Goal: Task Accomplishment & Management: Manage account settings

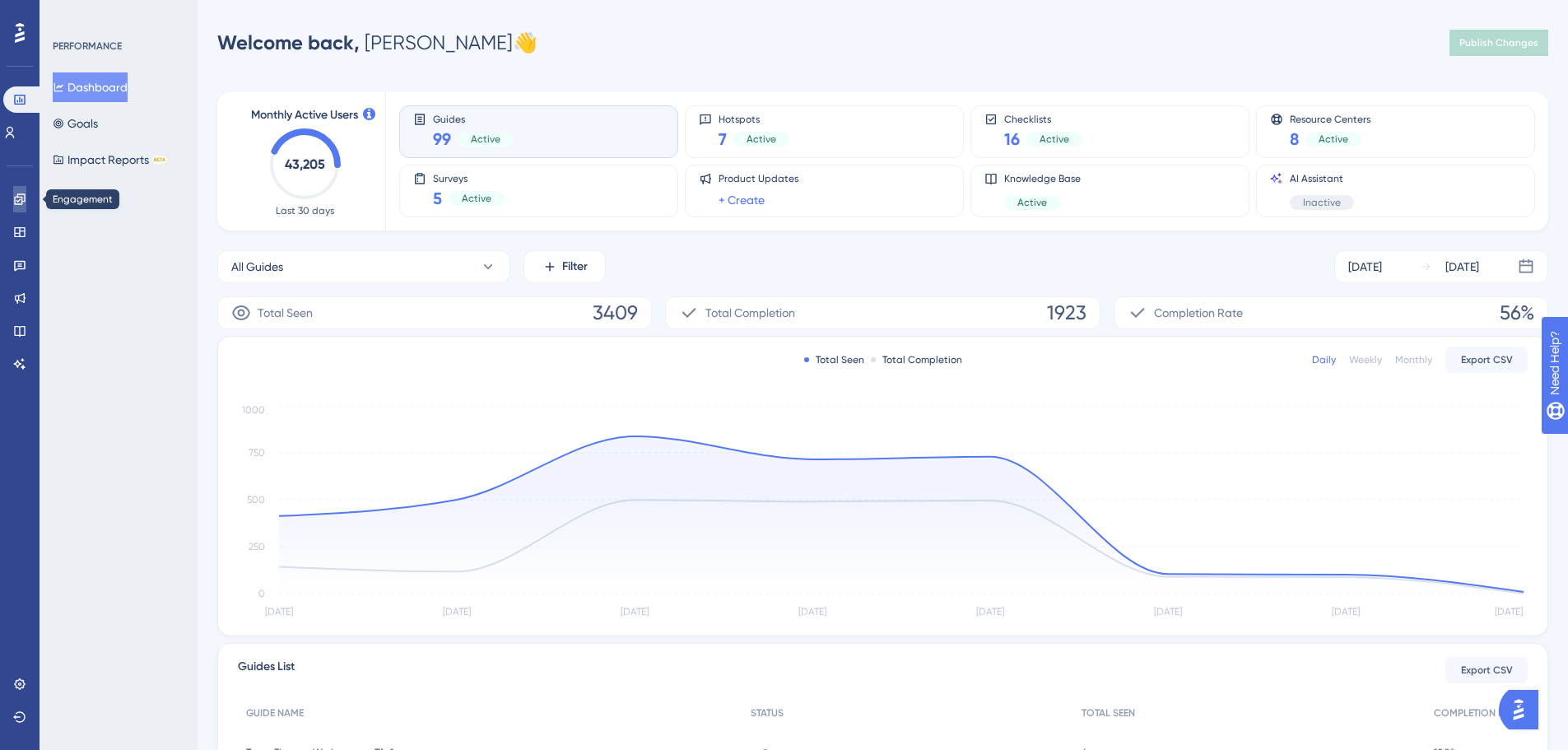
click at [14, 197] on link at bounding box center [20, 199] width 14 height 26
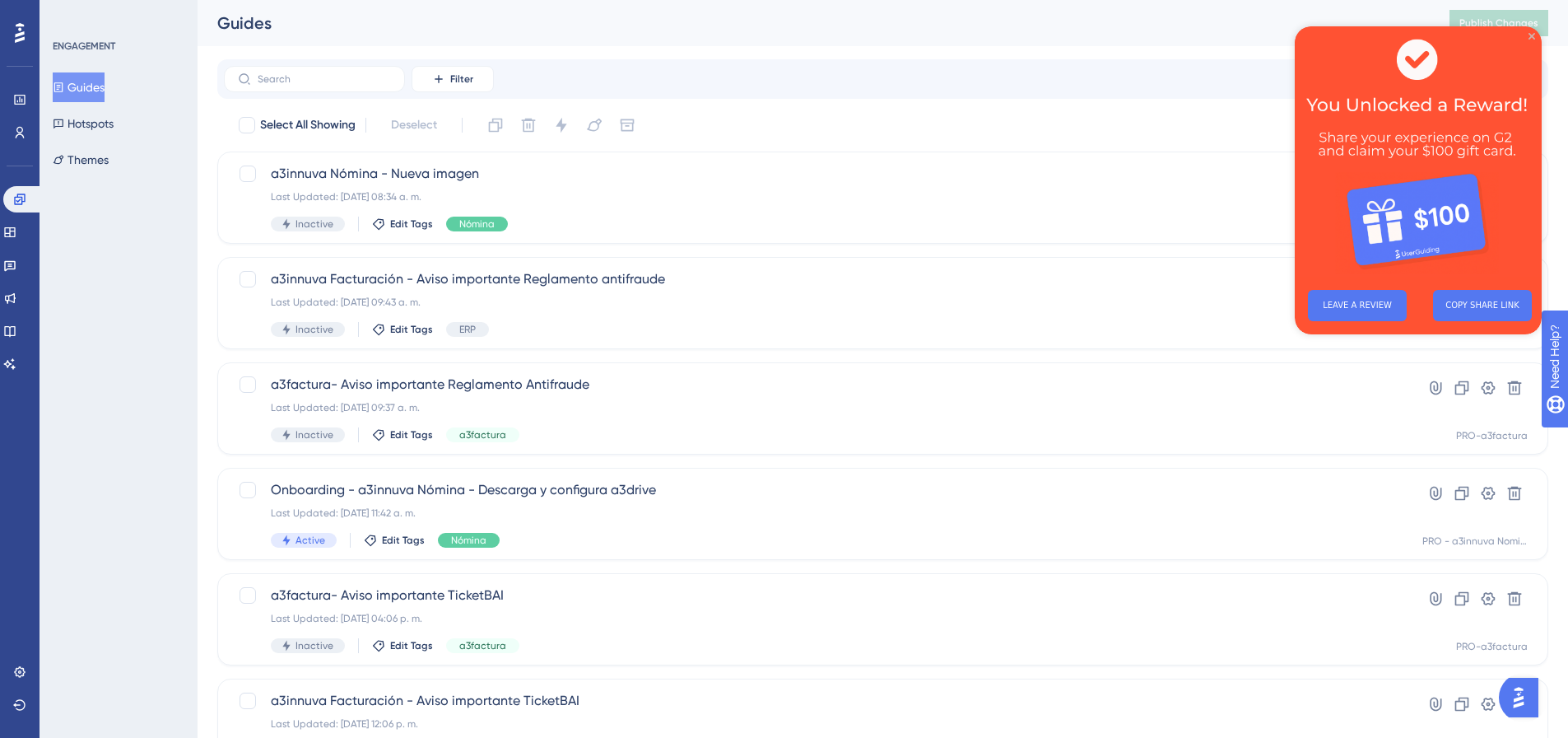
click at [1530, 39] on icon "Close Preview" at bounding box center [1532, 36] width 7 height 7
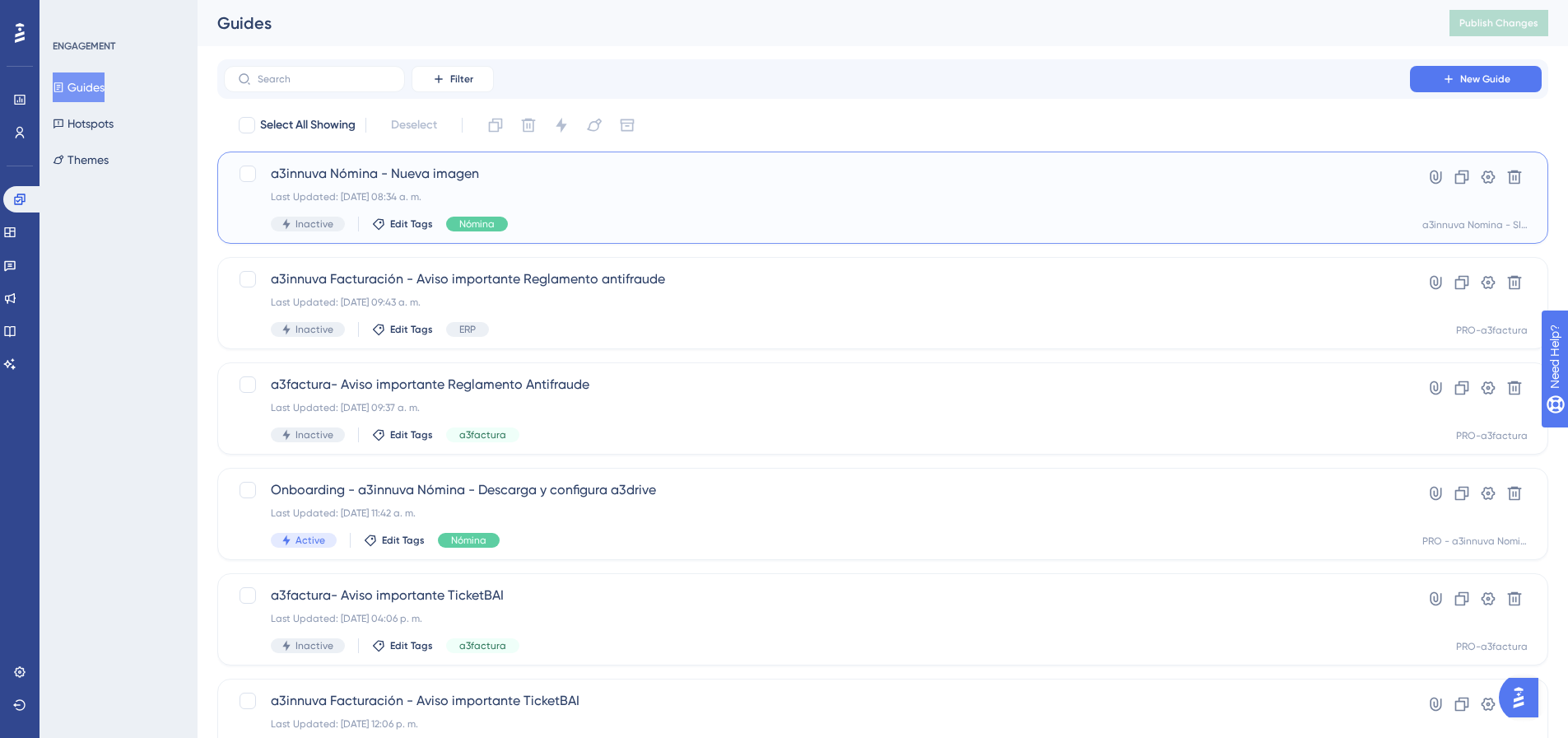
drag, startPoint x: 444, startPoint y: 177, endPoint x: 719, endPoint y: 207, distance: 276.6
click at [447, 177] on span "a3innuva Nómina - Nueva imagen" at bounding box center [817, 173] width 1092 height 19
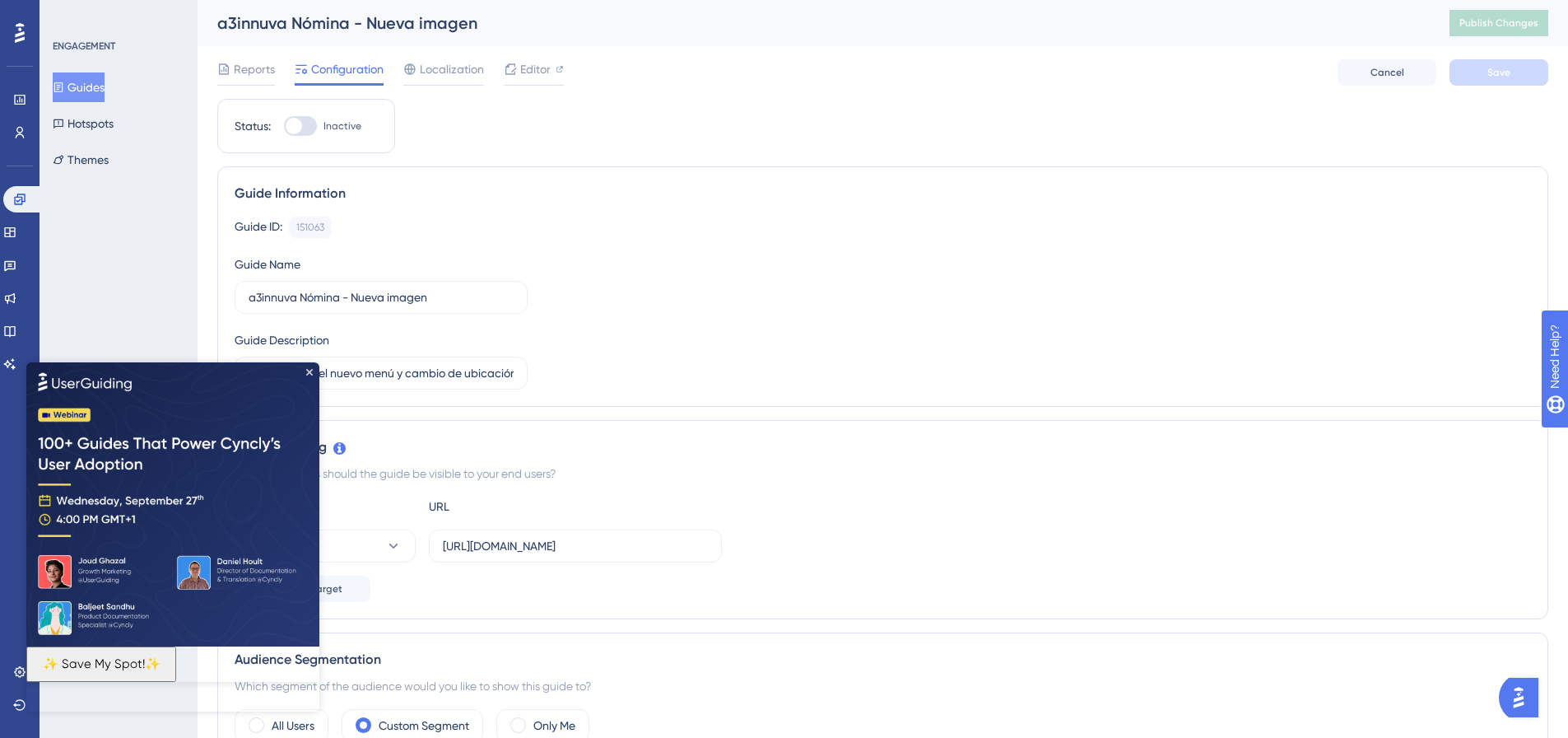
click at [312, 377] on img at bounding box center [173, 504] width 293 height 284
click at [310, 372] on icon "Close Preview" at bounding box center [310, 372] width 7 height 7
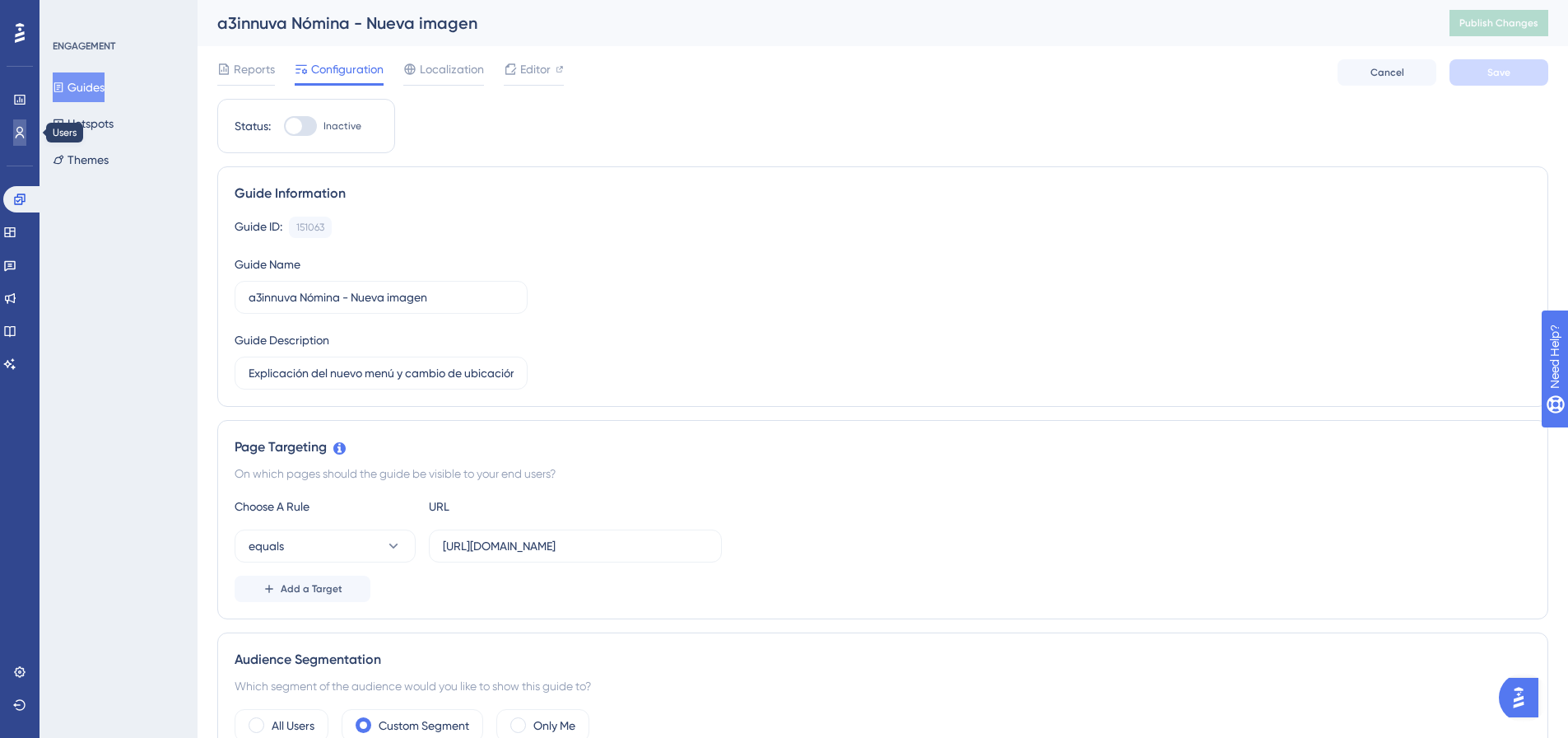
click at [14, 133] on icon at bounding box center [20, 133] width 14 height 14
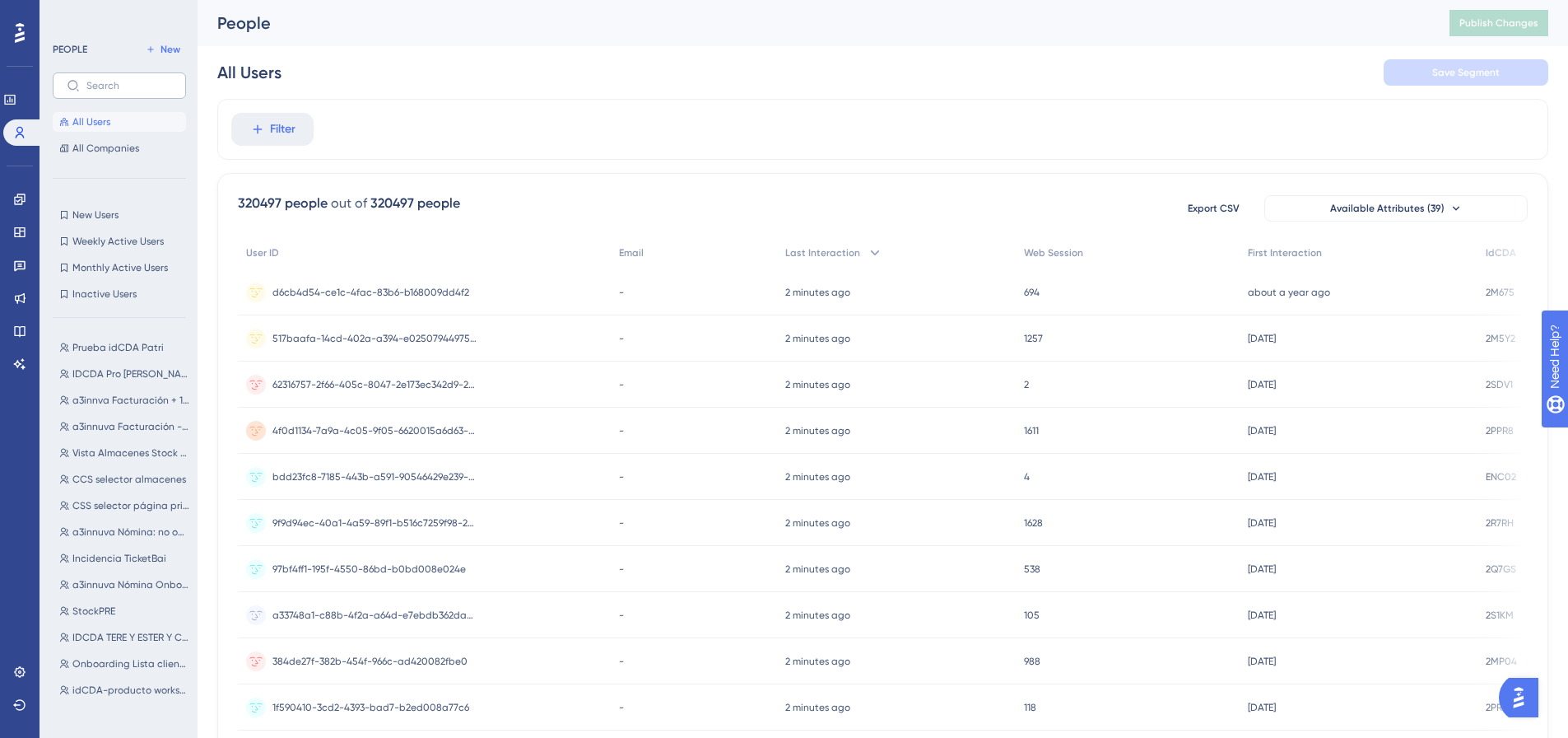
click at [119, 75] on label at bounding box center [119, 85] width 134 height 26
click at [119, 80] on input "text" at bounding box center [129, 85] width 85 height 12
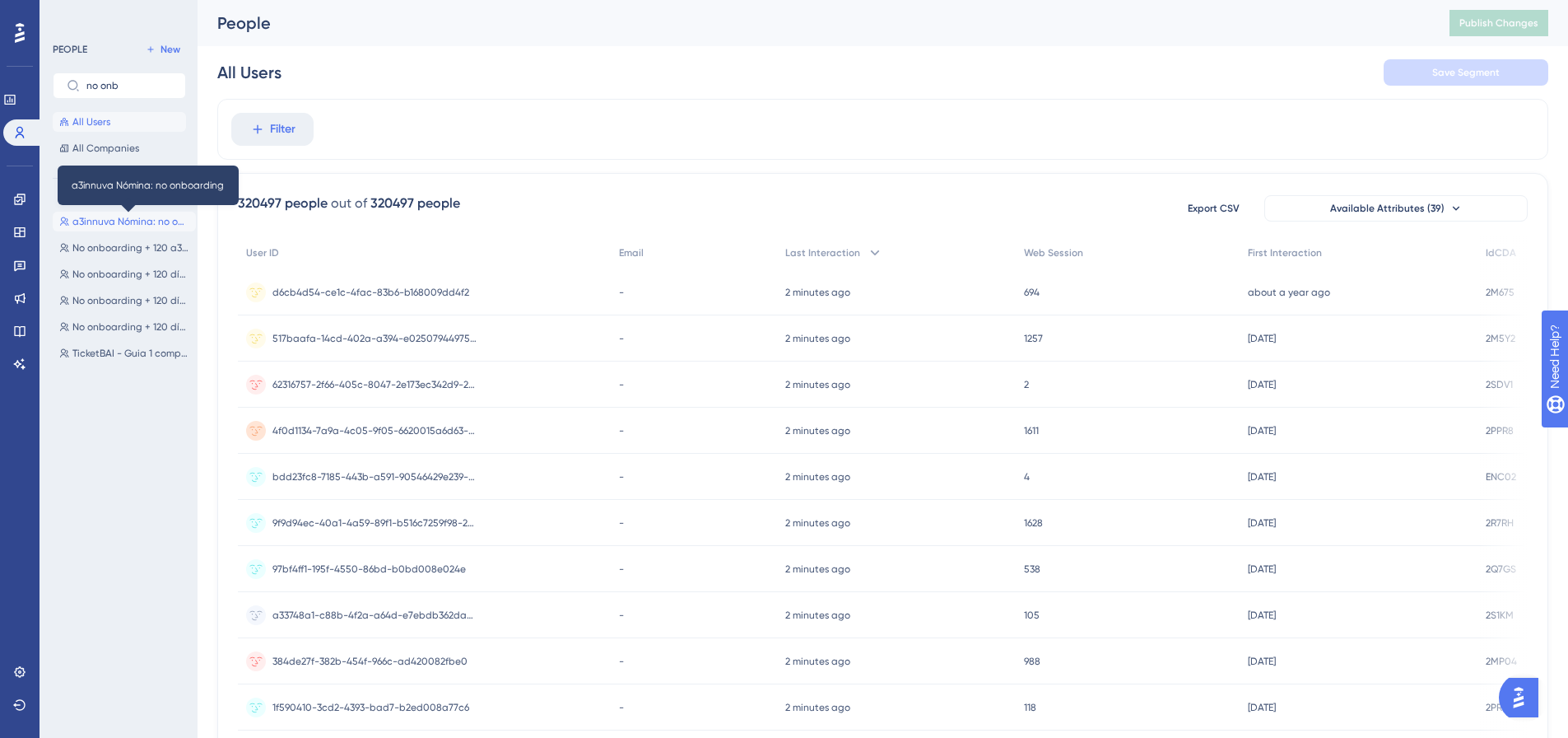
click at [116, 224] on span "a3innuva Nómina: no onboarding" at bounding box center [131, 222] width 117 height 14
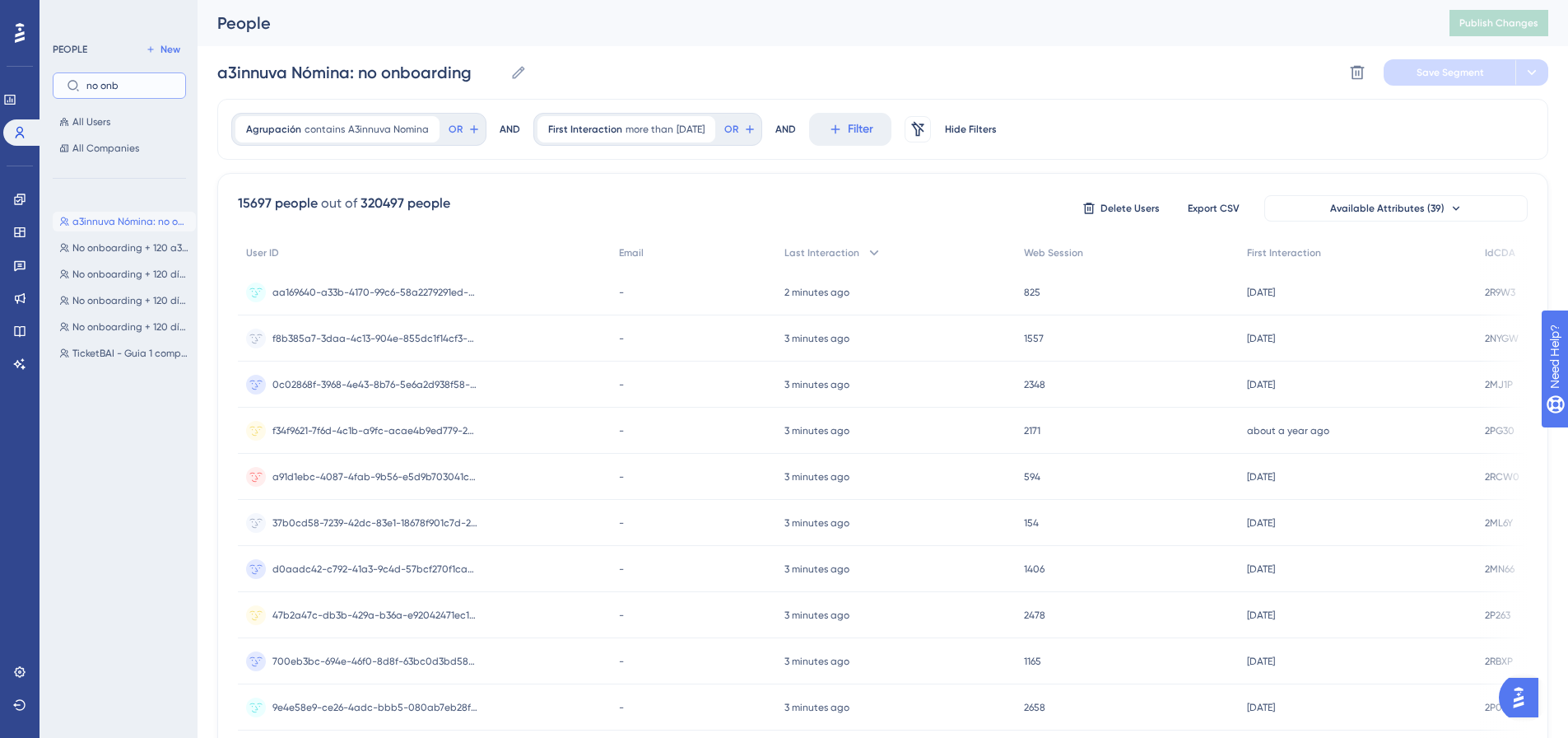
drag, startPoint x: 141, startPoint y: 80, endPoint x: 10, endPoint y: 76, distance: 131.1
click at [197, 76] on div "Performance Users Engagement Widgets Feedback Product Updates Knowledge Base AI…" at bounding box center [883, 645] width 1371 height 1291
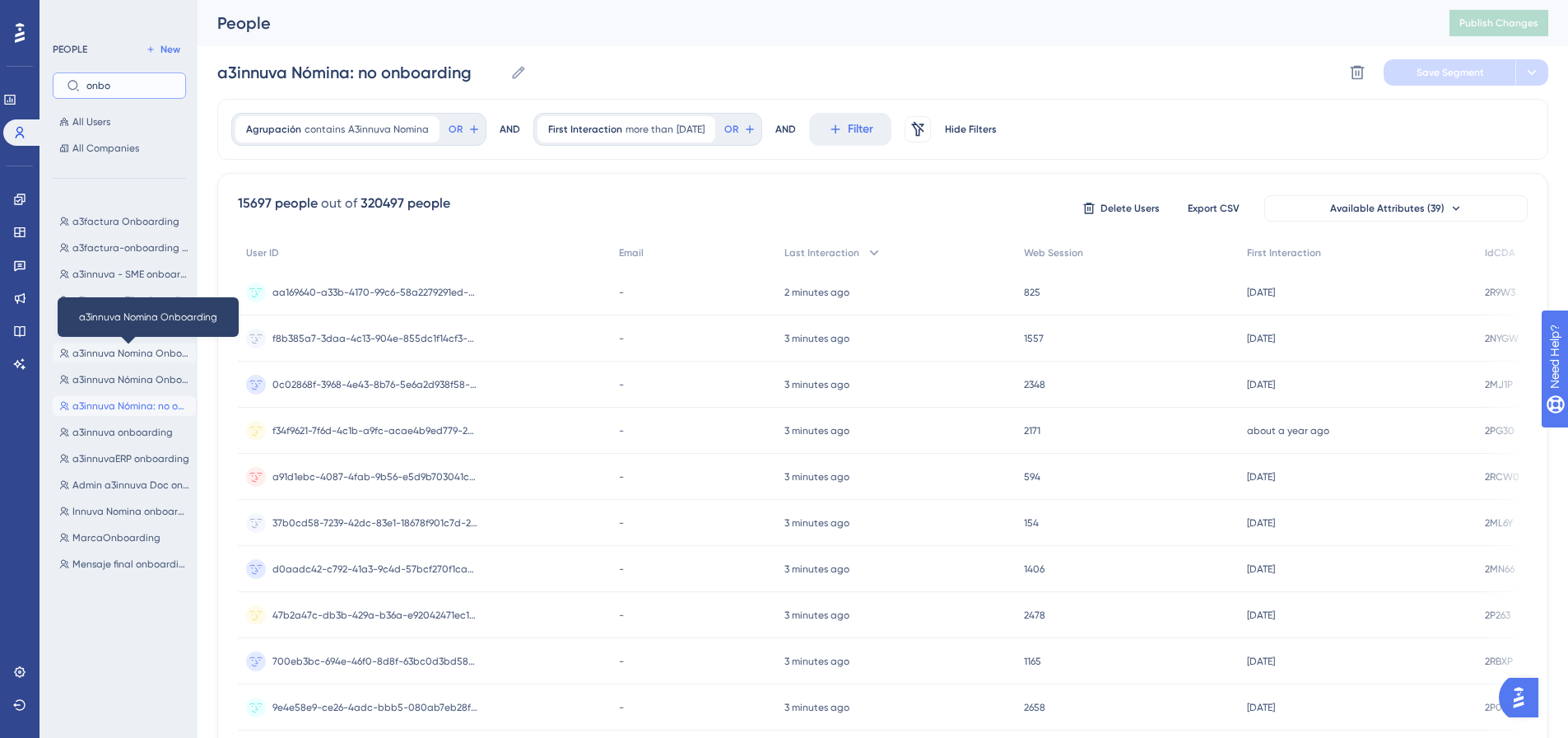
type input "onbo"
click at [114, 350] on span "a3innuva Nomina Onboarding" at bounding box center [131, 354] width 117 height 14
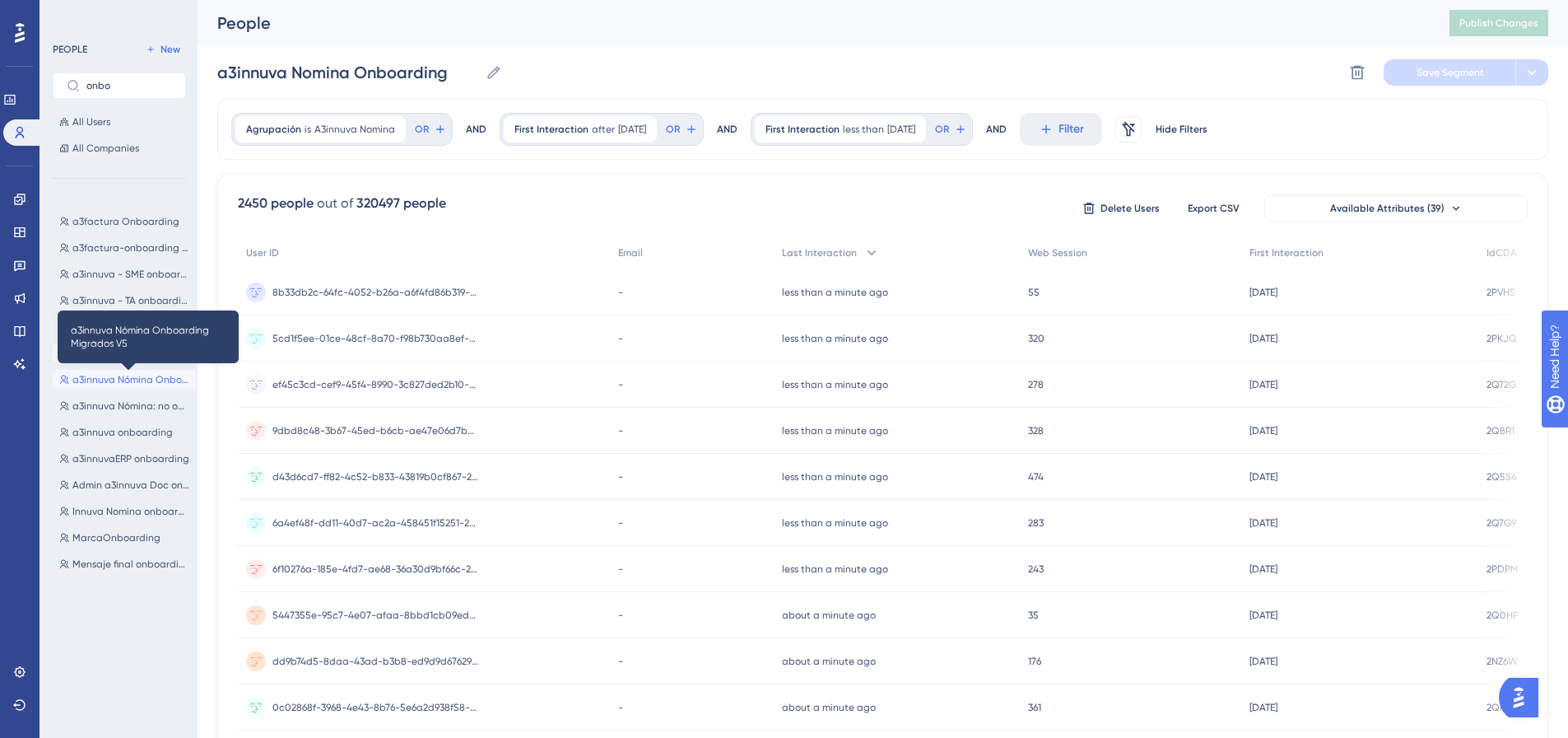
click at [131, 374] on span "a3innuva Nómina Onboarding Migrados V5" at bounding box center [131, 380] width 117 height 14
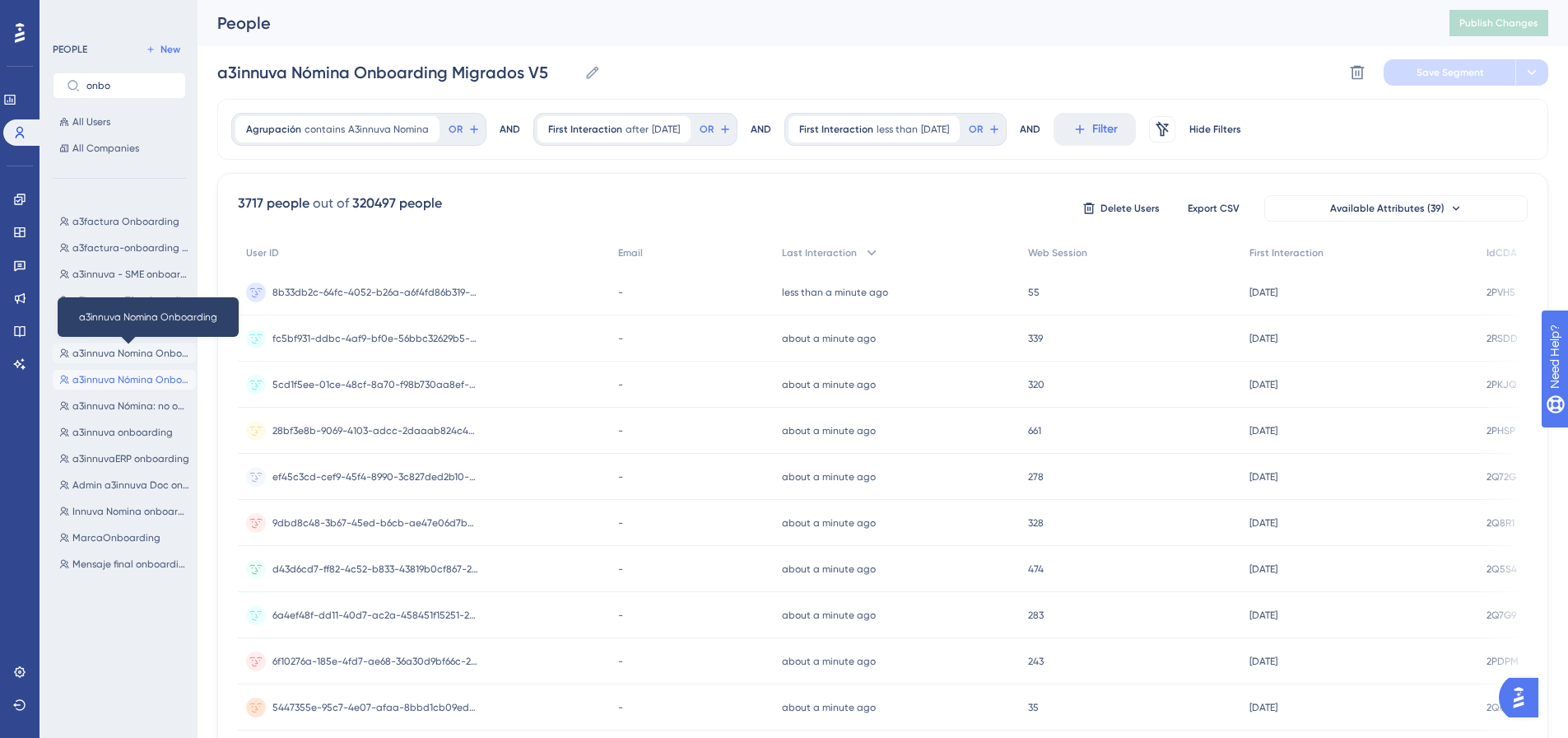
click at [134, 349] on span "a3innuva Nomina Onboarding" at bounding box center [131, 354] width 117 height 14
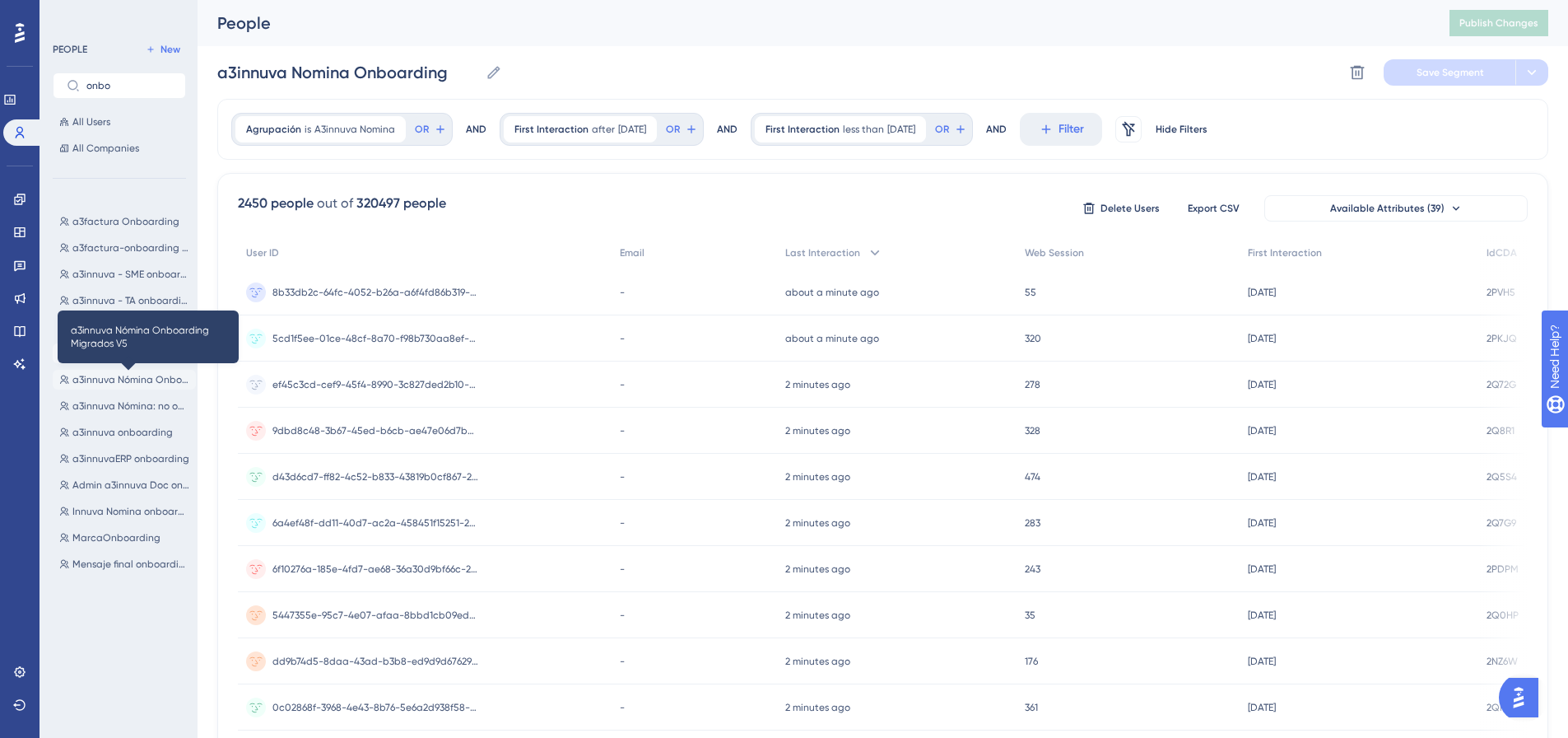
click at [127, 376] on span "a3innuva Nómina Onboarding Migrados V5" at bounding box center [131, 380] width 117 height 14
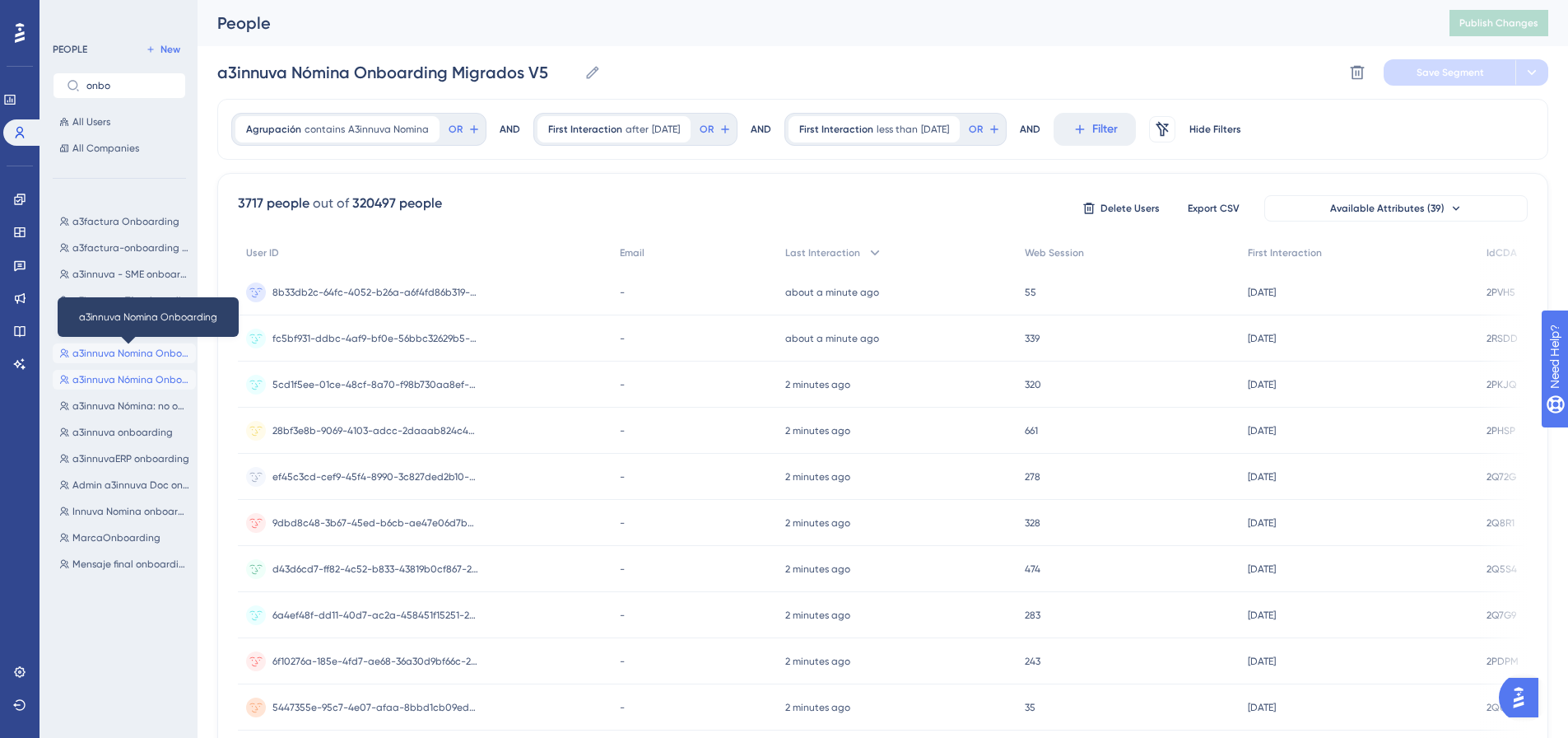
click at [129, 355] on span "a3innuva Nomina Onboarding" at bounding box center [131, 354] width 117 height 14
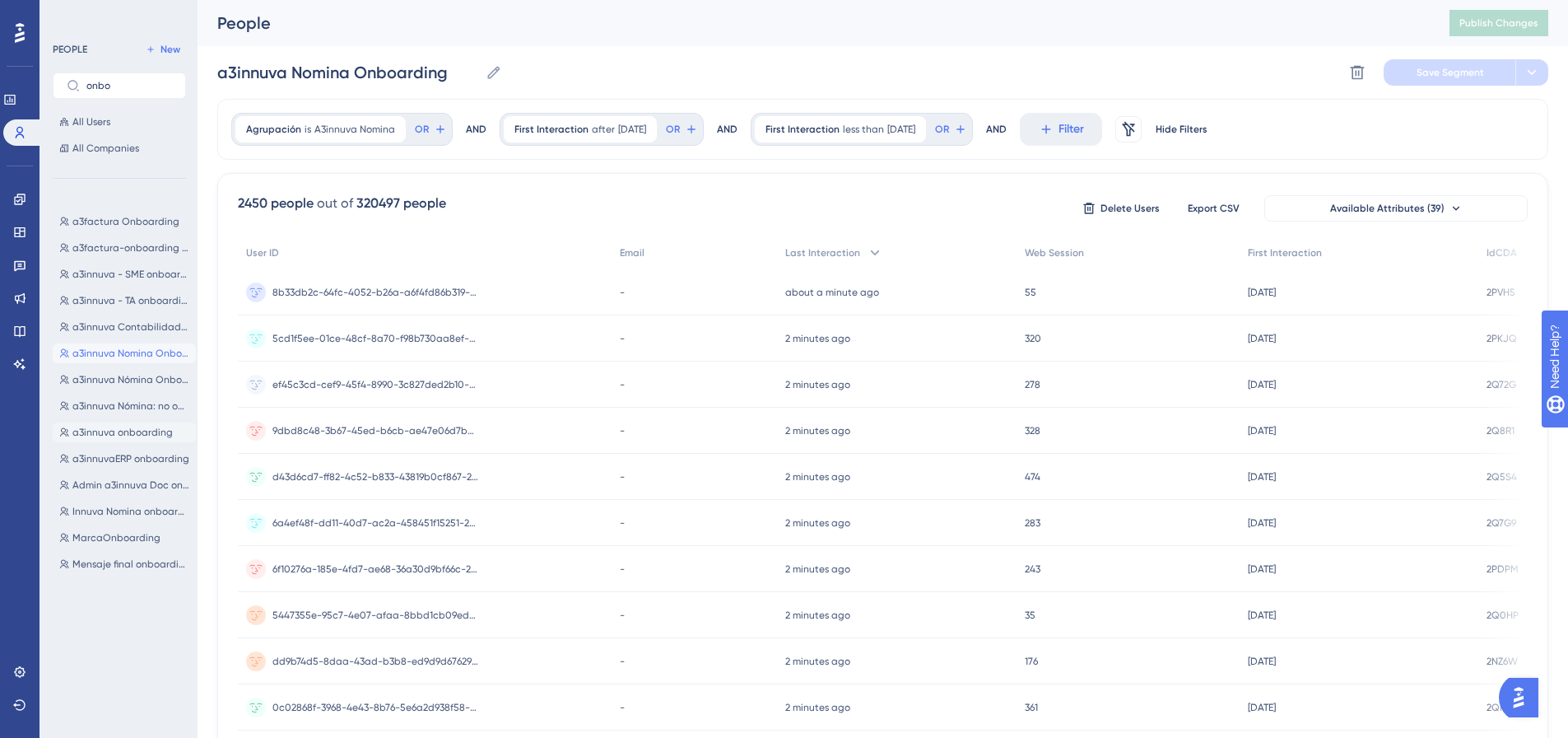
click at [140, 432] on span "a3innuva onboarding" at bounding box center [123, 432] width 101 height 14
type input "a3innuva onboarding"
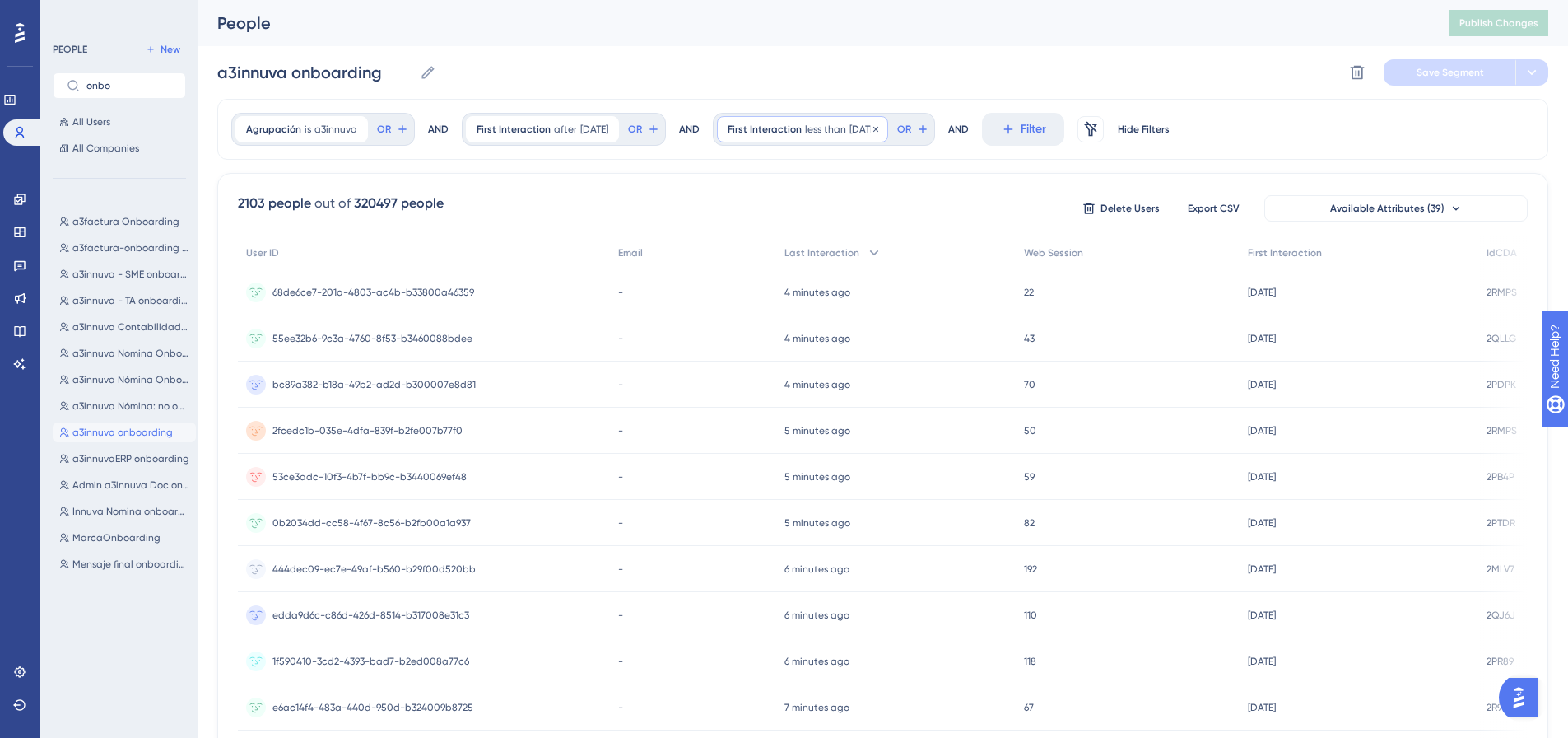
click at [851, 127] on div "First Interaction less than 120 days ago 120 days ago Remove" at bounding box center [802, 129] width 171 height 26
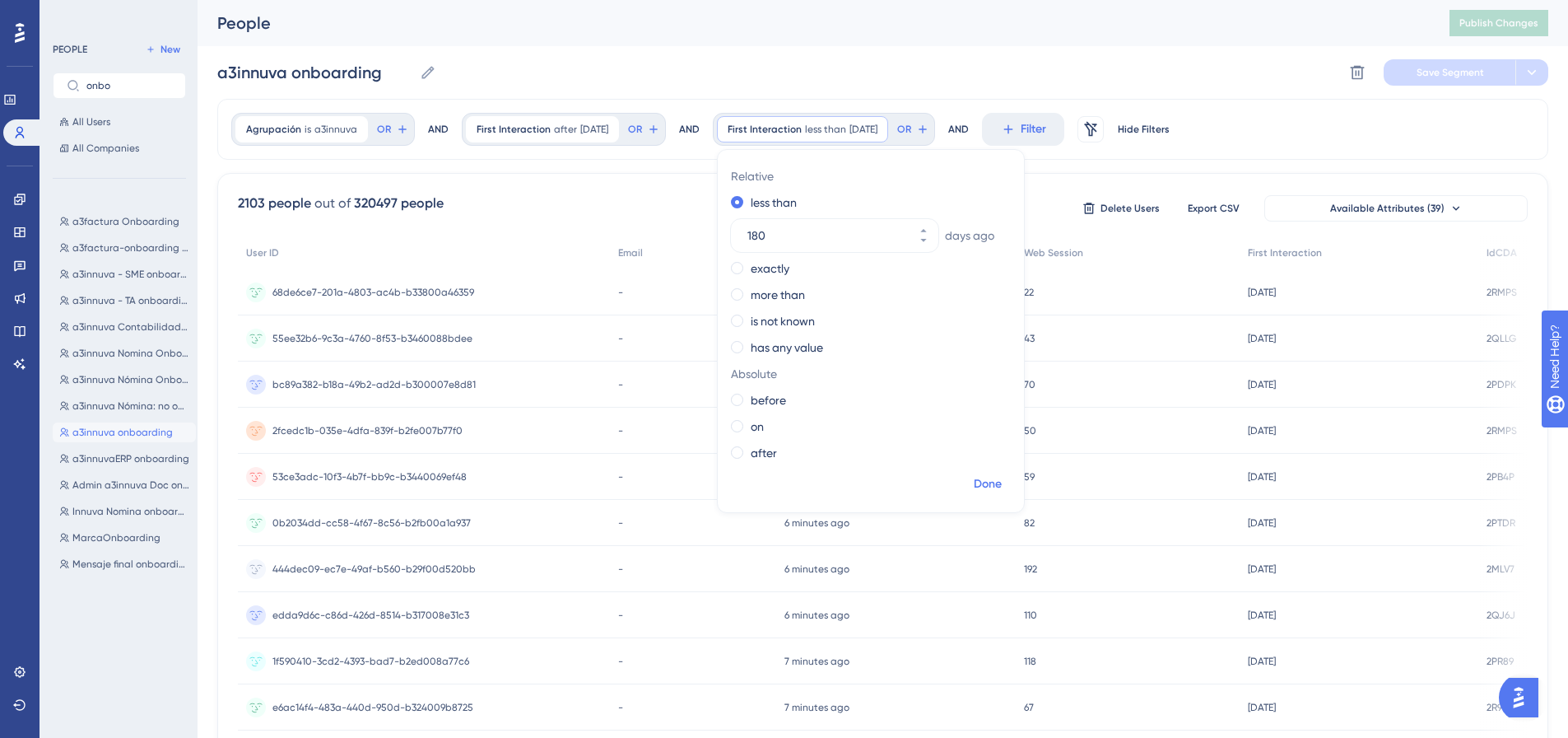
type input "180"
click at [1002, 480] on span "Done" at bounding box center [988, 483] width 28 height 19
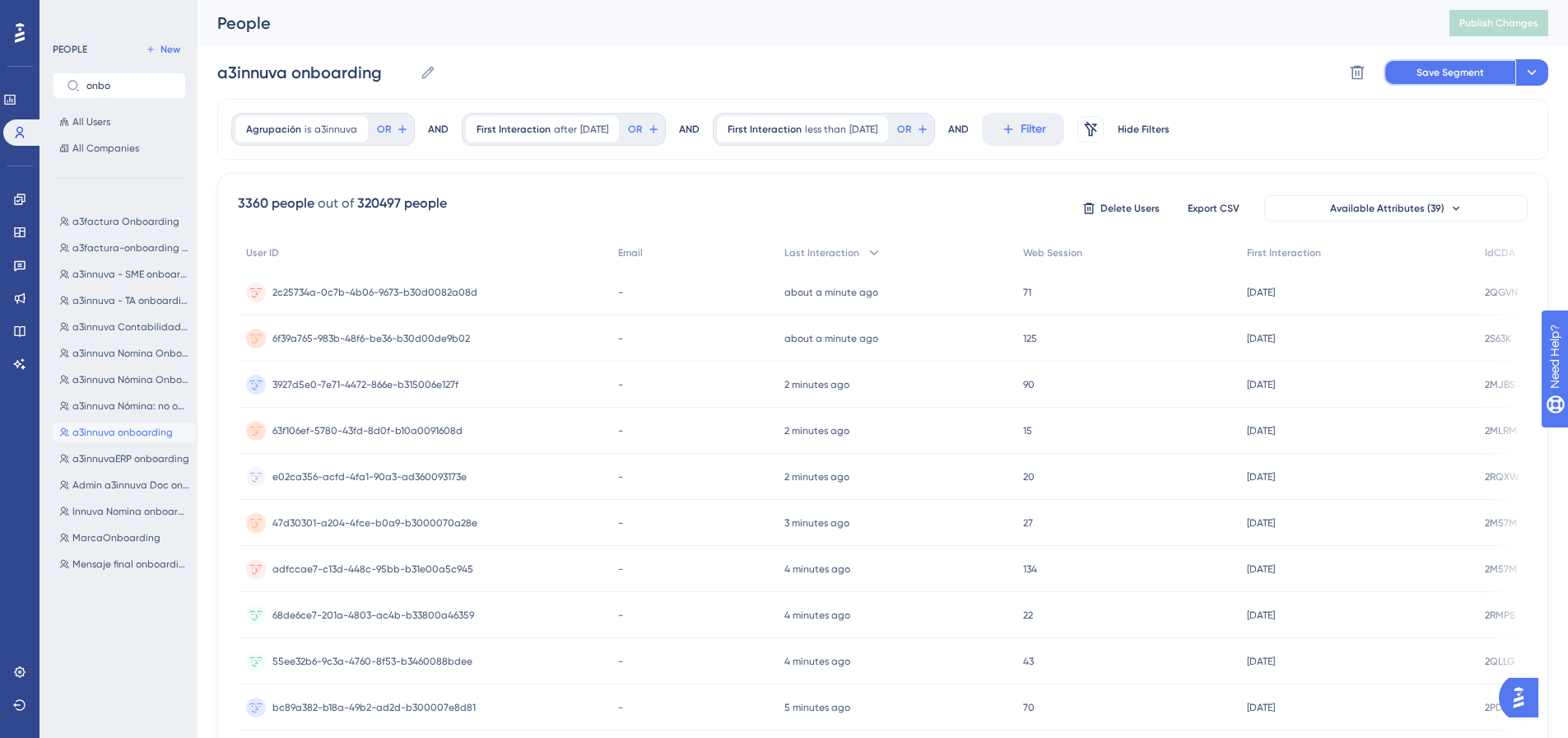
click at [1465, 69] on span "Save Segment" at bounding box center [1450, 73] width 68 height 14
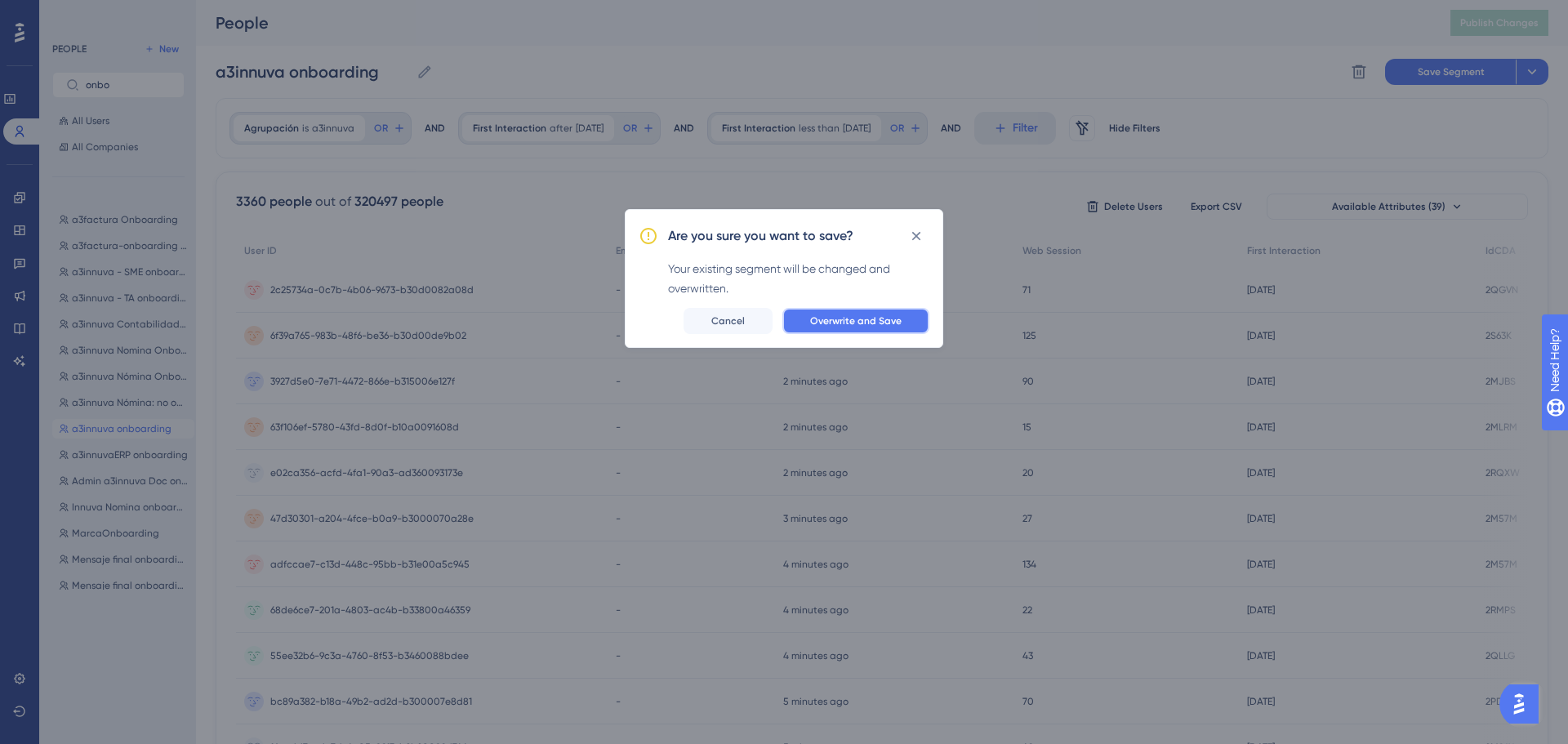
click at [868, 322] on span "Overwrite and Save" at bounding box center [855, 322] width 91 height 13
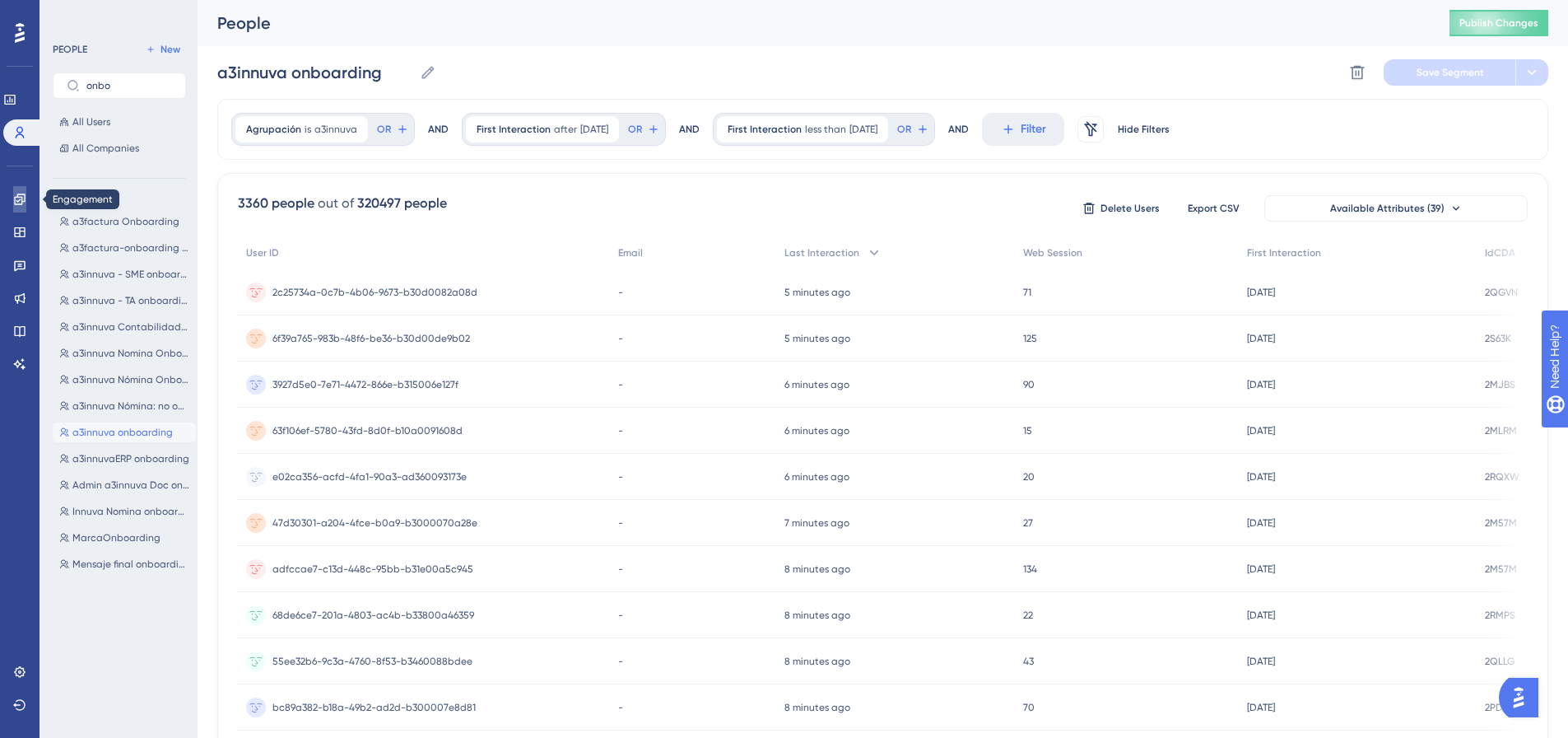
click at [20, 204] on icon at bounding box center [19, 199] width 11 height 11
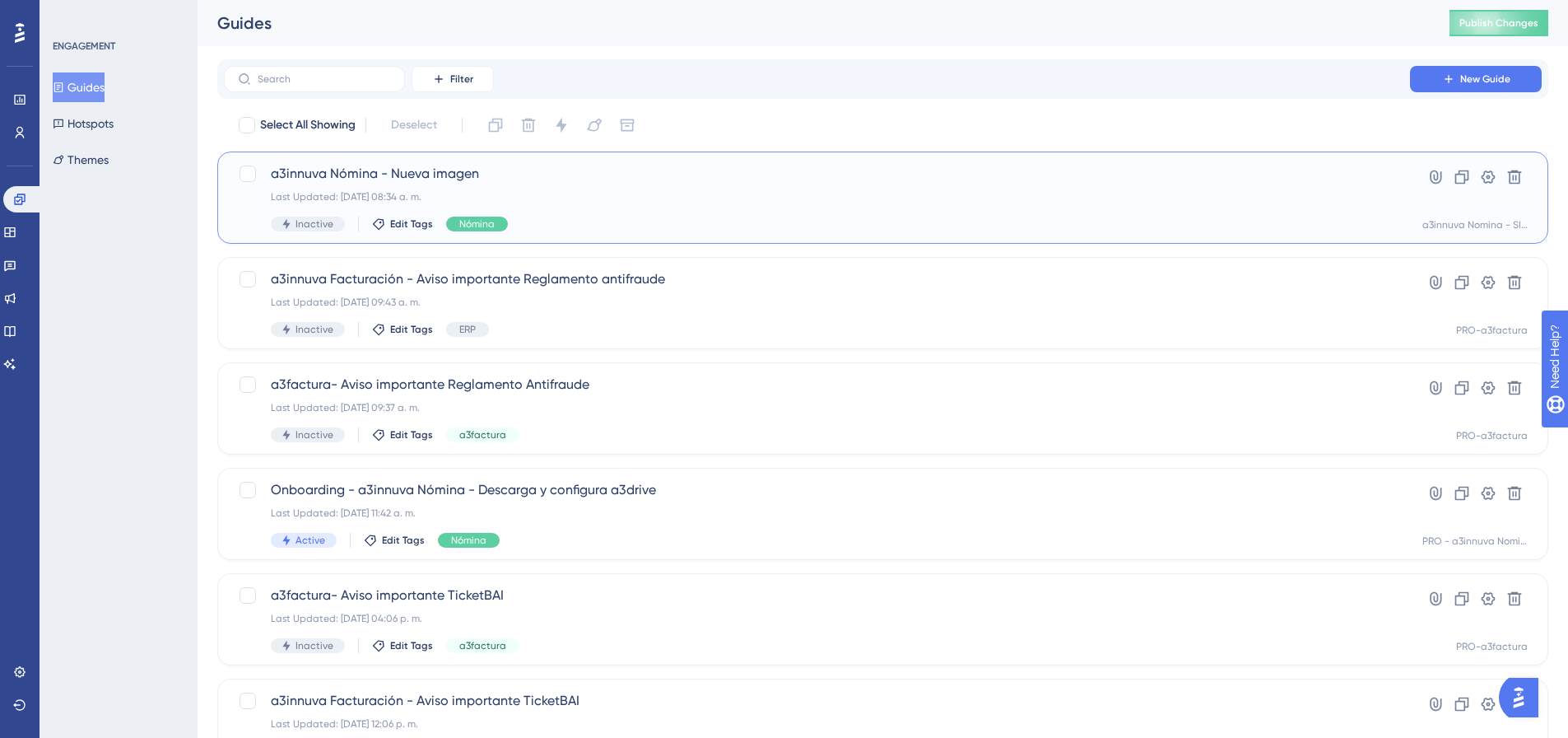
click at [446, 172] on span "a3innuva Nómina - Nueva imagen" at bounding box center [817, 173] width 1092 height 19
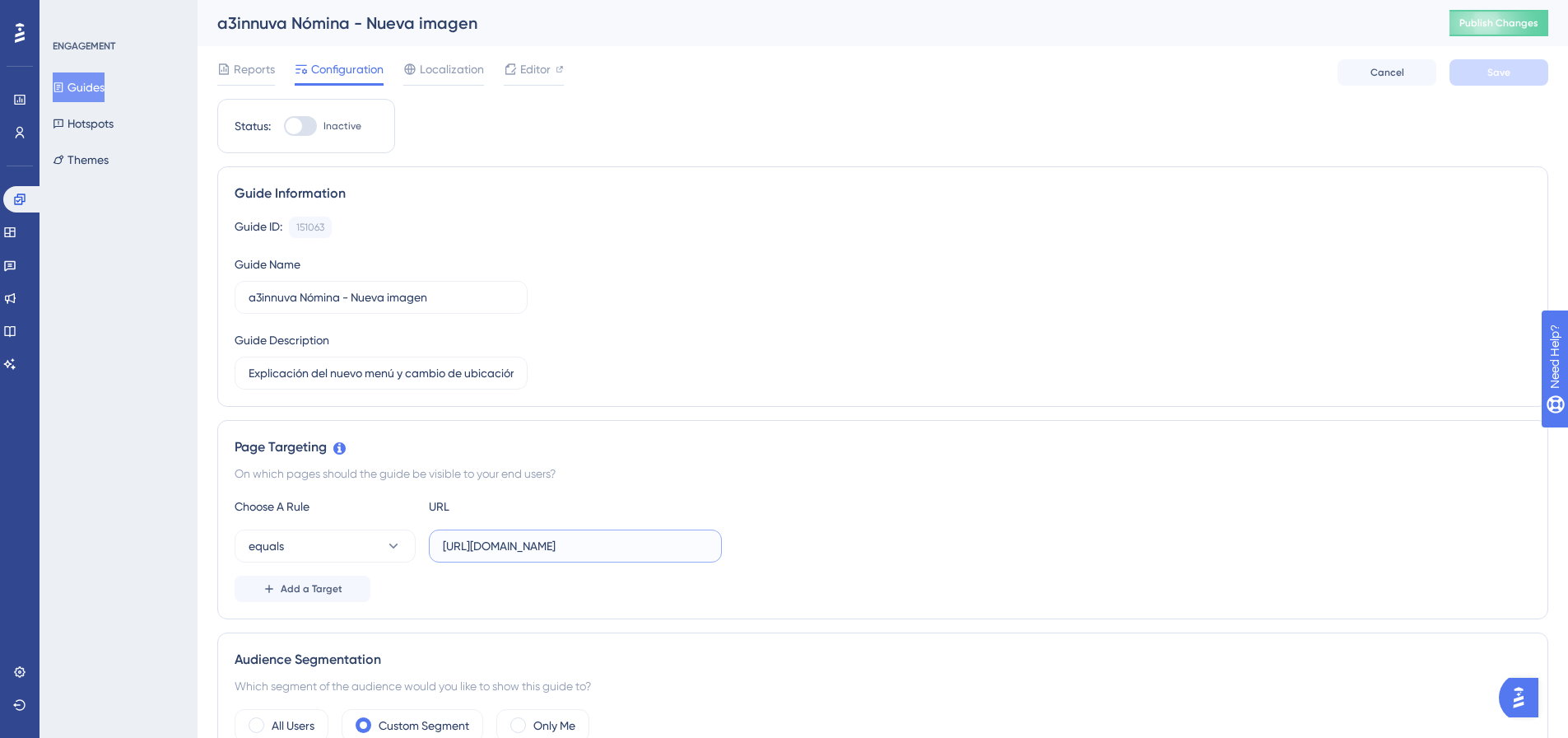
drag, startPoint x: 698, startPoint y: 542, endPoint x: 422, endPoint y: 545, distance: 276.0
click at [422, 545] on div "equals https://si-a3innuva-nomina.a3software.com/" at bounding box center [478, 546] width 487 height 33
paste input "https://a3innuva-nomina.wolterskluwer.es/"
type input "https://a3innuva-nomina.wolterskluwer.es/"
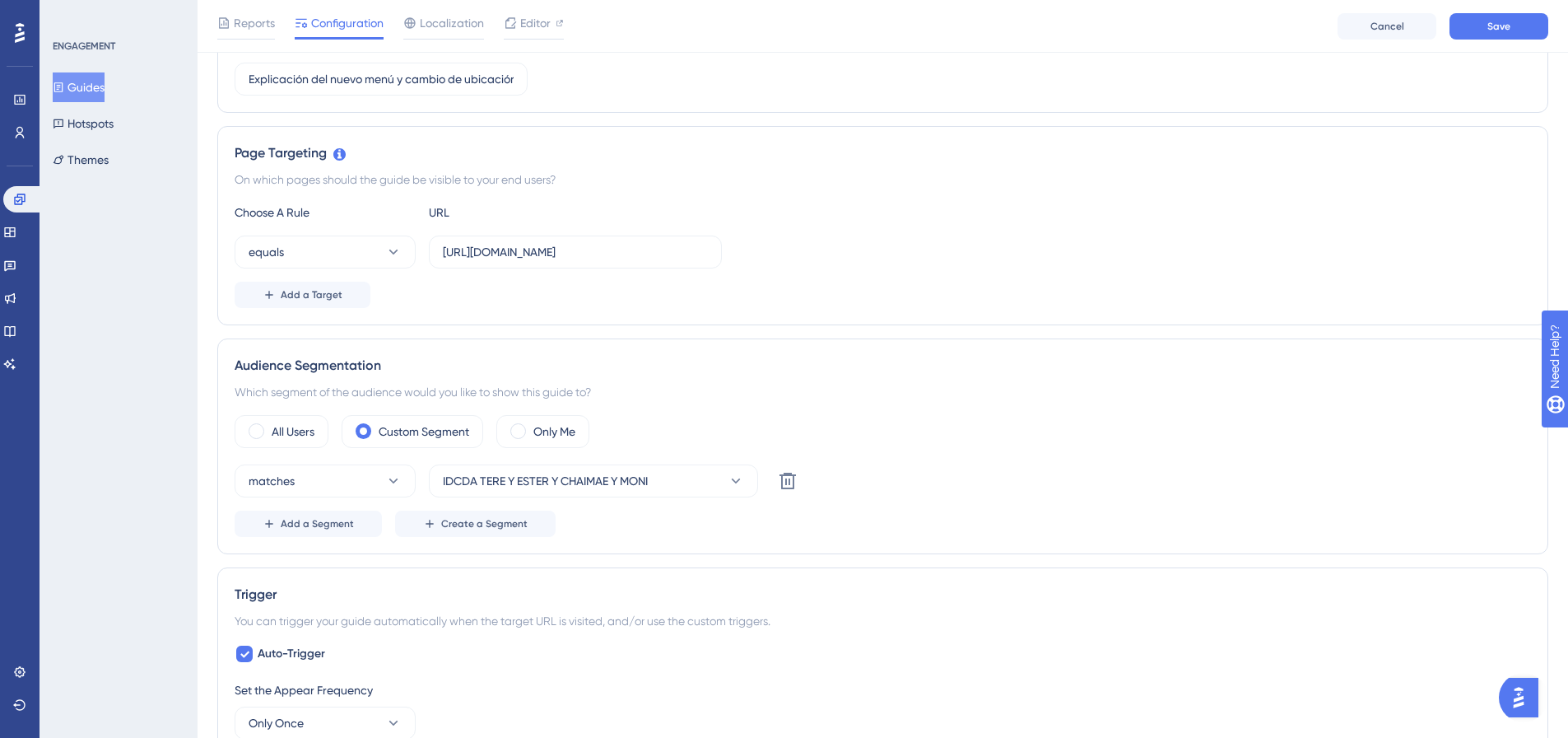
scroll to position [329, 0]
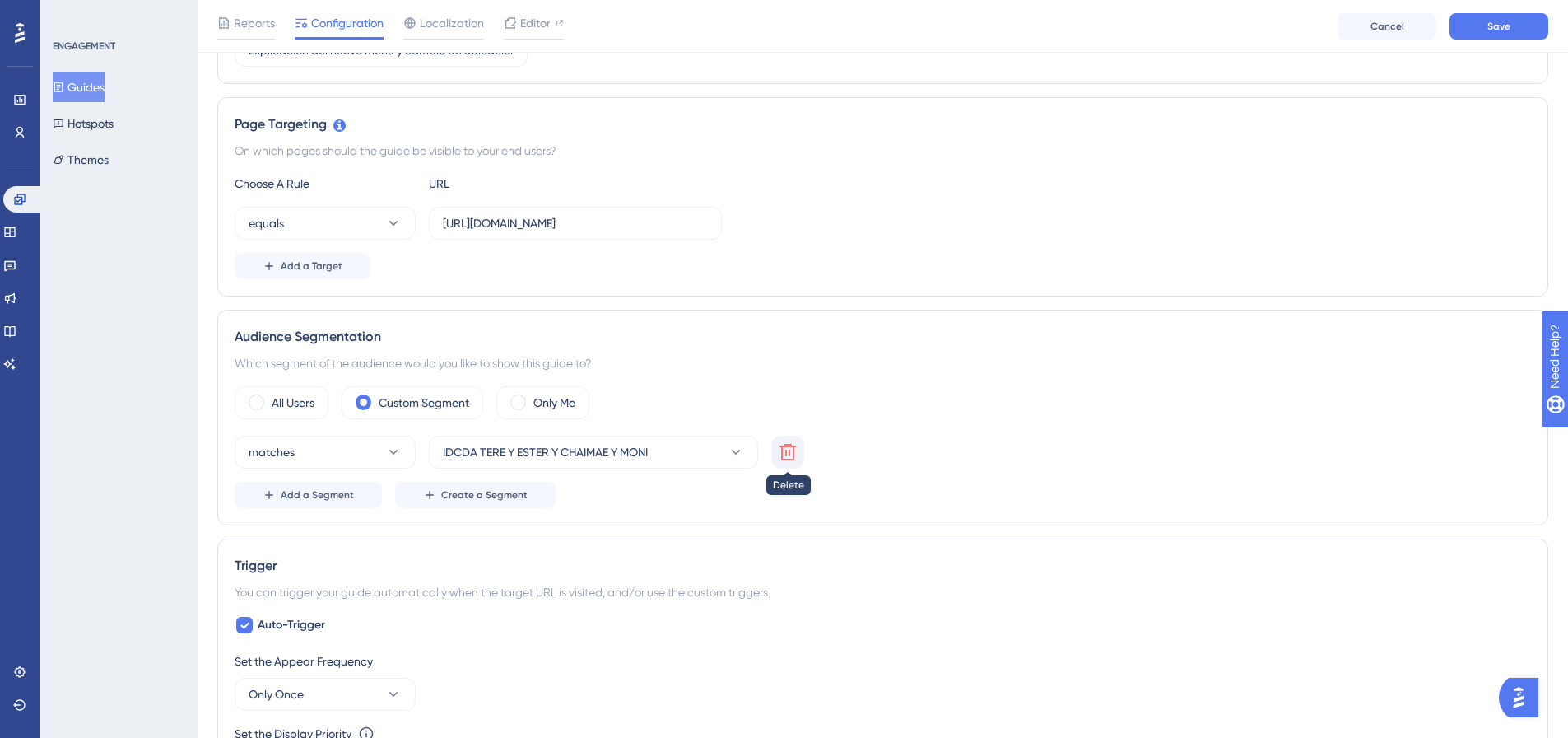
click at [794, 458] on icon at bounding box center [787, 451] width 16 height 16
click at [585, 455] on button "Choose a segment" at bounding box center [593, 452] width 329 height 33
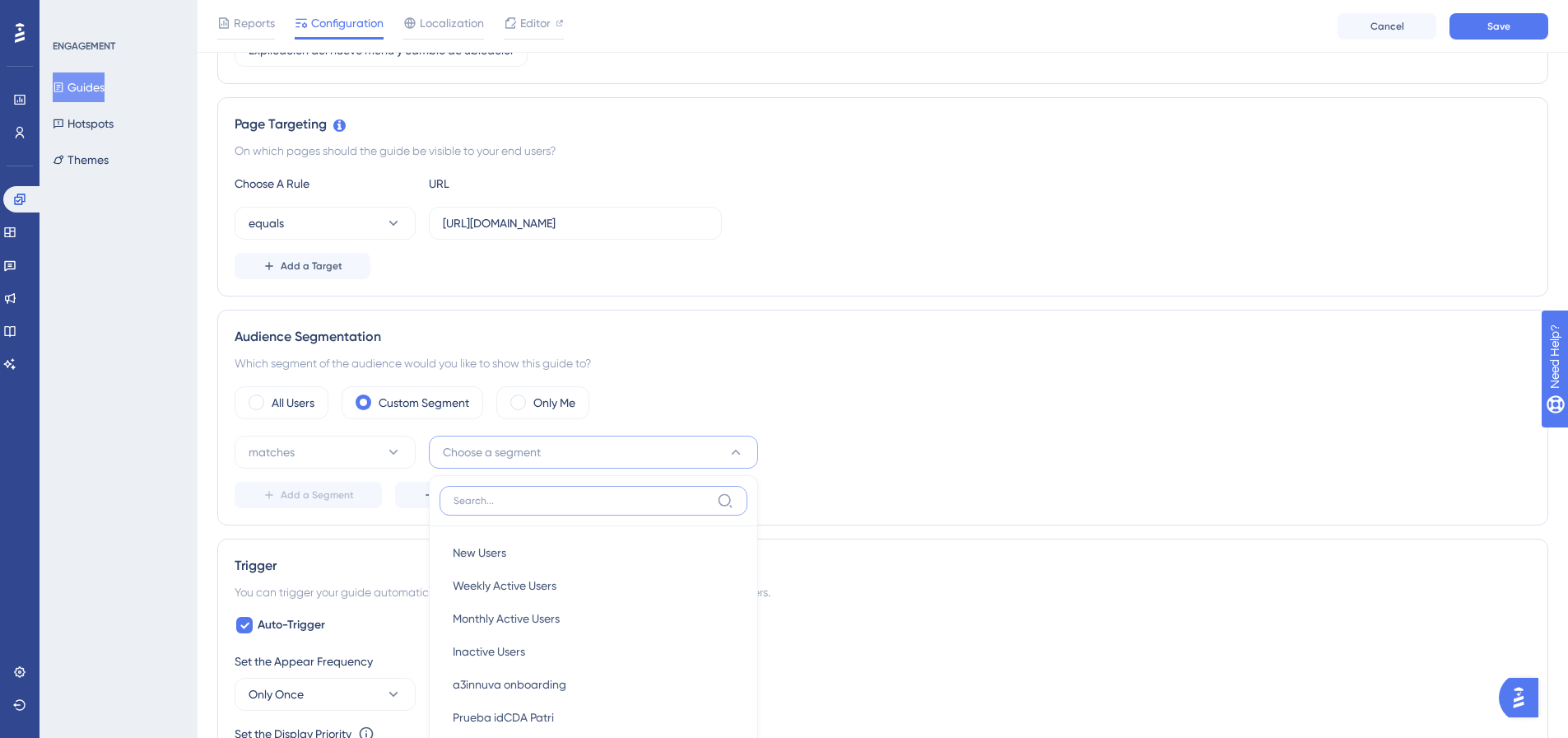
scroll to position [568, 0]
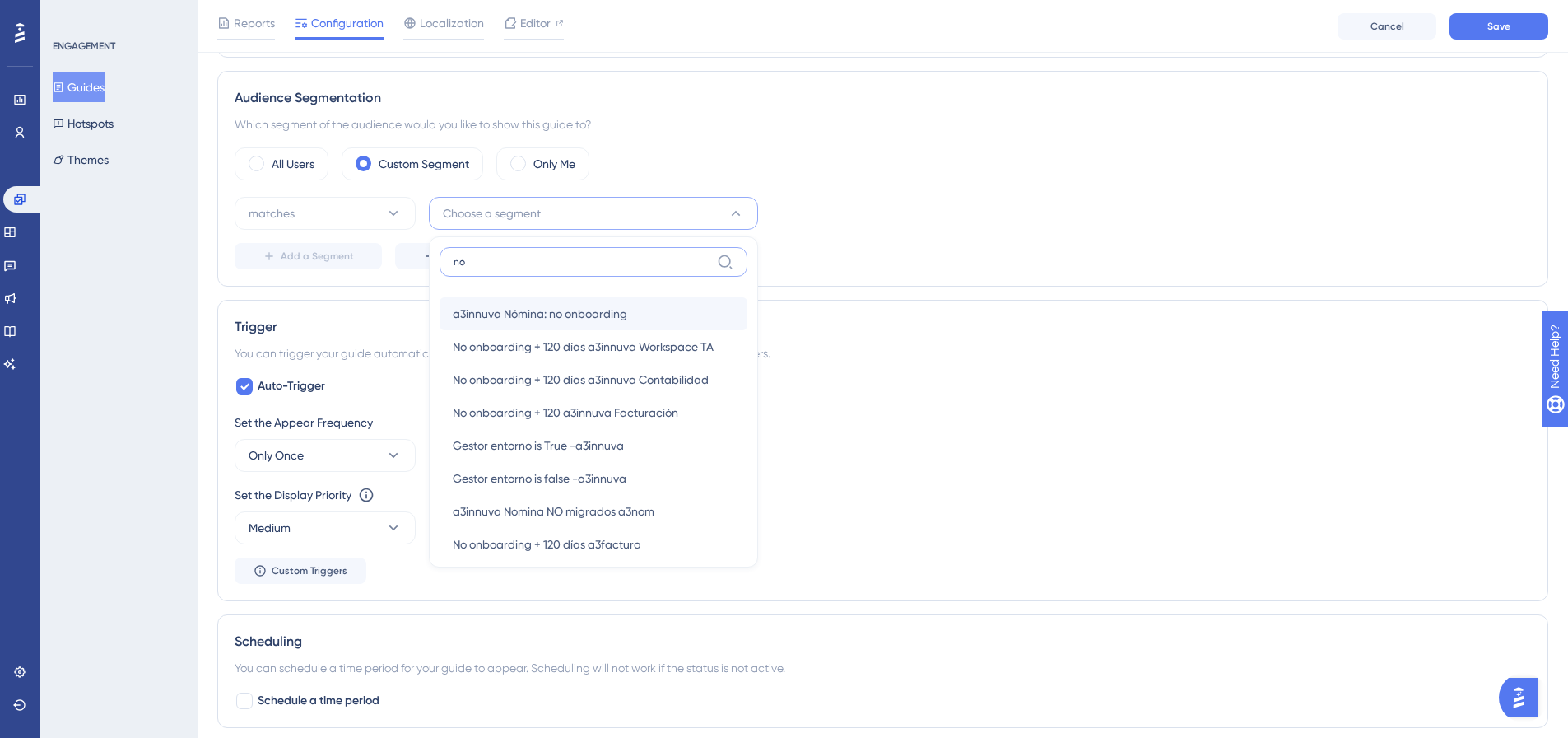
type input "no"
click at [598, 317] on span "a3innuva Nómina: no onboarding" at bounding box center [540, 313] width 174 height 19
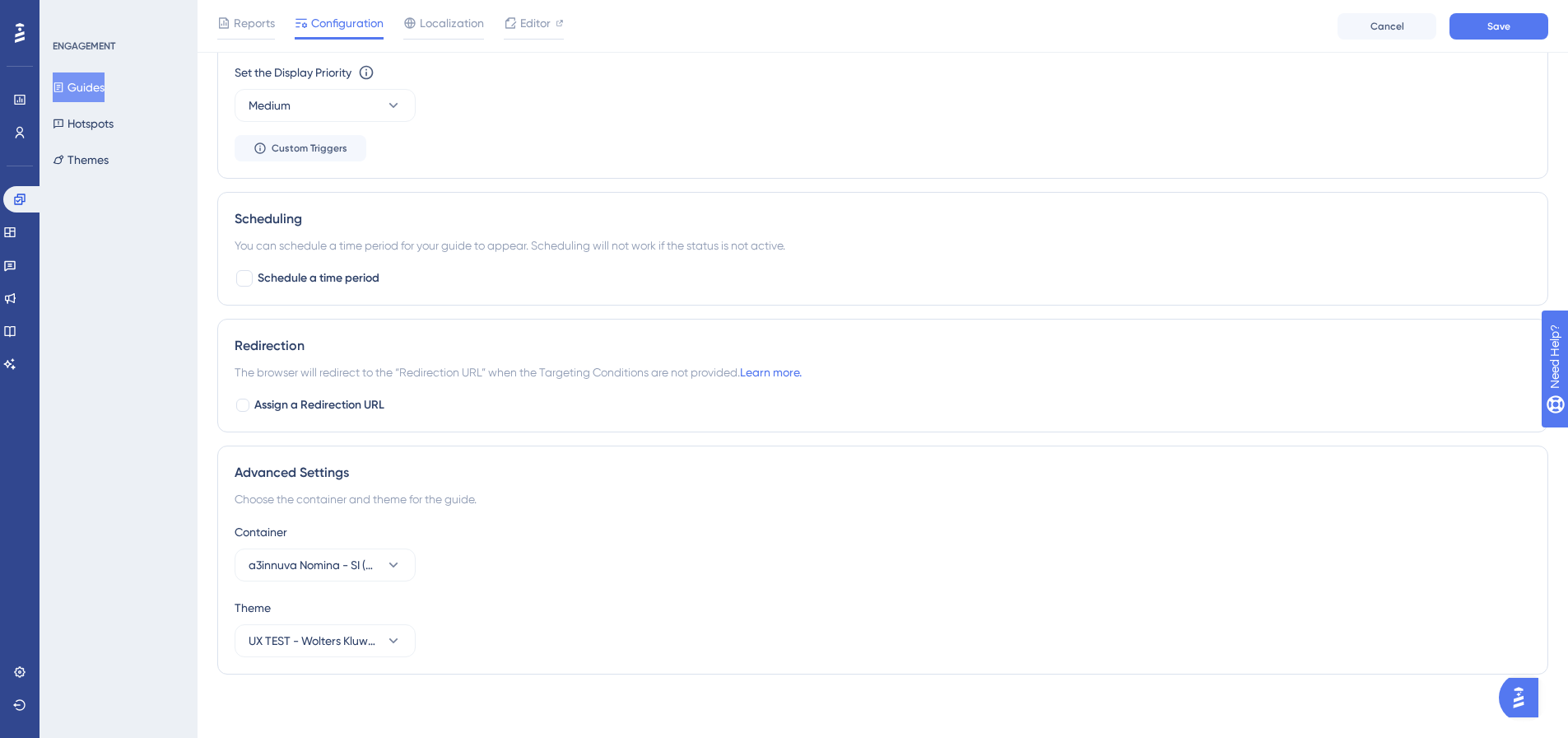
scroll to position [993, 0]
click at [393, 559] on icon at bounding box center [393, 562] width 16 height 16
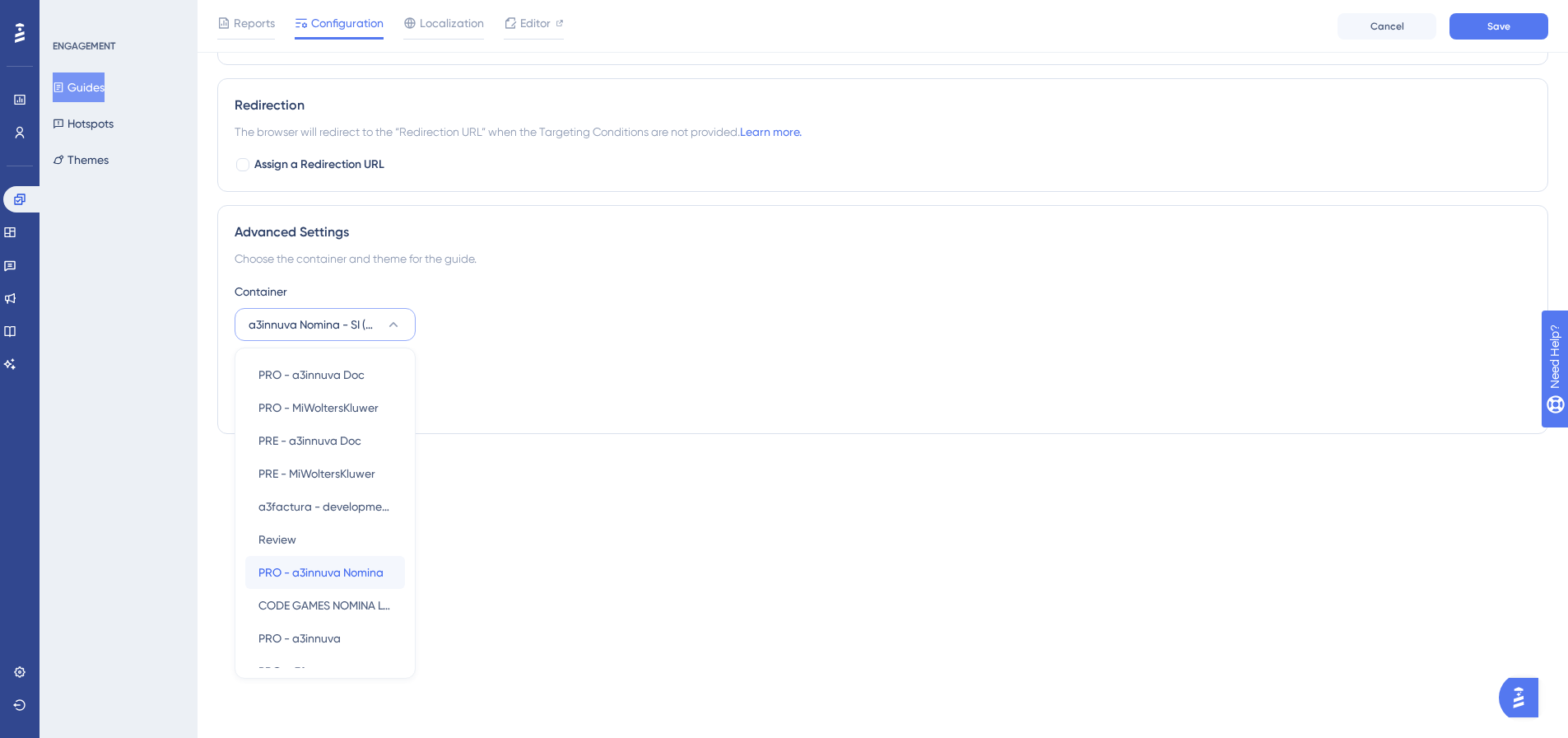
click at [366, 572] on span "PRO - a3innuva Nomina" at bounding box center [321, 571] width 125 height 19
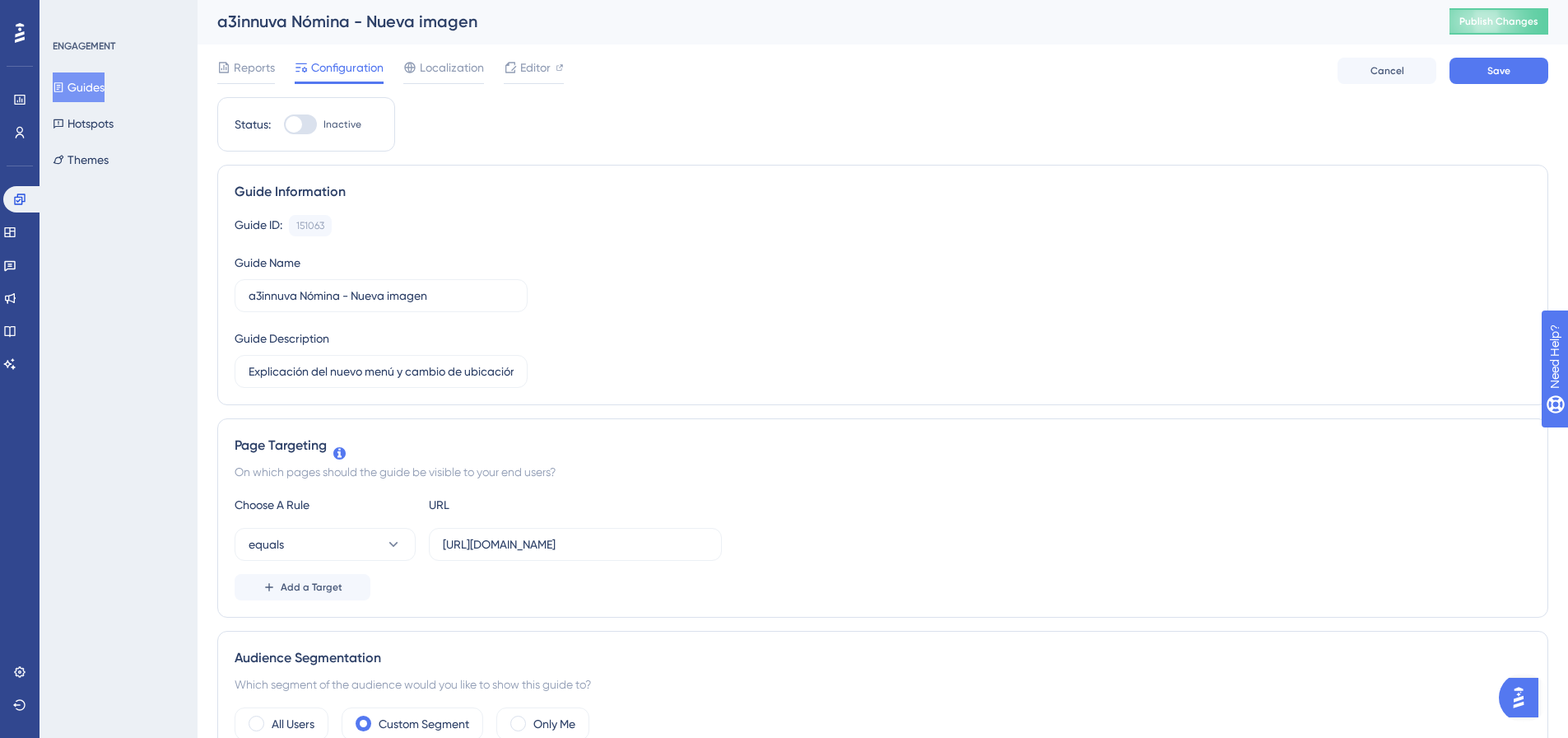
scroll to position [0, 0]
click at [1494, 76] on span "Save" at bounding box center [1499, 73] width 23 height 14
click at [1516, 26] on span "Publish Changes" at bounding box center [1499, 23] width 79 height 14
click at [17, 203] on icon at bounding box center [20, 200] width 14 height 14
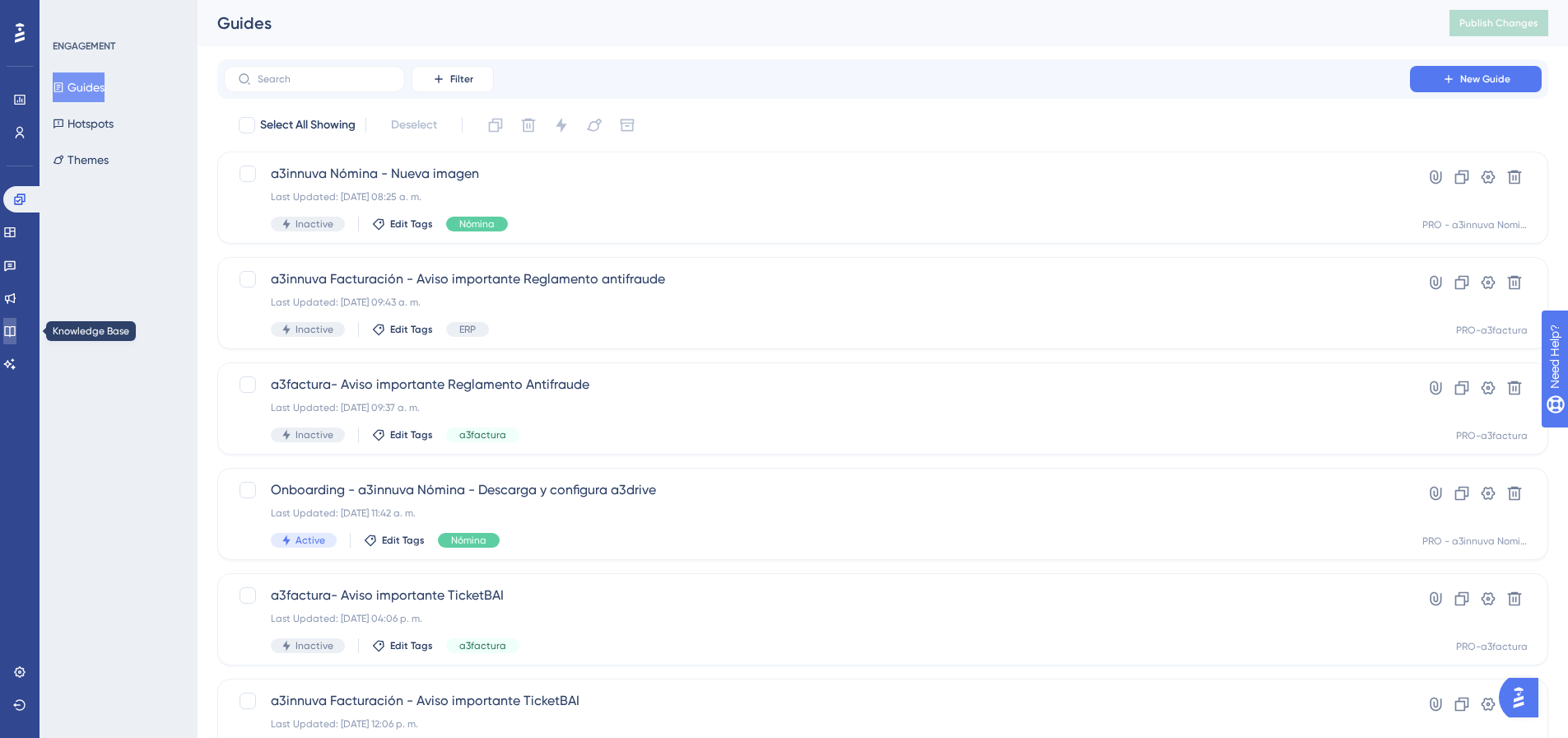
click at [16, 328] on icon at bounding box center [10, 331] width 14 height 14
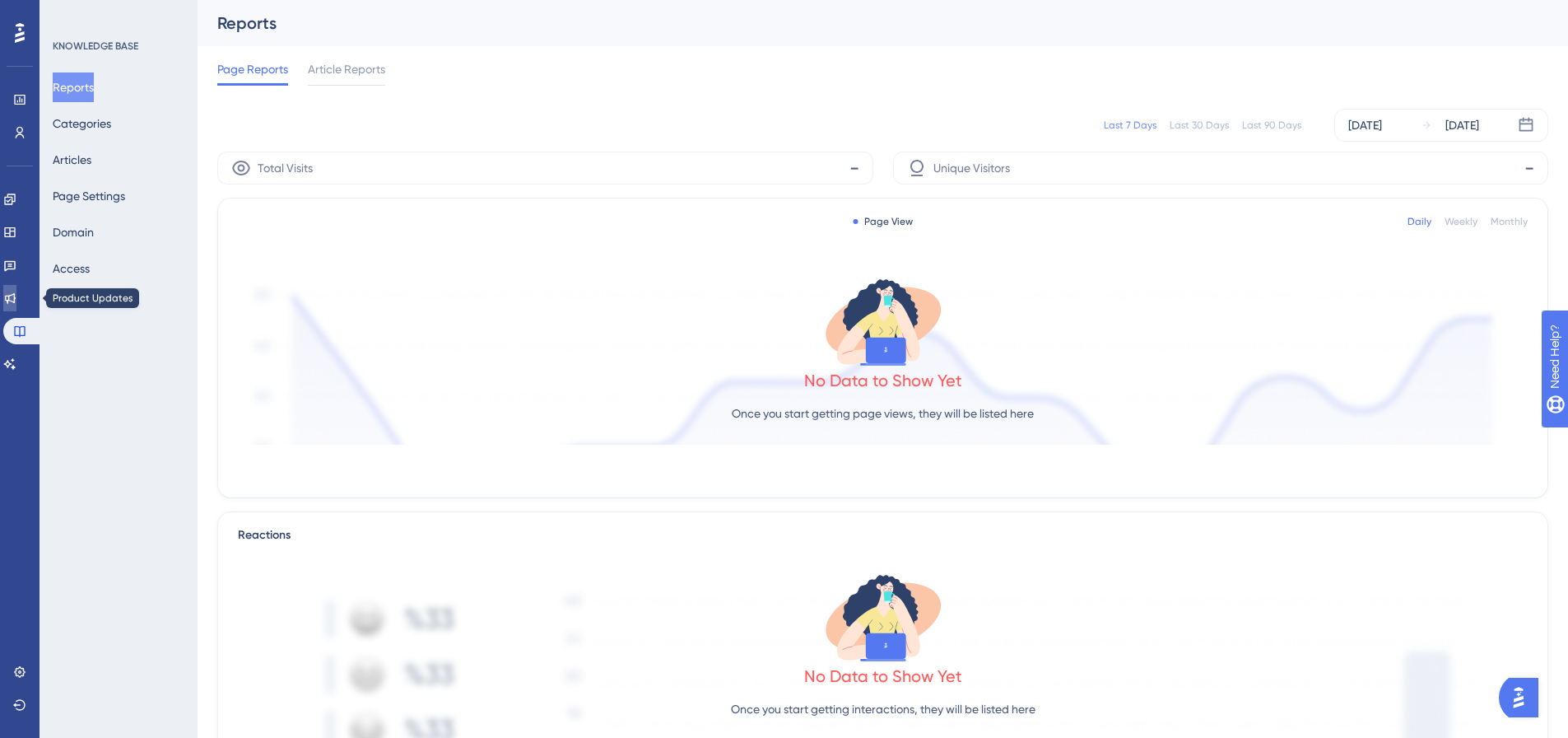
click at [16, 303] on link at bounding box center [10, 298] width 14 height 26
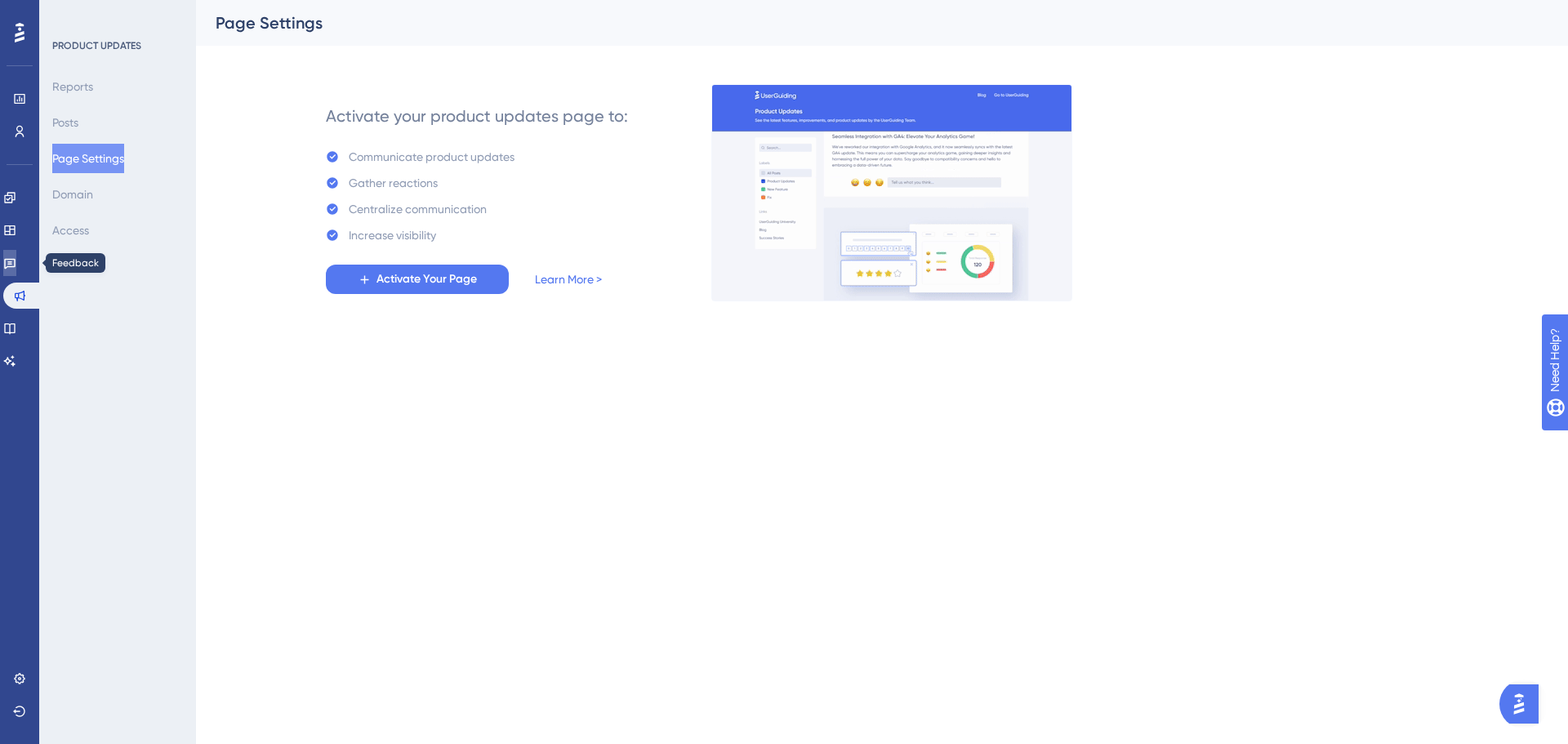
click at [15, 264] on icon at bounding box center [10, 264] width 12 height 11
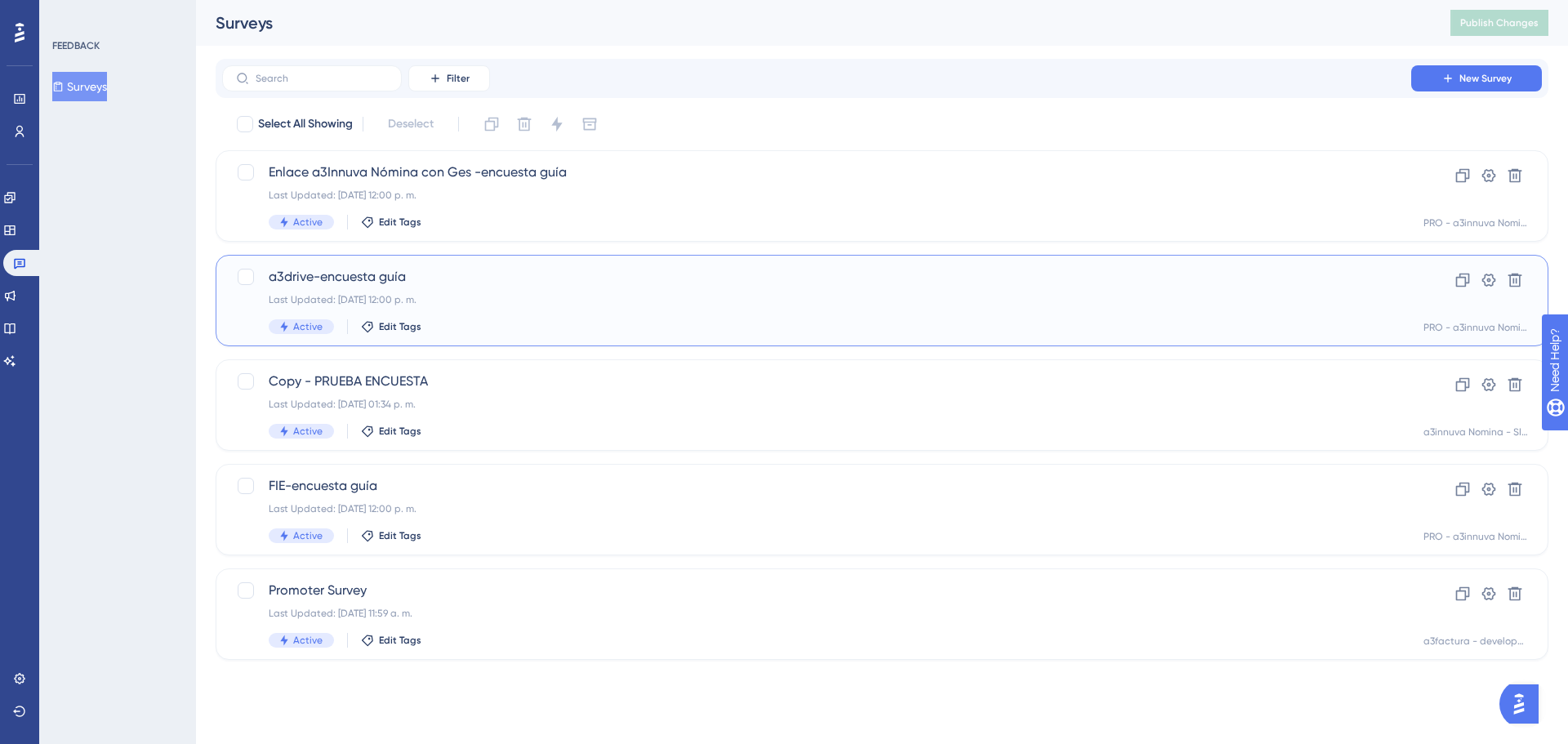
click at [463, 287] on div "a3drive-encuesta guía Last Updated: 22 jul 2025 12:00 p. m. Active Edit Tags" at bounding box center [817, 301] width 1096 height 67
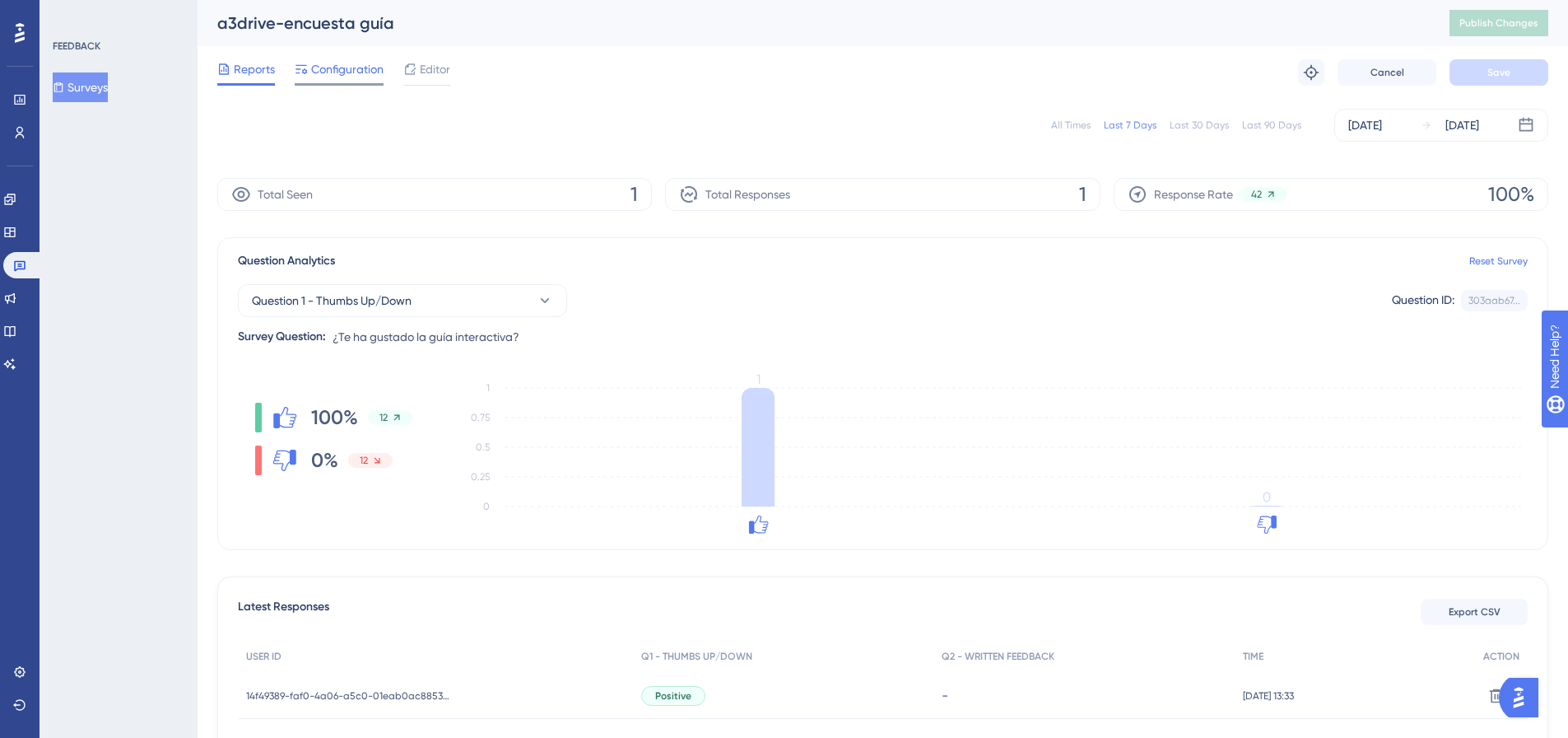
click at [335, 69] on span "Configuration" at bounding box center [348, 69] width 73 height 19
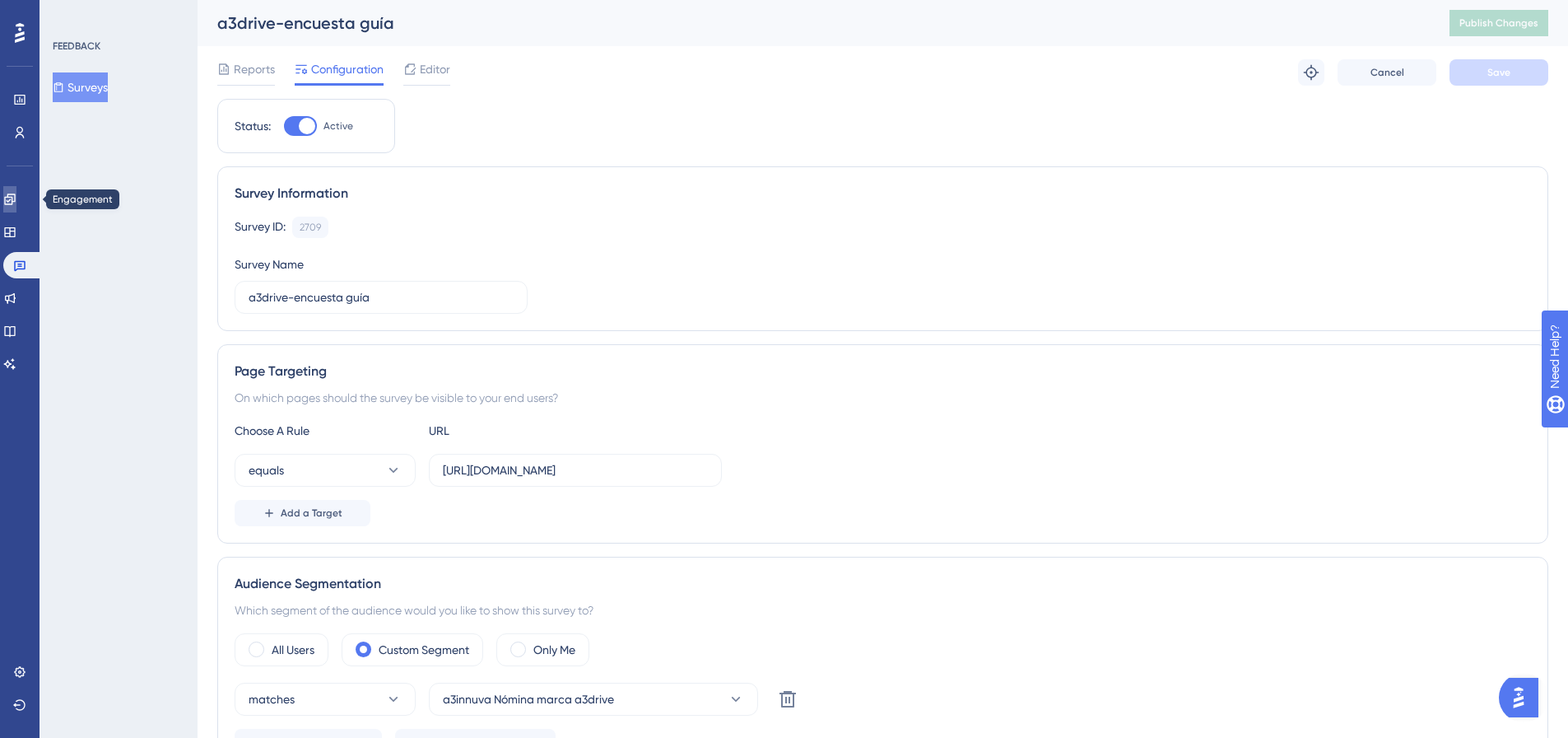
click at [16, 202] on icon at bounding box center [10, 200] width 14 height 14
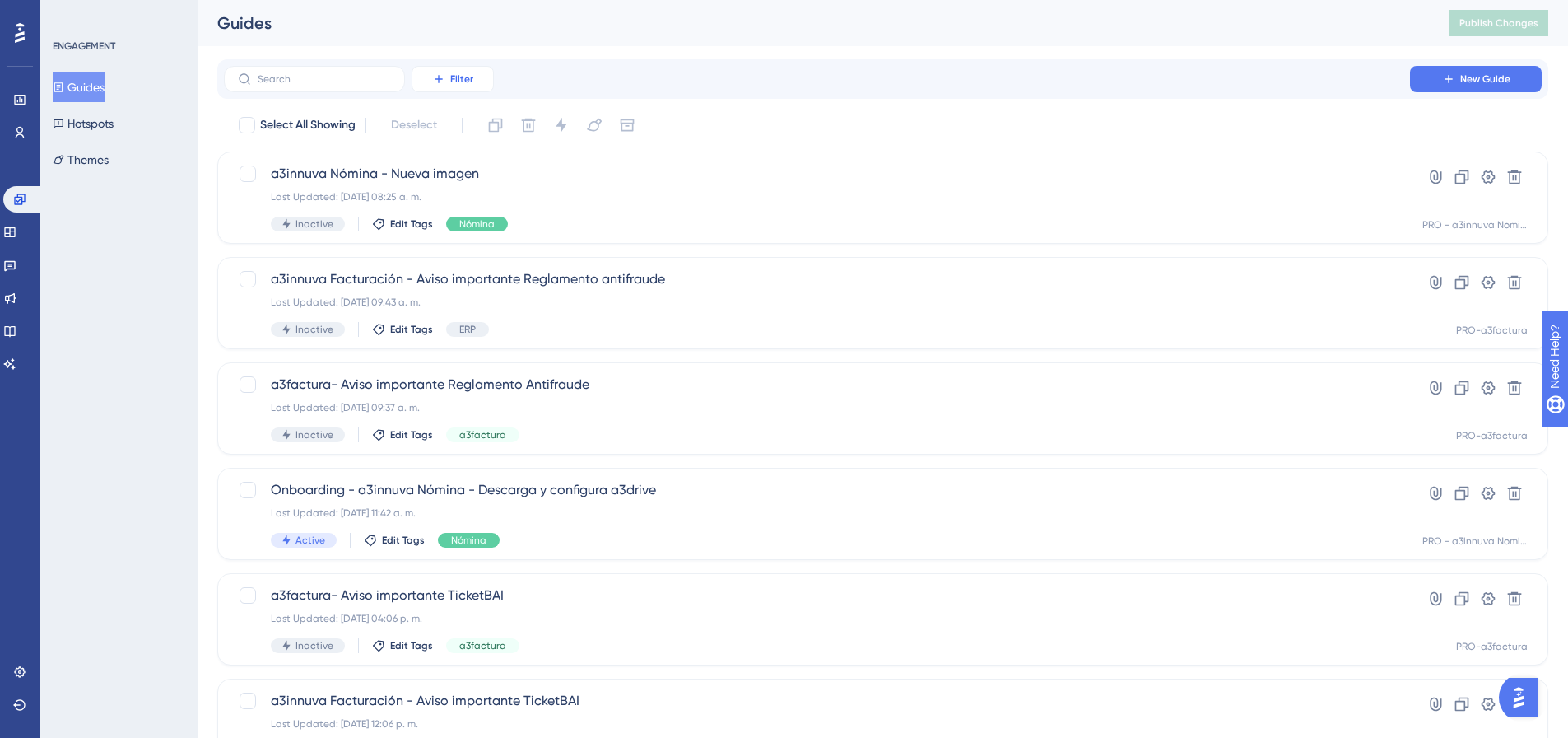
click at [469, 85] on button "Filter" at bounding box center [452, 79] width 82 height 26
click at [490, 191] on span "Containers" at bounding box center [465, 191] width 58 height 19
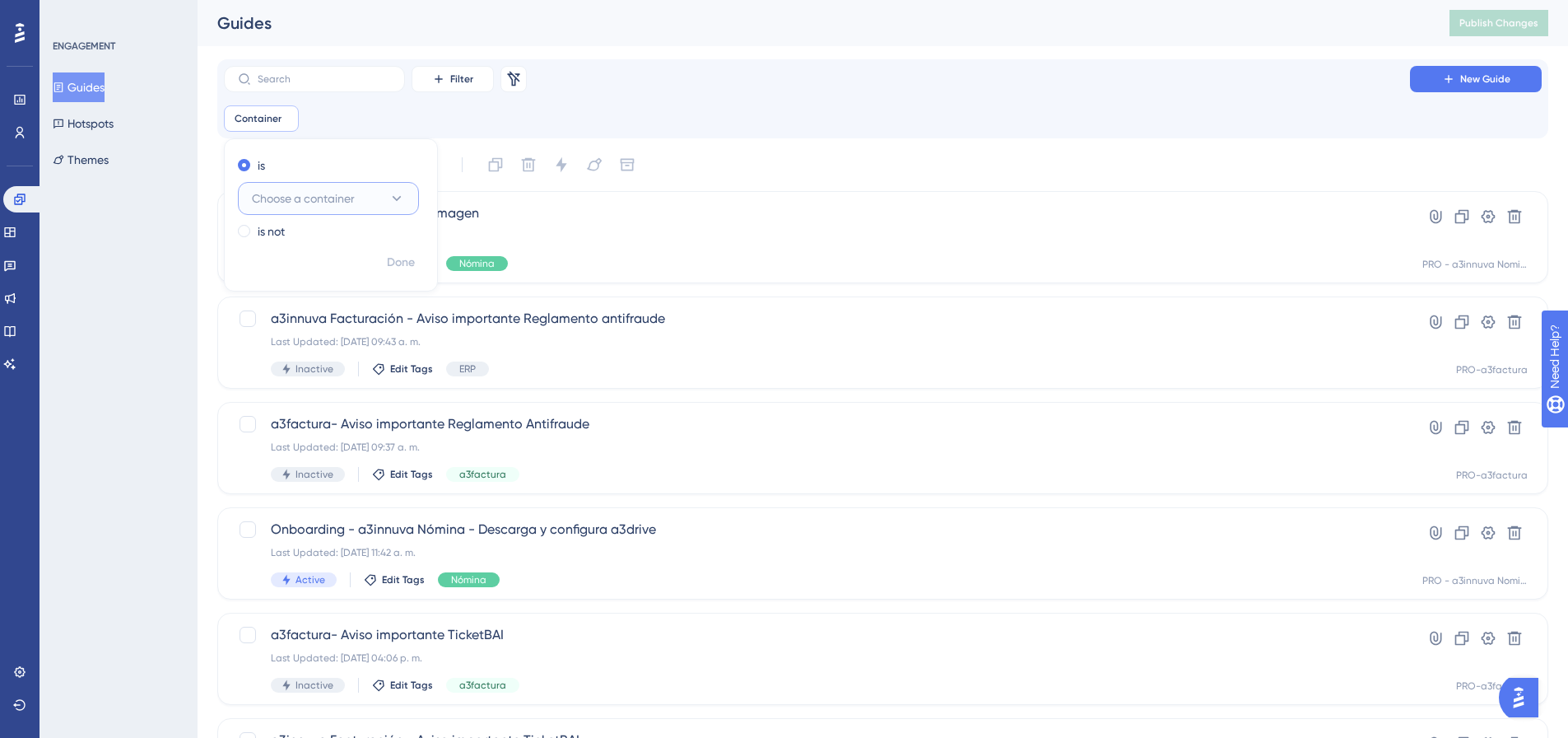
click at [365, 197] on button "Choose a container" at bounding box center [328, 198] width 181 height 33
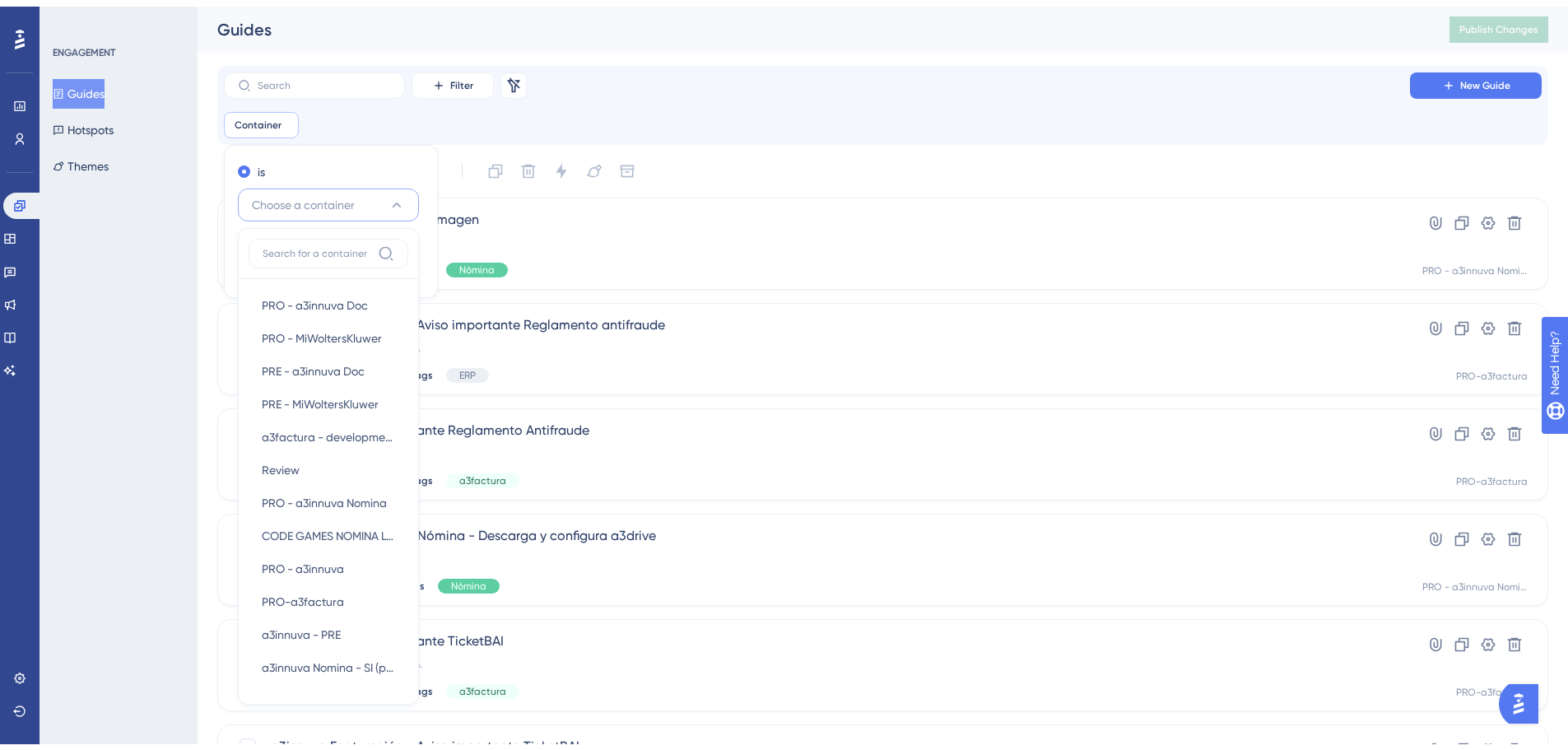
scroll to position [91, 0]
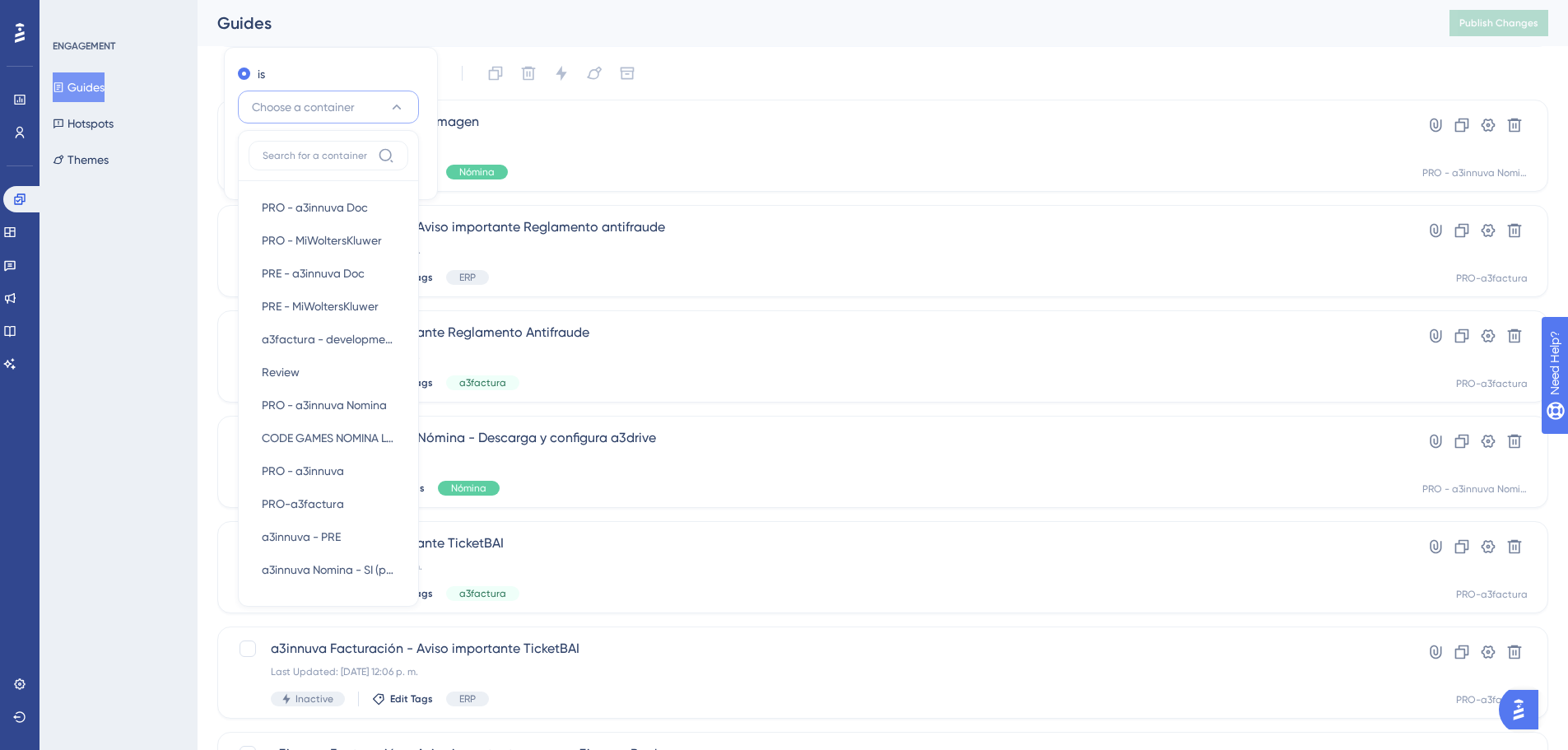
click at [870, 24] on div "Guides" at bounding box center [813, 23] width 1191 height 23
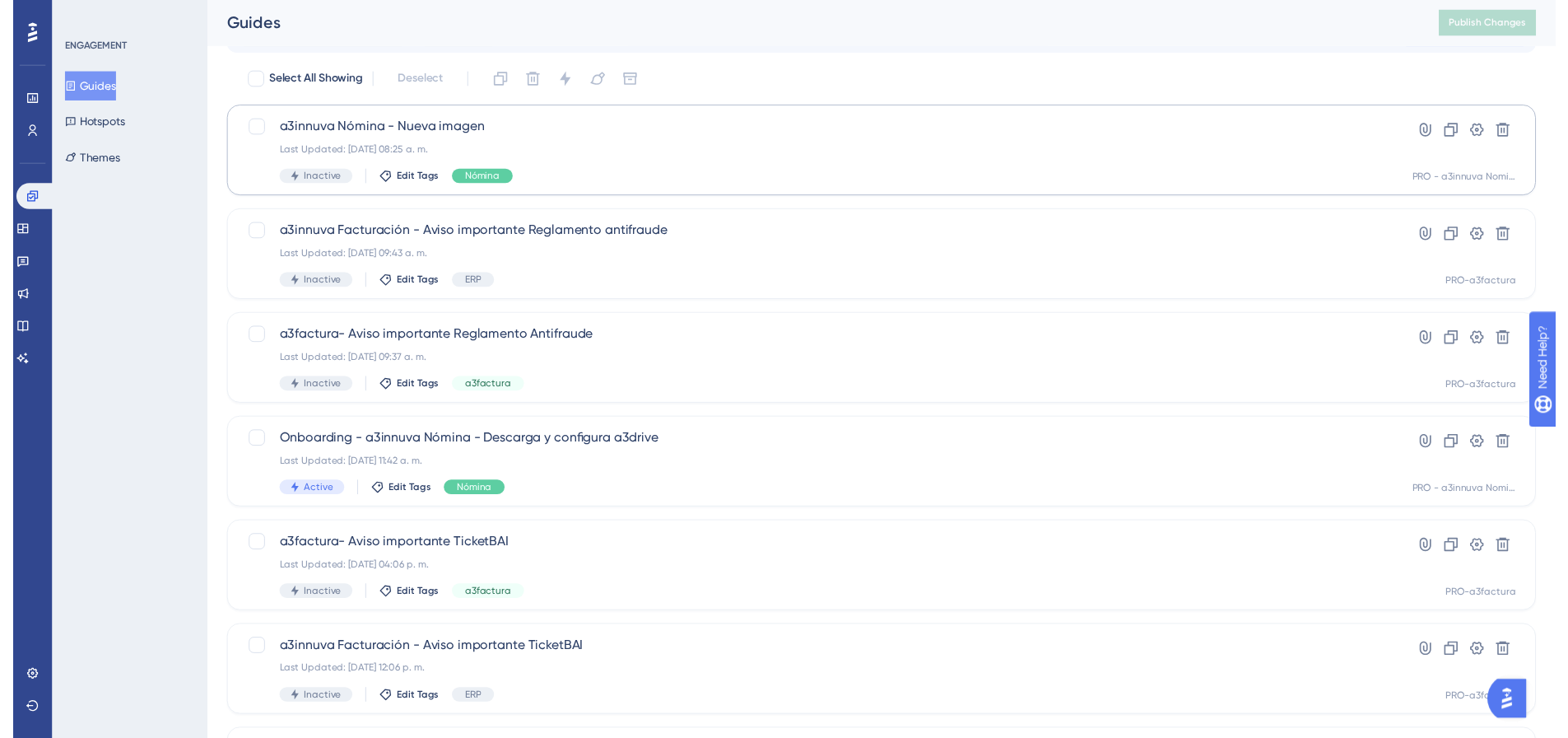
scroll to position [0, 0]
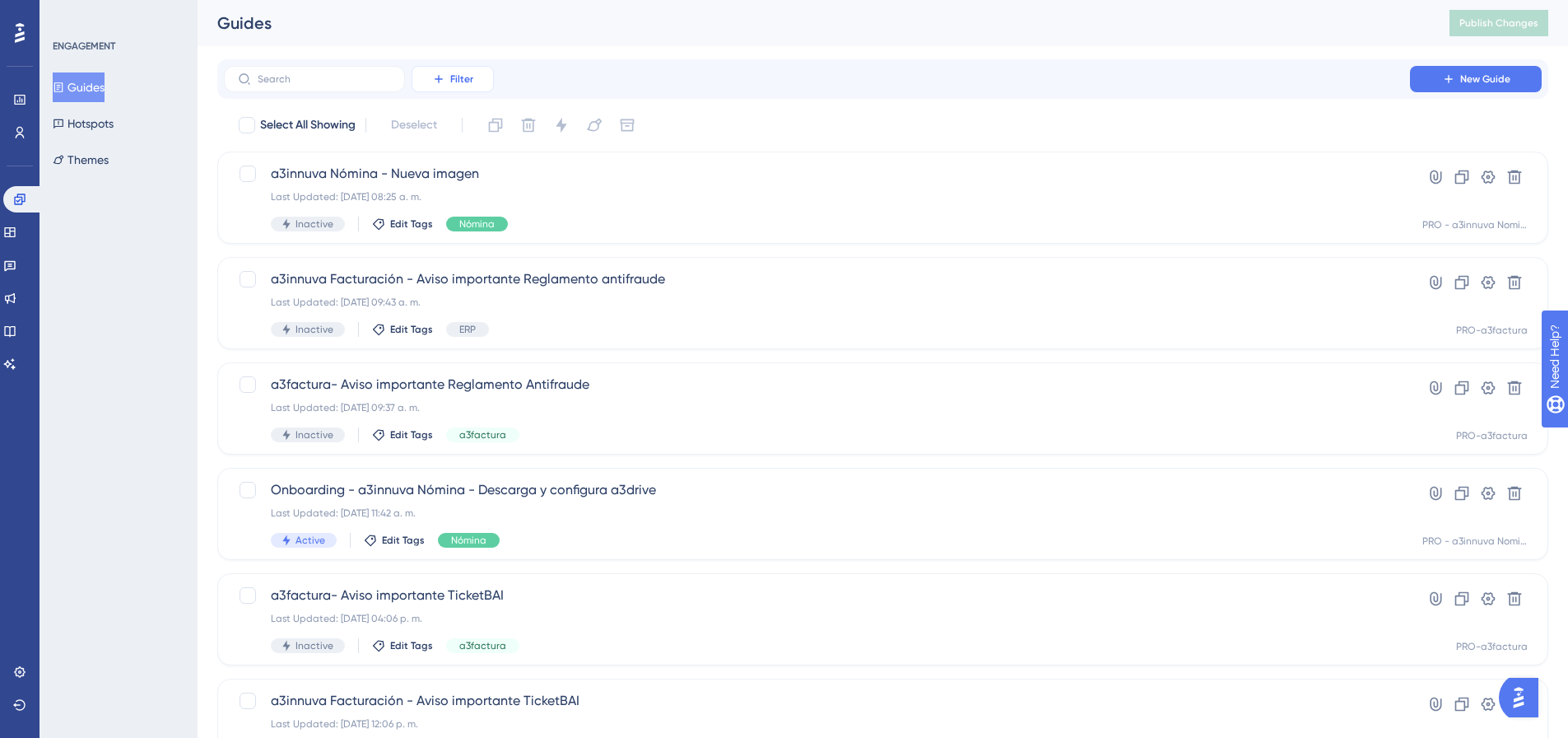
click at [454, 75] on span "Filter" at bounding box center [461, 80] width 23 height 14
click at [442, 123] on span "Tags" at bounding box center [448, 125] width 25 height 19
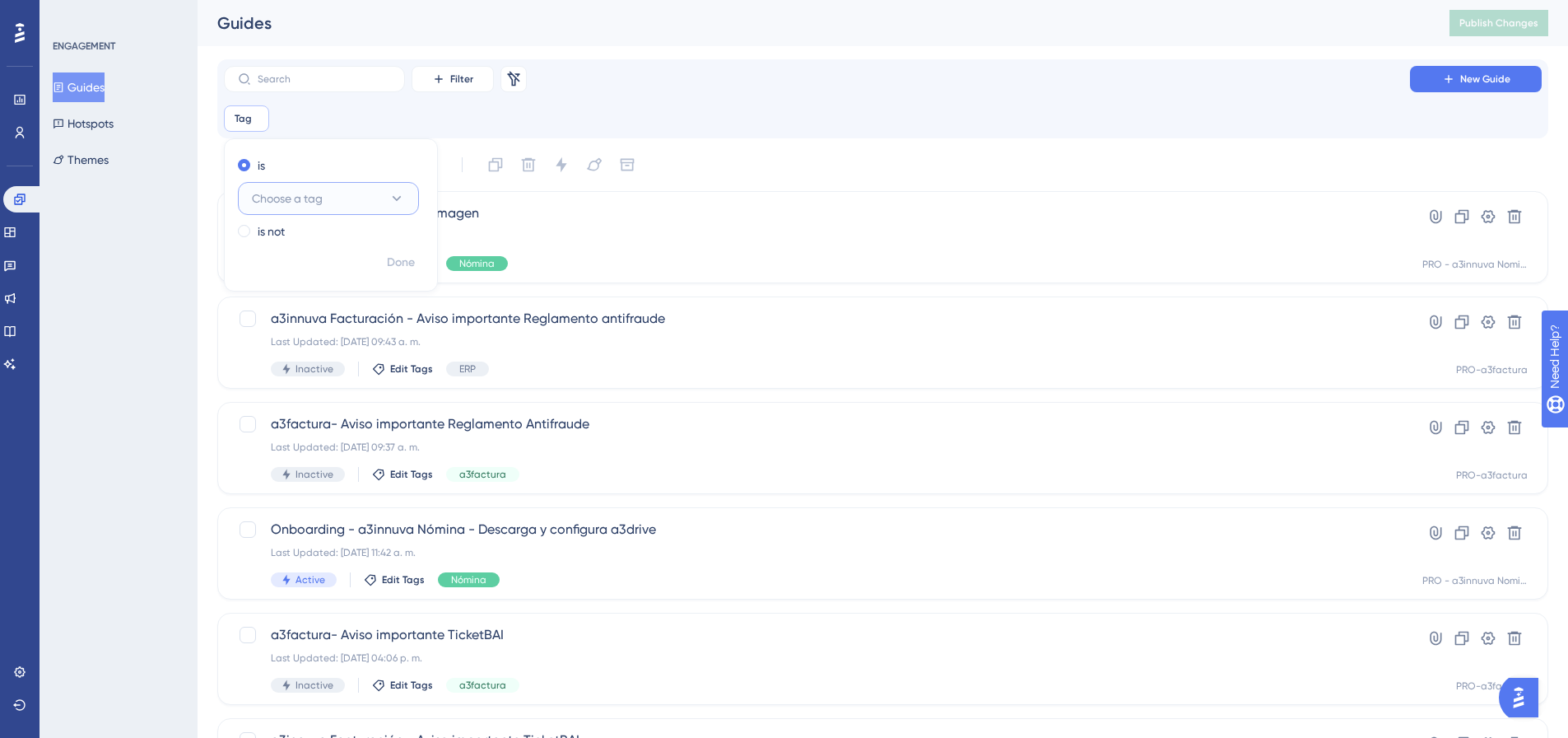
click at [379, 202] on button "Choose a tag" at bounding box center [328, 198] width 181 height 33
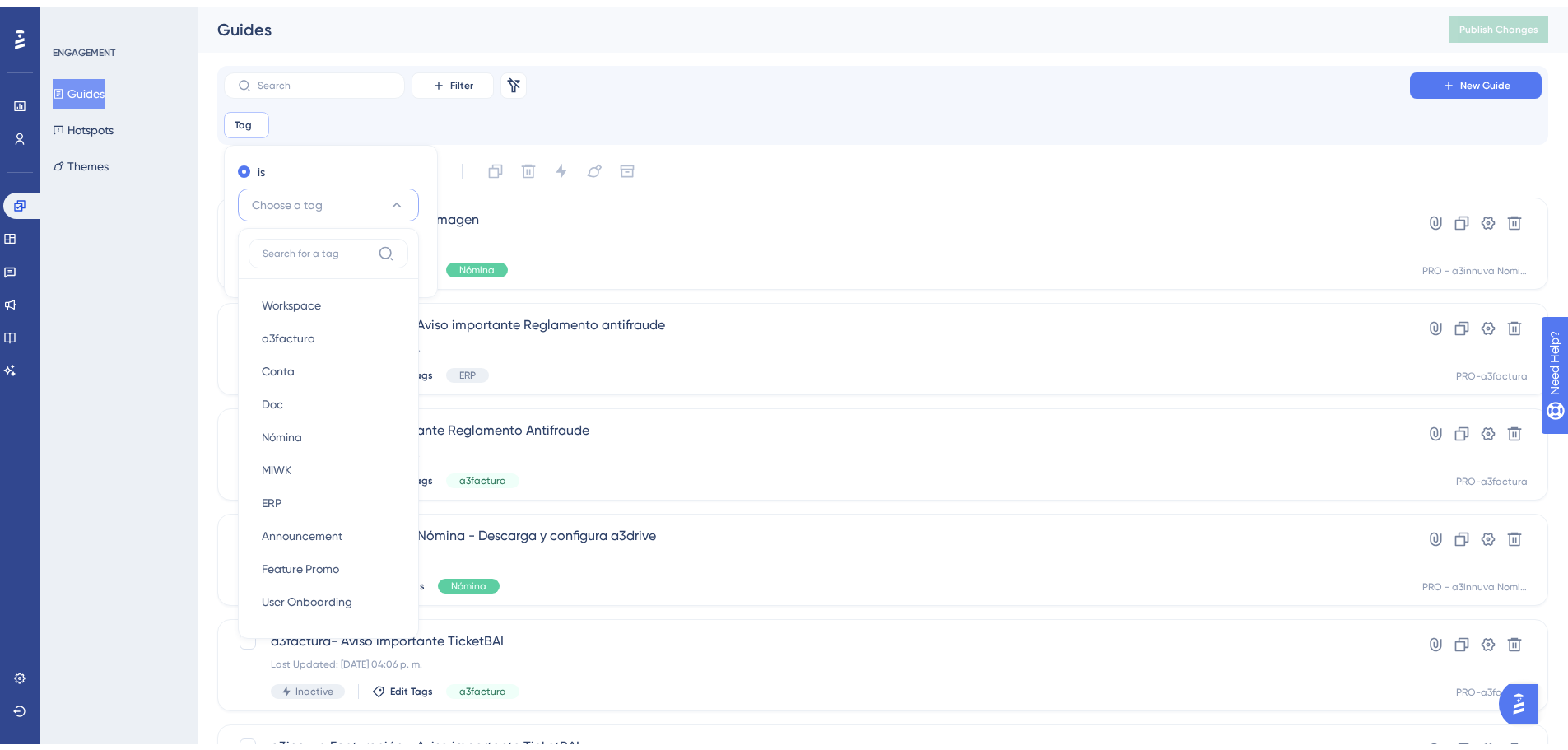
scroll to position [58, 0]
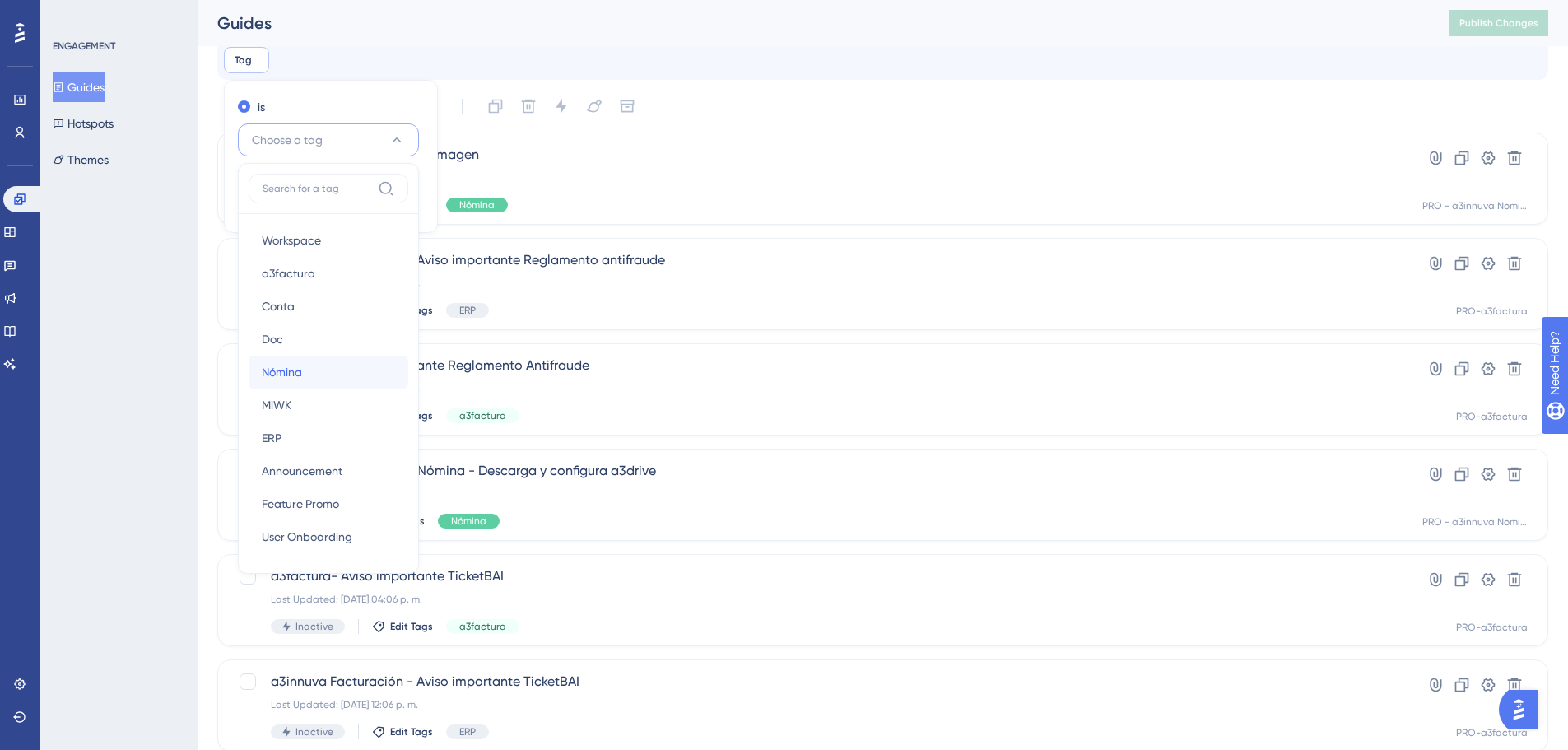
click at [305, 377] on div "Nómina Nómina" at bounding box center [328, 372] width 134 height 33
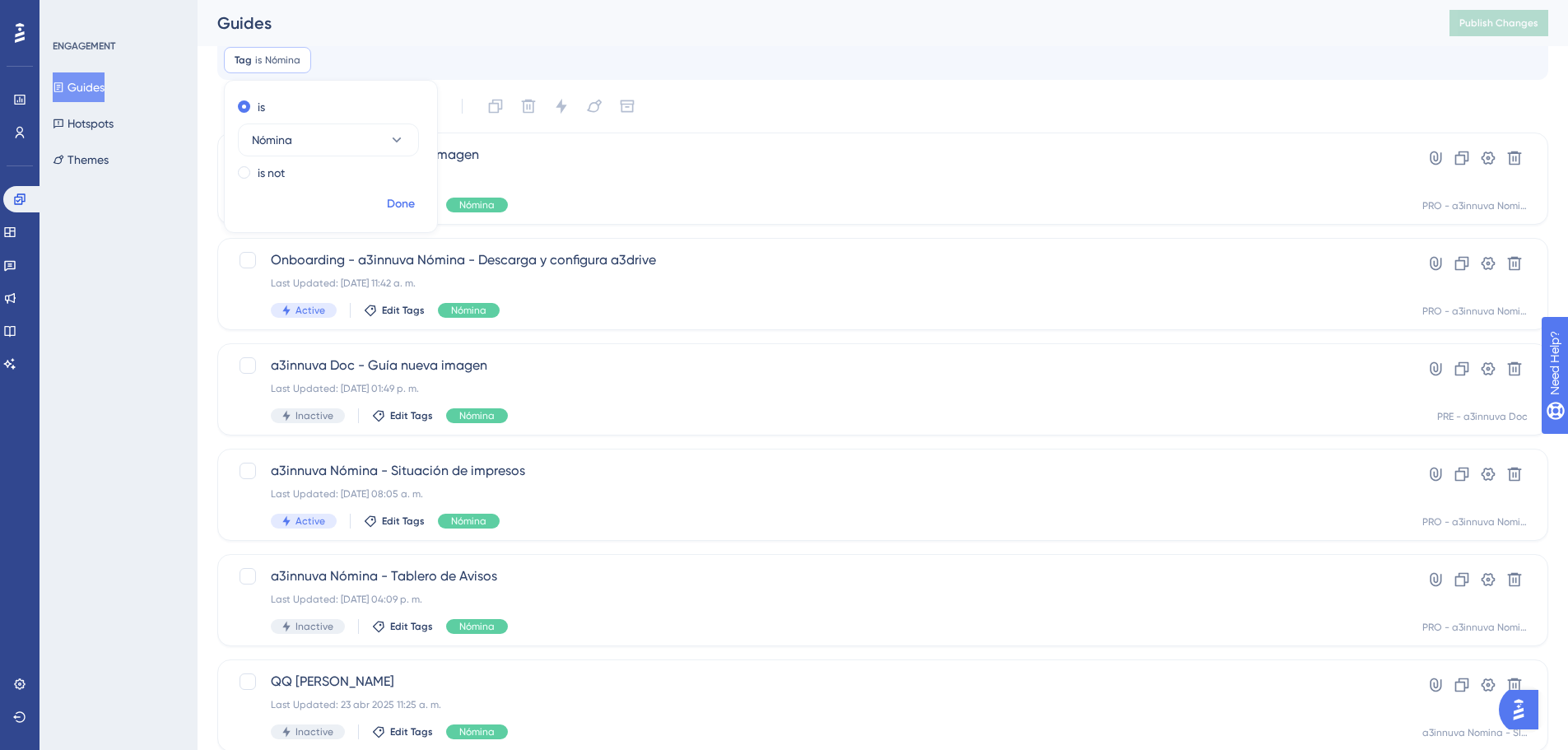
click at [398, 204] on span "Done" at bounding box center [400, 204] width 28 height 19
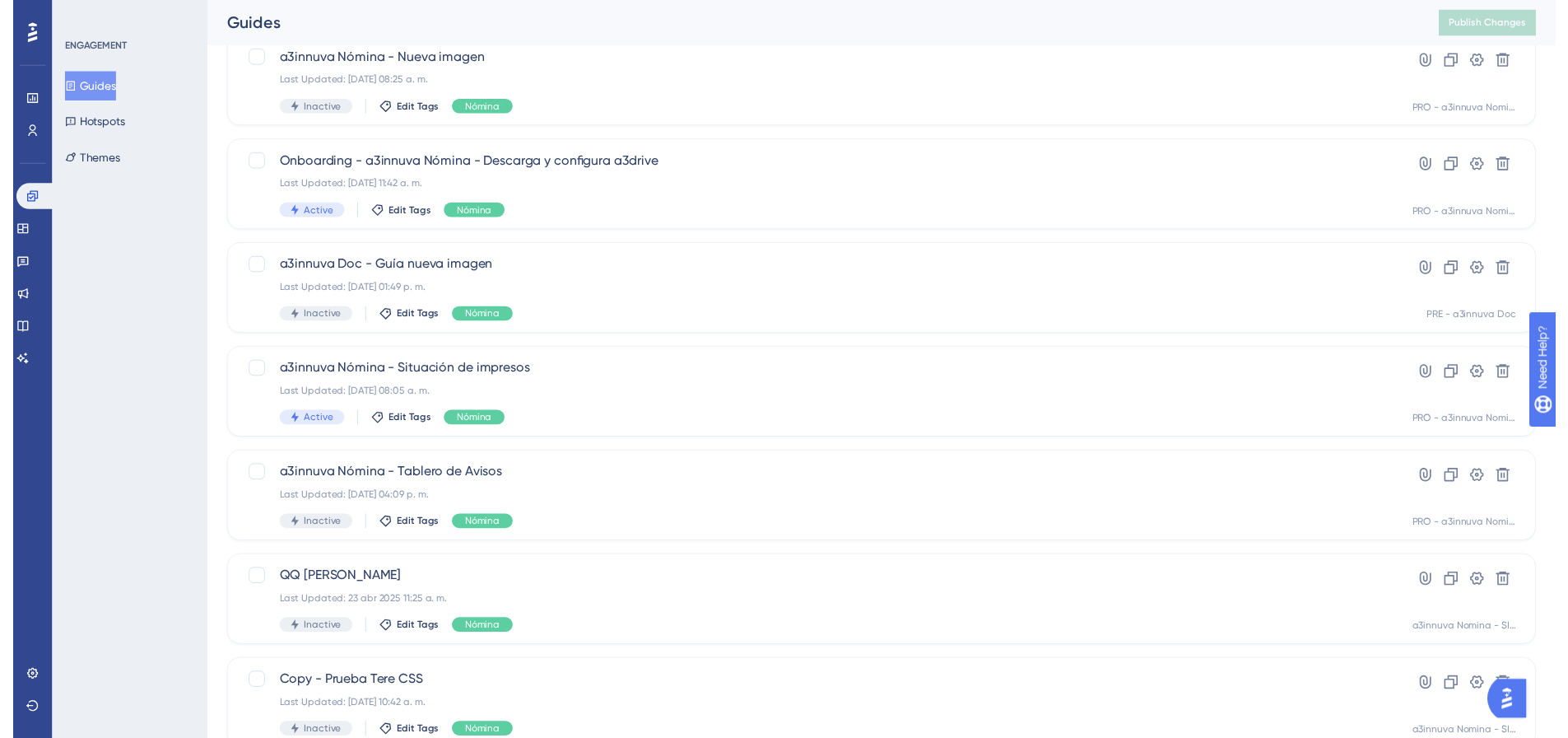
scroll to position [0, 0]
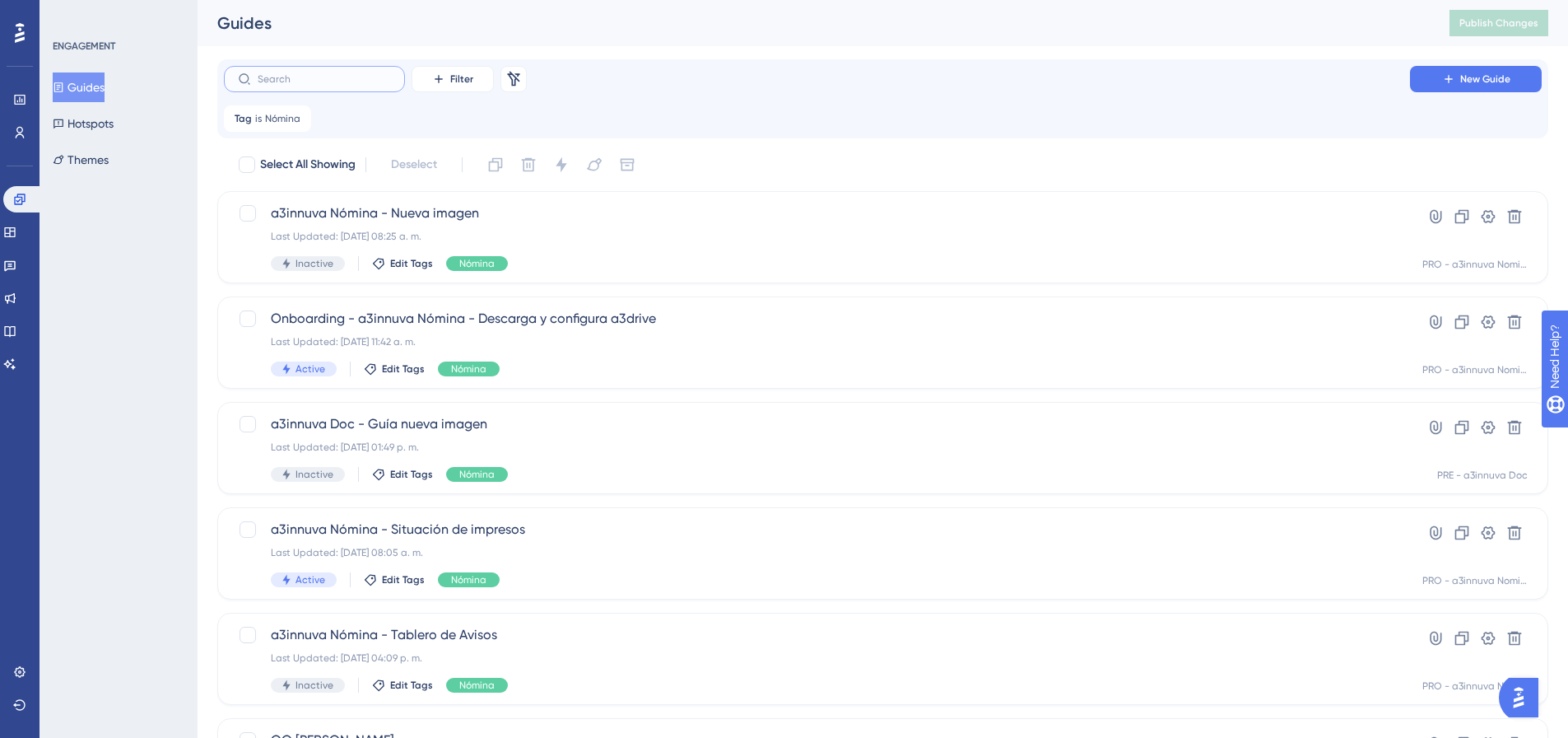
click at [320, 80] on input "text" at bounding box center [324, 80] width 134 height 12
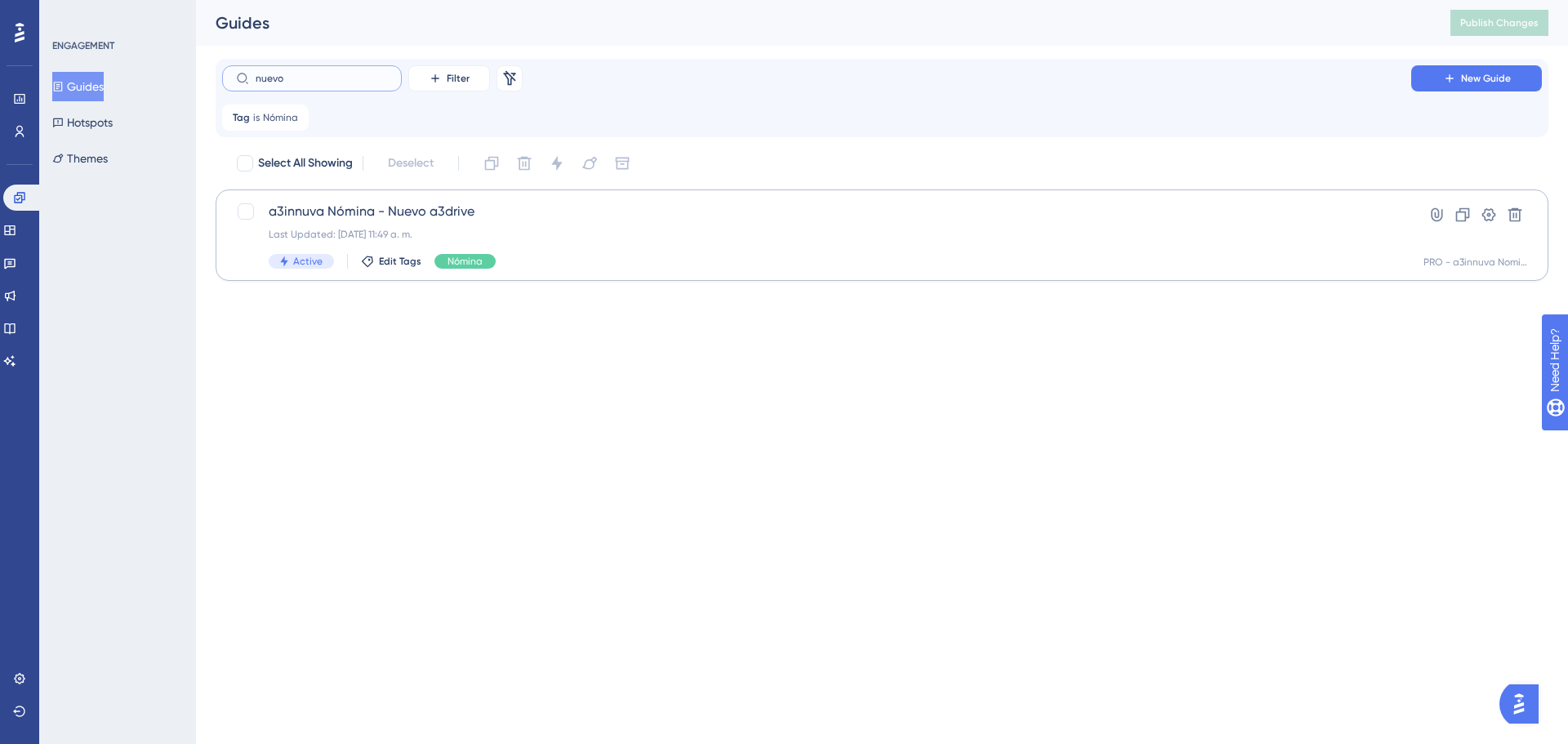
type input "nuevo"
click at [532, 217] on span "a3innuva Nómina - Nuevo a3drive" at bounding box center [817, 211] width 1096 height 19
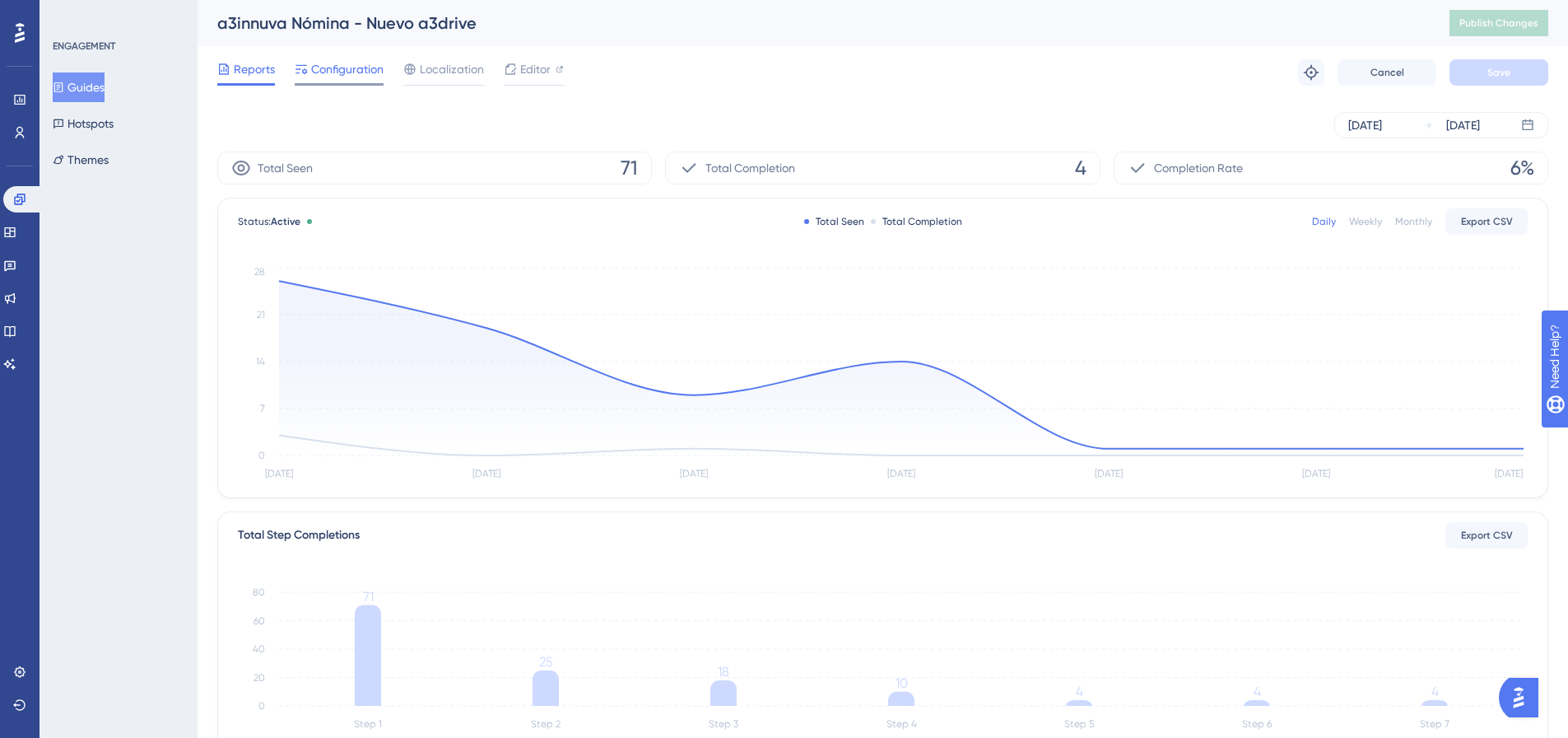
click at [349, 70] on span "Configuration" at bounding box center [348, 69] width 73 height 19
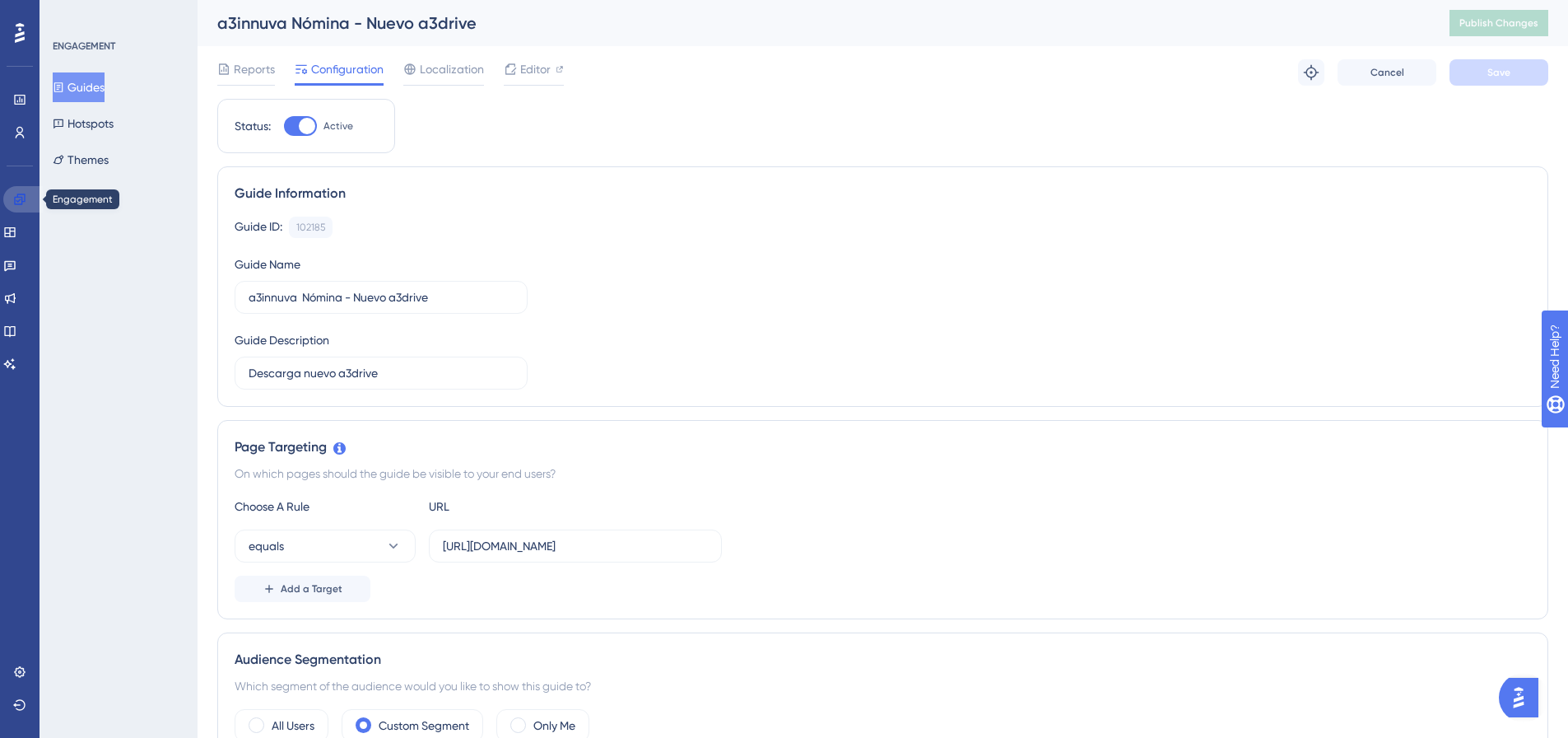
click at [15, 205] on icon at bounding box center [20, 200] width 14 height 14
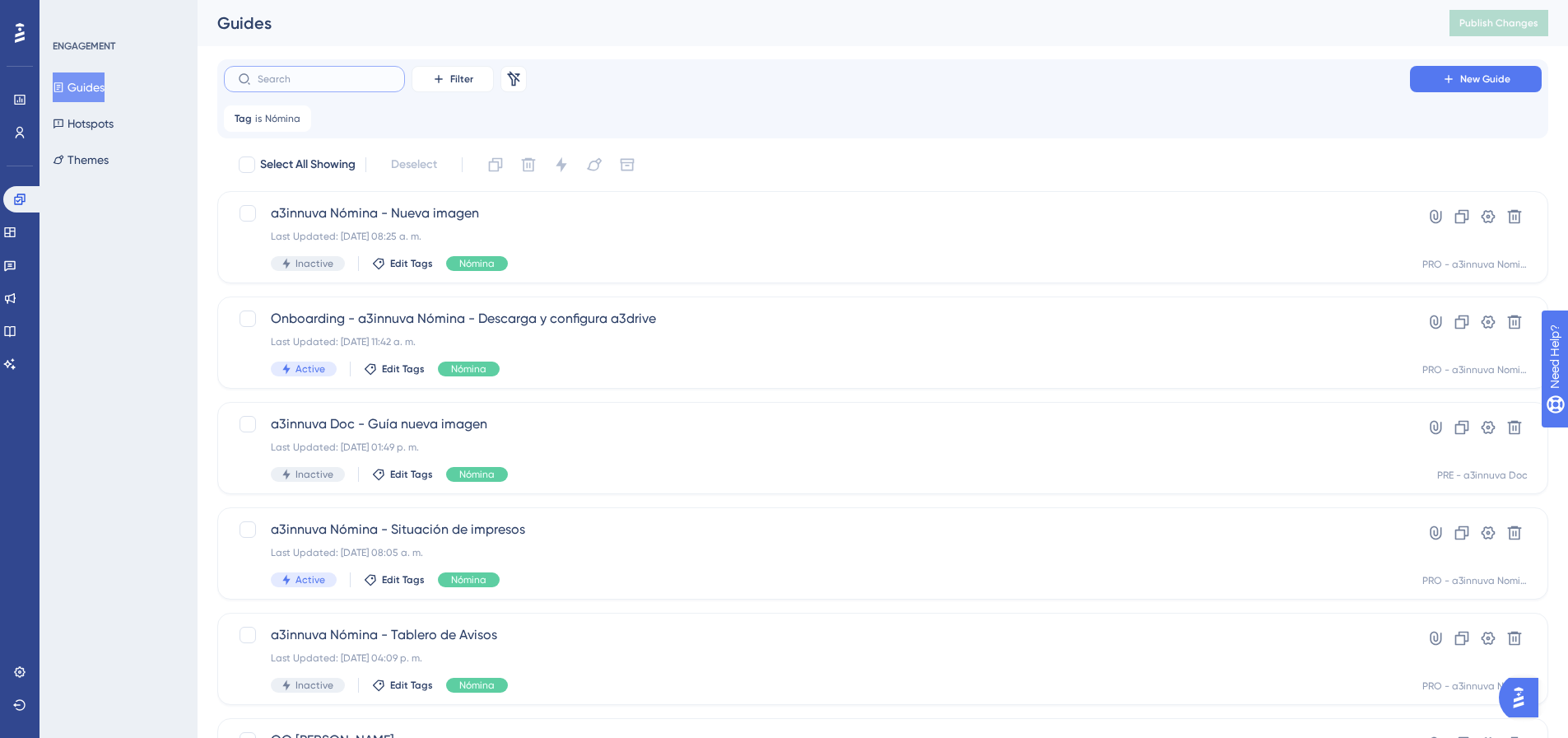
click at [348, 75] on input "text" at bounding box center [324, 80] width 134 height 12
type input "a3e"
checkbox input "true"
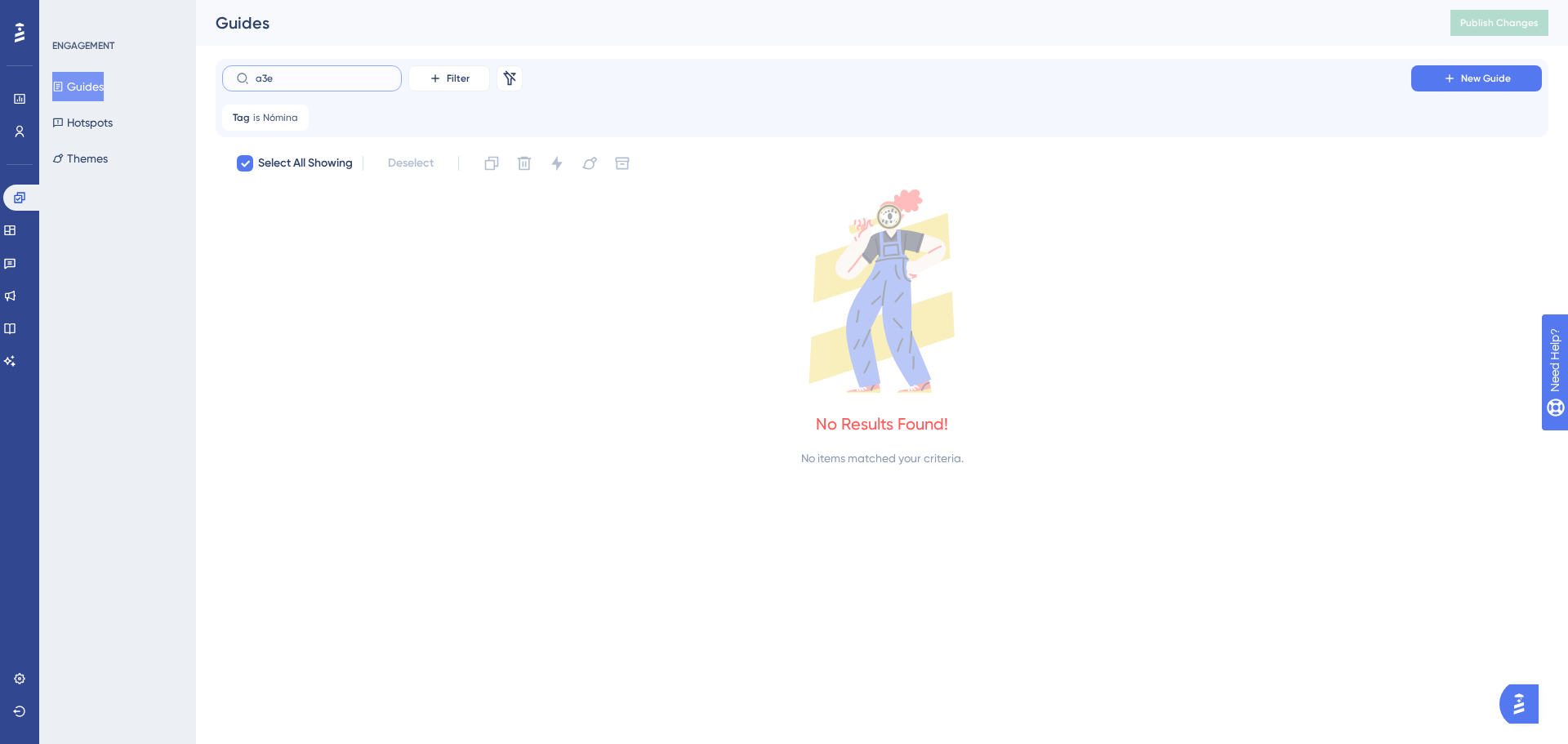
type input "a3"
checkbox input "false"
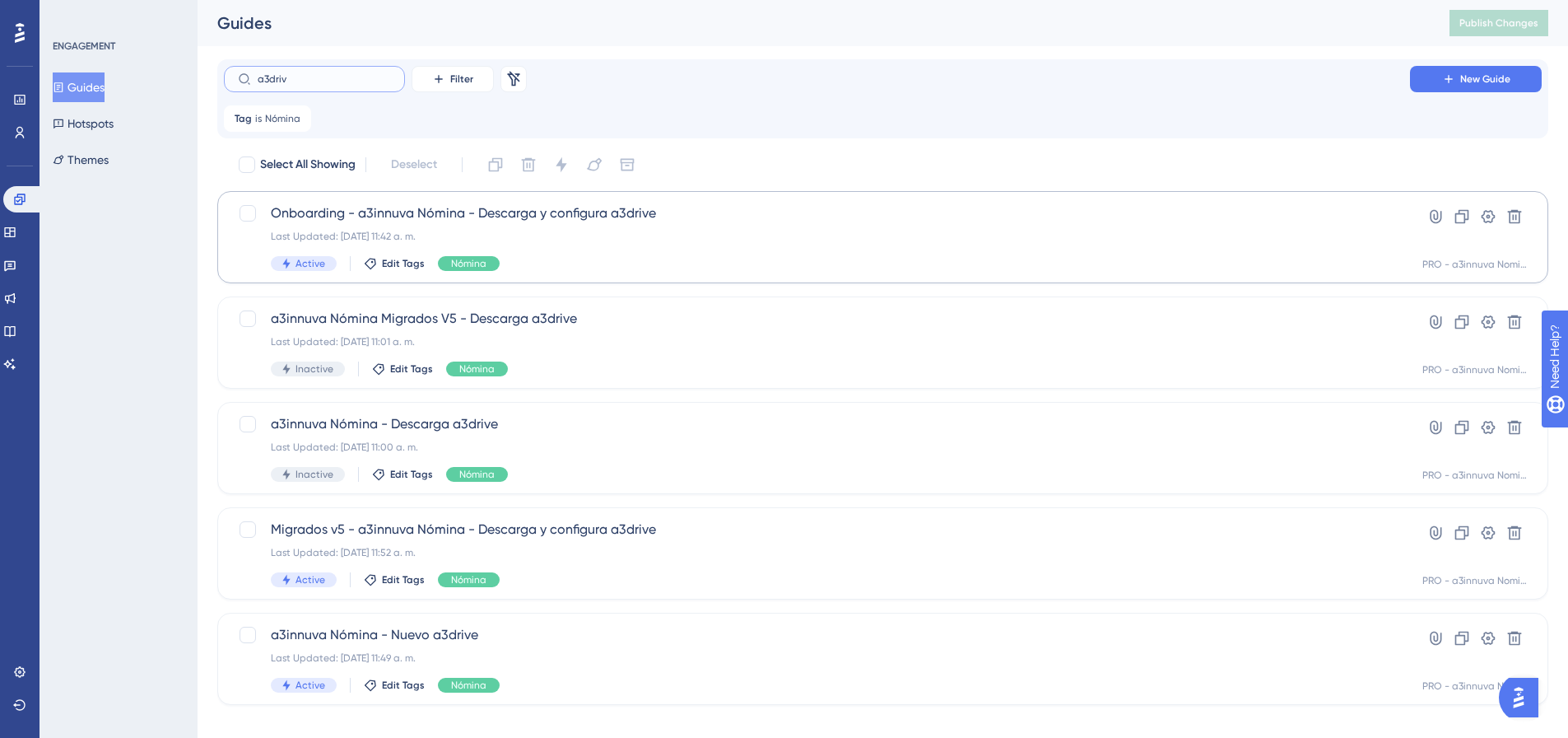
type input "a3driv"
click at [697, 226] on div "Onboarding - a3innuva Nómina - Descarga y configura a3drive Last Updated: 17 ju…" at bounding box center [817, 237] width 1092 height 68
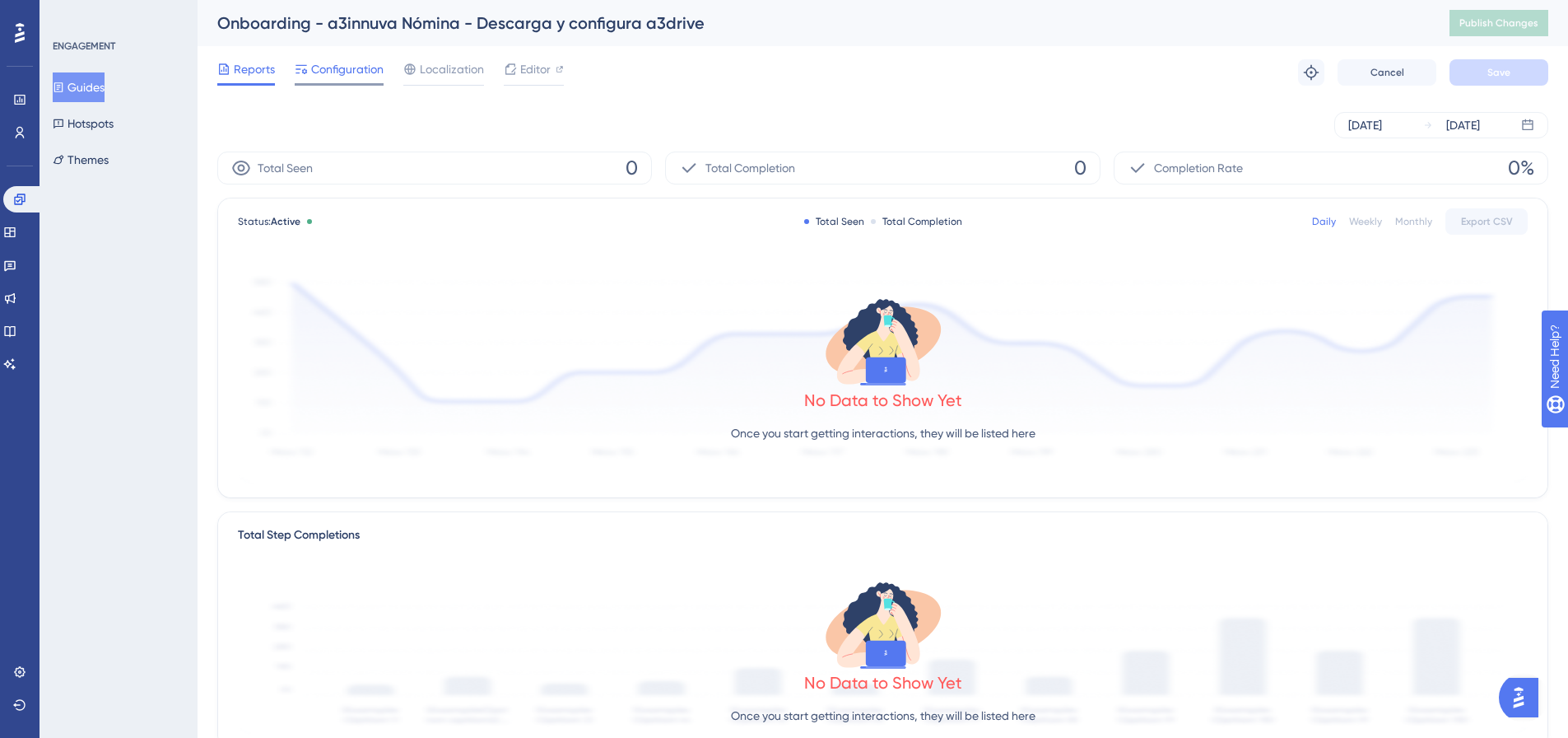
click at [343, 75] on span "Configuration" at bounding box center [348, 69] width 73 height 19
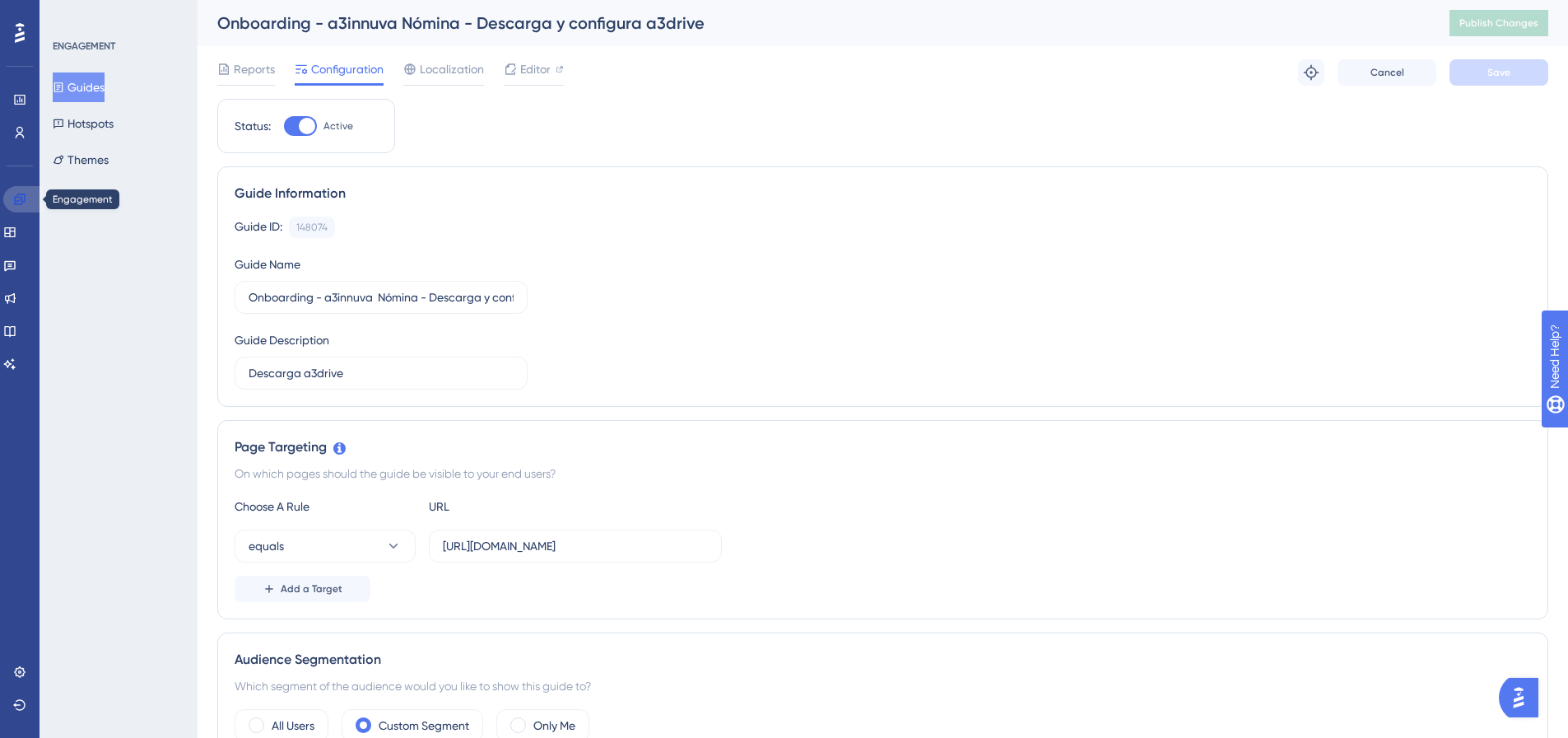
click at [16, 203] on icon at bounding box center [20, 200] width 14 height 14
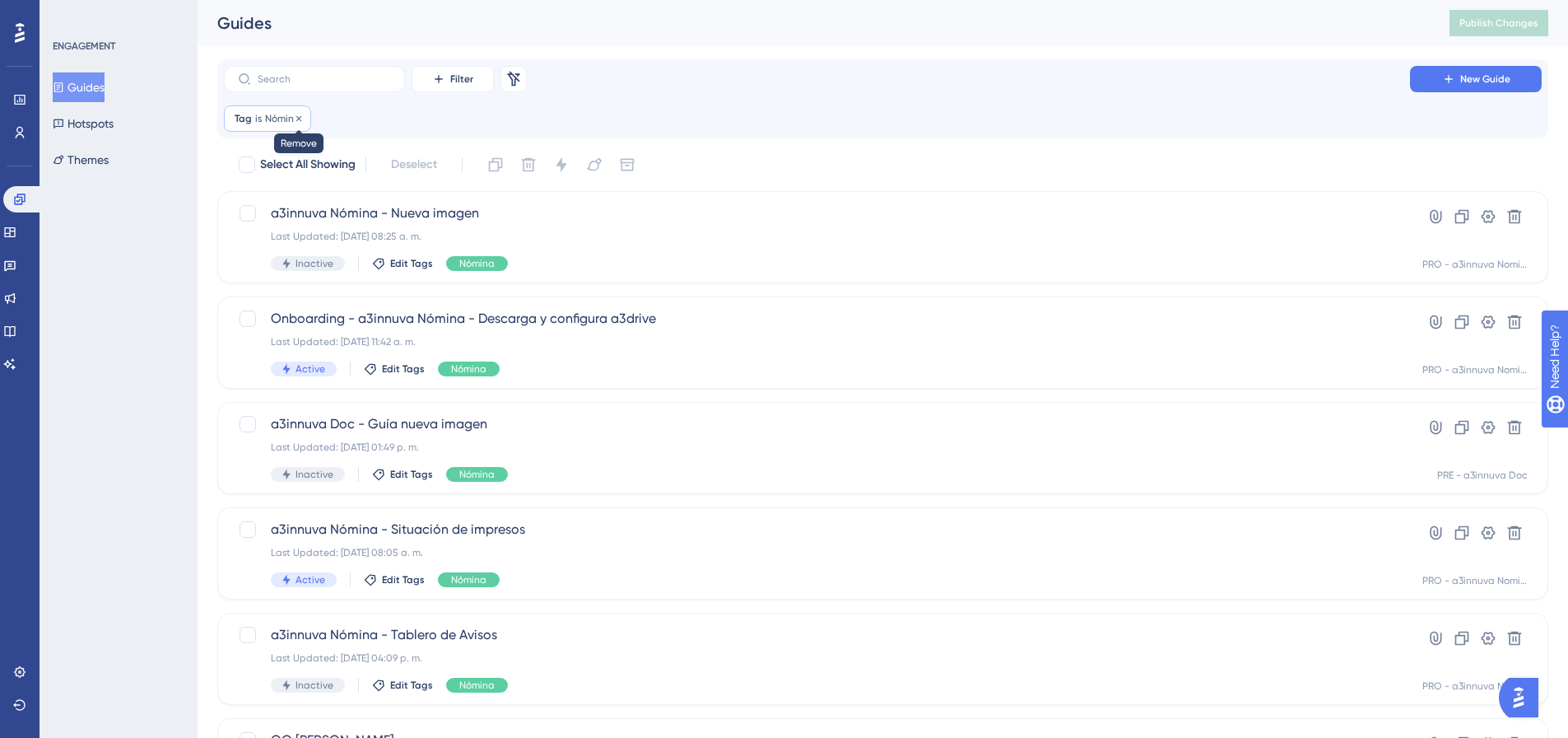
click at [300, 117] on icon at bounding box center [299, 118] width 5 height 5
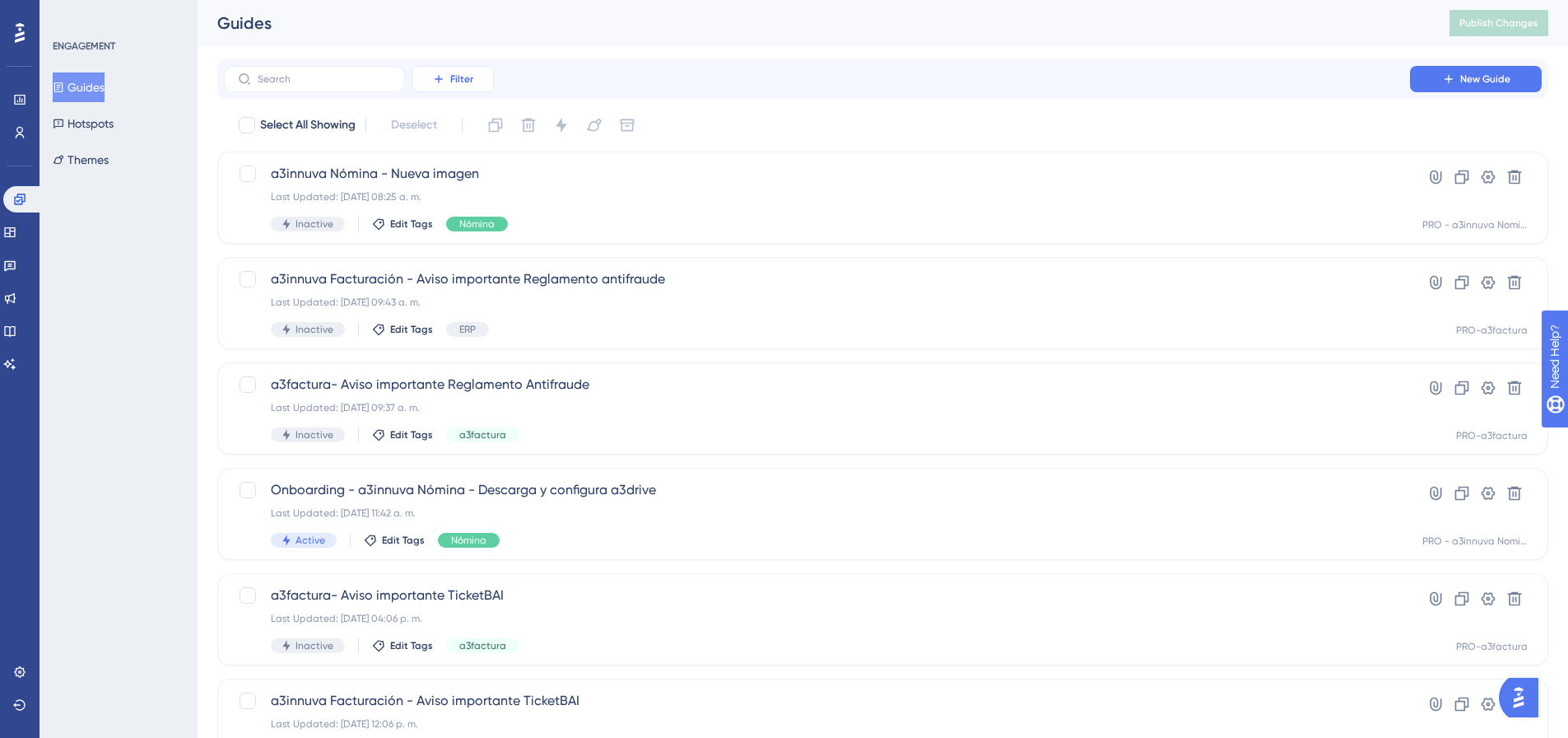
click at [472, 84] on span "Filter" at bounding box center [461, 80] width 23 height 14
click at [460, 167] on span "Segments" at bounding box center [462, 158] width 52 height 19
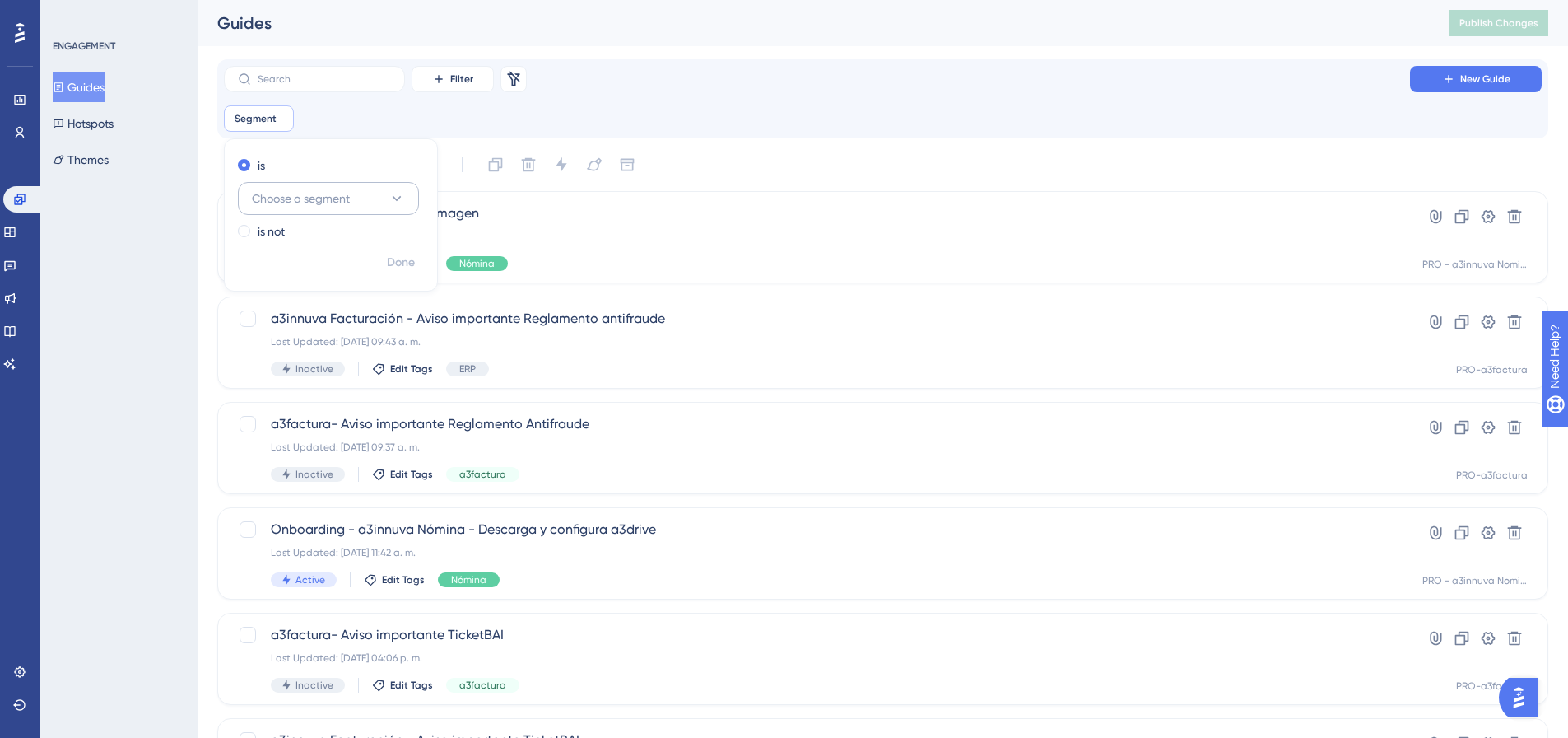
click at [376, 196] on button "Choose a segment" at bounding box center [328, 198] width 181 height 33
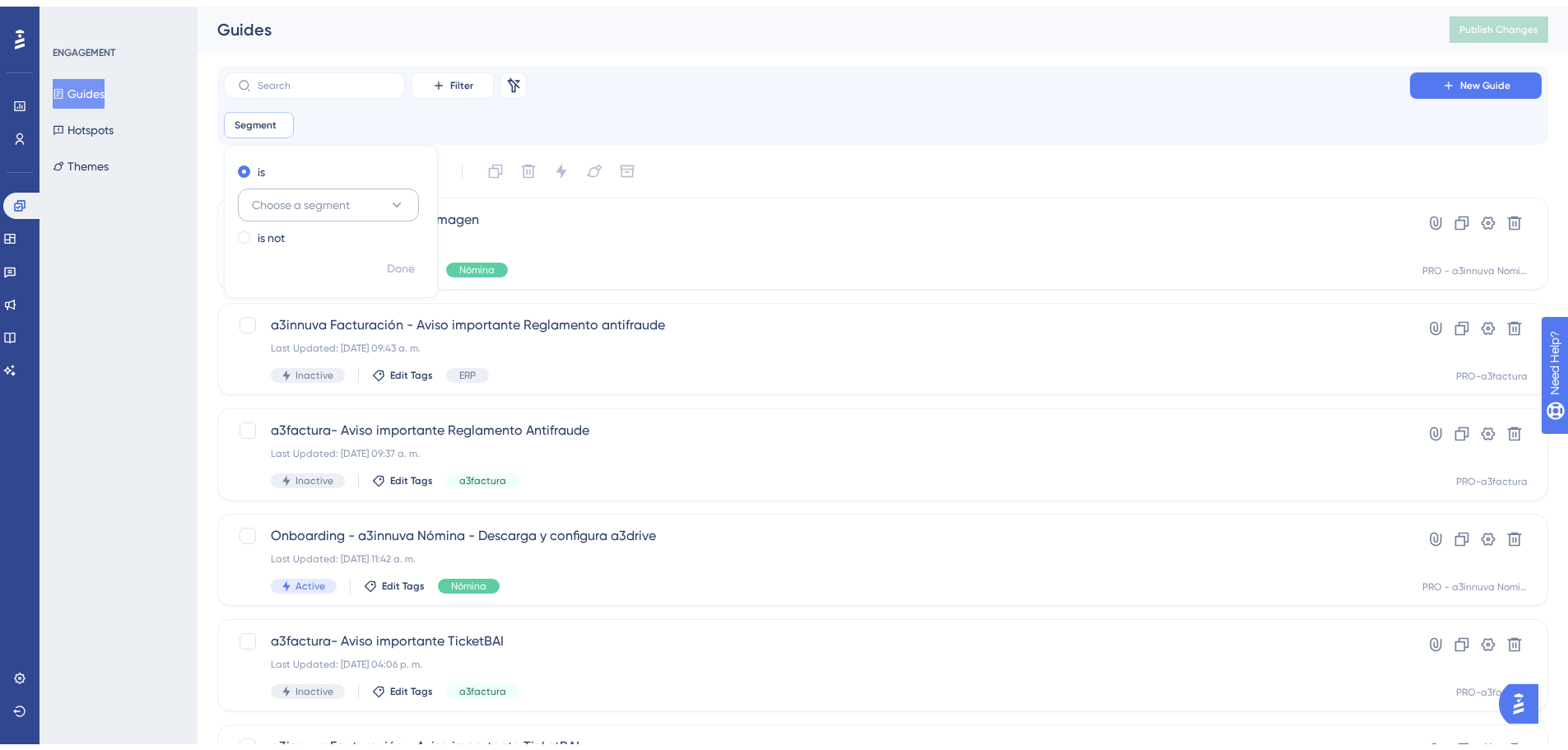
scroll to position [60, 0]
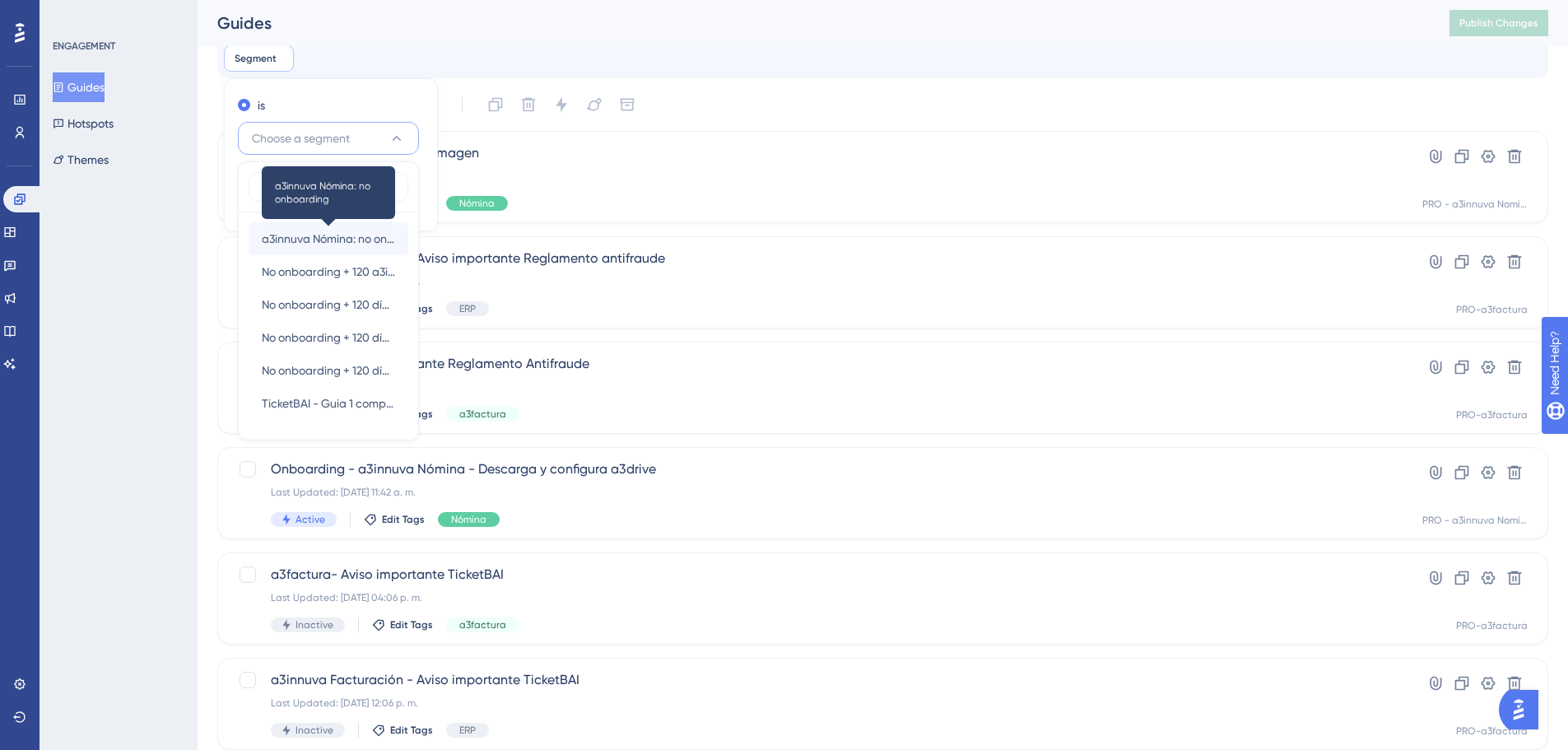
type input "no onb"
click at [327, 242] on span "a3innuva Nómina: no onboarding" at bounding box center [328, 238] width 134 height 19
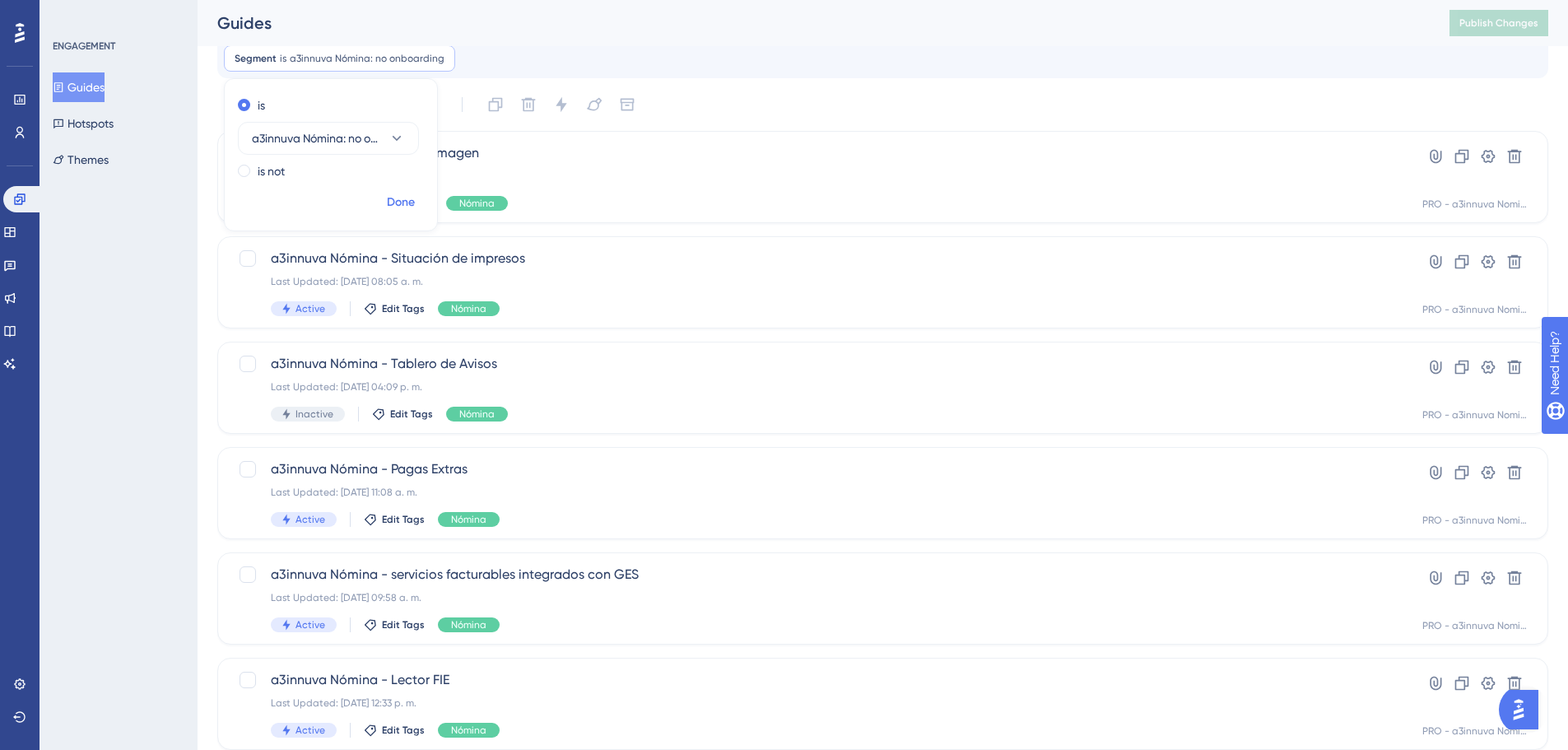
click at [394, 205] on span "Done" at bounding box center [400, 202] width 28 height 19
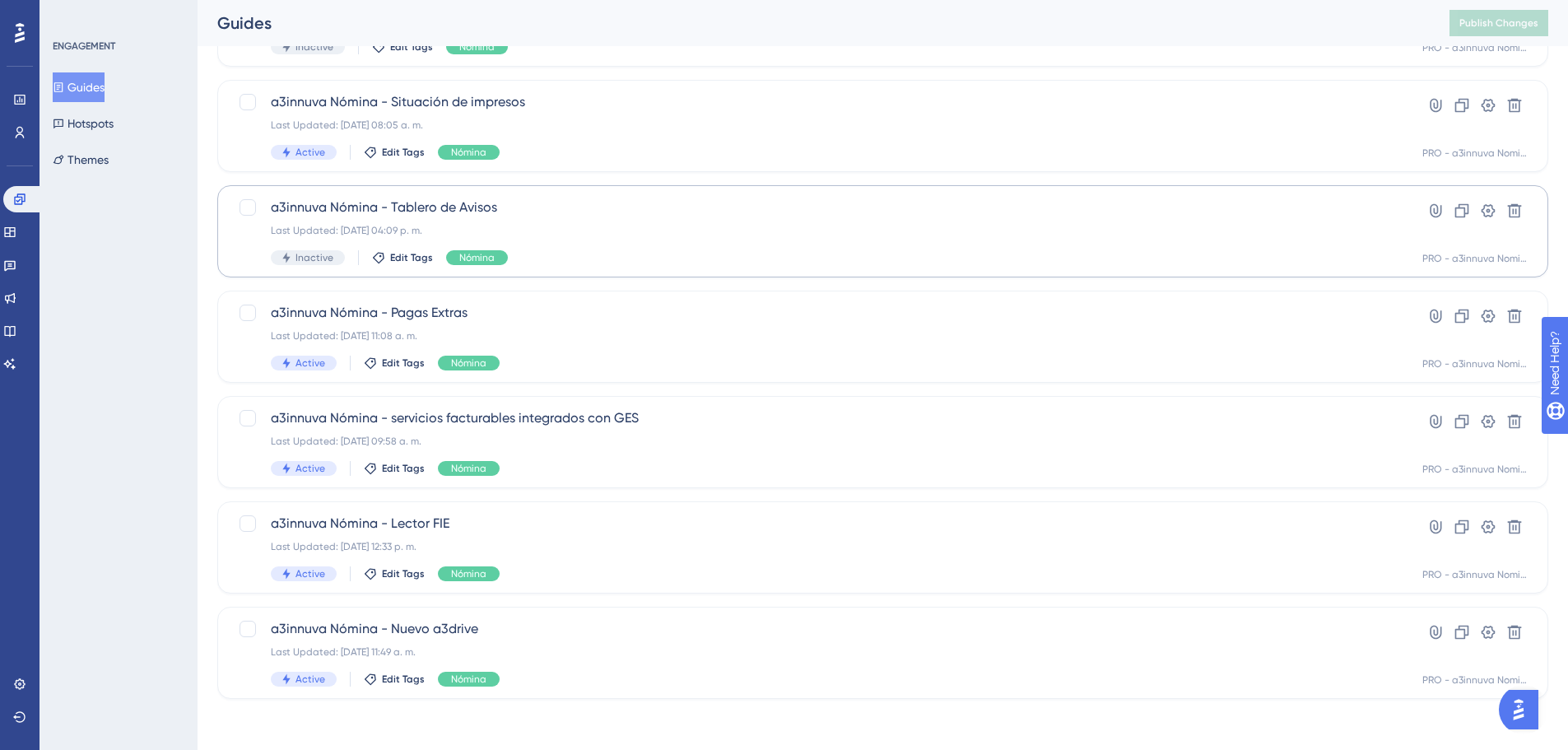
scroll to position [218, 0]
click at [459, 633] on span "a3innuva Nómina - Nuevo a3drive" at bounding box center [817, 627] width 1092 height 19
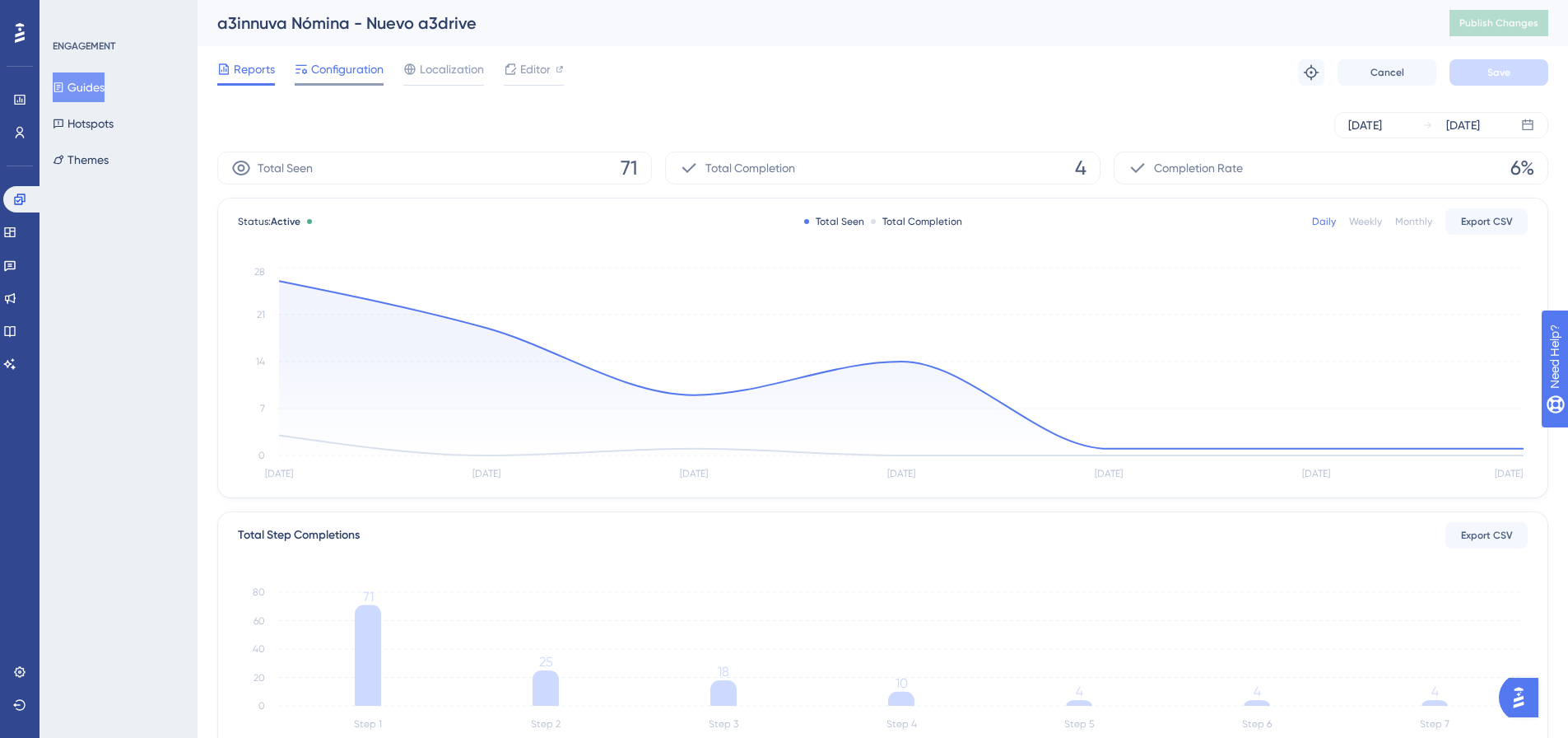
click at [344, 80] on div "Configuration" at bounding box center [338, 72] width 89 height 26
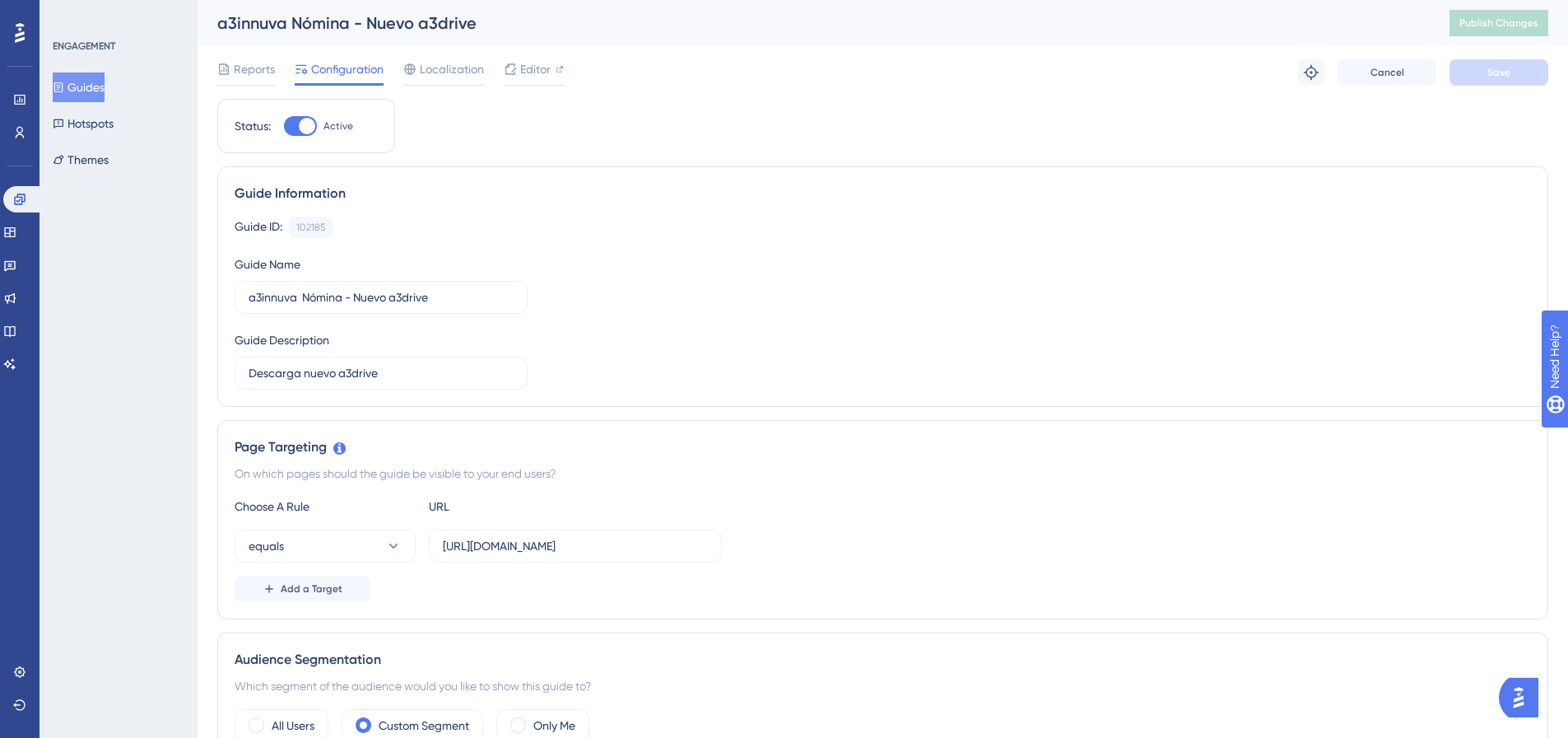
click at [289, 123] on div at bounding box center [300, 125] width 33 height 19
click at [284, 126] on input "Active" at bounding box center [283, 126] width 1 height 1
checkbox input "false"
click at [1504, 74] on span "Save" at bounding box center [1499, 73] width 23 height 14
drag, startPoint x: 28, startPoint y: 199, endPoint x: 111, endPoint y: 207, distance: 83.4
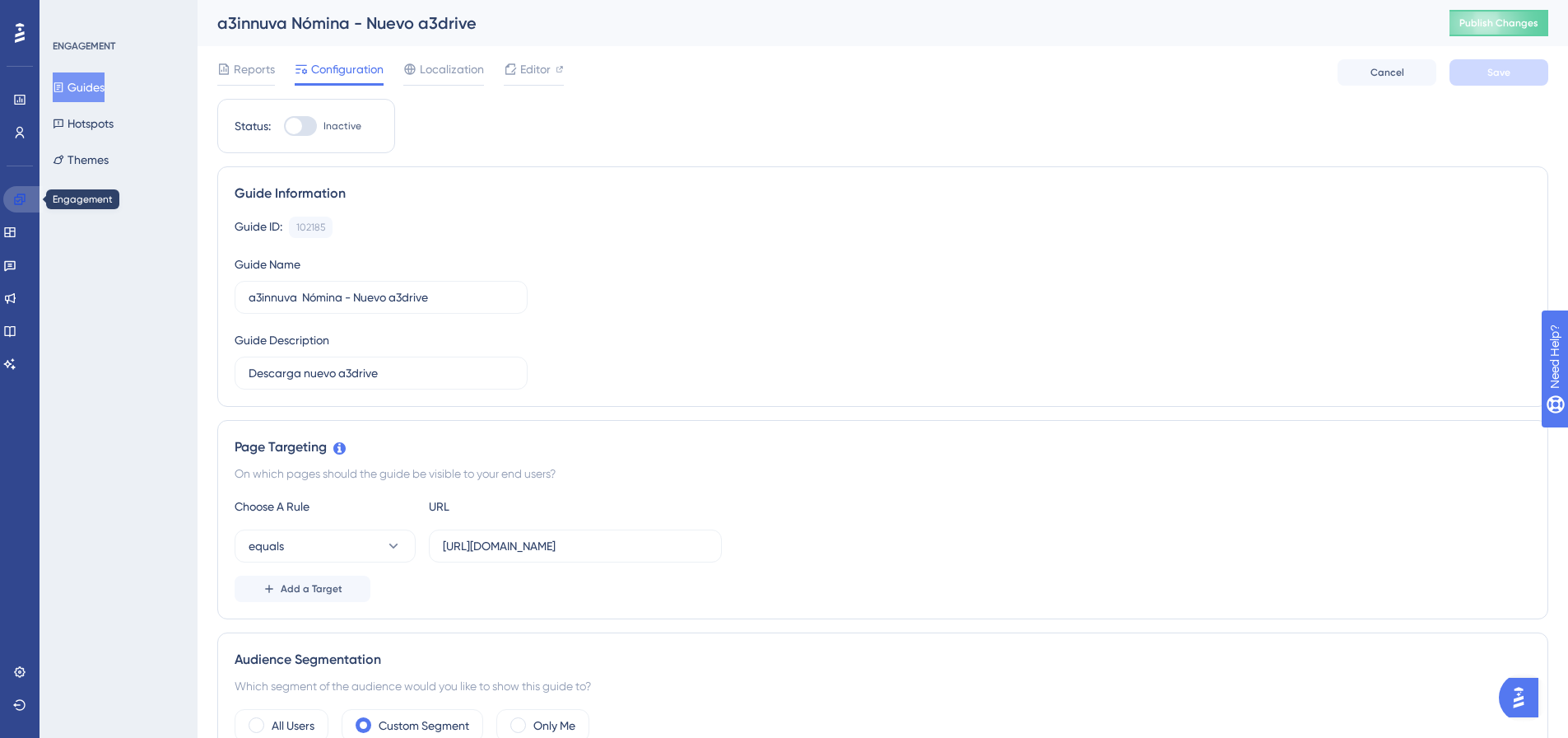
click at [28, 199] on link at bounding box center [23, 199] width 40 height 26
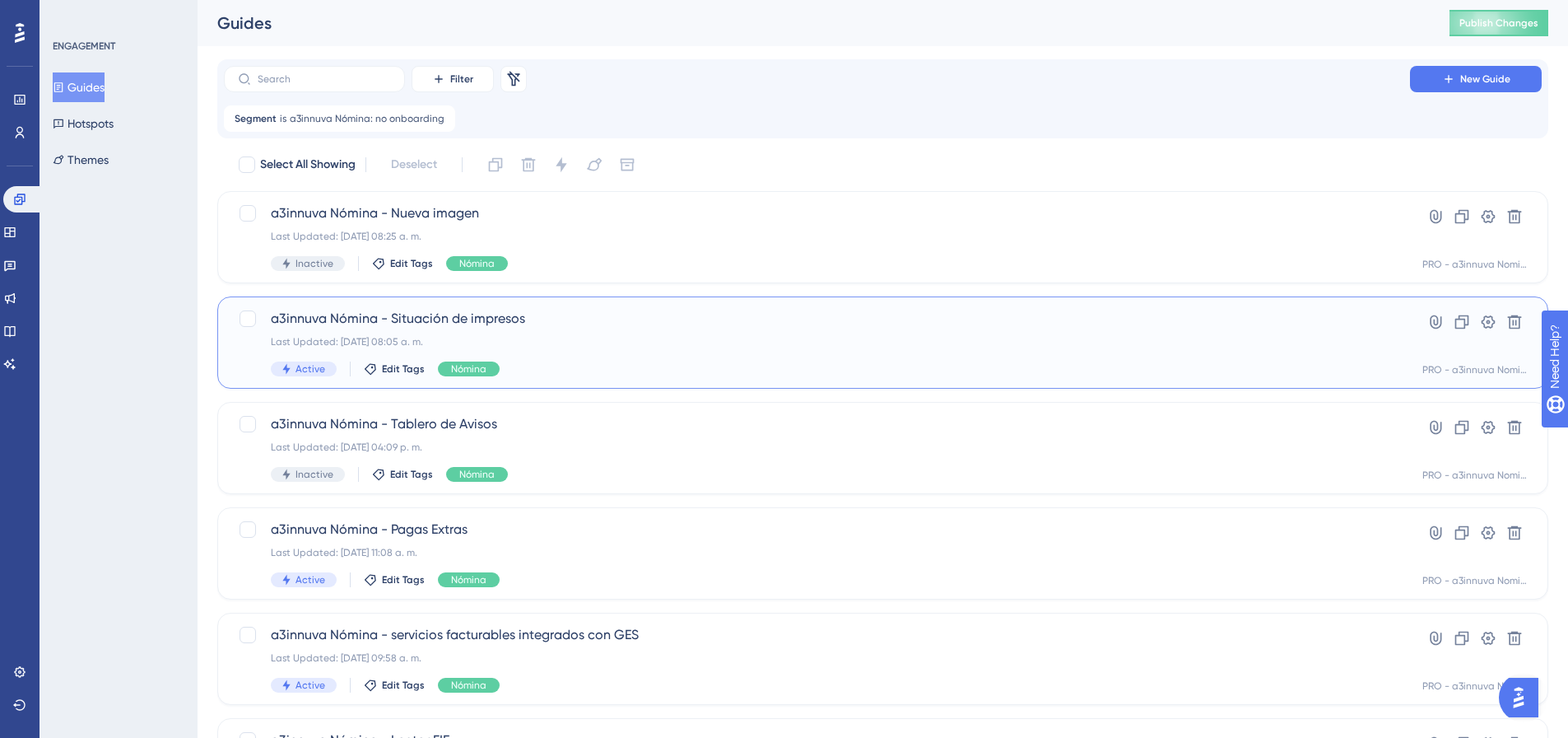
click at [471, 324] on span "a3innuva Nómina - Situación de impresos" at bounding box center [817, 318] width 1092 height 19
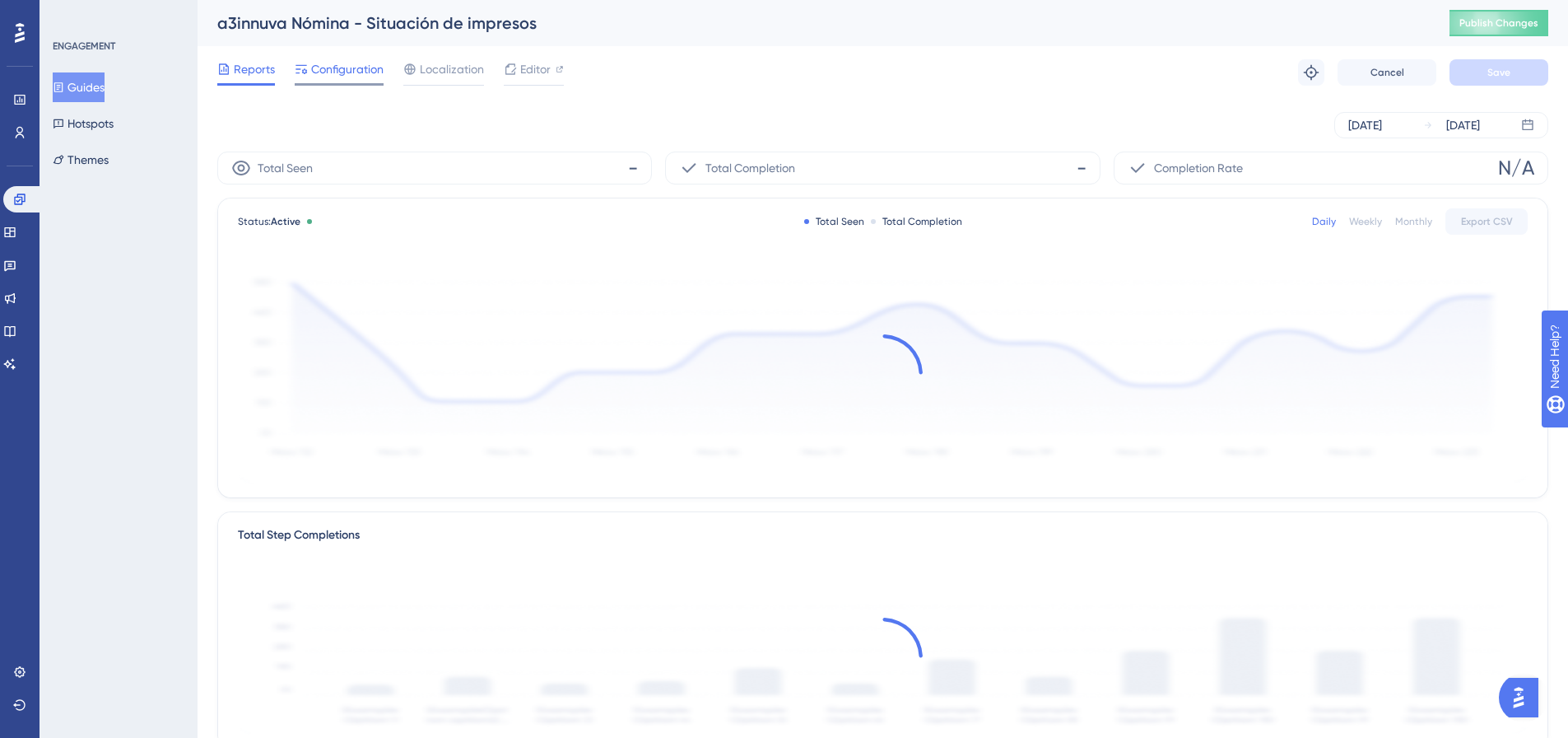
click at [359, 73] on span "Configuration" at bounding box center [348, 69] width 73 height 19
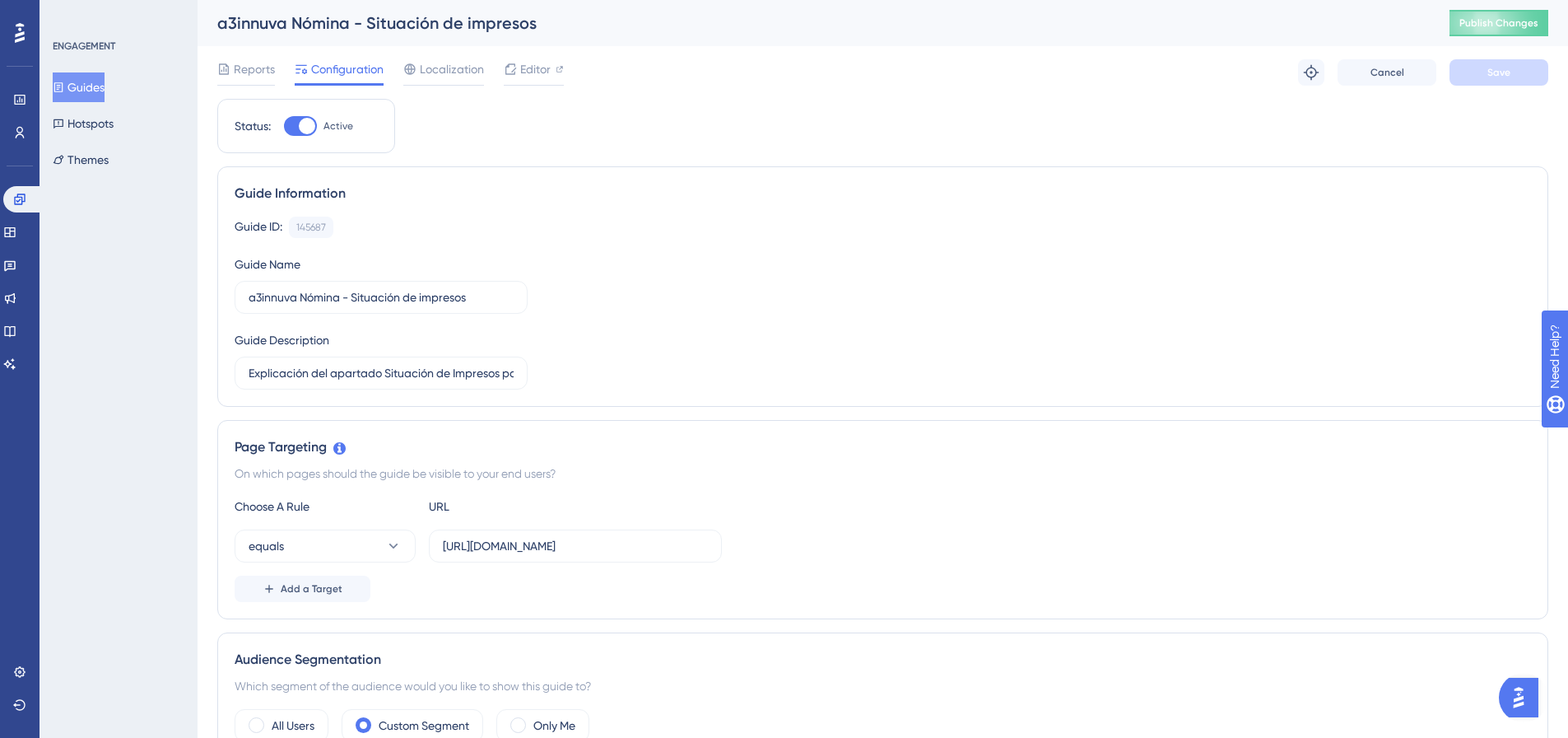
click at [294, 124] on div at bounding box center [300, 125] width 33 height 19
click at [284, 126] on input "Active" at bounding box center [283, 126] width 1 height 1
checkbox input "false"
click at [1516, 76] on button "Save" at bounding box center [1499, 72] width 99 height 26
drag, startPoint x: 19, startPoint y: 202, endPoint x: 50, endPoint y: 203, distance: 31.0
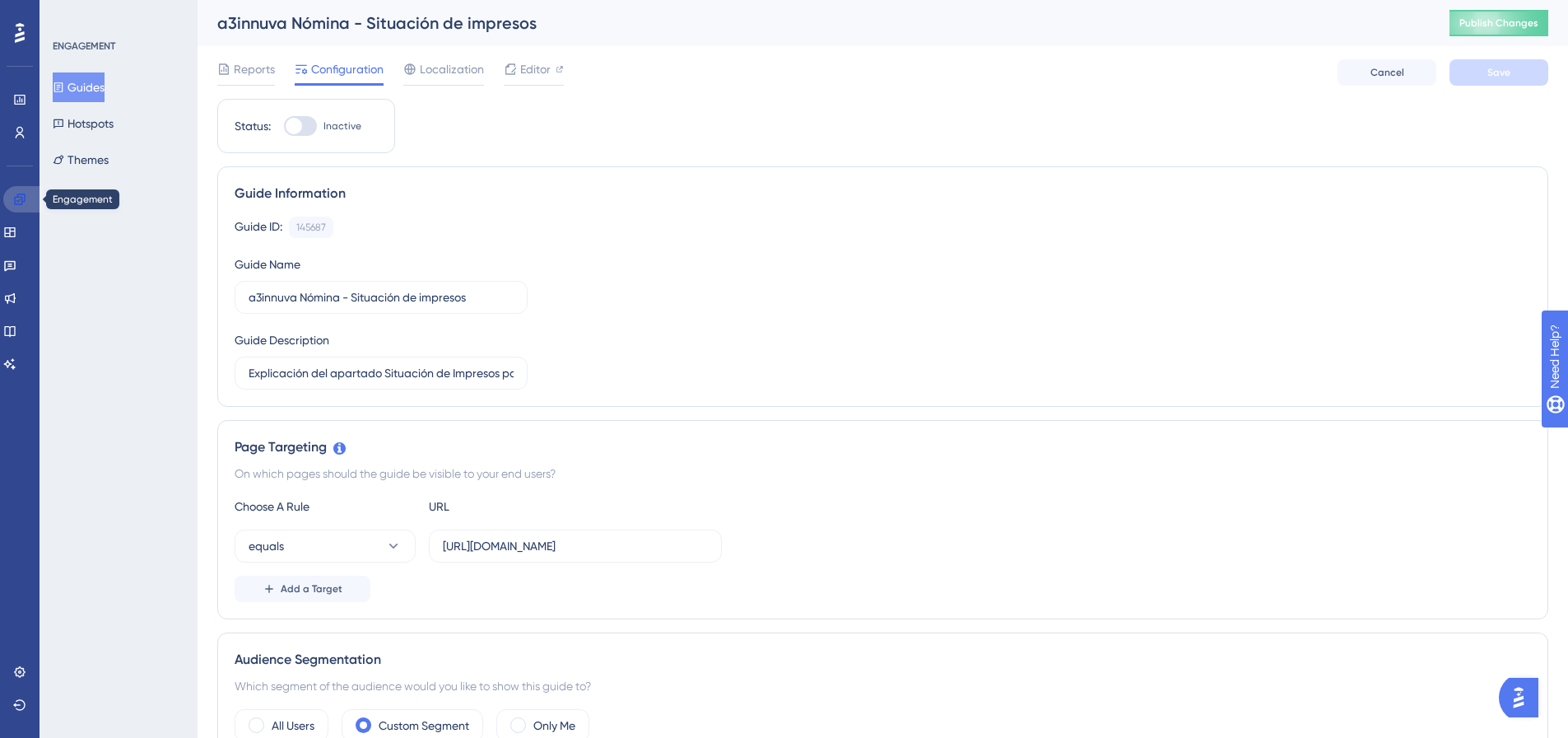
click at [19, 202] on icon at bounding box center [20, 200] width 14 height 14
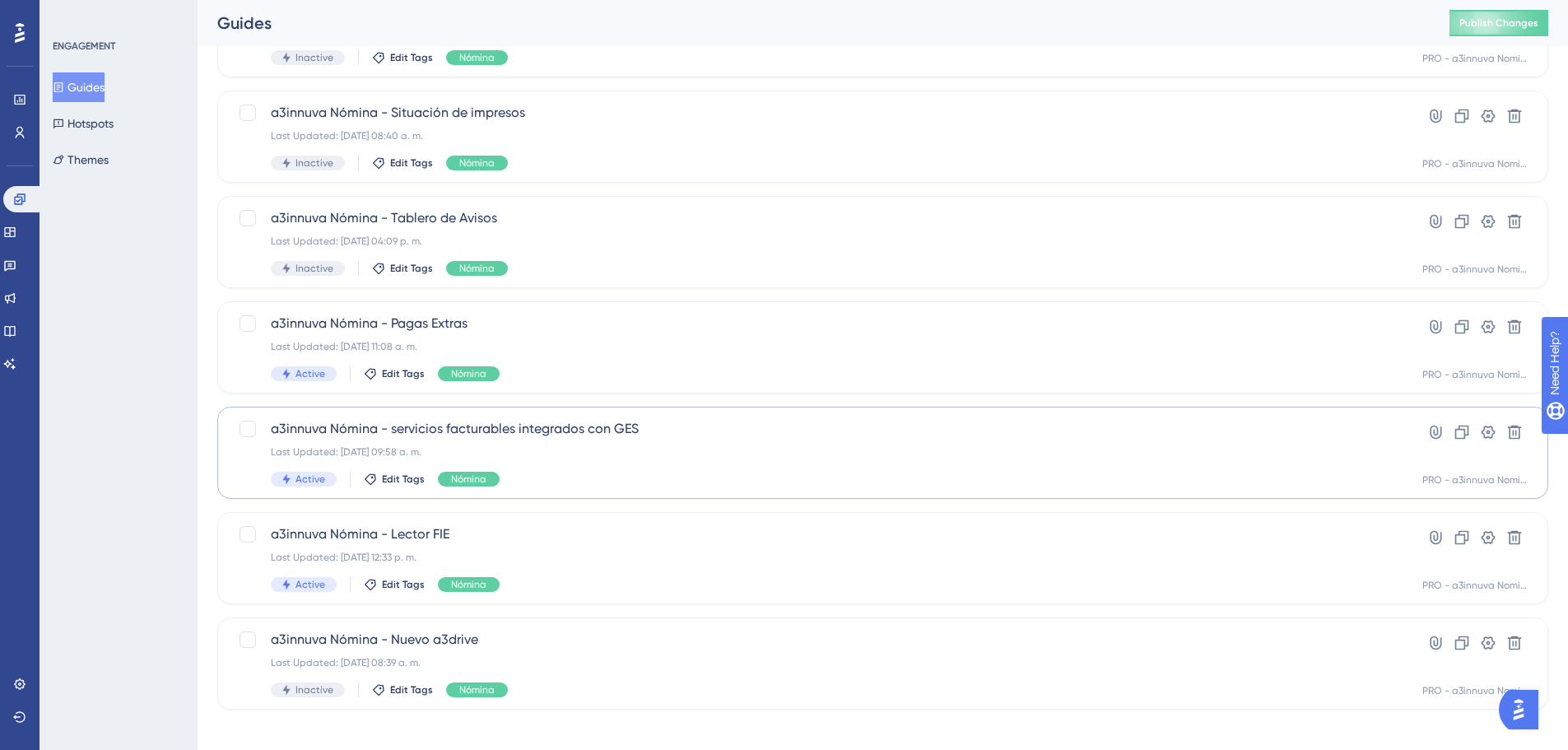
scroll to position [218, 0]
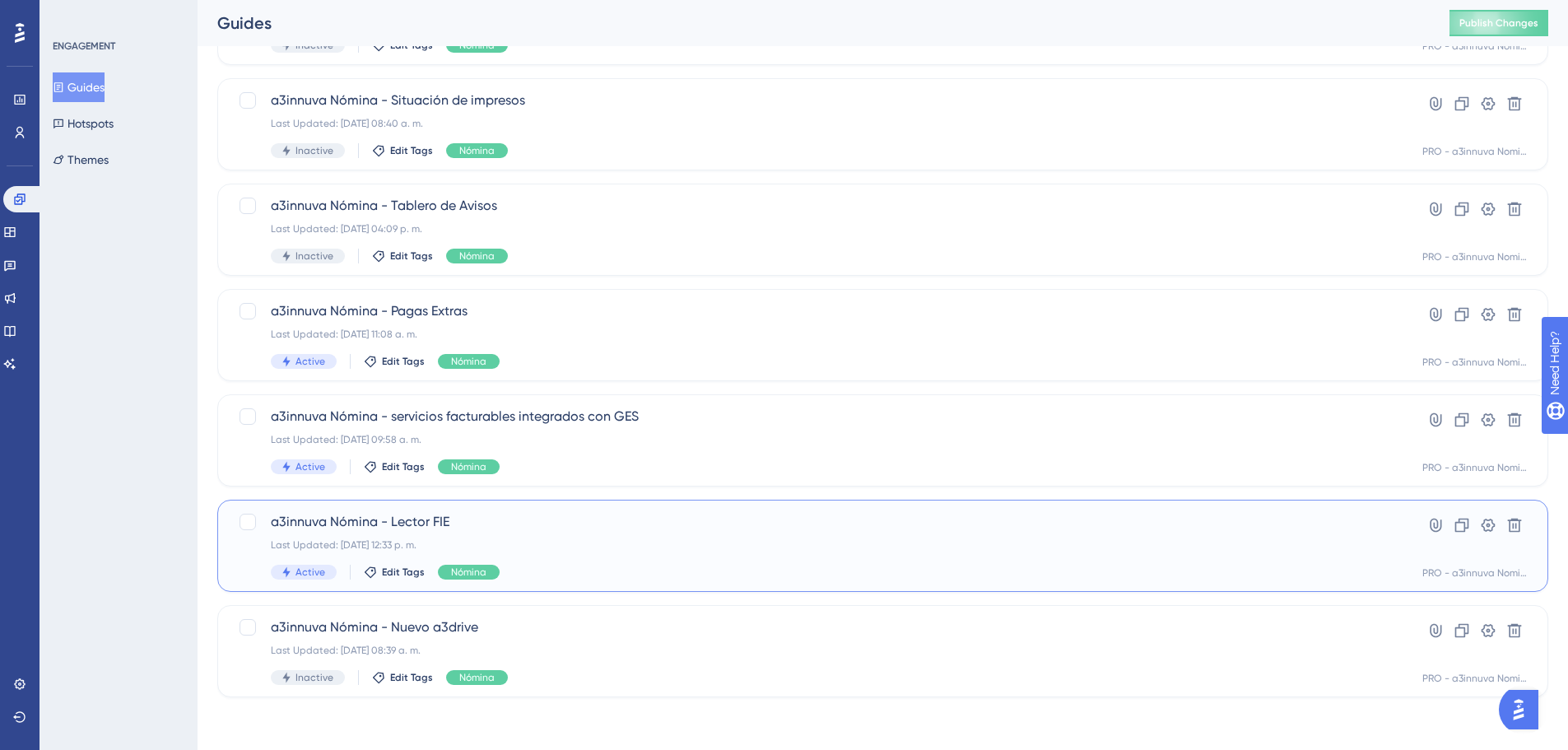
click at [393, 529] on span "a3innuva Nómina - Lector FIE" at bounding box center [817, 521] width 1092 height 19
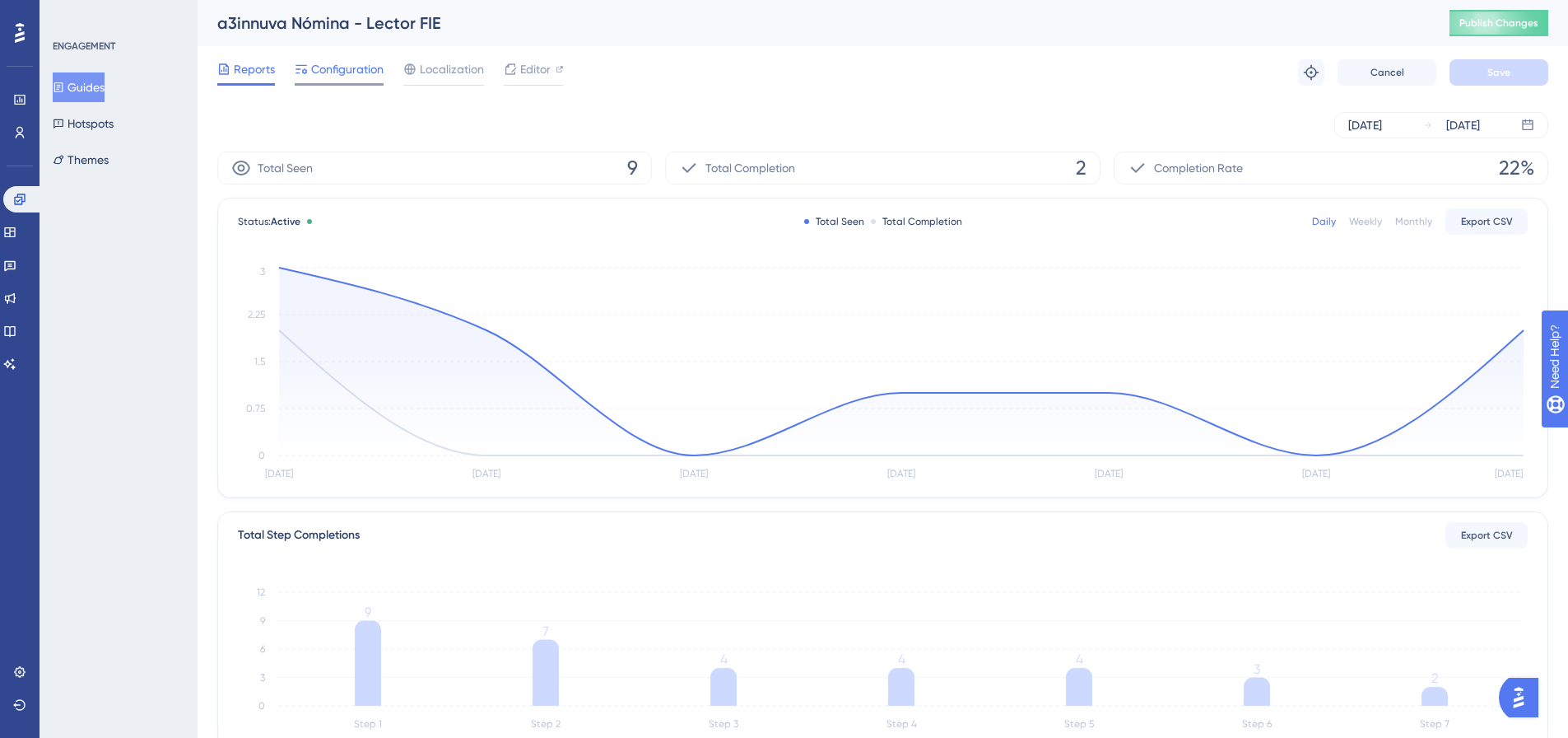
click at [333, 69] on span "Configuration" at bounding box center [348, 69] width 73 height 19
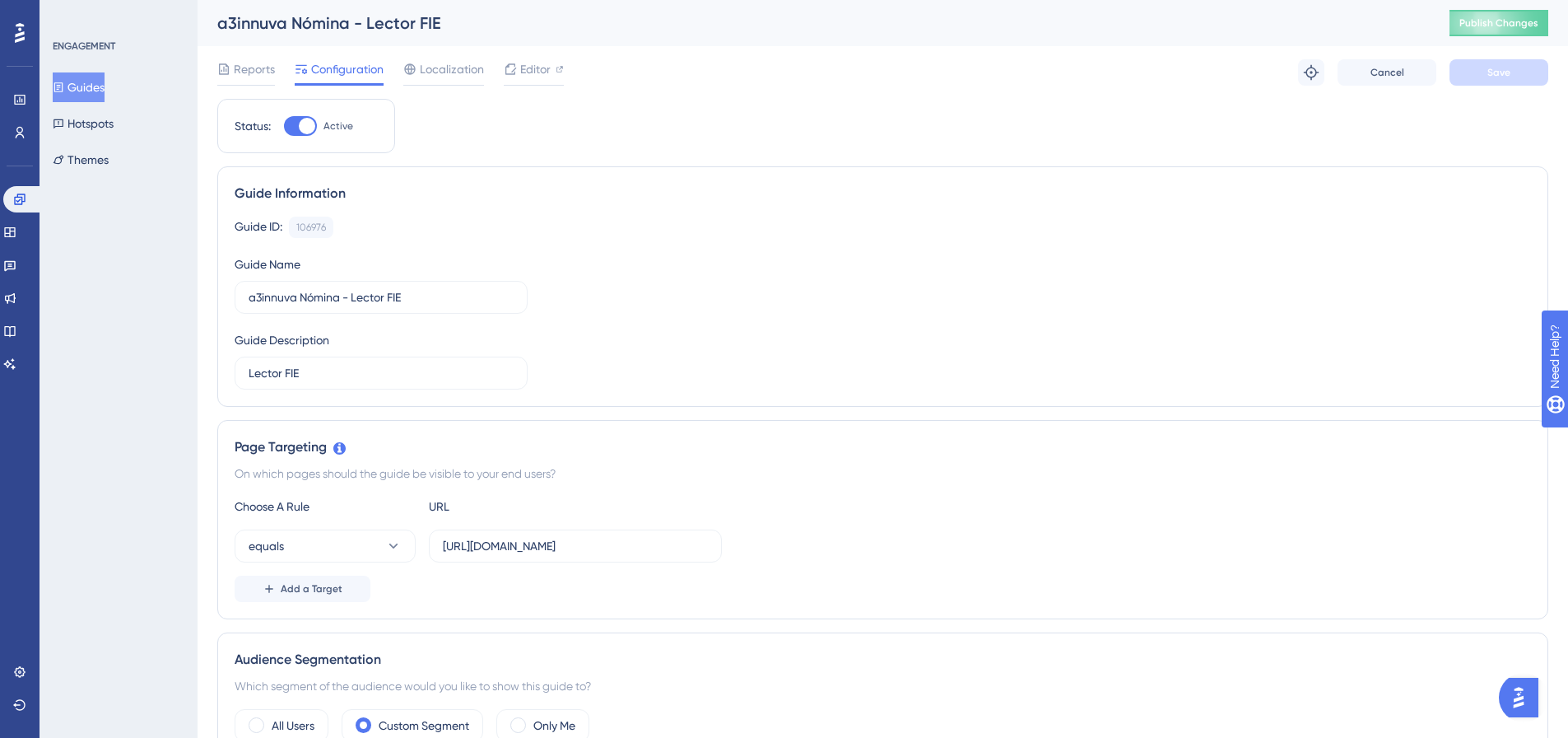
click at [301, 123] on div at bounding box center [306, 125] width 16 height 16
click at [284, 126] on input "Active" at bounding box center [283, 126] width 1 height 1
checkbox input "false"
click at [1504, 60] on button "Save" at bounding box center [1499, 72] width 99 height 26
click at [20, 192] on link at bounding box center [23, 199] width 40 height 26
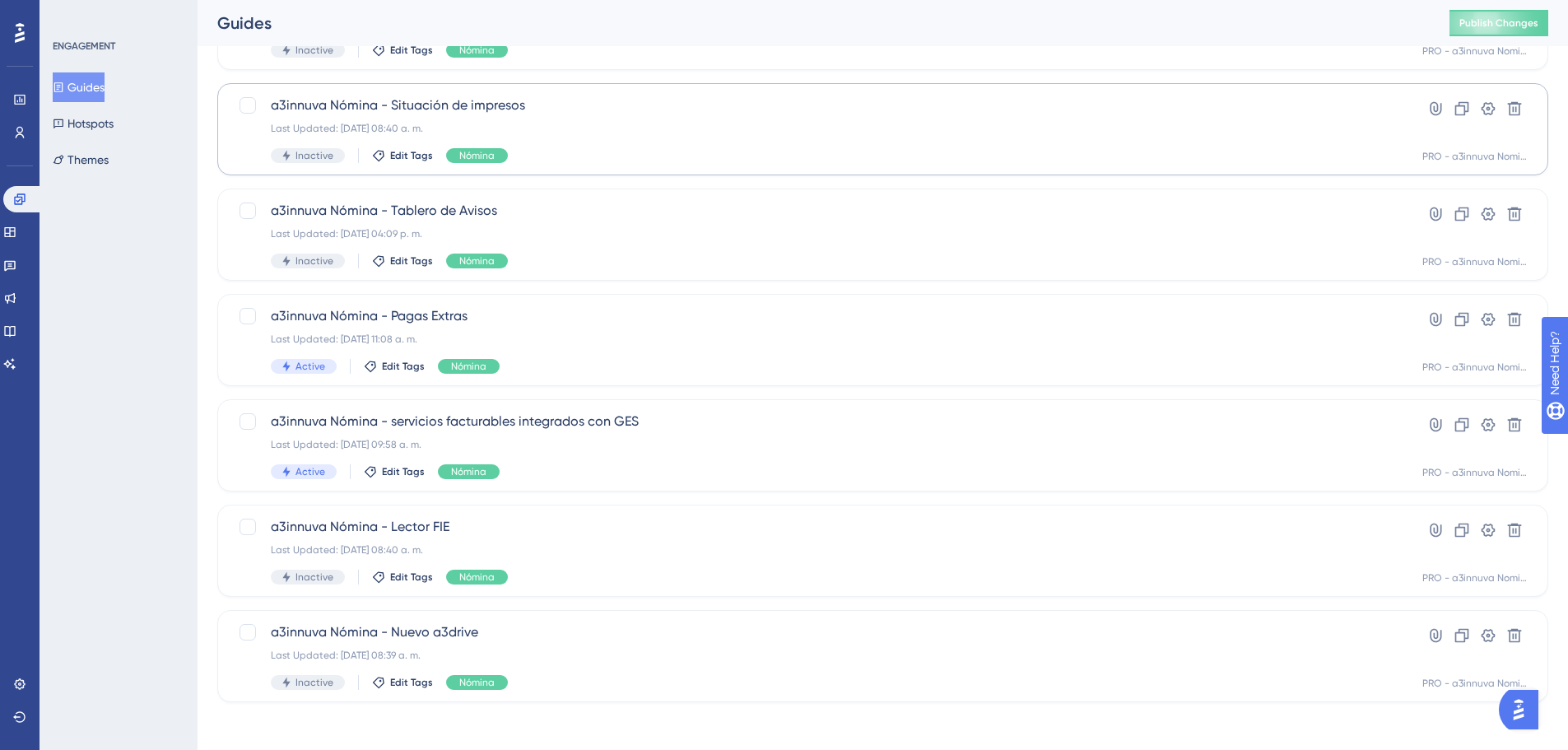
scroll to position [218, 0]
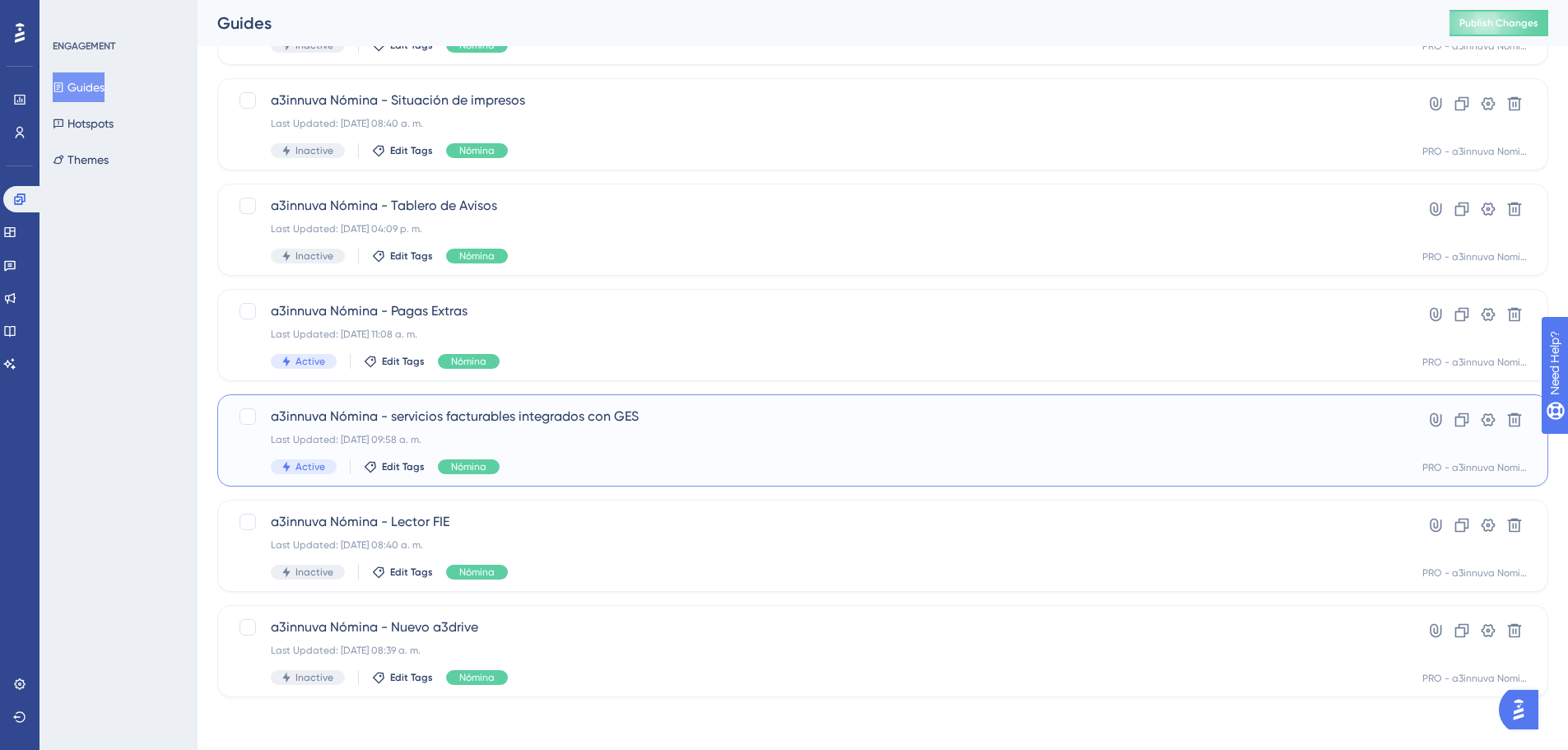
click at [610, 441] on div "Last Updated: 28 mar 2025 09:58 a. m." at bounding box center [817, 440] width 1092 height 14
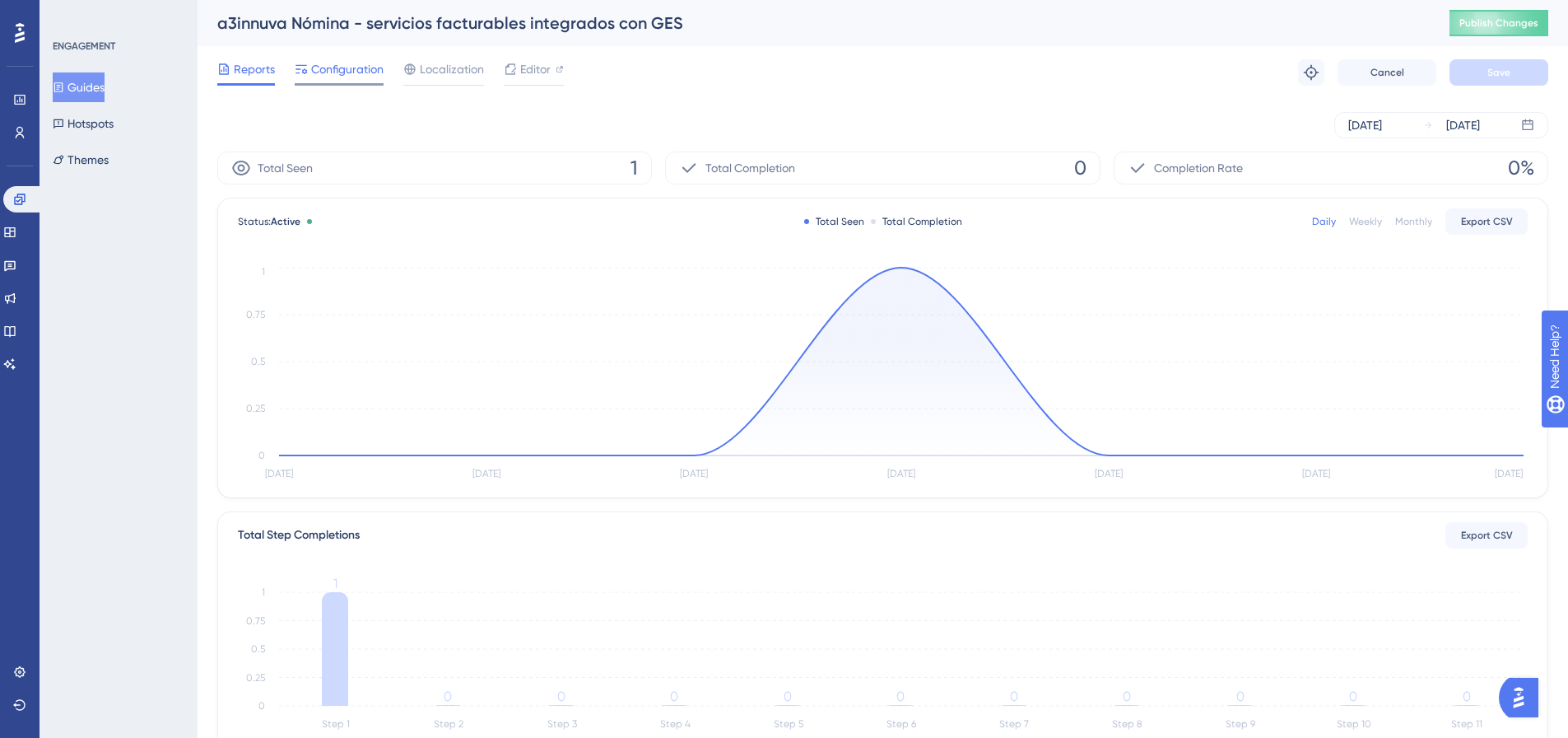
click at [338, 66] on span "Configuration" at bounding box center [348, 69] width 73 height 19
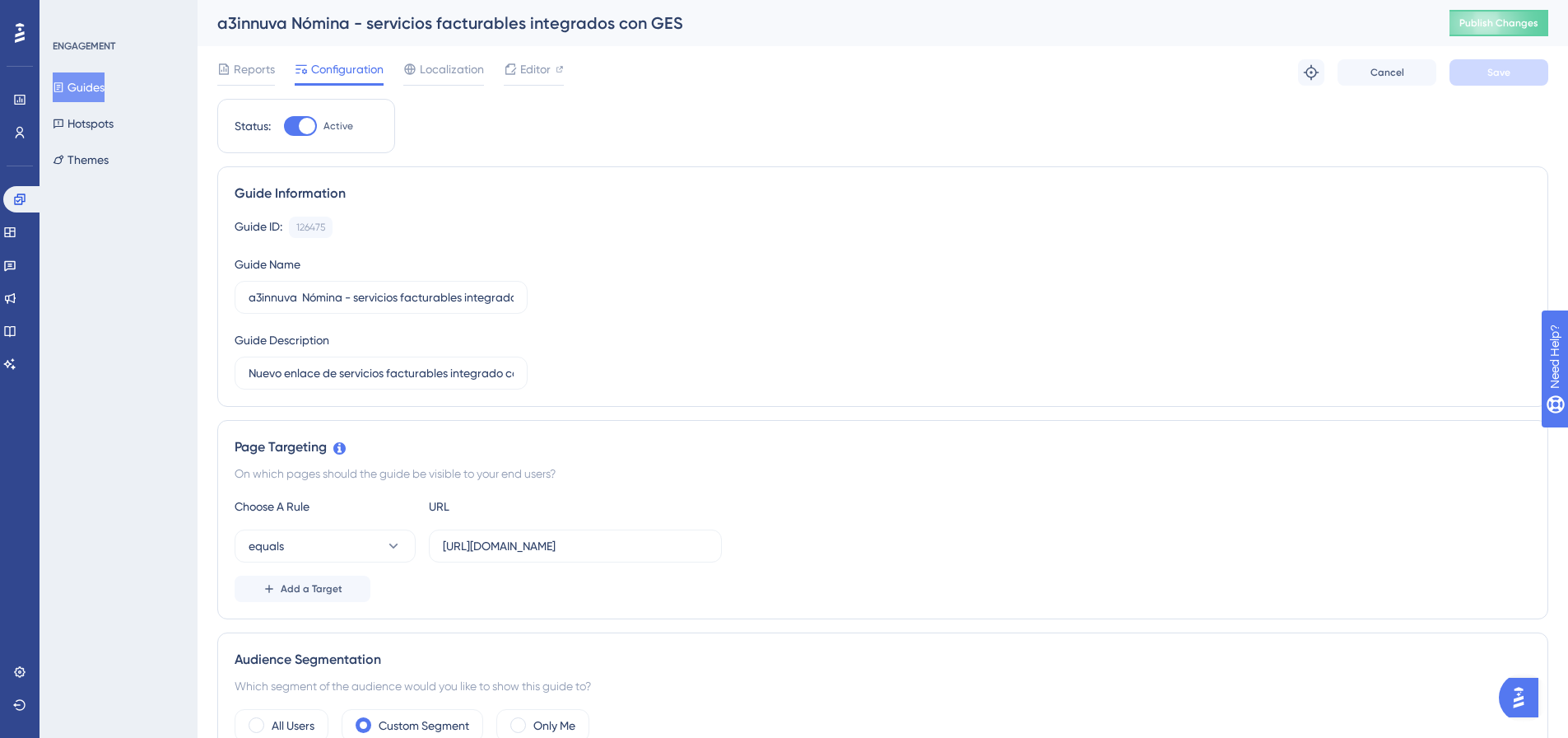
click at [294, 129] on div at bounding box center [300, 125] width 33 height 19
click at [284, 127] on input "Active" at bounding box center [283, 126] width 1 height 1
checkbox input "false"
click at [1509, 72] on span "Save" at bounding box center [1499, 73] width 23 height 14
click at [17, 198] on icon at bounding box center [20, 200] width 14 height 14
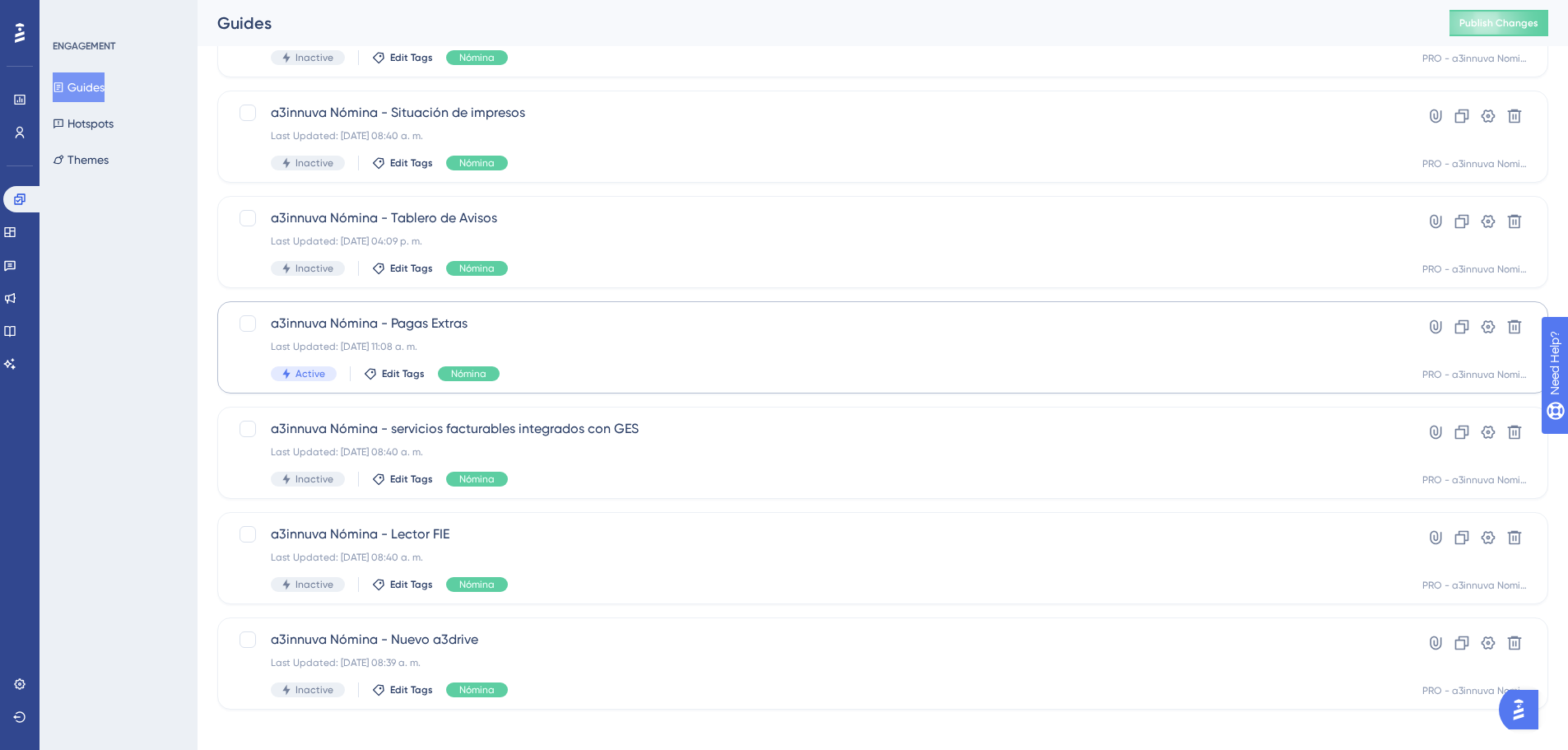
scroll to position [218, 0]
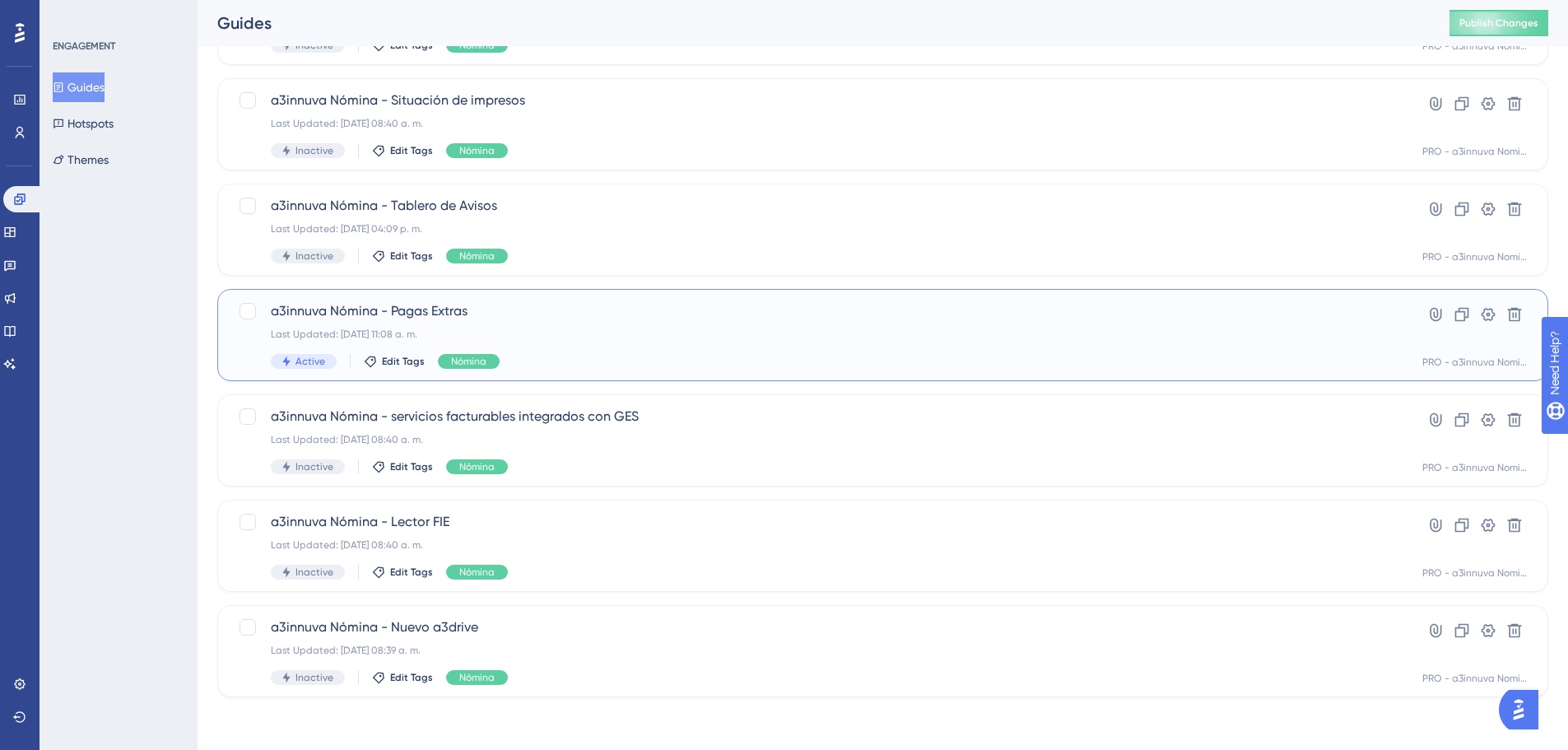
click at [539, 320] on span "a3innuva Nómina - Pagas Extras" at bounding box center [817, 311] width 1092 height 19
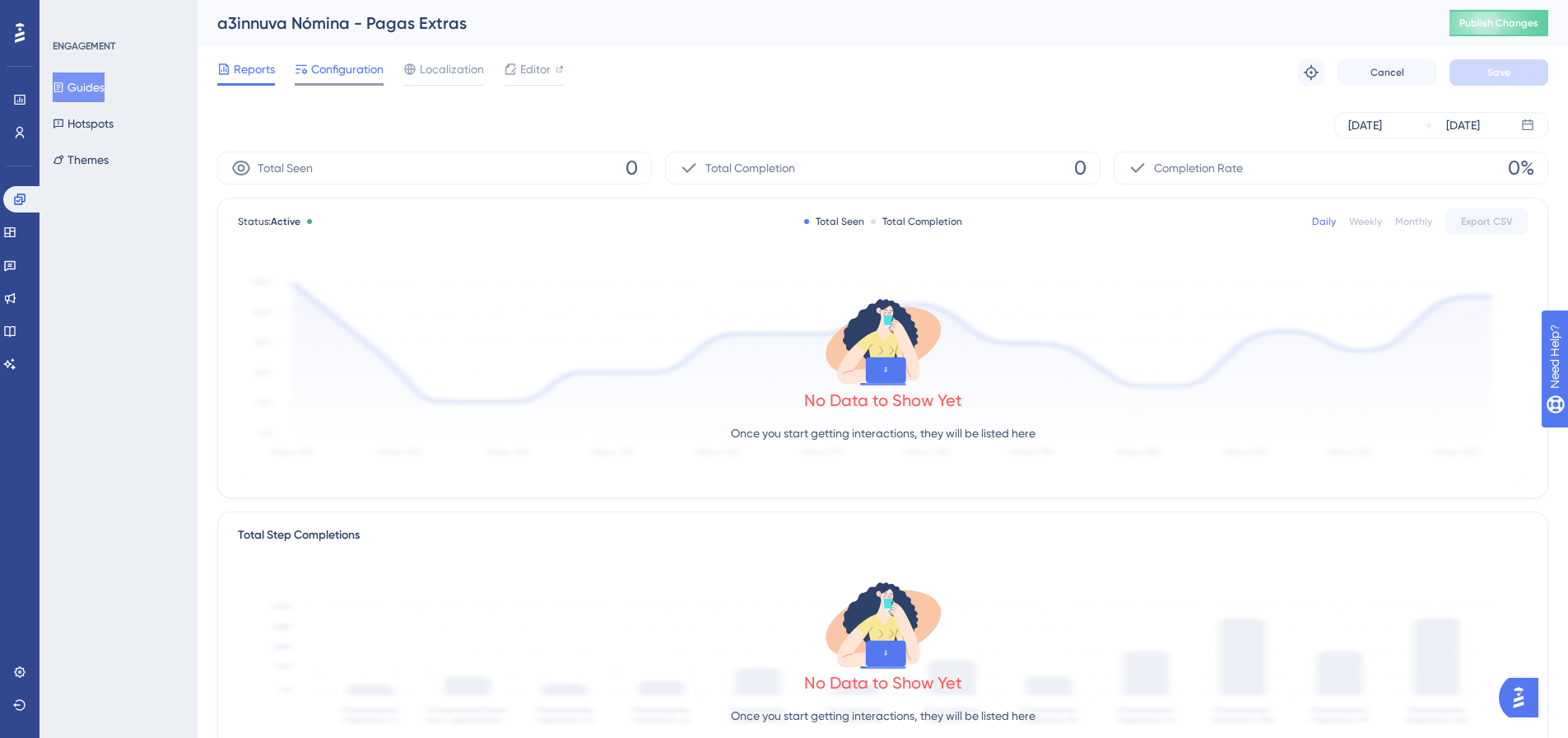
click at [357, 73] on span "Configuration" at bounding box center [348, 69] width 73 height 19
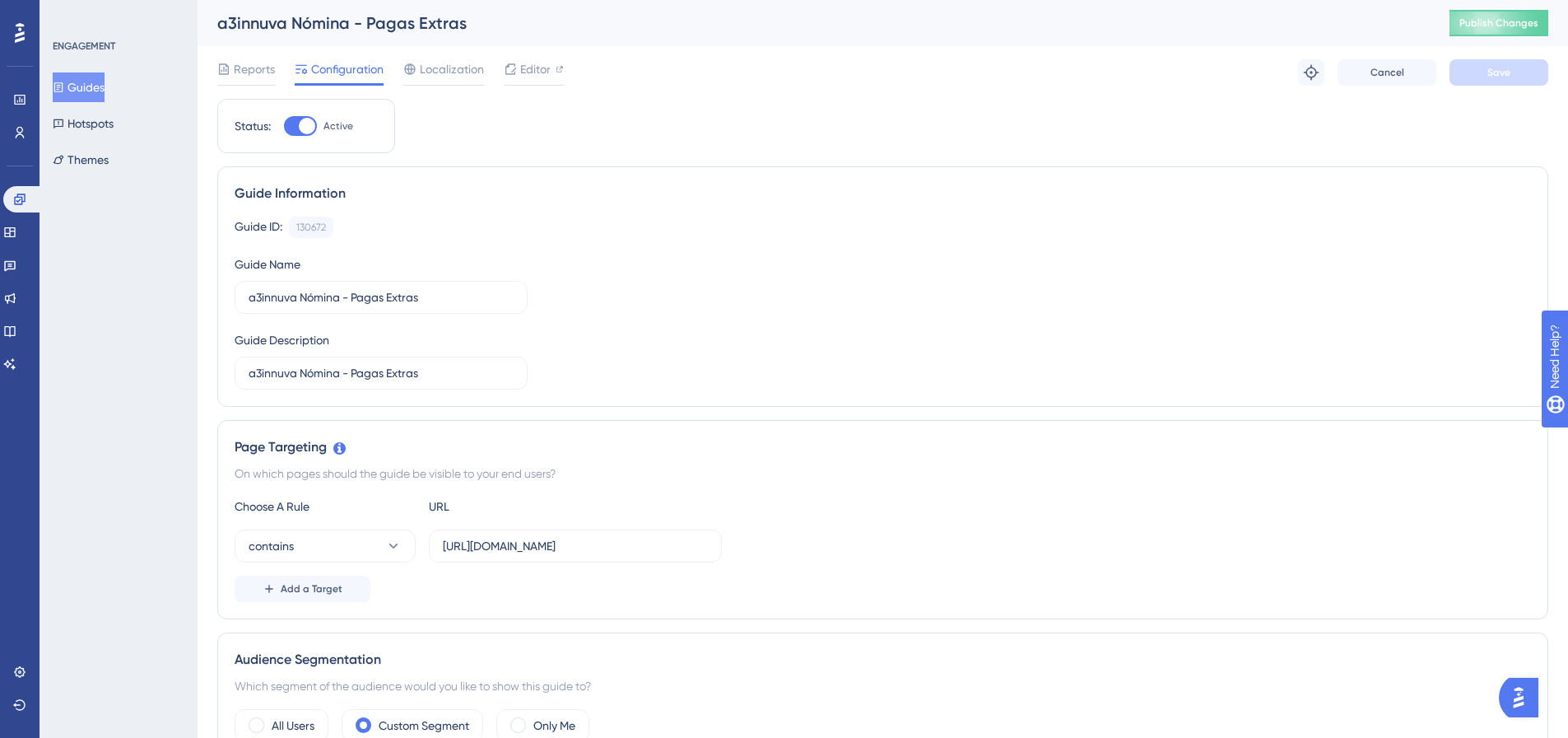
drag, startPoint x: 298, startPoint y: 126, endPoint x: 489, endPoint y: 146, distance: 192.0
click at [298, 126] on div at bounding box center [300, 125] width 33 height 19
click at [284, 126] on input "Active" at bounding box center [283, 126] width 1 height 1
checkbox input "false"
click at [1497, 64] on button "Save" at bounding box center [1499, 72] width 99 height 26
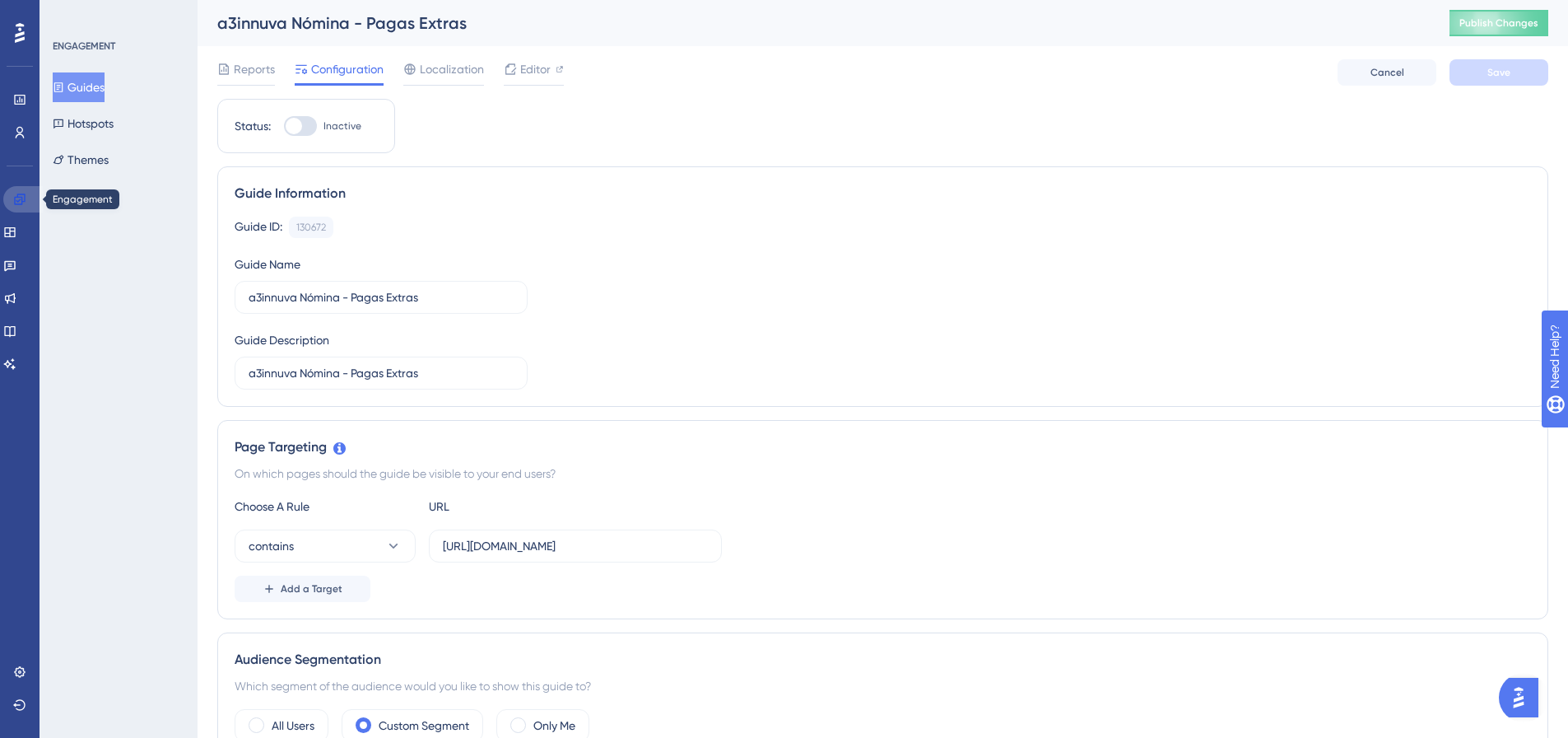
click at [19, 208] on link at bounding box center [23, 199] width 40 height 26
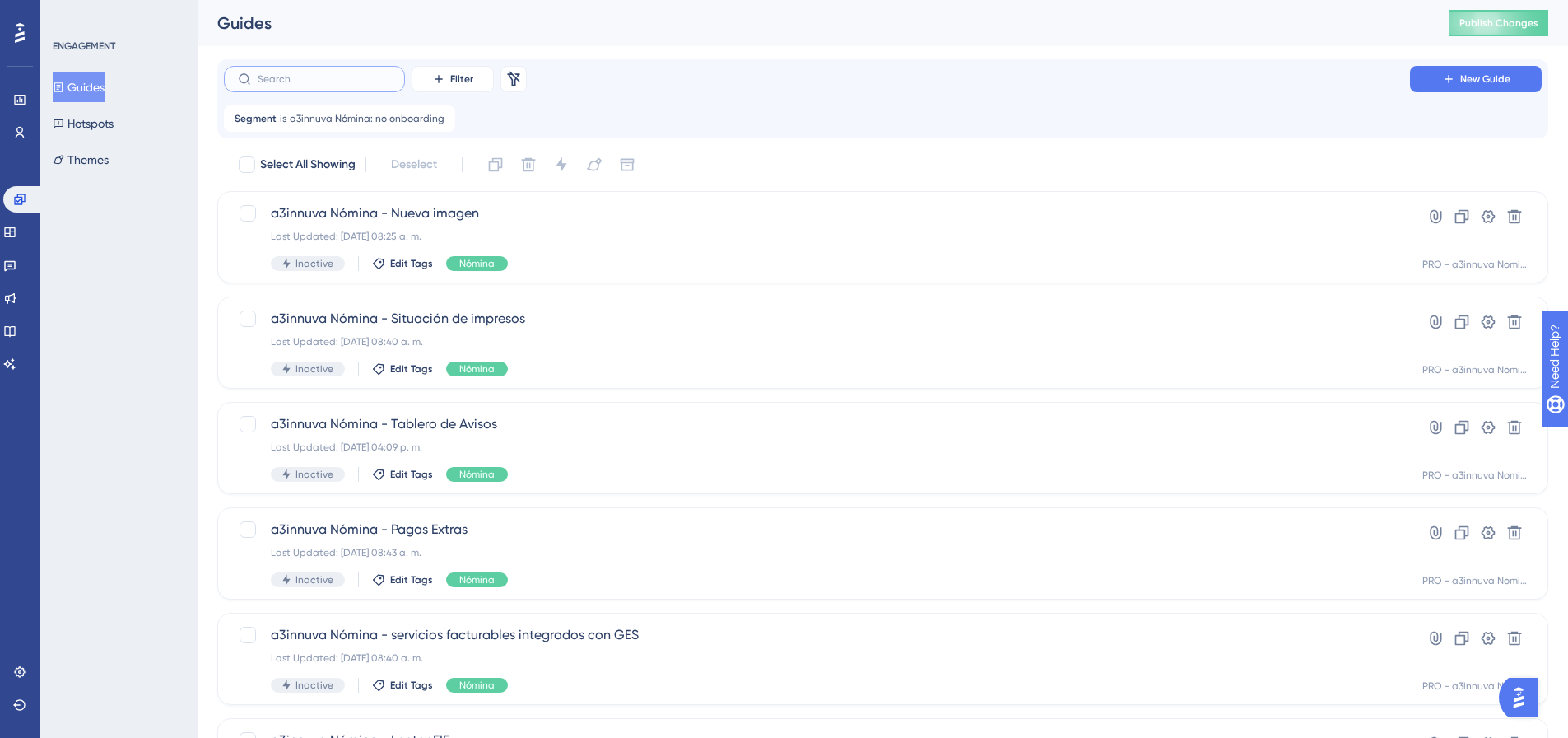
click at [311, 80] on input "text" at bounding box center [324, 80] width 134 height 12
type input "1"
checkbox input "true"
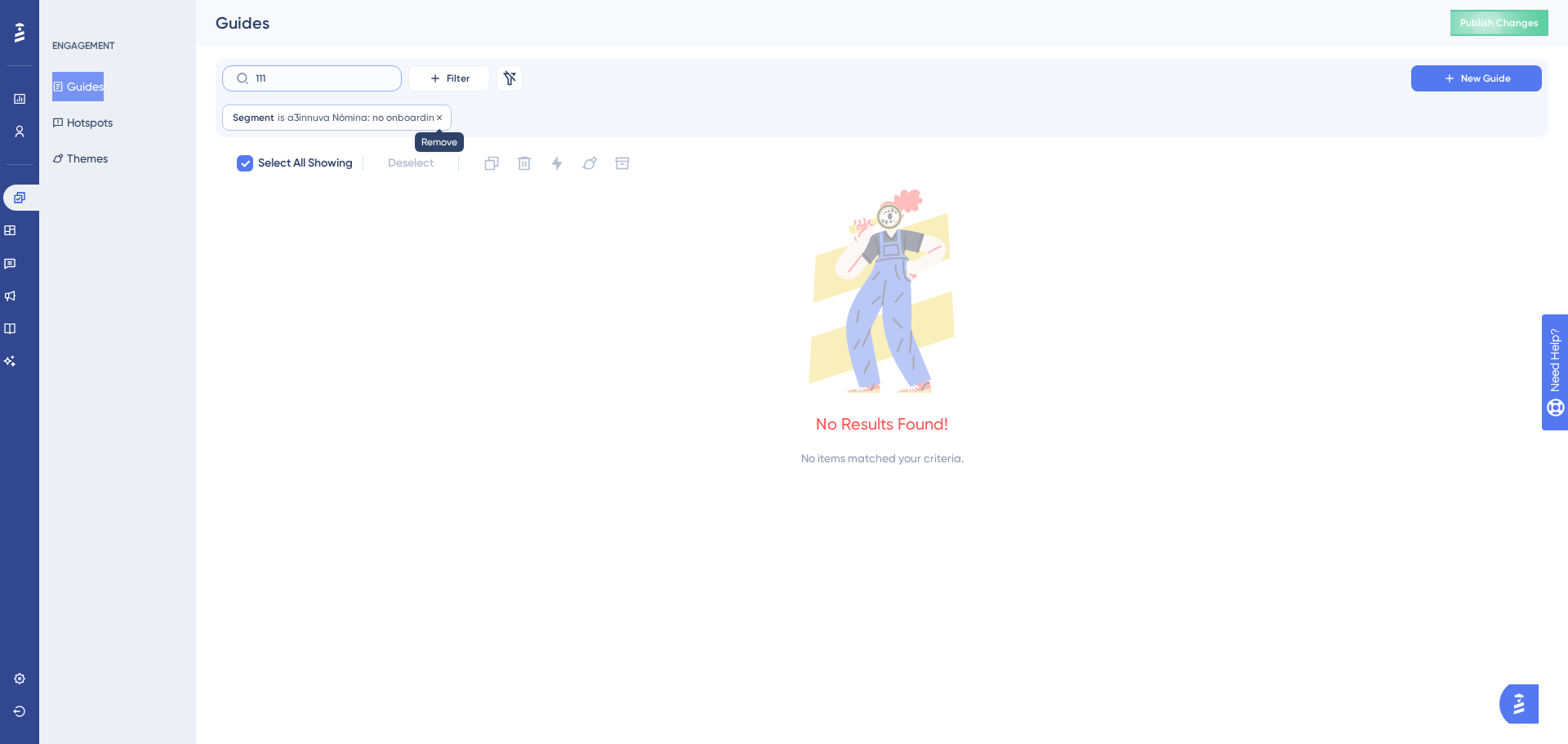
type input "111"
click at [435, 123] on div at bounding box center [440, 118] width 10 height 15
click at [577, 107] on div "Segment is a3innuva Nómina: no onboarding a3innuva Nómina: no onboarding Remove…" at bounding box center [882, 118] width 1320 height 26
click at [28, 196] on link at bounding box center [23, 197] width 39 height 26
click at [16, 238] on link at bounding box center [10, 230] width 13 height 26
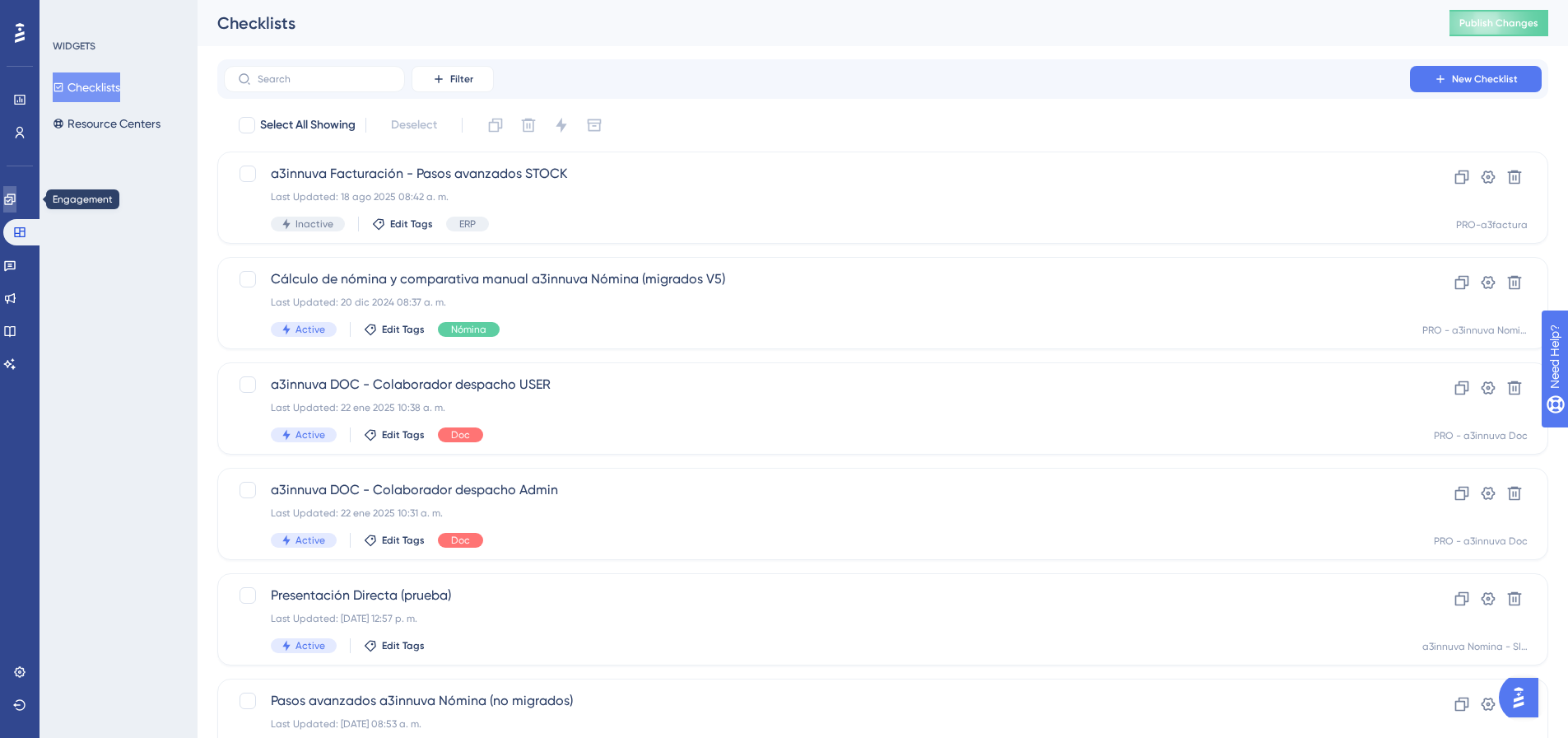
click at [16, 211] on link at bounding box center [10, 199] width 14 height 26
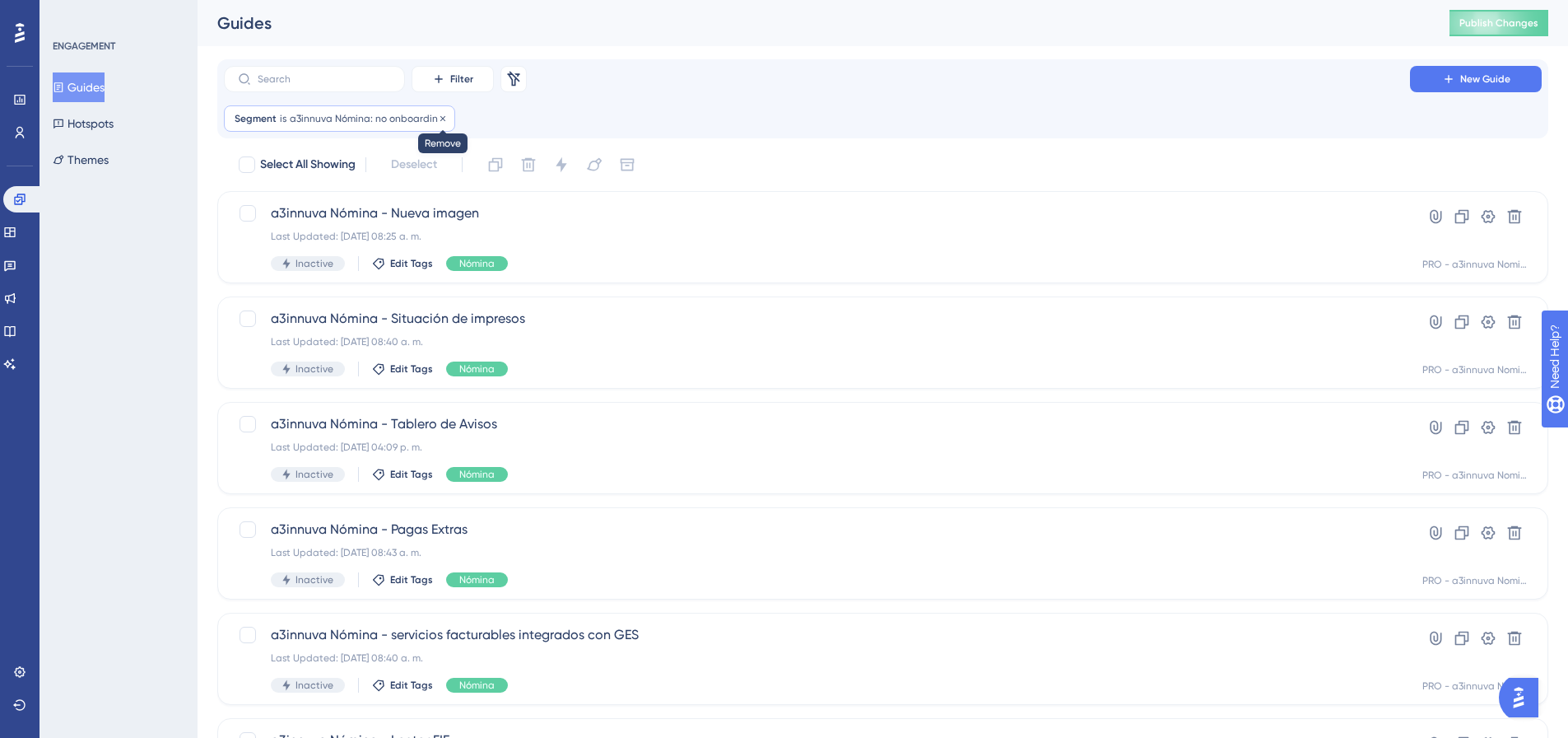
click at [441, 119] on icon at bounding box center [443, 118] width 10 height 10
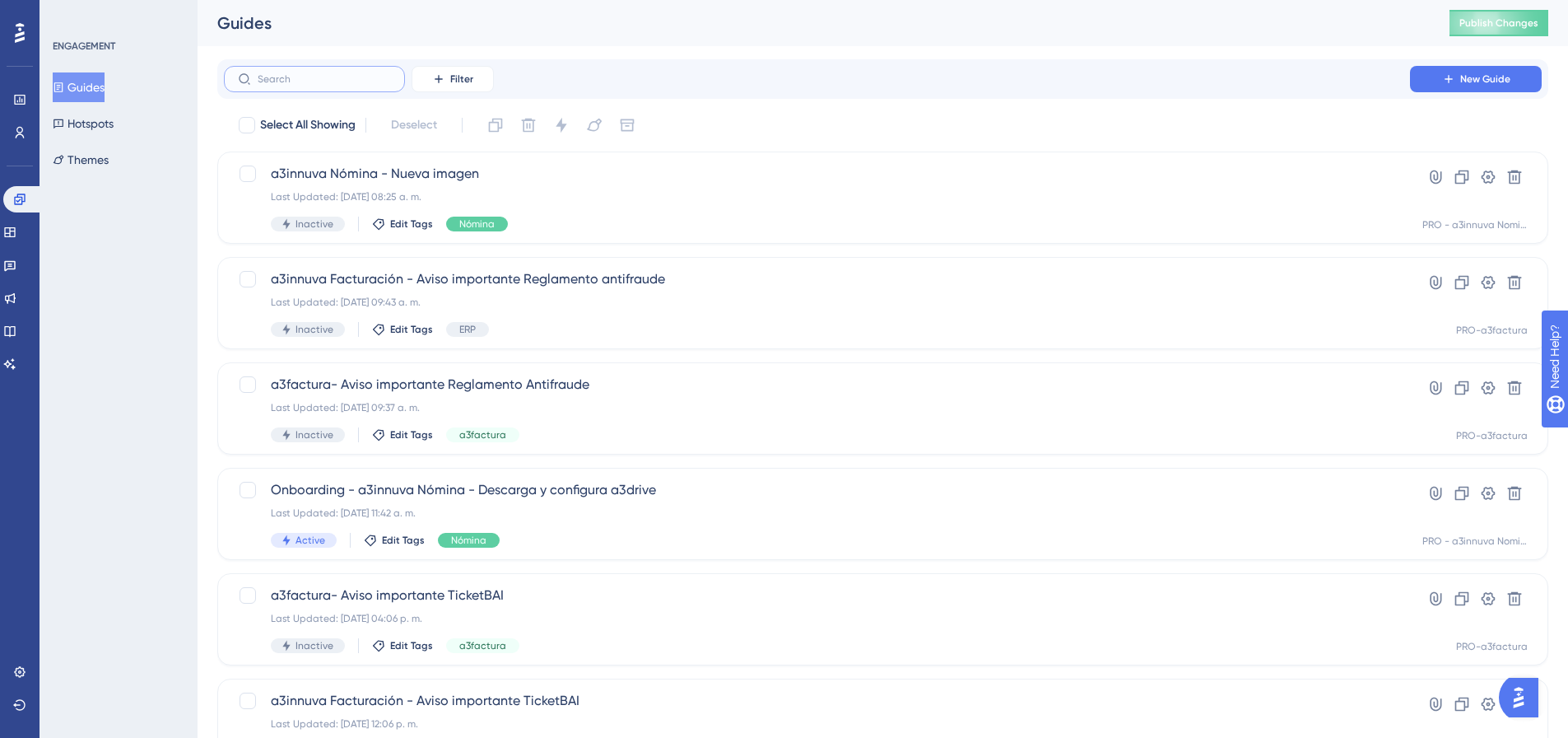
click at [329, 78] on input "text" at bounding box center [324, 80] width 134 height 12
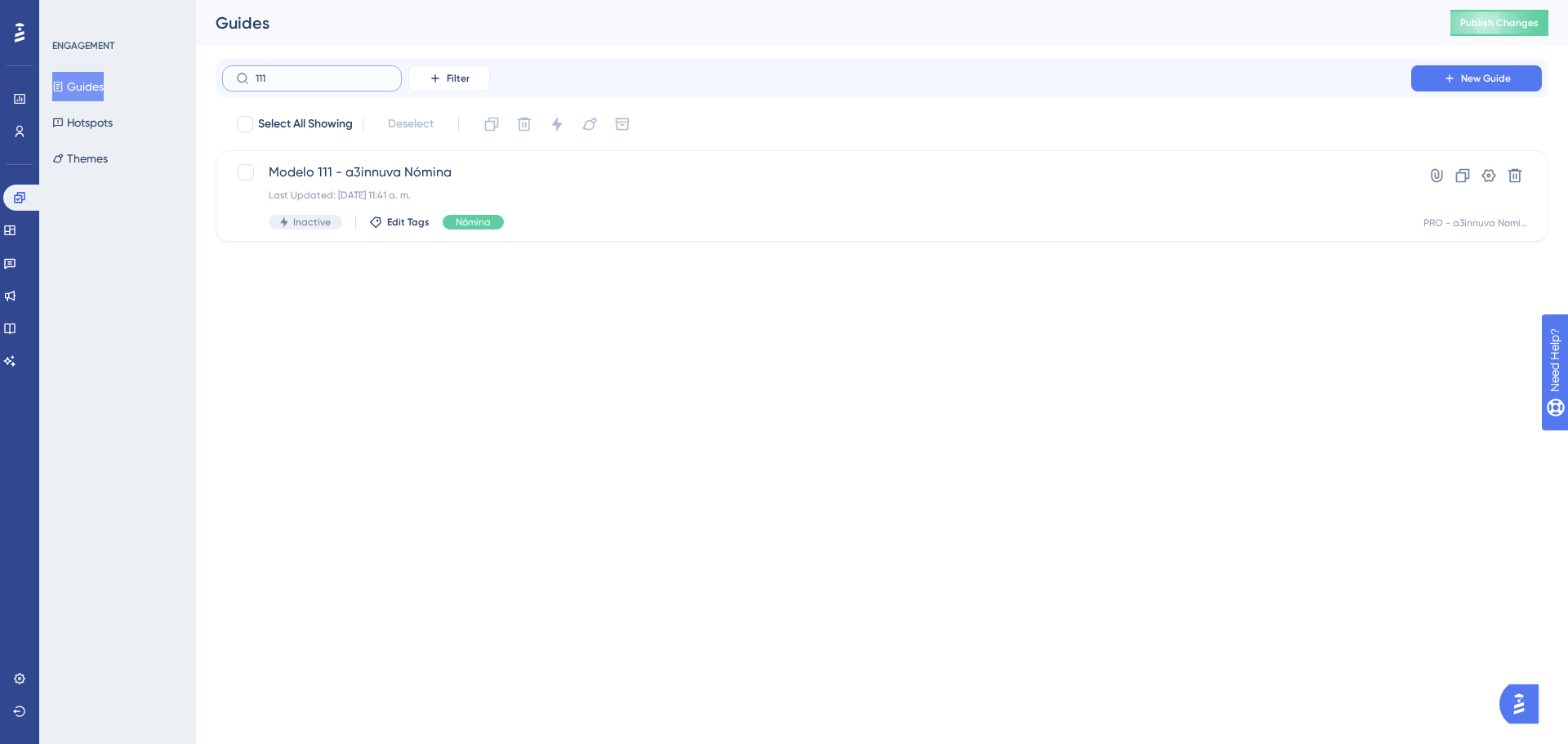
type input "111"
drag, startPoint x: 354, startPoint y: 71, endPoint x: 206, endPoint y: 73, distance: 148.0
click at [206, 73] on div "Performance Users Engagement Widgets Feedback Product Updates Knowledge Base AI…" at bounding box center [881, 134] width 1372 height 268
click at [12, 200] on link at bounding box center [23, 197] width 39 height 26
click at [16, 233] on icon at bounding box center [10, 231] width 13 height 13
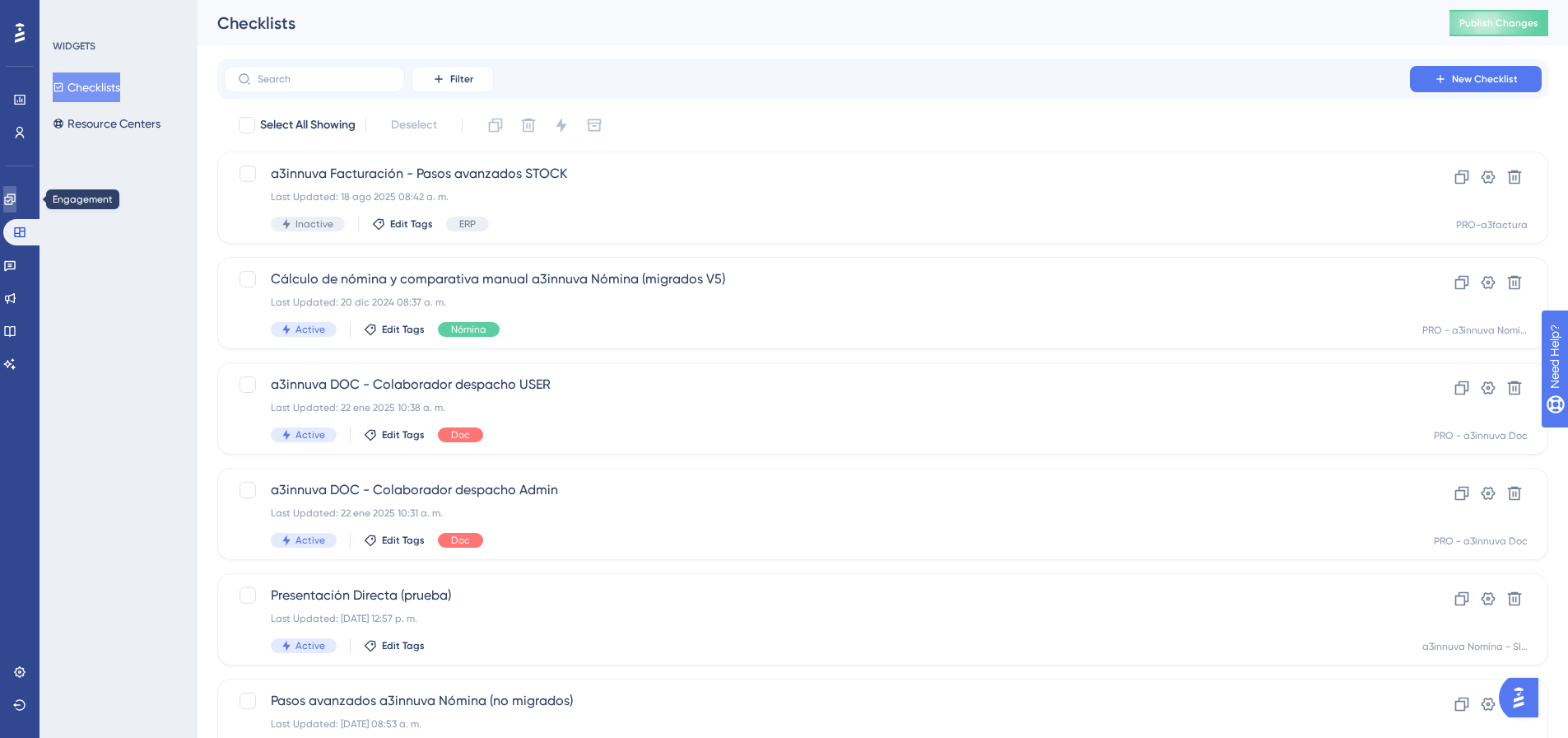
click at [15, 201] on icon at bounding box center [9, 199] width 11 height 11
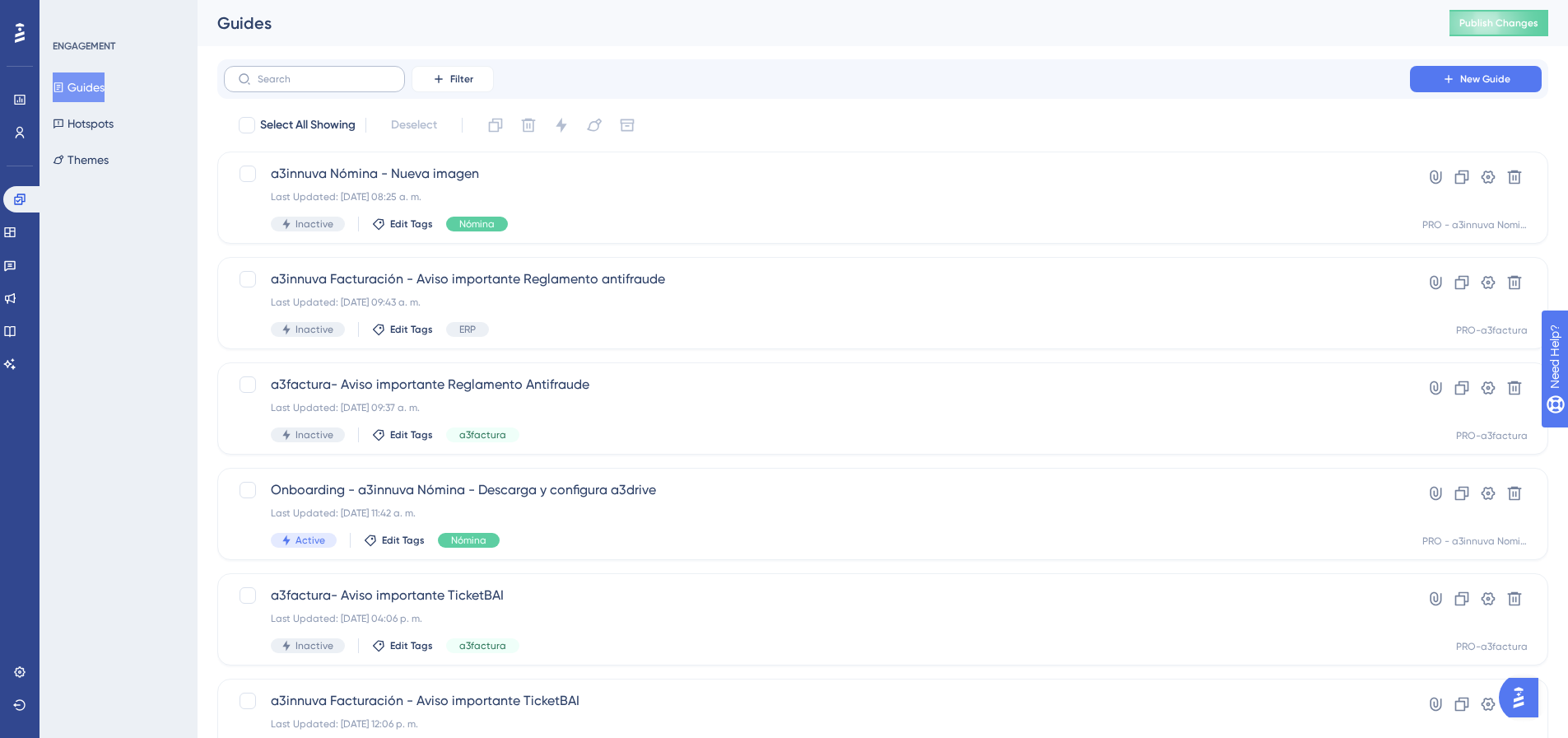
drag, startPoint x: 302, startPoint y: 66, endPoint x: 295, endPoint y: 75, distance: 11.4
click at [301, 67] on label at bounding box center [315, 79] width 181 height 26
click at [301, 74] on input "text" at bounding box center [324, 80] width 134 height 12
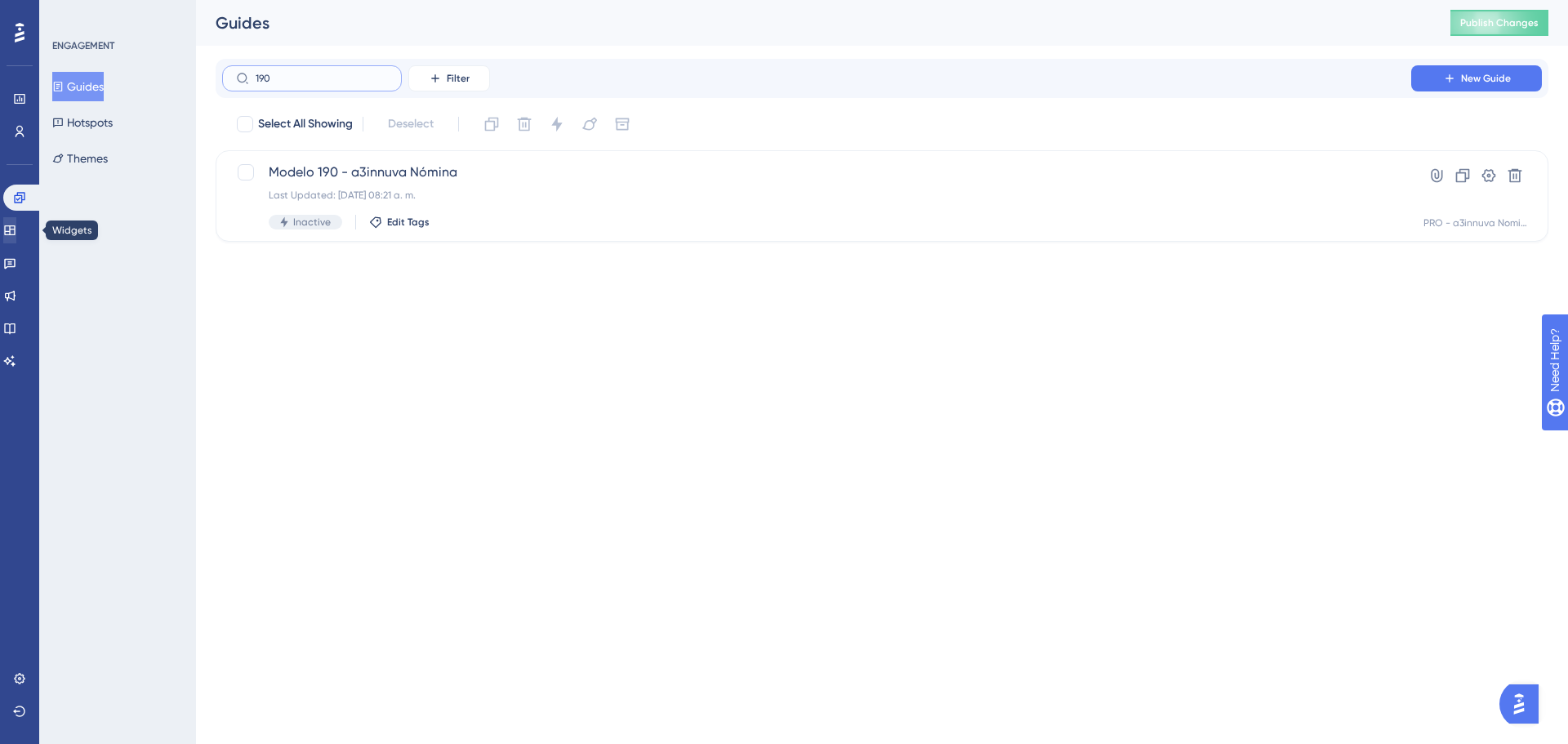
type input "190"
drag, startPoint x: 20, startPoint y: 230, endPoint x: 24, endPoint y: 210, distance: 20.4
click at [16, 228] on icon at bounding box center [10, 231] width 13 height 13
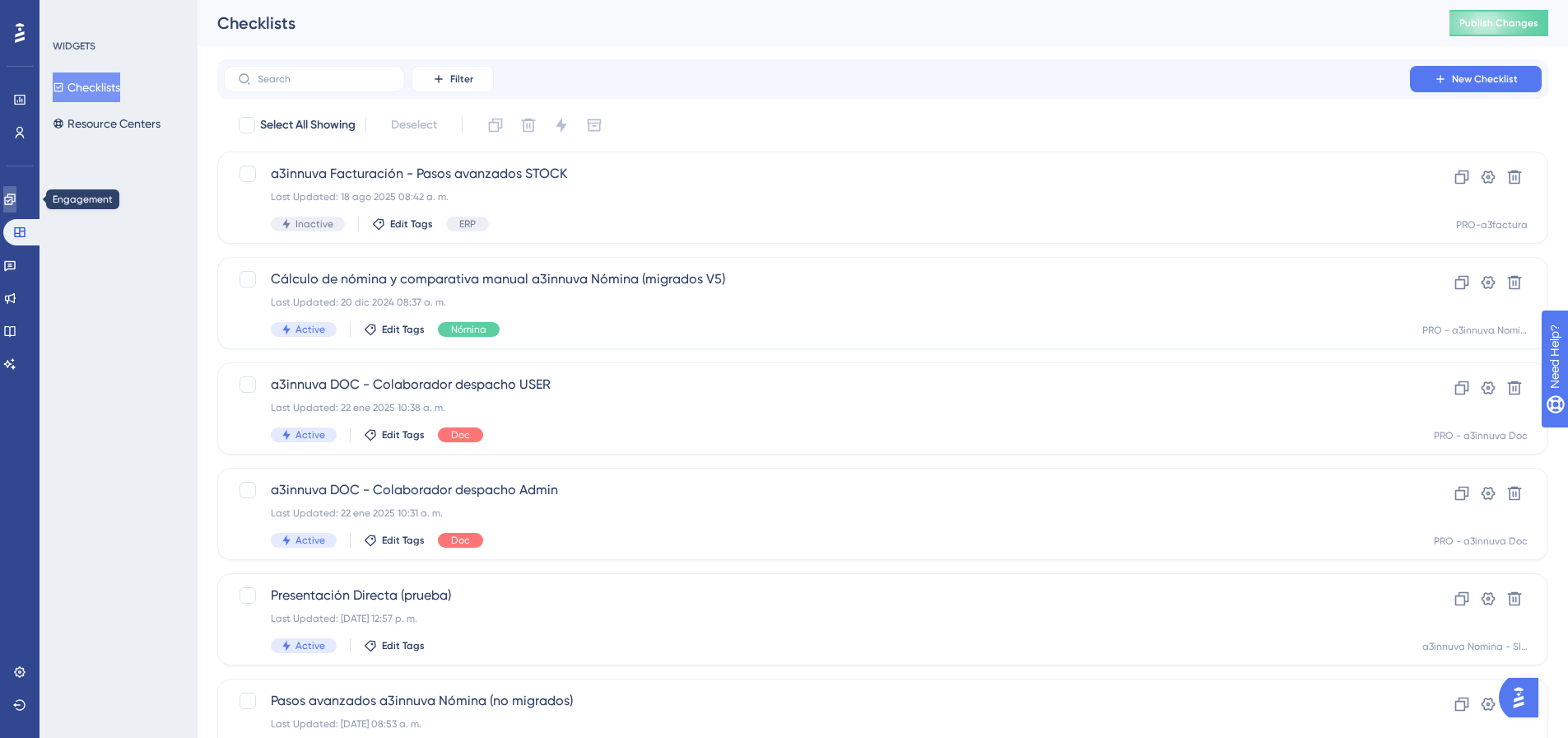
click at [16, 207] on link at bounding box center [10, 199] width 14 height 26
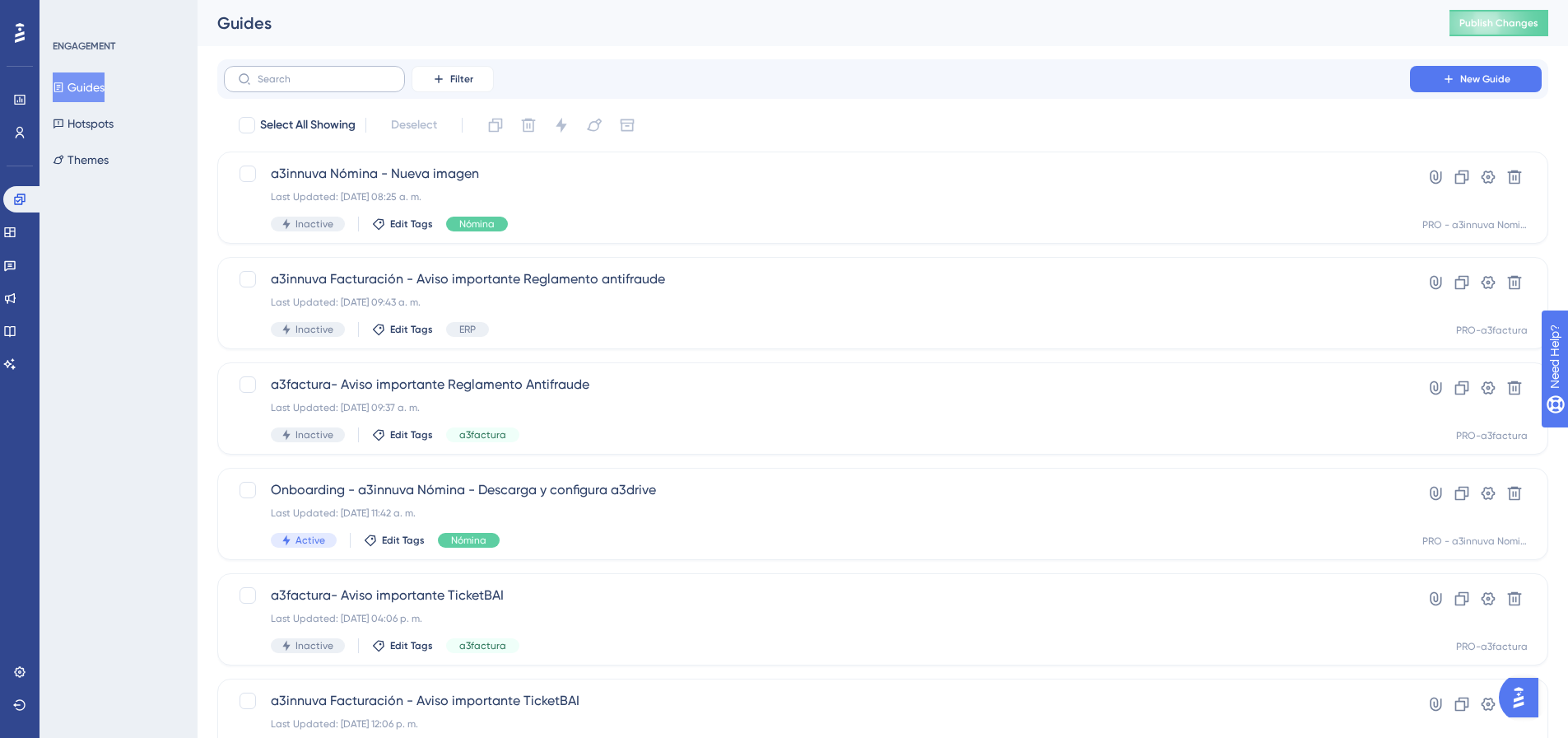
click at [322, 86] on label at bounding box center [315, 79] width 181 height 26
click at [322, 85] on input "text" at bounding box center [324, 80] width 134 height 12
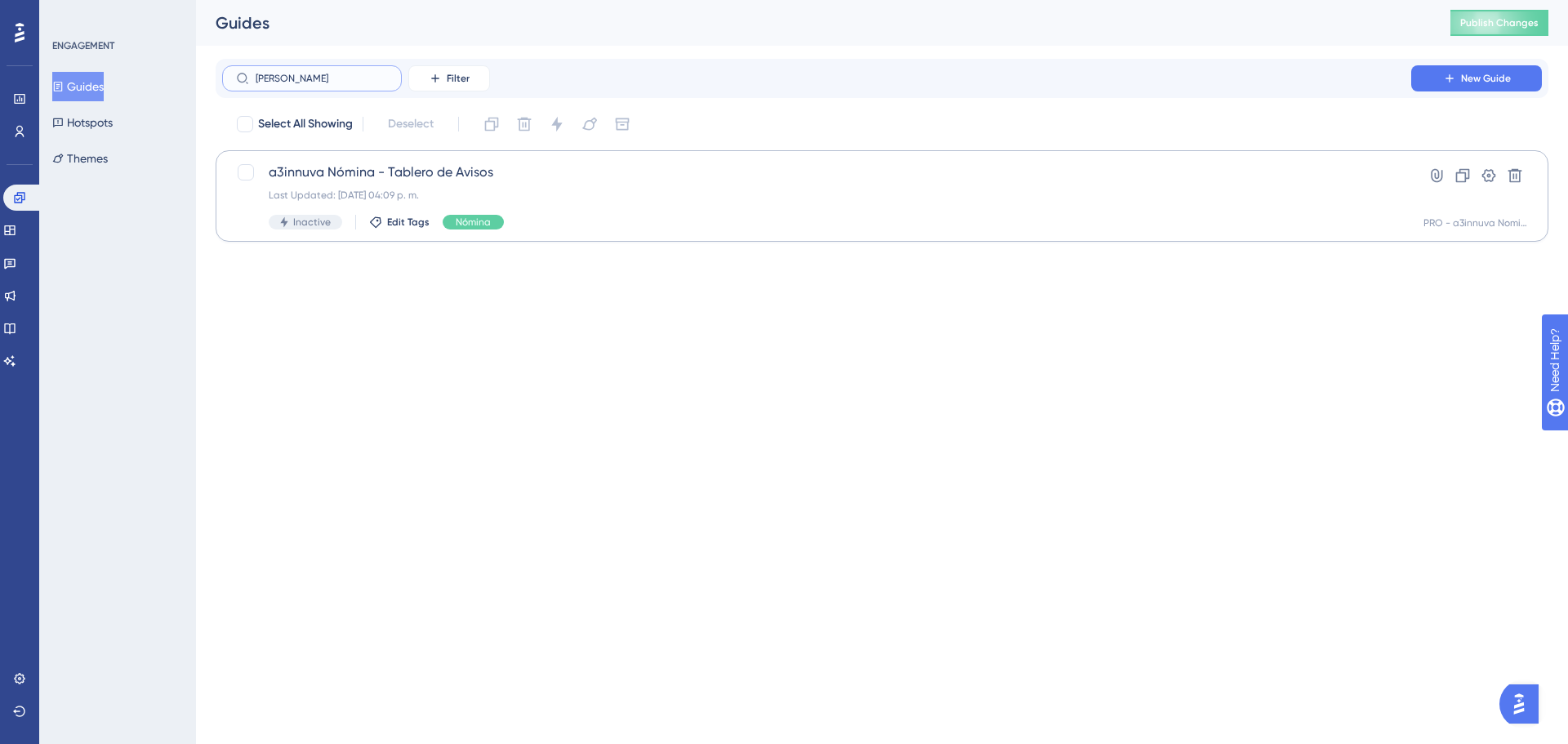
type input "tabler"
click at [385, 180] on span "a3innuva Nómina - Tablero de Avisos" at bounding box center [817, 172] width 1096 height 19
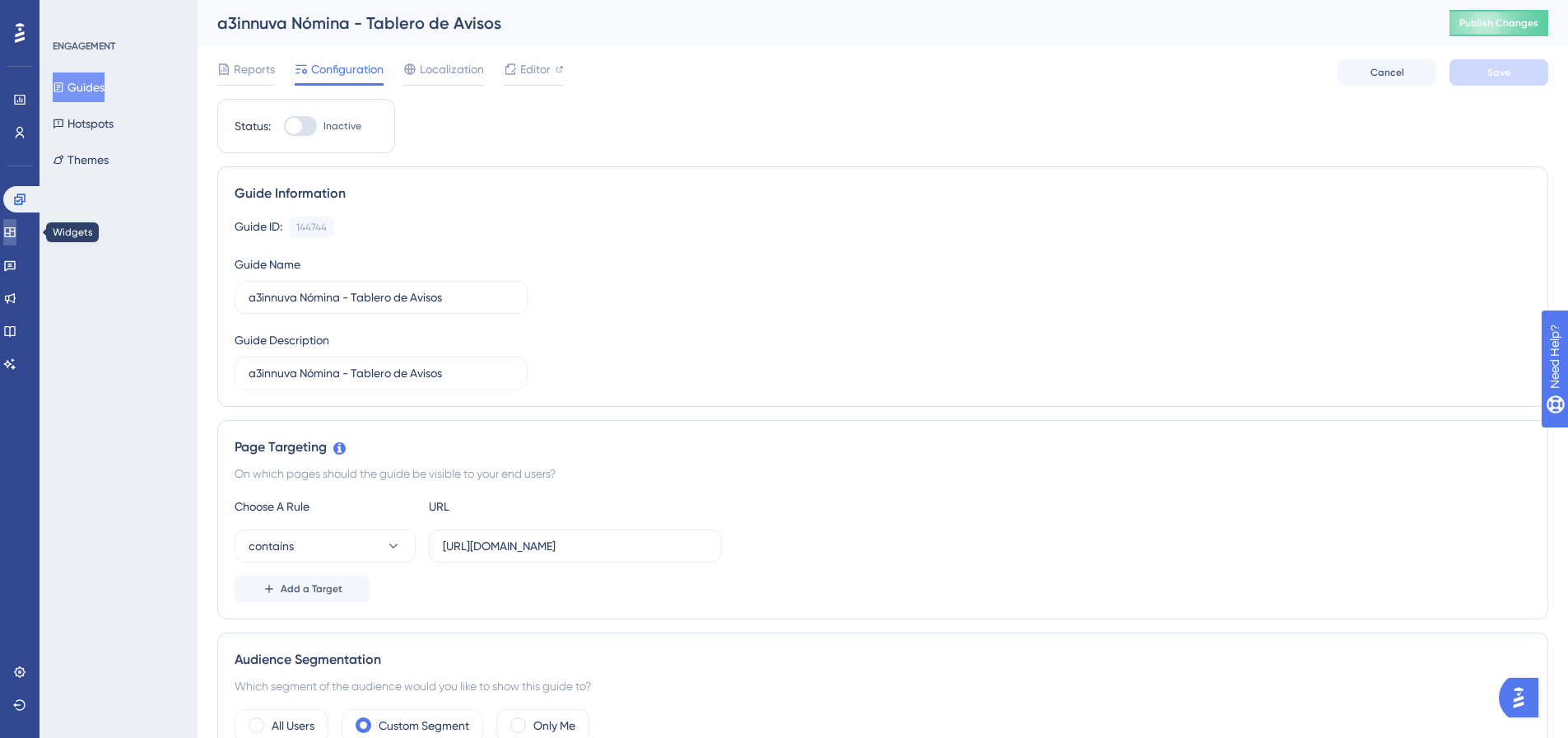
drag, startPoint x: 15, startPoint y: 229, endPoint x: 15, endPoint y: 211, distance: 18.0
click at [15, 227] on icon at bounding box center [10, 233] width 14 height 14
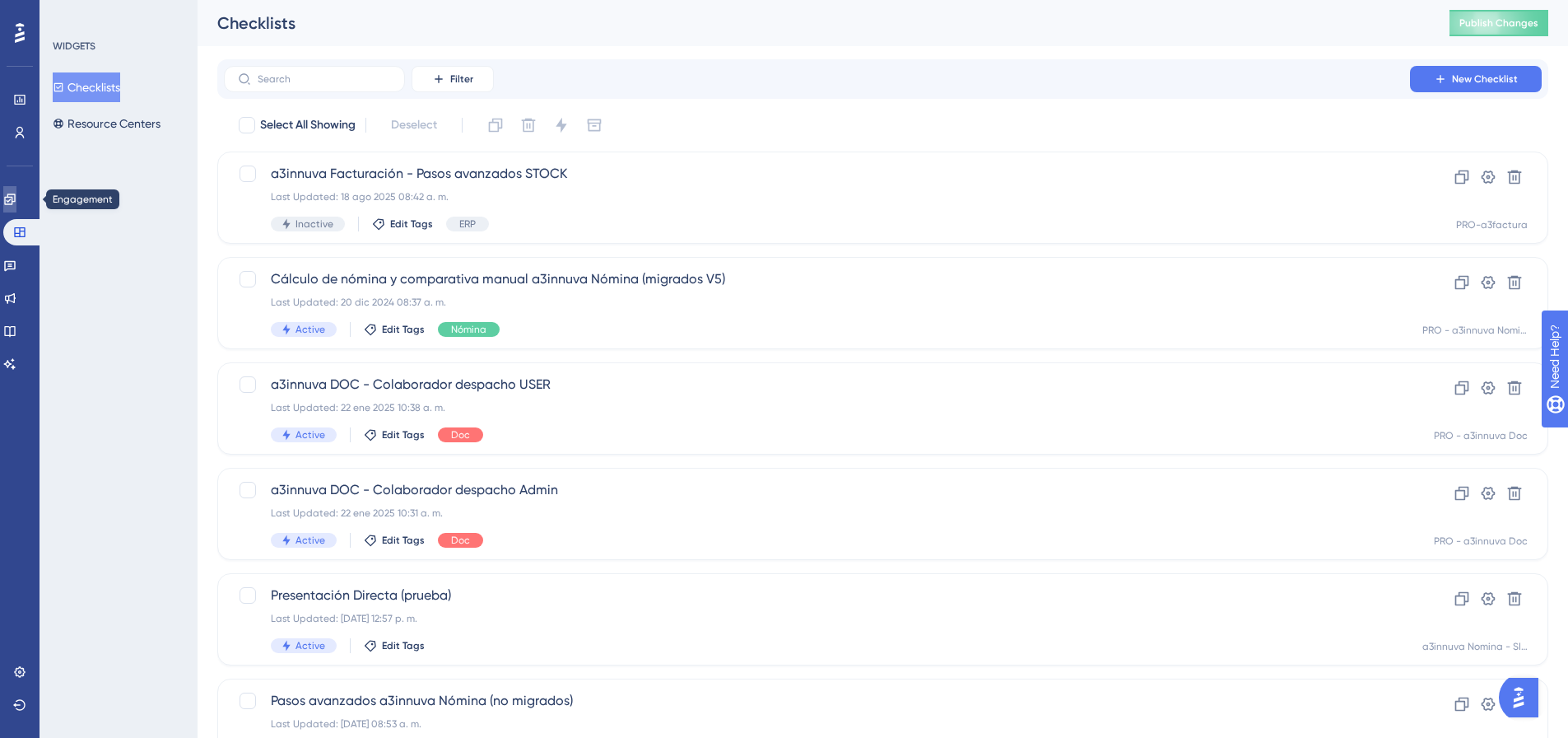
click at [15, 201] on icon at bounding box center [9, 199] width 11 height 11
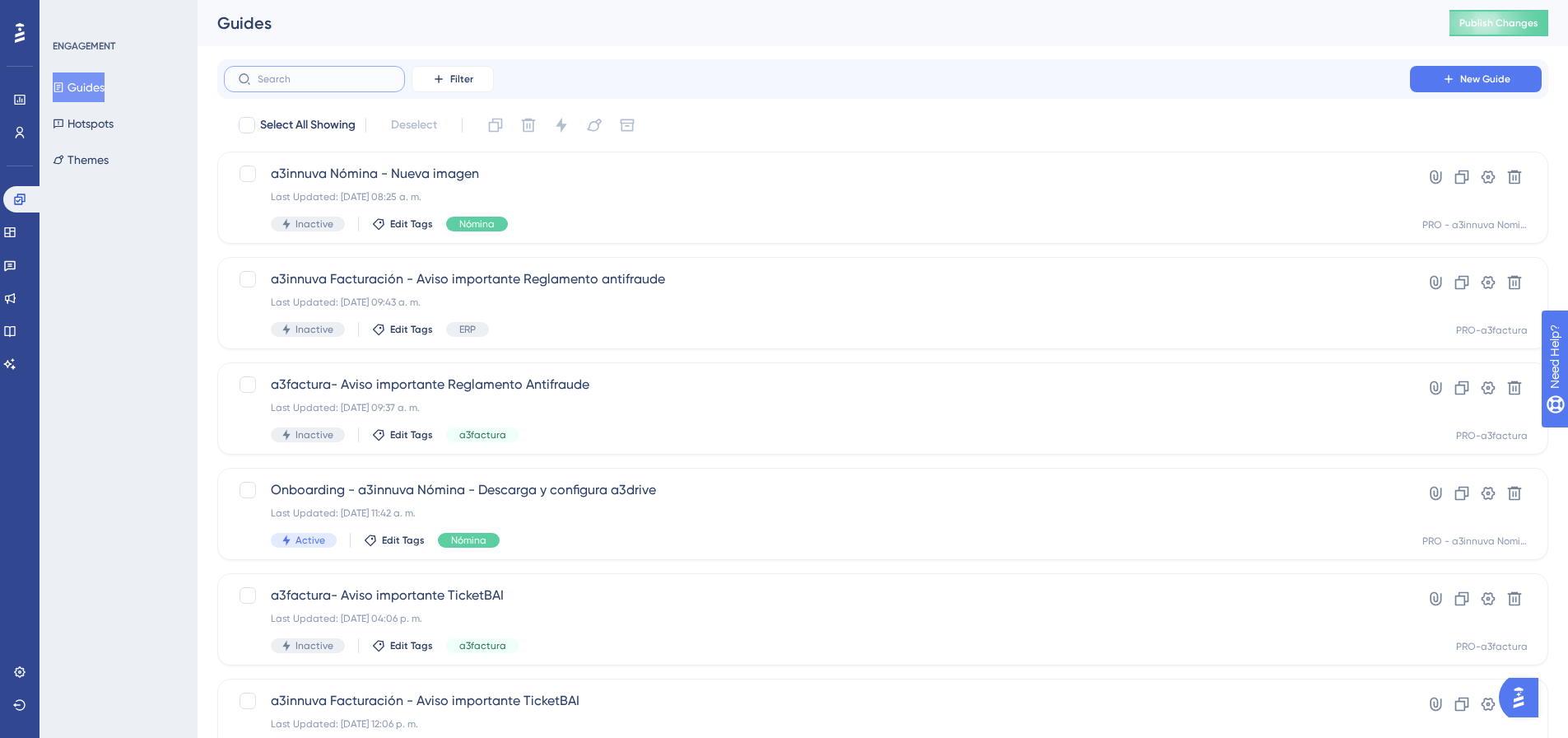
click at [295, 75] on input "text" at bounding box center [324, 80] width 134 height 12
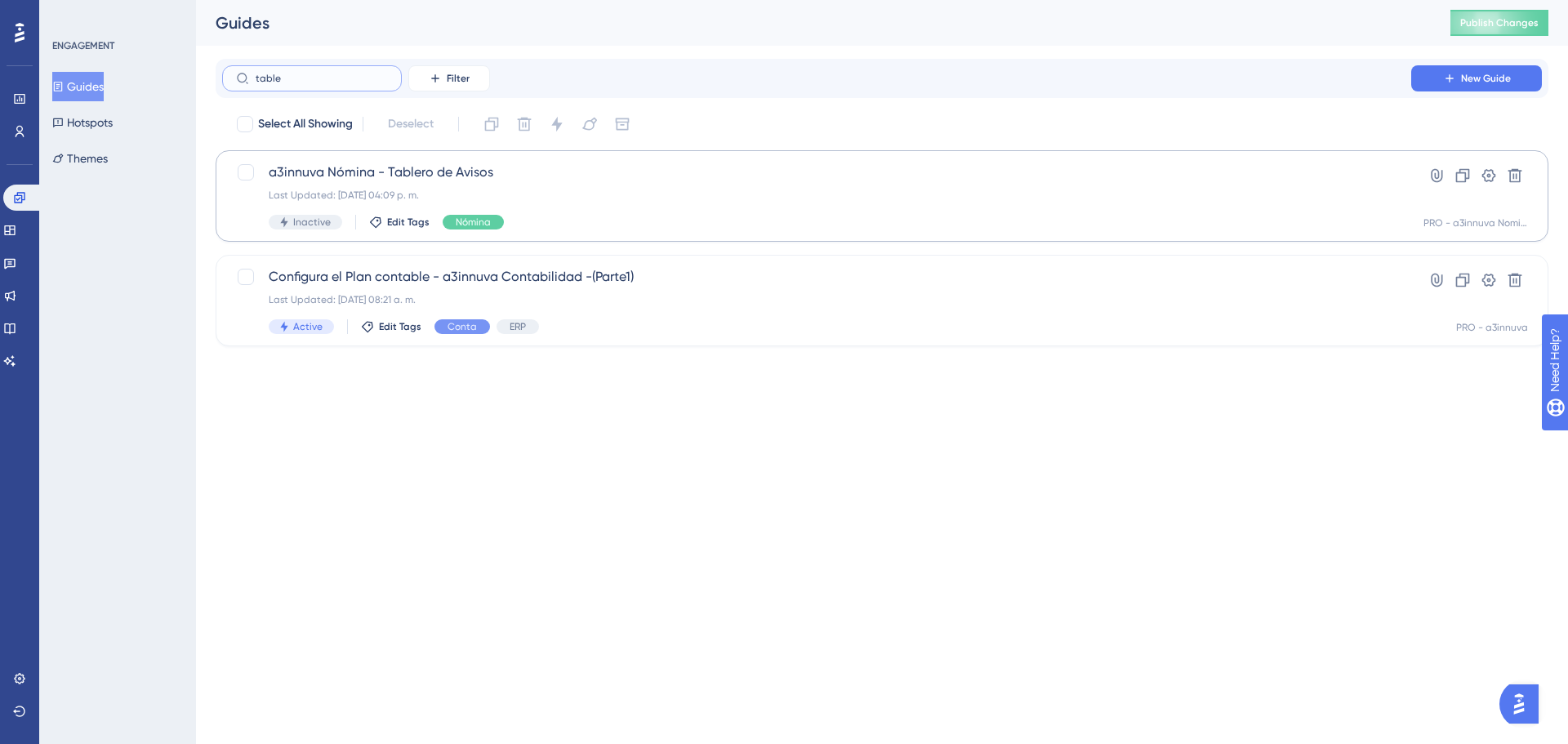
type input "table"
click at [377, 187] on div "a3innuva Nómina - Tablero de Avisos Last Updated: 22 jul 2025 04:09 p. m. Inact…" at bounding box center [817, 196] width 1096 height 67
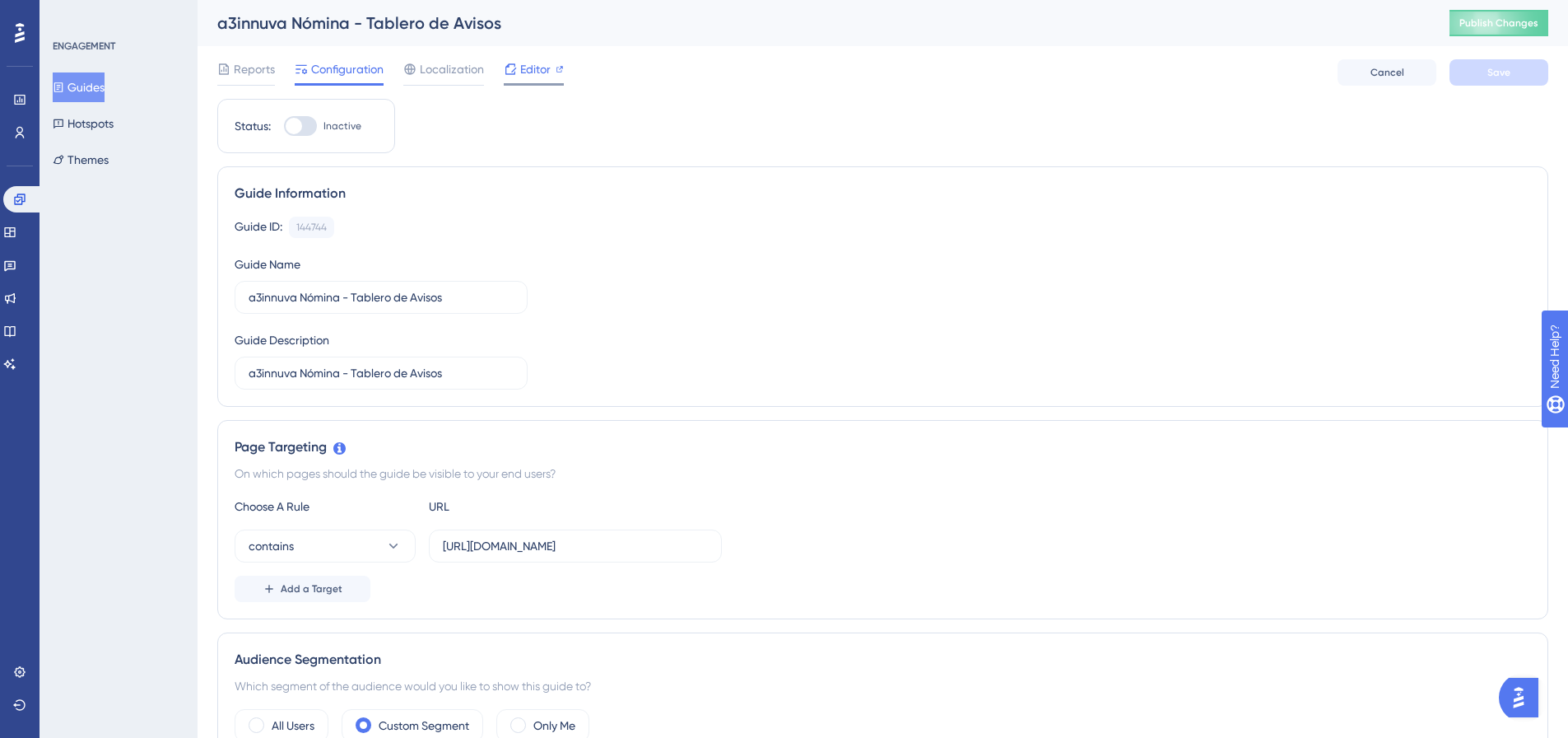
click at [531, 73] on span "Editor" at bounding box center [536, 69] width 30 height 19
click at [16, 198] on icon at bounding box center [20, 200] width 14 height 14
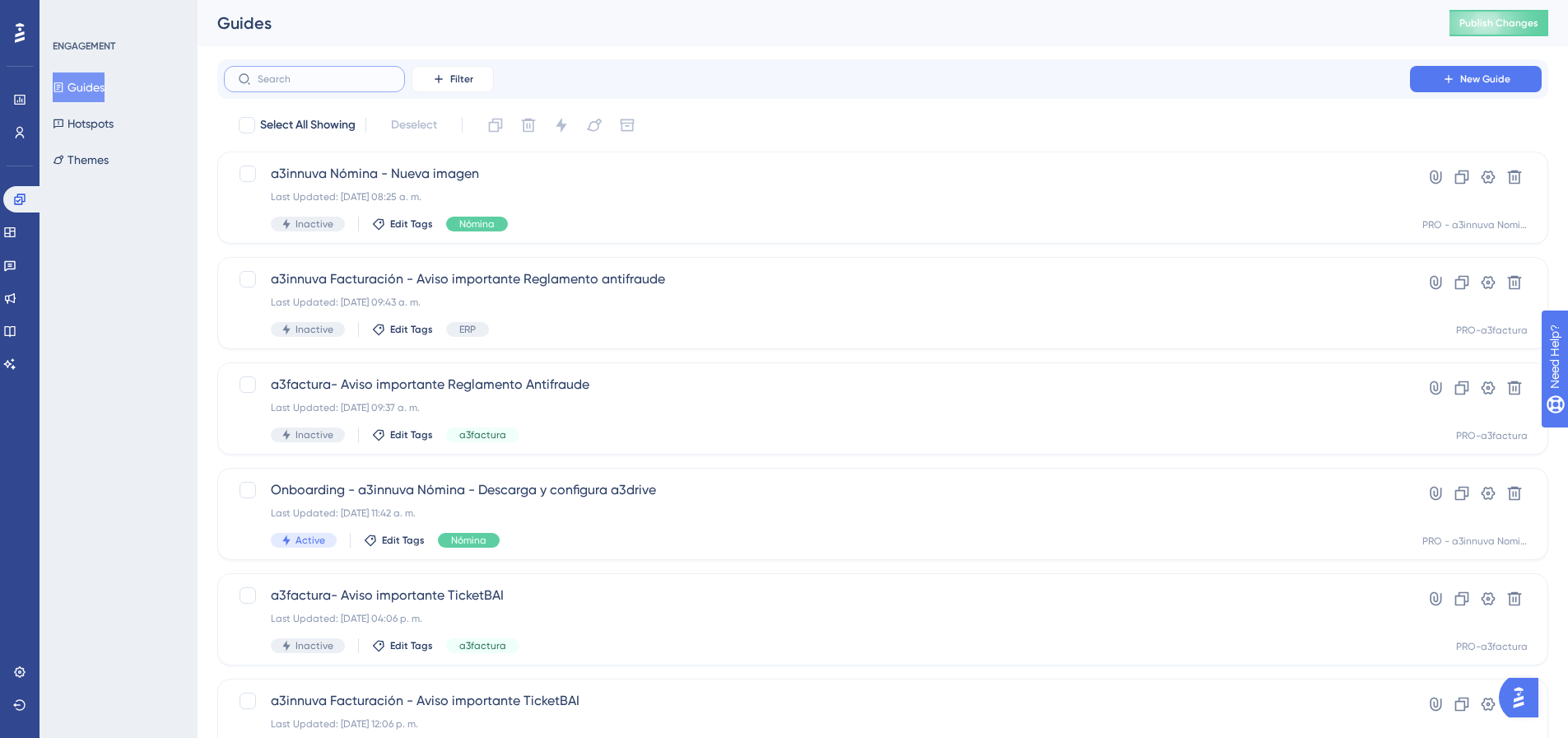
click at [305, 80] on input "text" at bounding box center [324, 80] width 134 height 12
paste input "Descarga a3wordaddin"
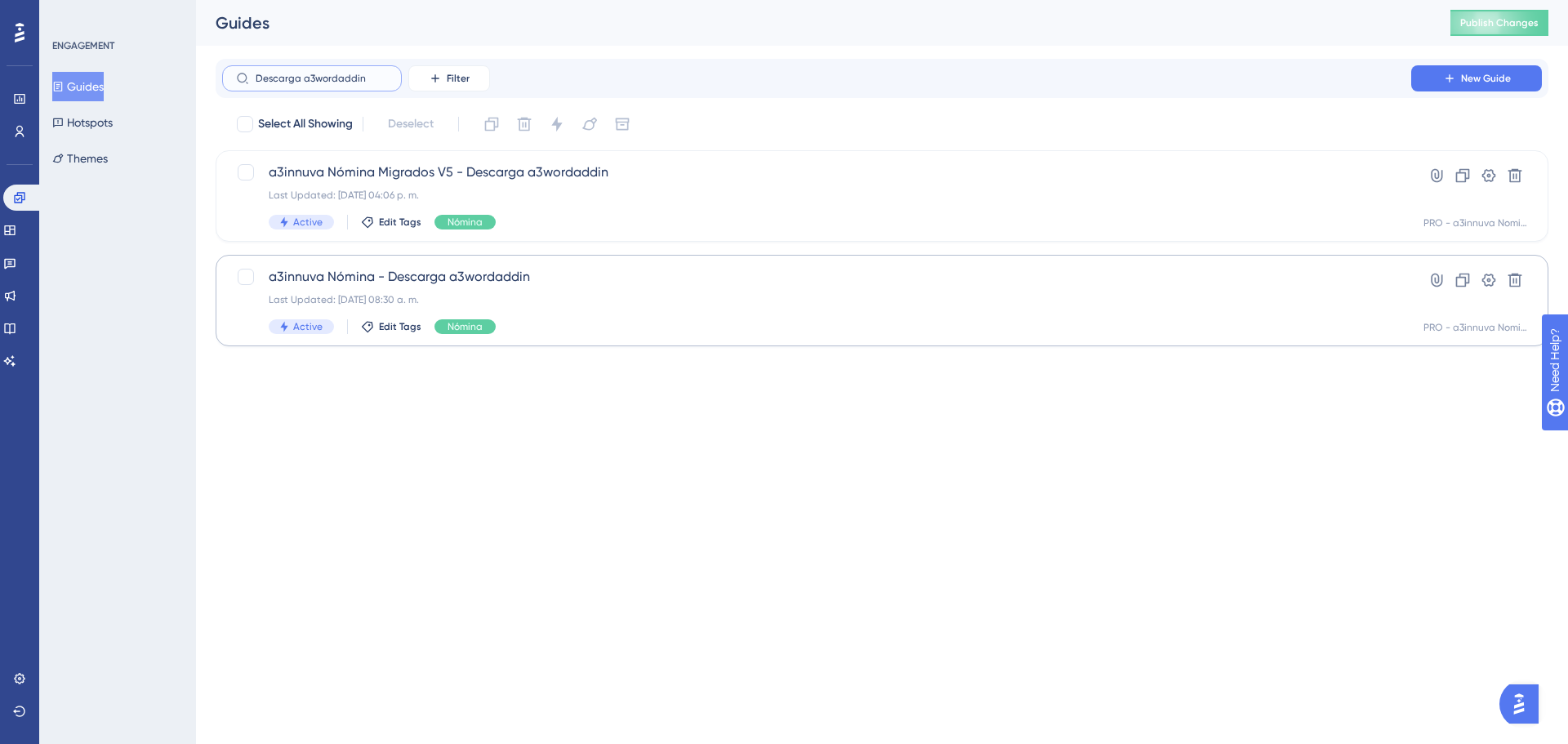
type input "Descarga a3wordaddin"
click at [568, 281] on span "a3innuva Nómina - Descarga a3wordaddin" at bounding box center [817, 276] width 1096 height 19
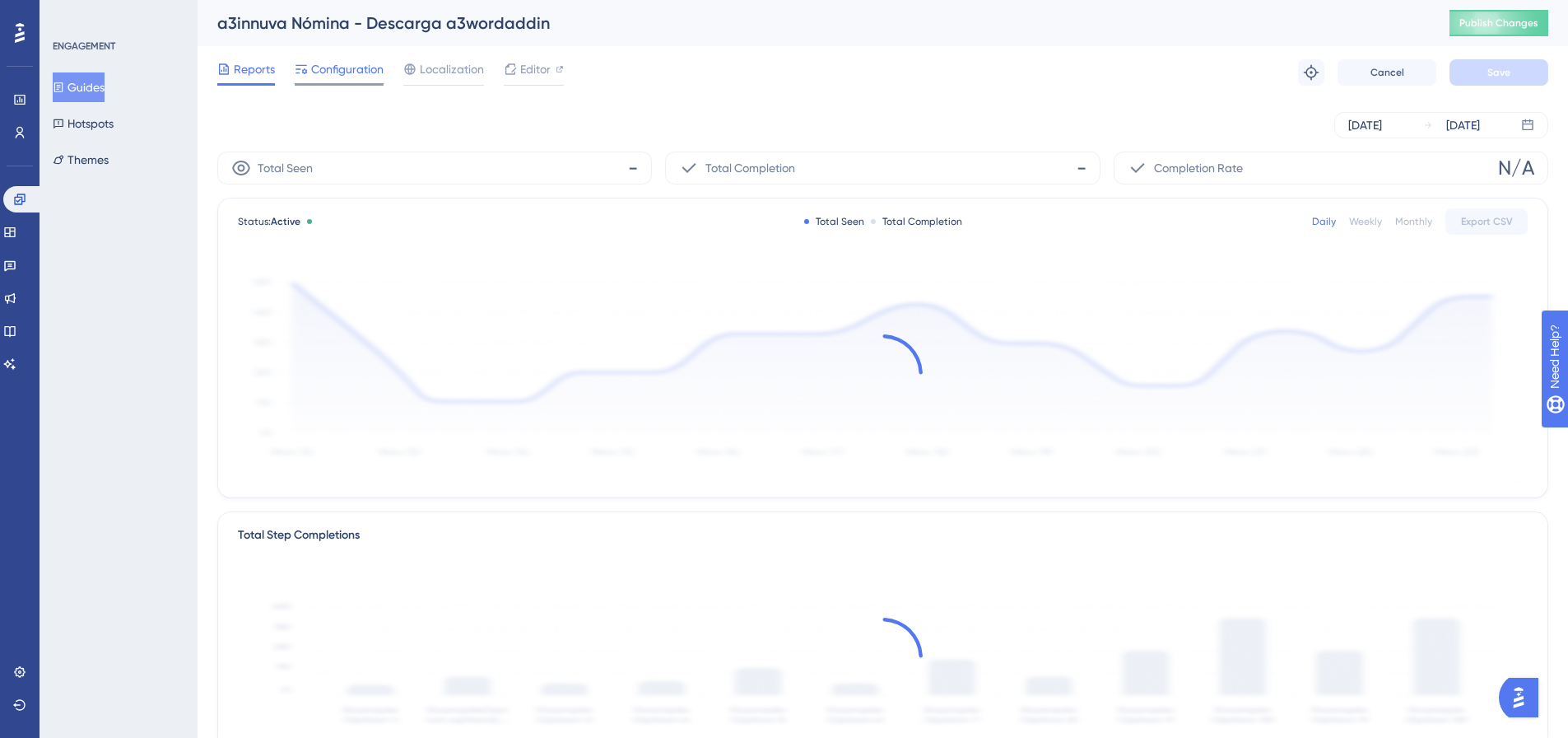
drag, startPoint x: 342, startPoint y: 69, endPoint x: 371, endPoint y: 90, distance: 35.8
click at [343, 69] on span "Configuration" at bounding box center [348, 69] width 73 height 19
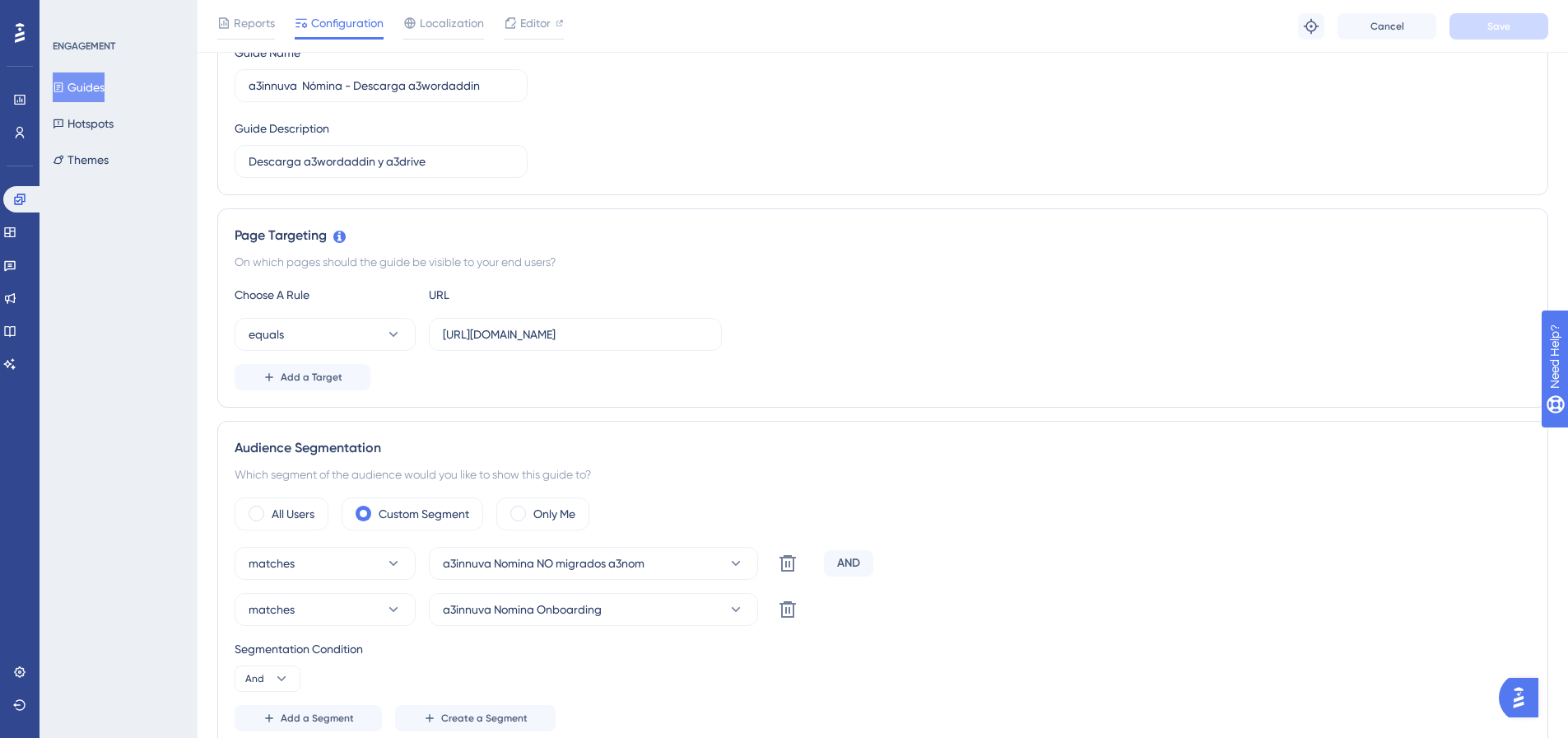
scroll to position [247, 0]
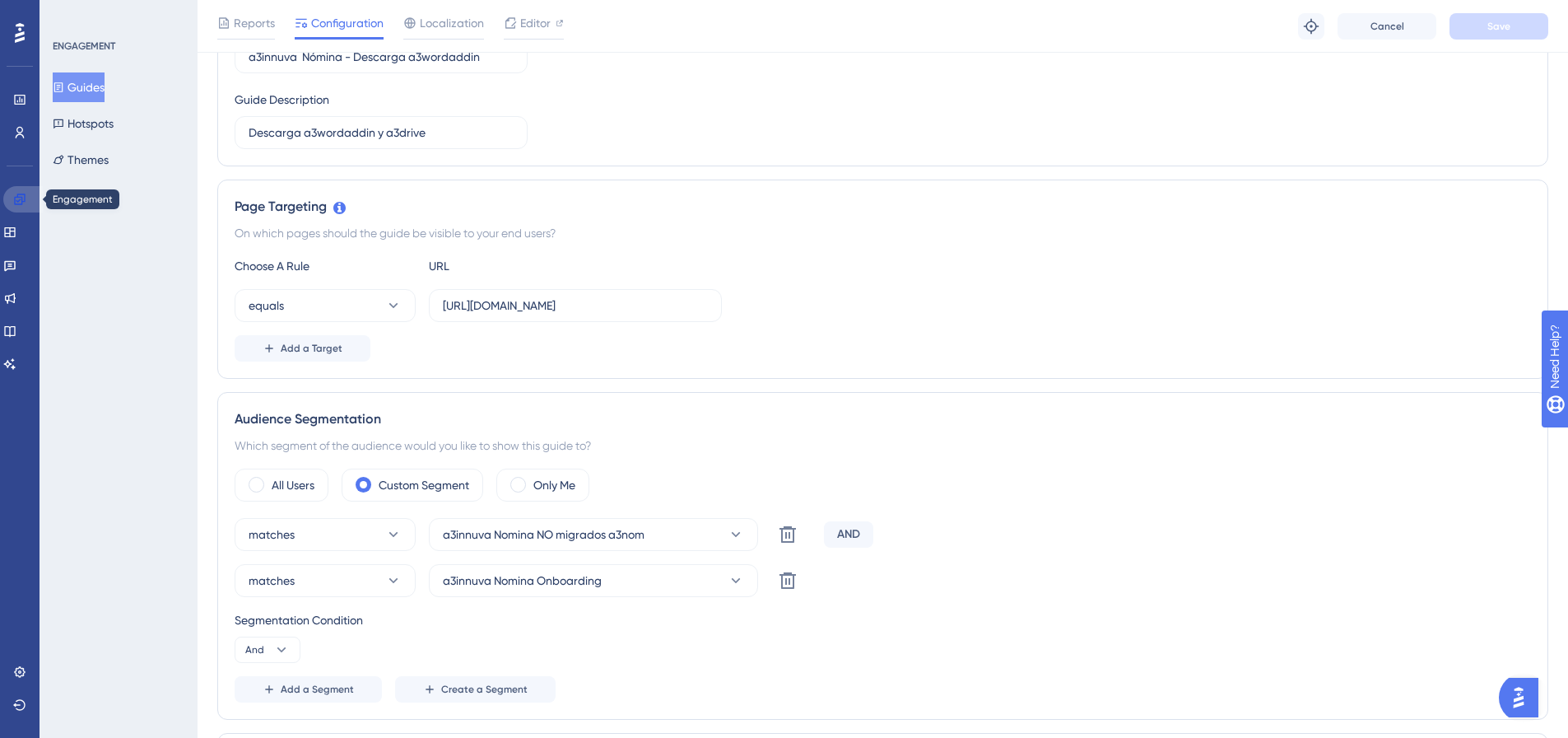
click at [18, 201] on icon at bounding box center [19, 199] width 11 height 11
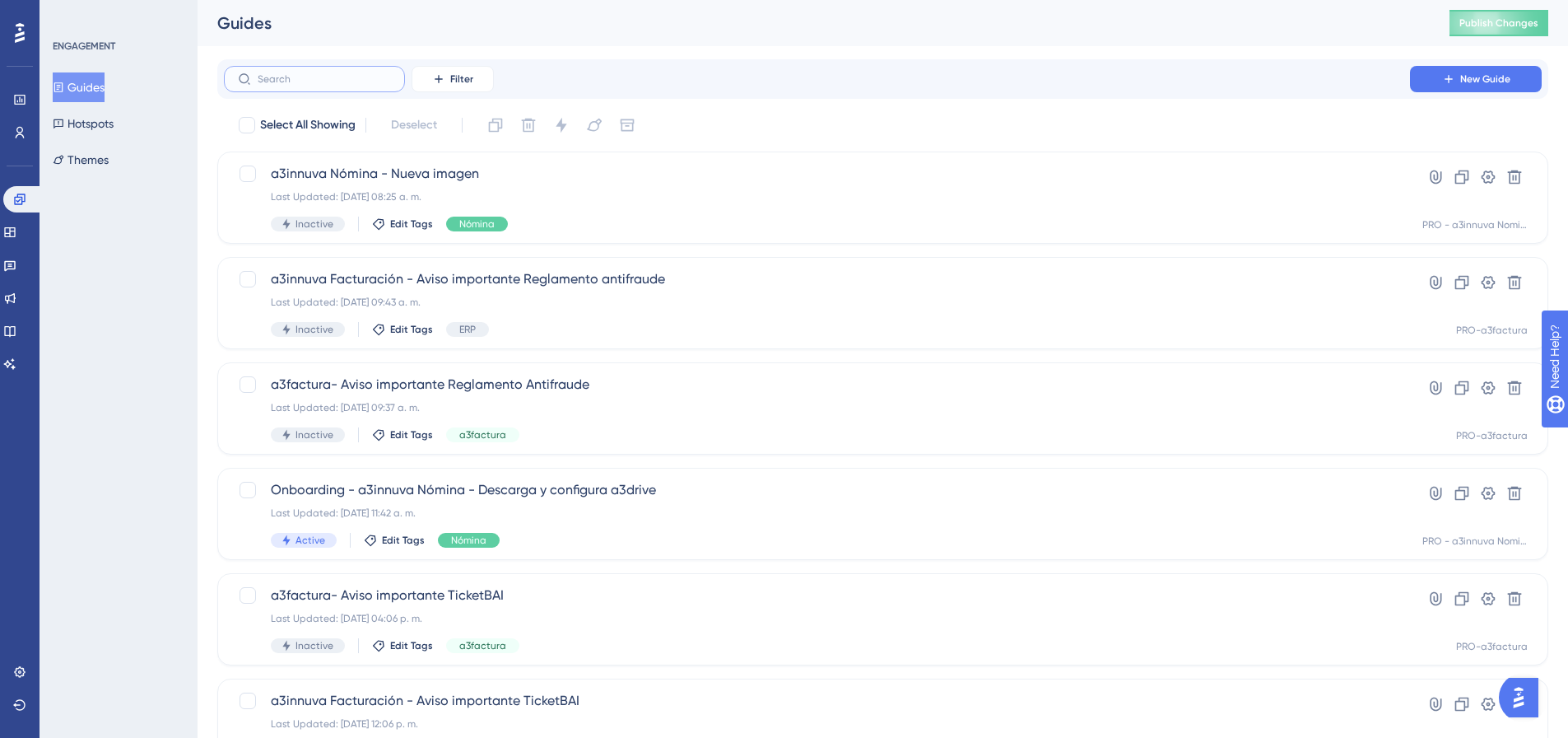
click at [296, 76] on input "text" at bounding box center [324, 80] width 134 height 12
paste input "Descarga a3wordaddin"
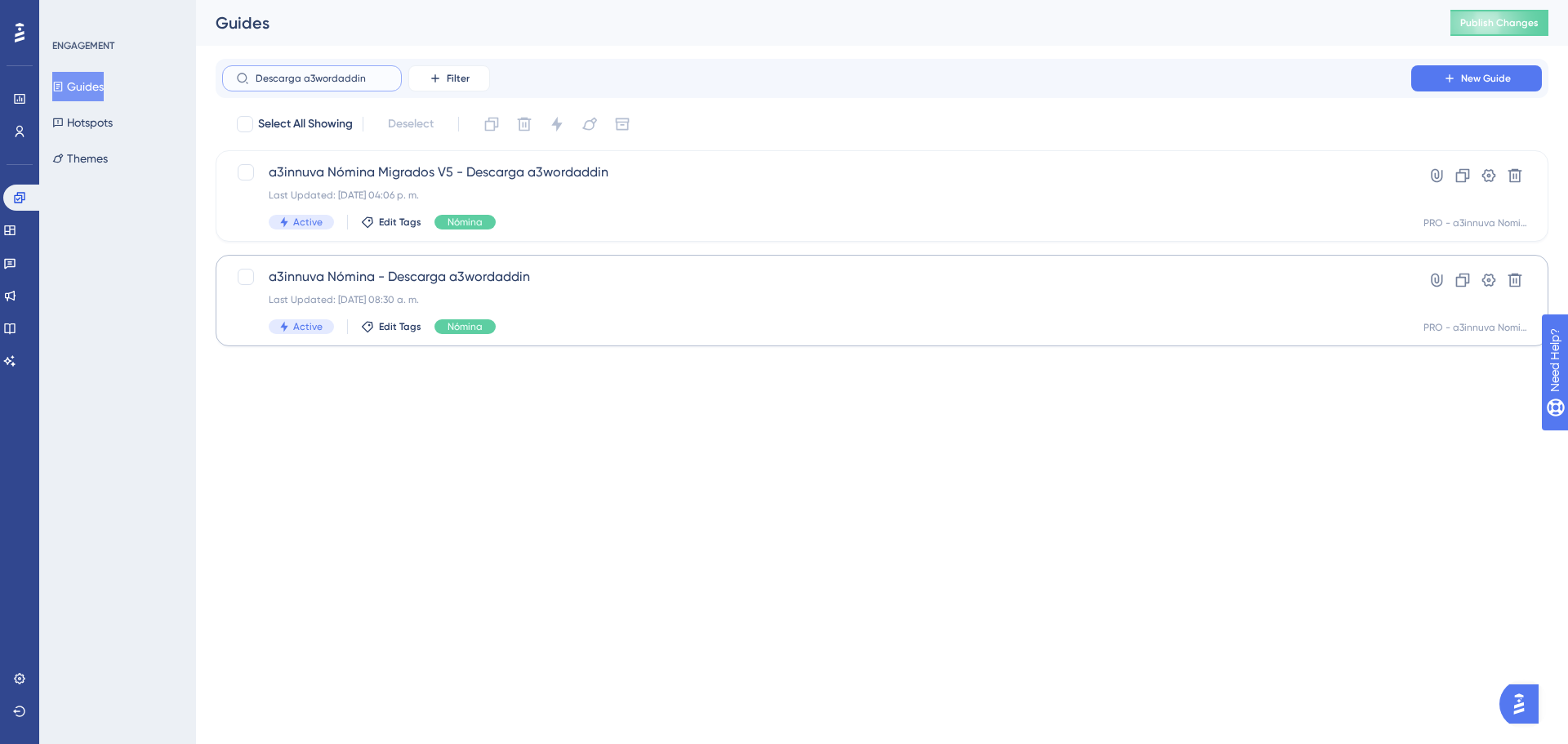
type input "Descarga a3wordaddin"
click at [574, 295] on div "Last Updated: 23 sept 2024 08:30 a. m." at bounding box center [817, 300] width 1096 height 13
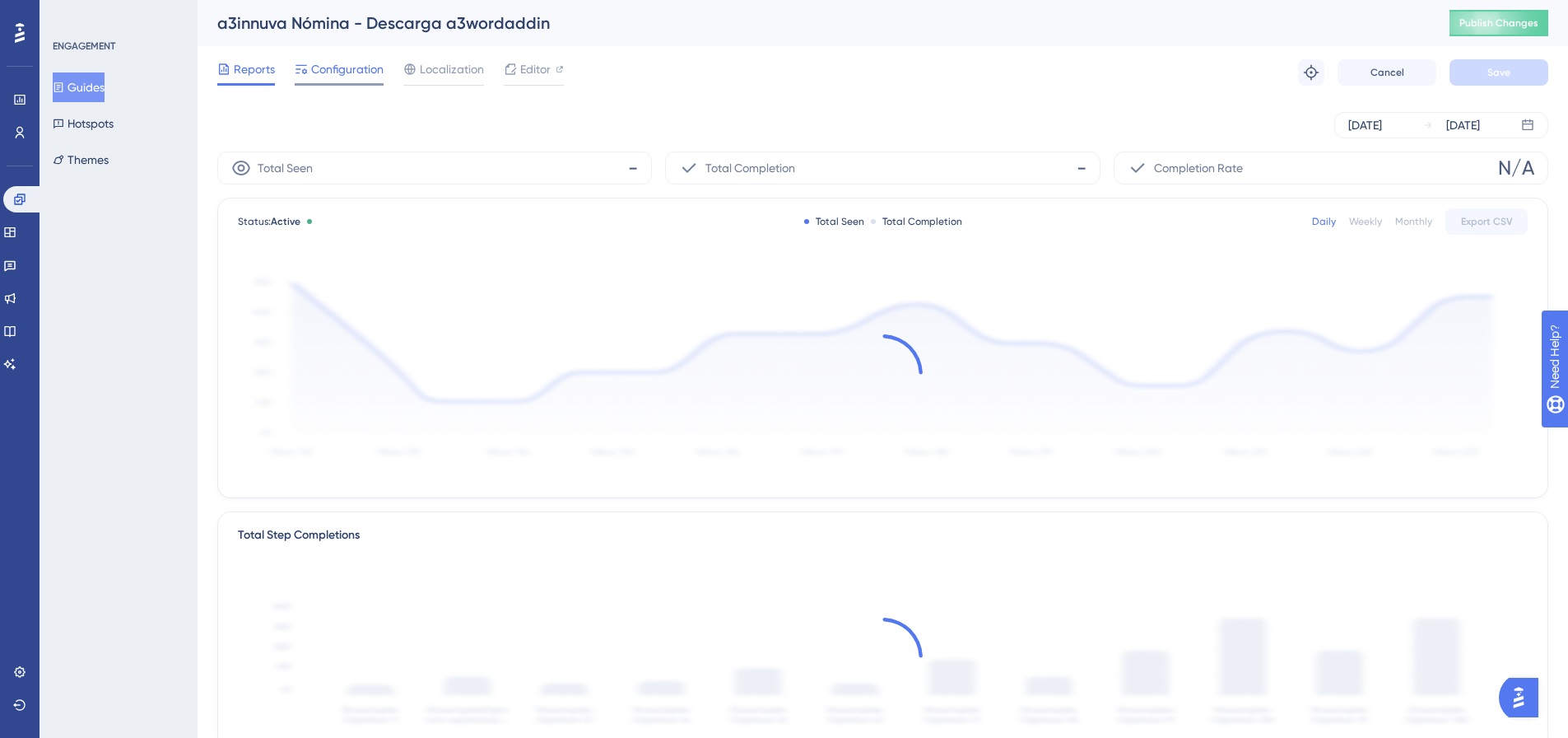
click at [355, 73] on span "Configuration" at bounding box center [348, 69] width 73 height 19
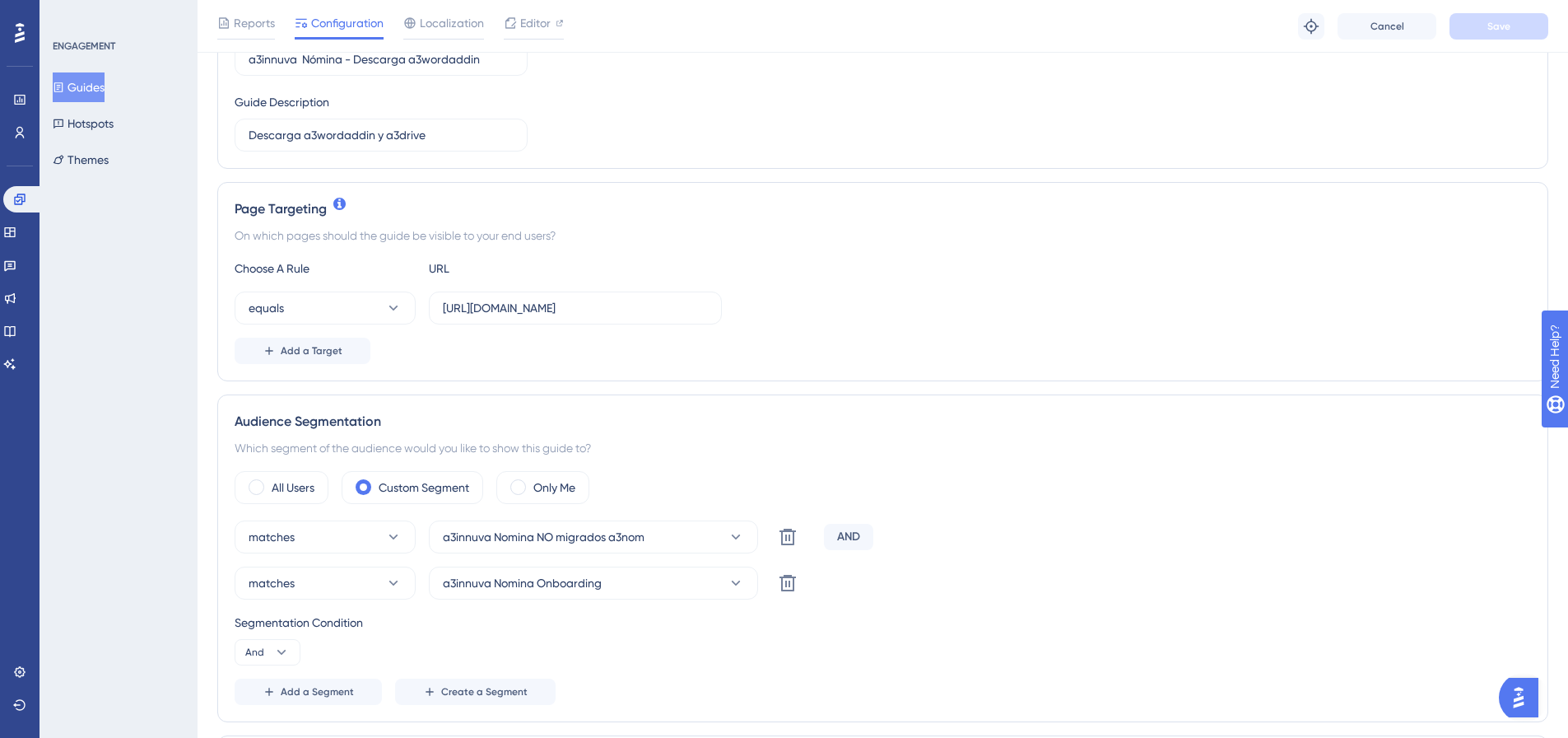
scroll to position [247, 0]
click at [24, 196] on icon at bounding box center [20, 200] width 14 height 14
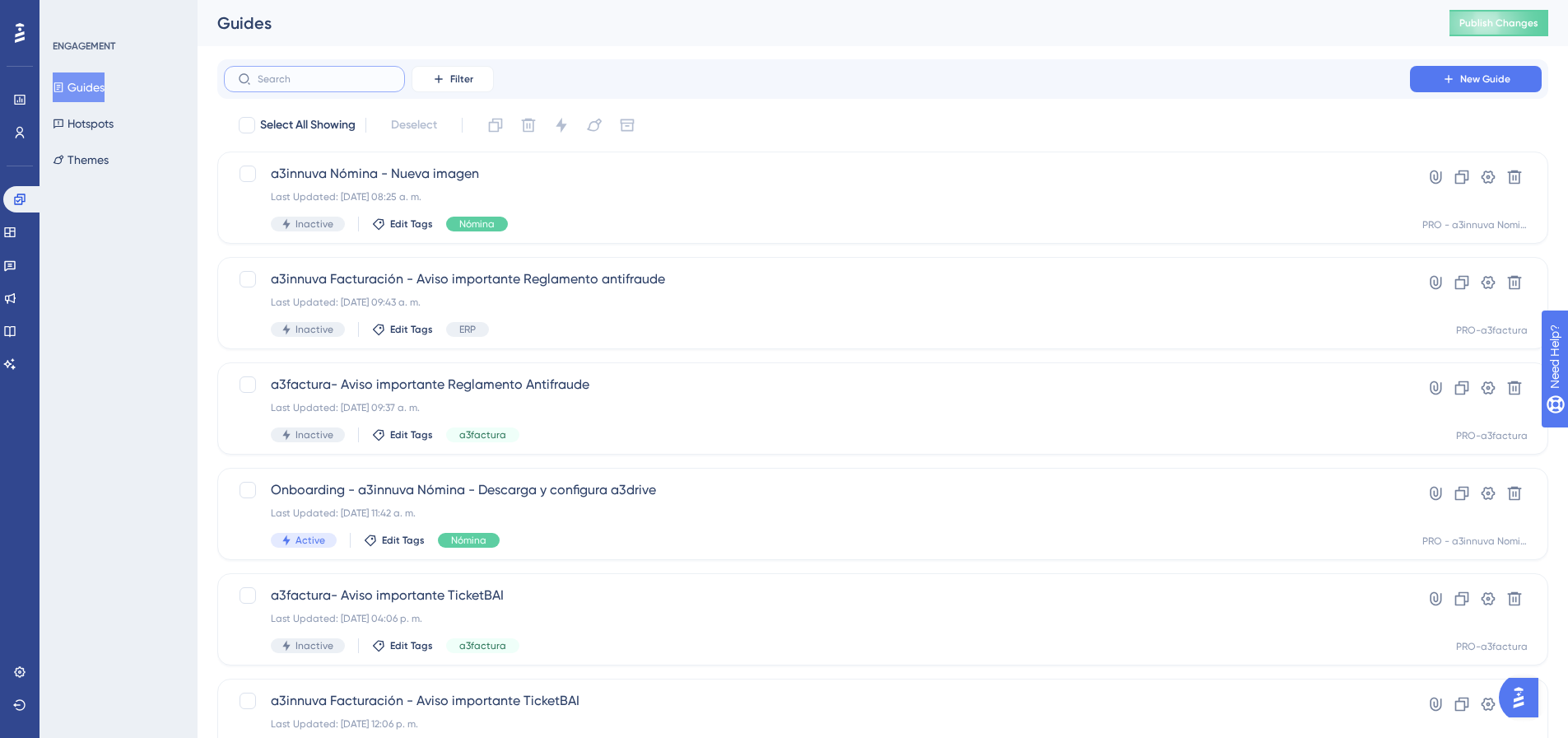
click at [305, 75] on input "text" at bounding box center [324, 80] width 134 height 12
paste input "Completados primeros pasos onboarding"
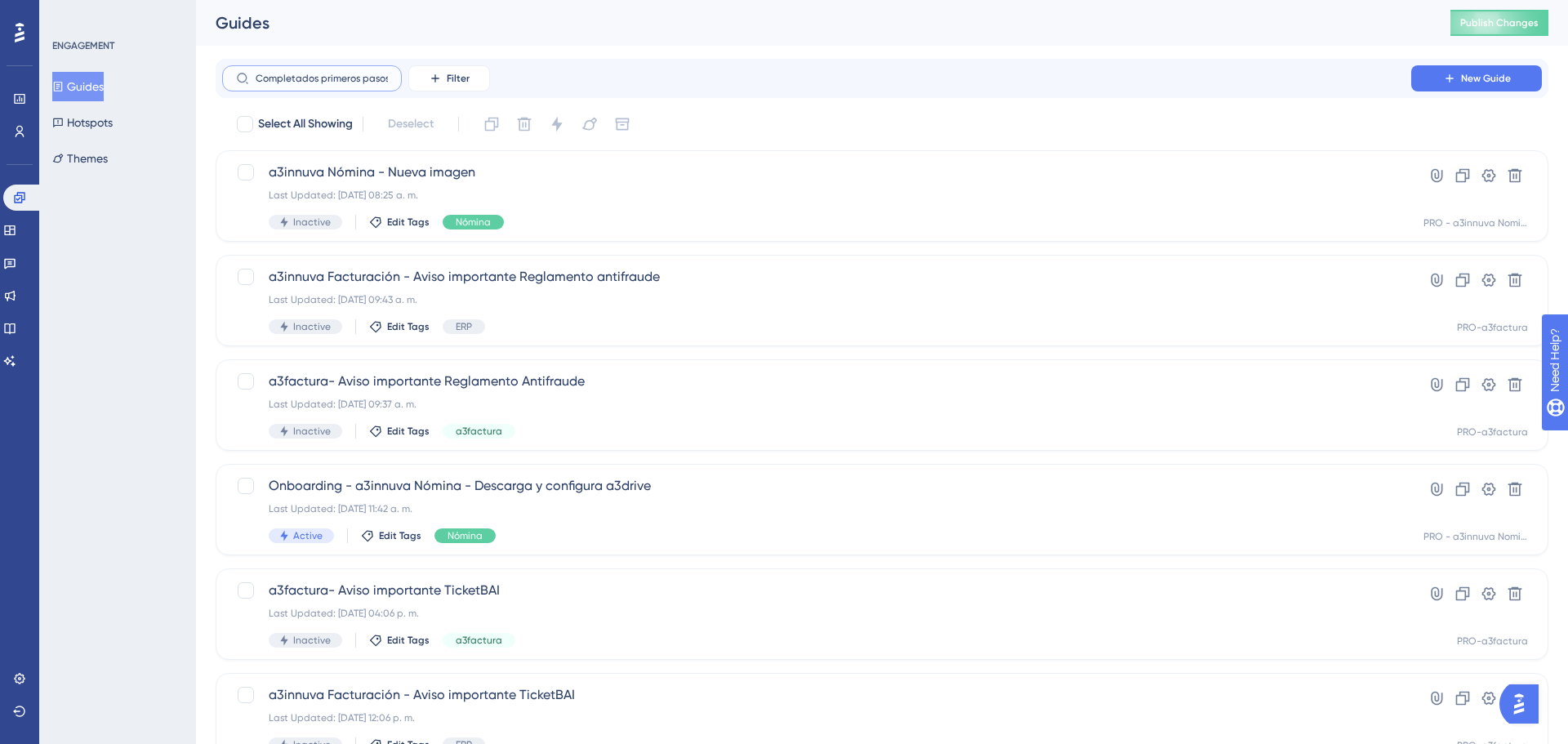
scroll to position [0, 55]
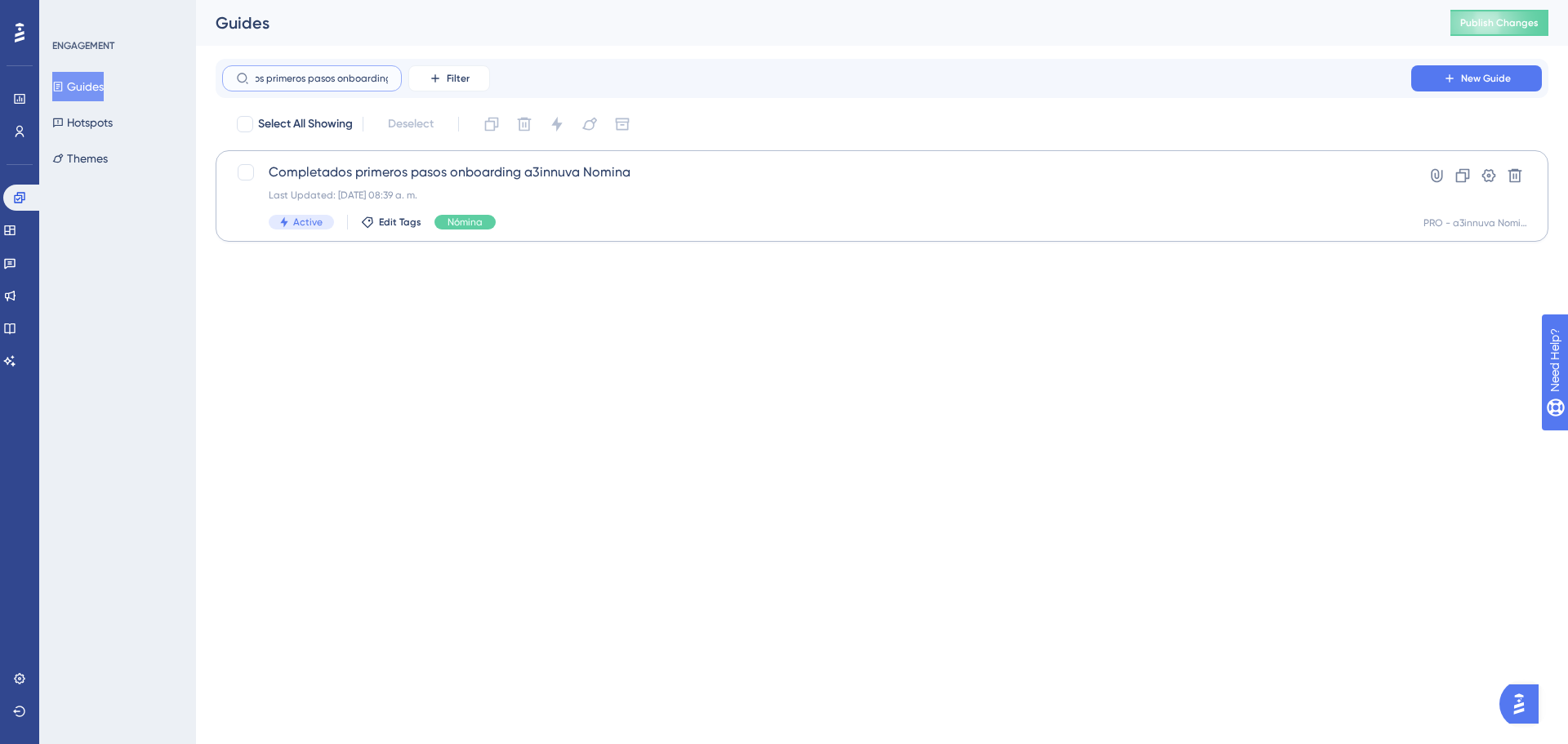
type input "Completados primeros pasos onboarding"
click at [583, 188] on div "Completados primeros pasos onboarding a3innuva Nomina Last Updated: 17 jun 2024…" at bounding box center [817, 196] width 1096 height 67
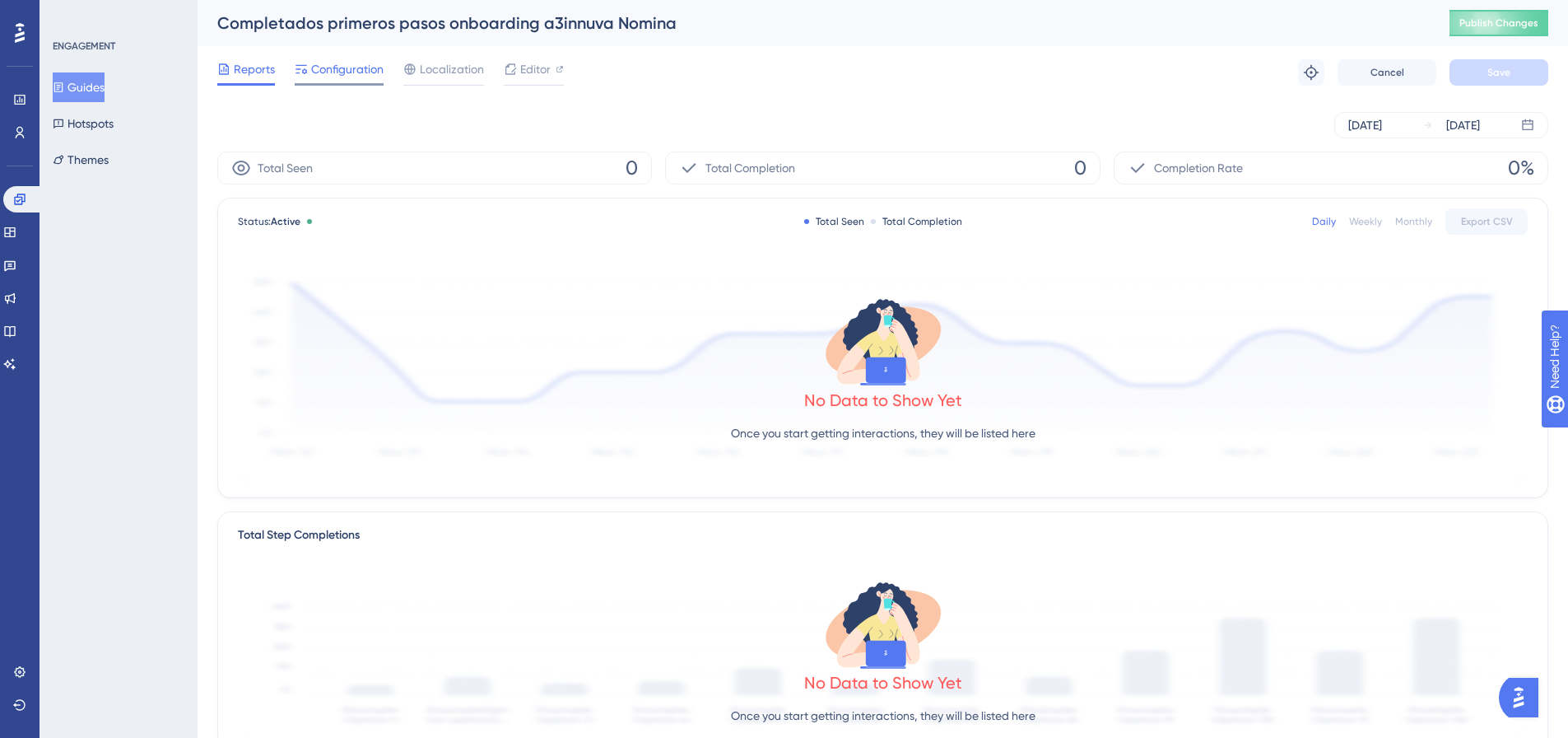
click at [343, 69] on span "Configuration" at bounding box center [348, 69] width 73 height 19
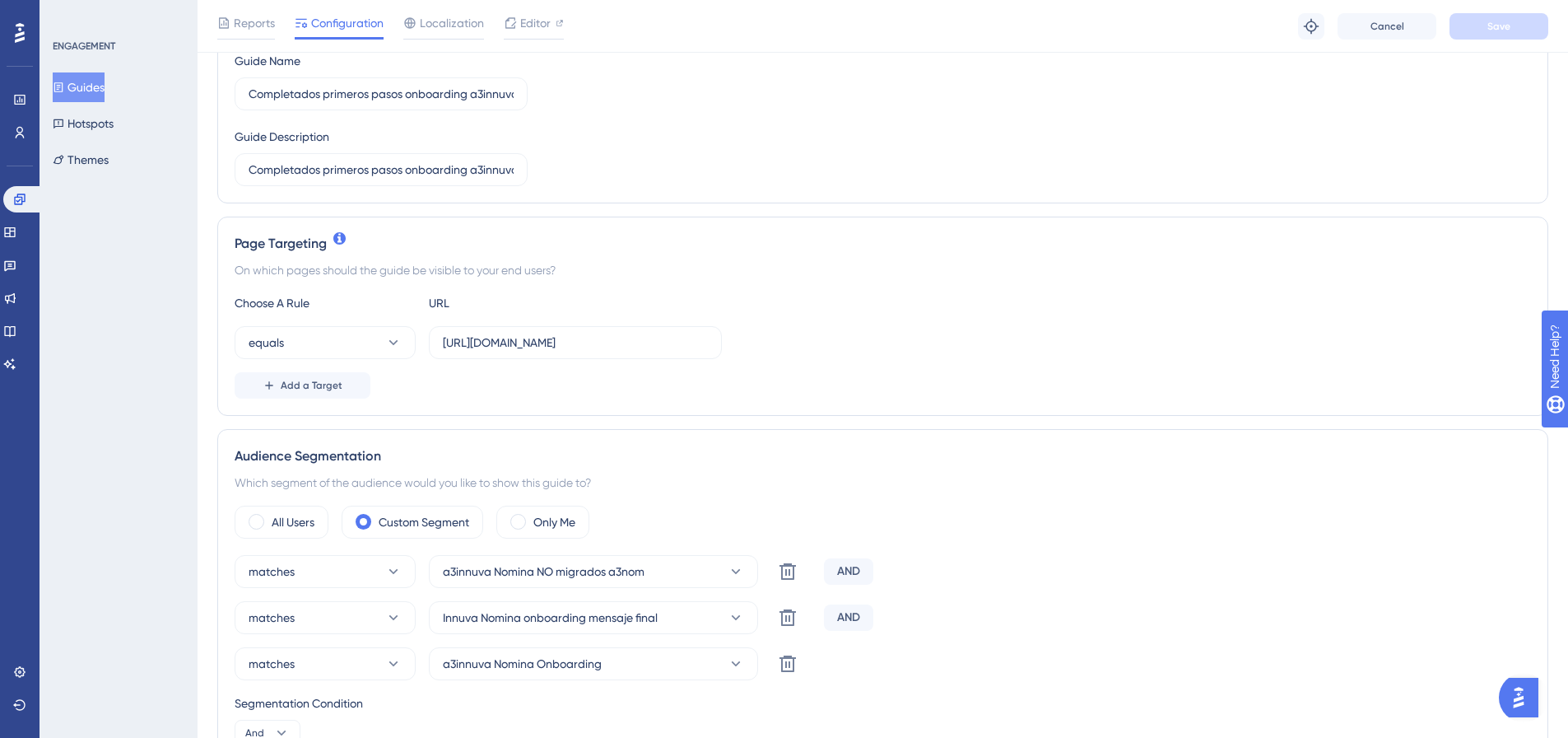
scroll to position [247, 0]
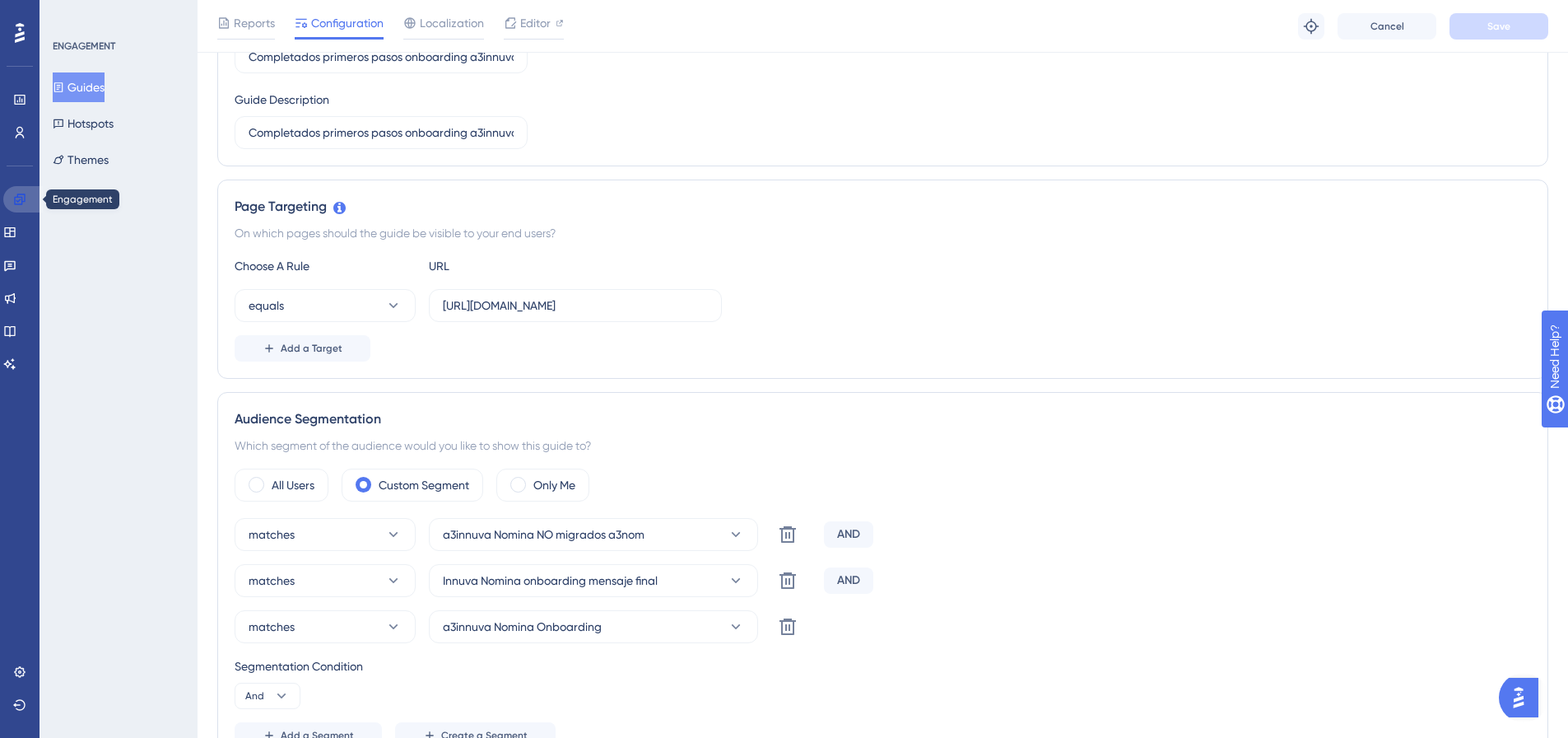
click at [19, 201] on icon at bounding box center [20, 200] width 14 height 14
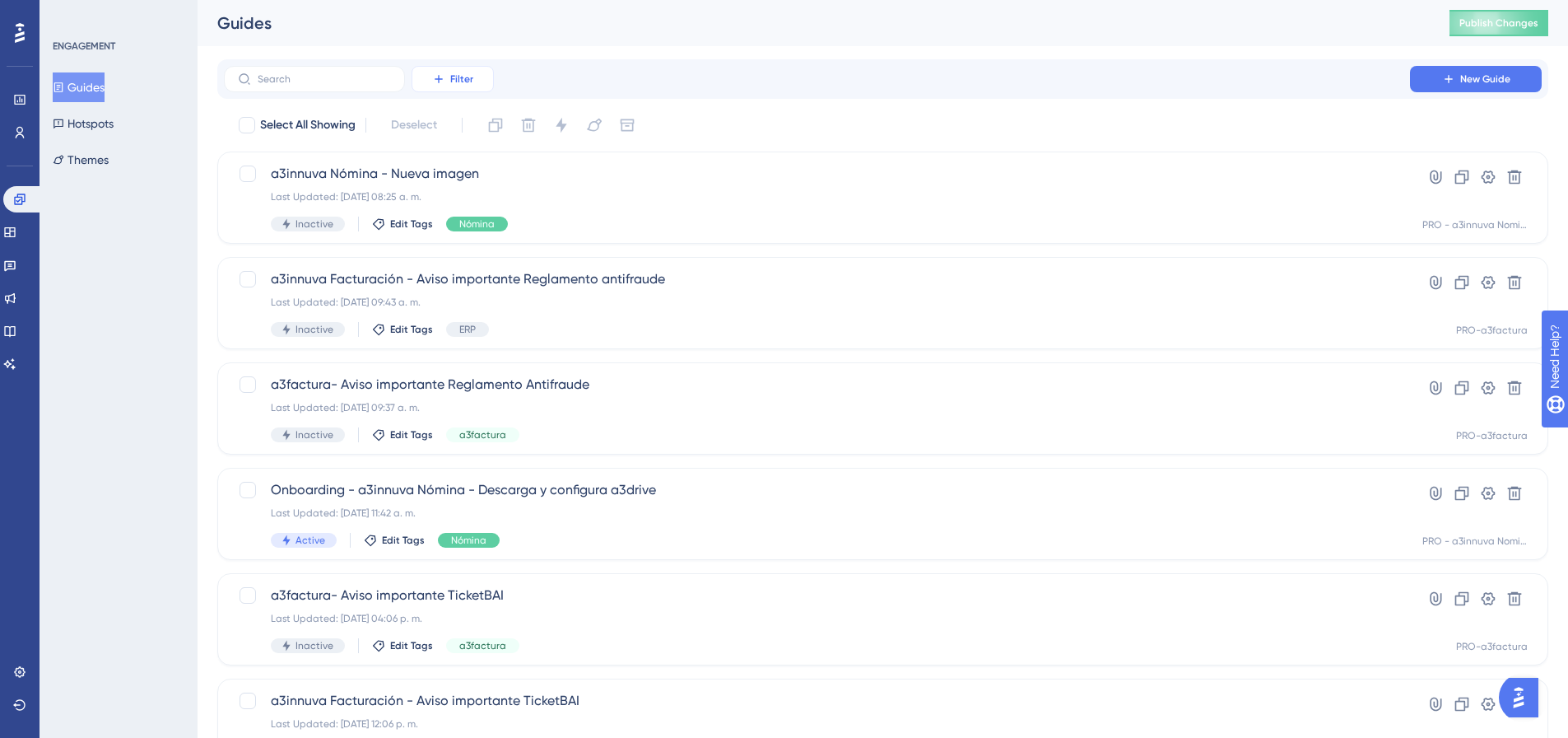
click at [464, 81] on span "Filter" at bounding box center [461, 80] width 23 height 14
click at [466, 158] on span "Segments" at bounding box center [462, 158] width 52 height 19
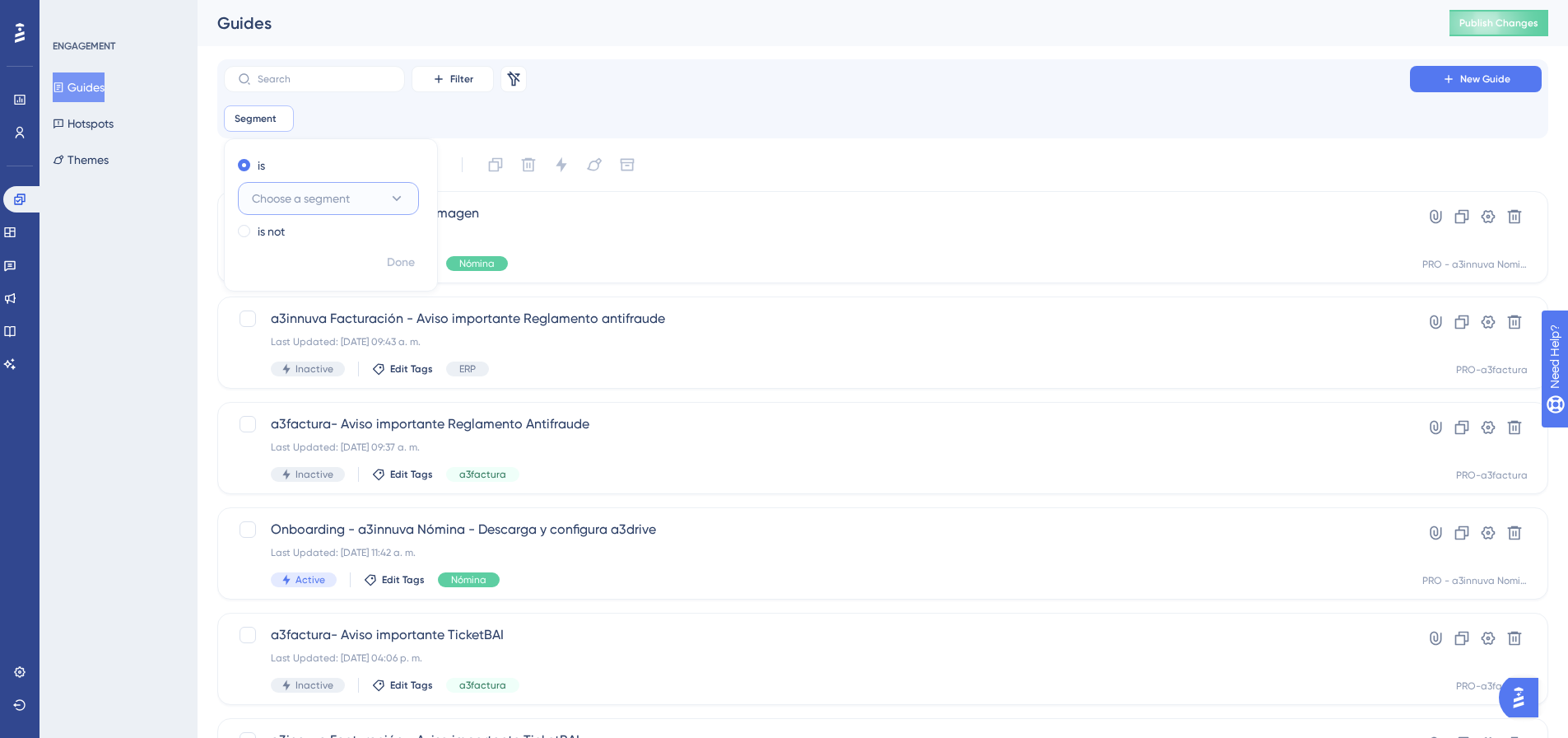
click at [384, 199] on button "Choose a segment" at bounding box center [328, 198] width 181 height 33
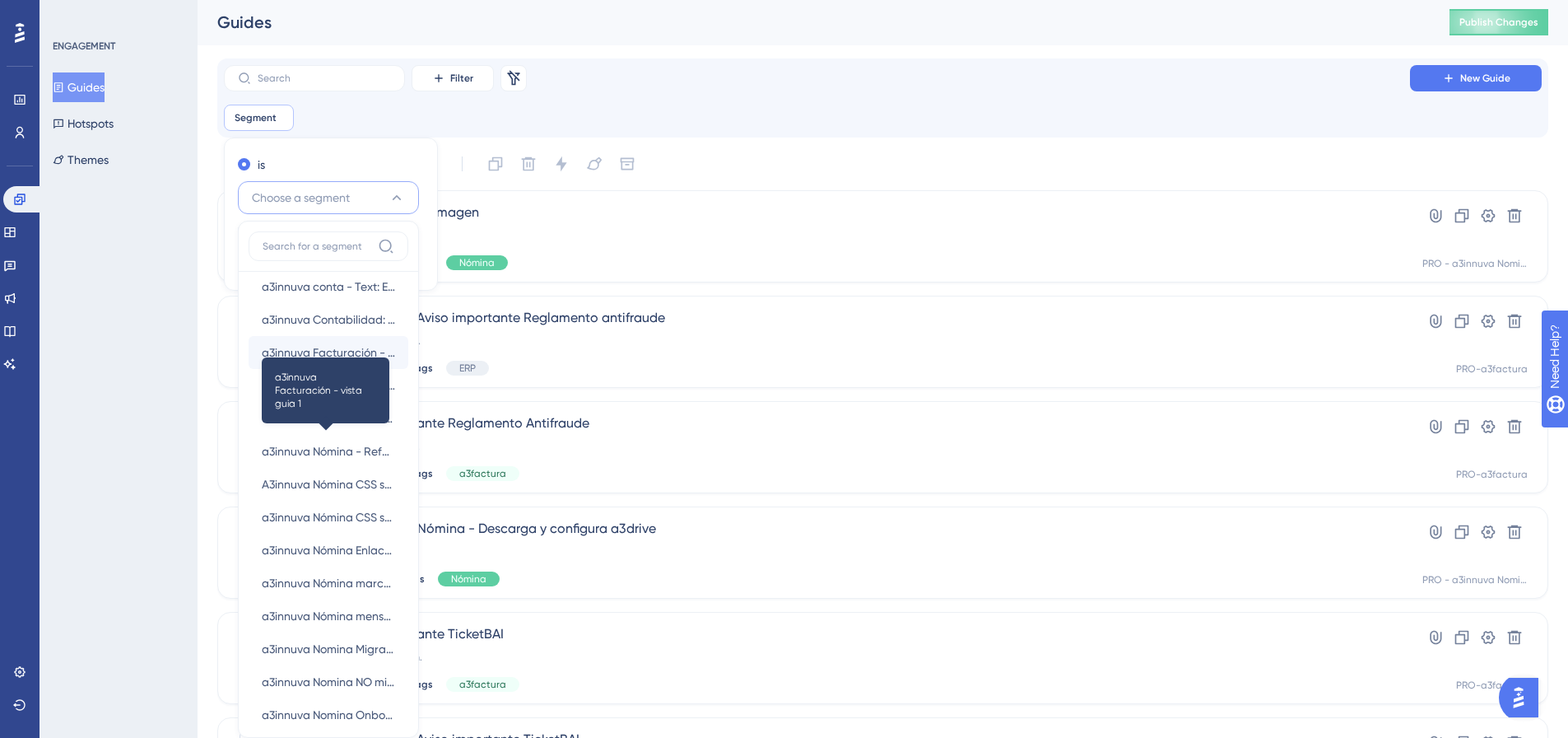
scroll to position [741, 0]
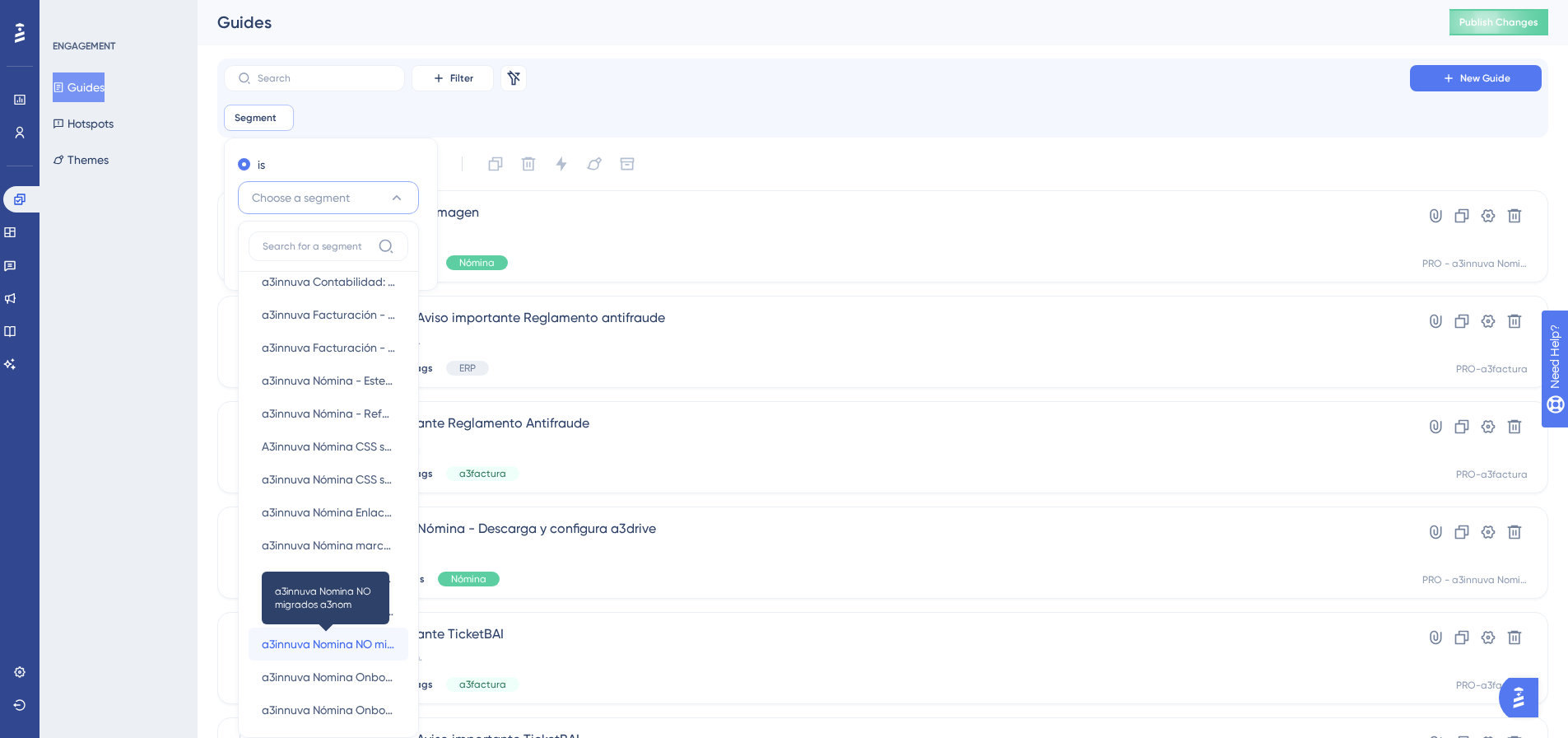
click at [305, 642] on span "a3innuva Nomina NO migrados a3nom" at bounding box center [328, 643] width 134 height 19
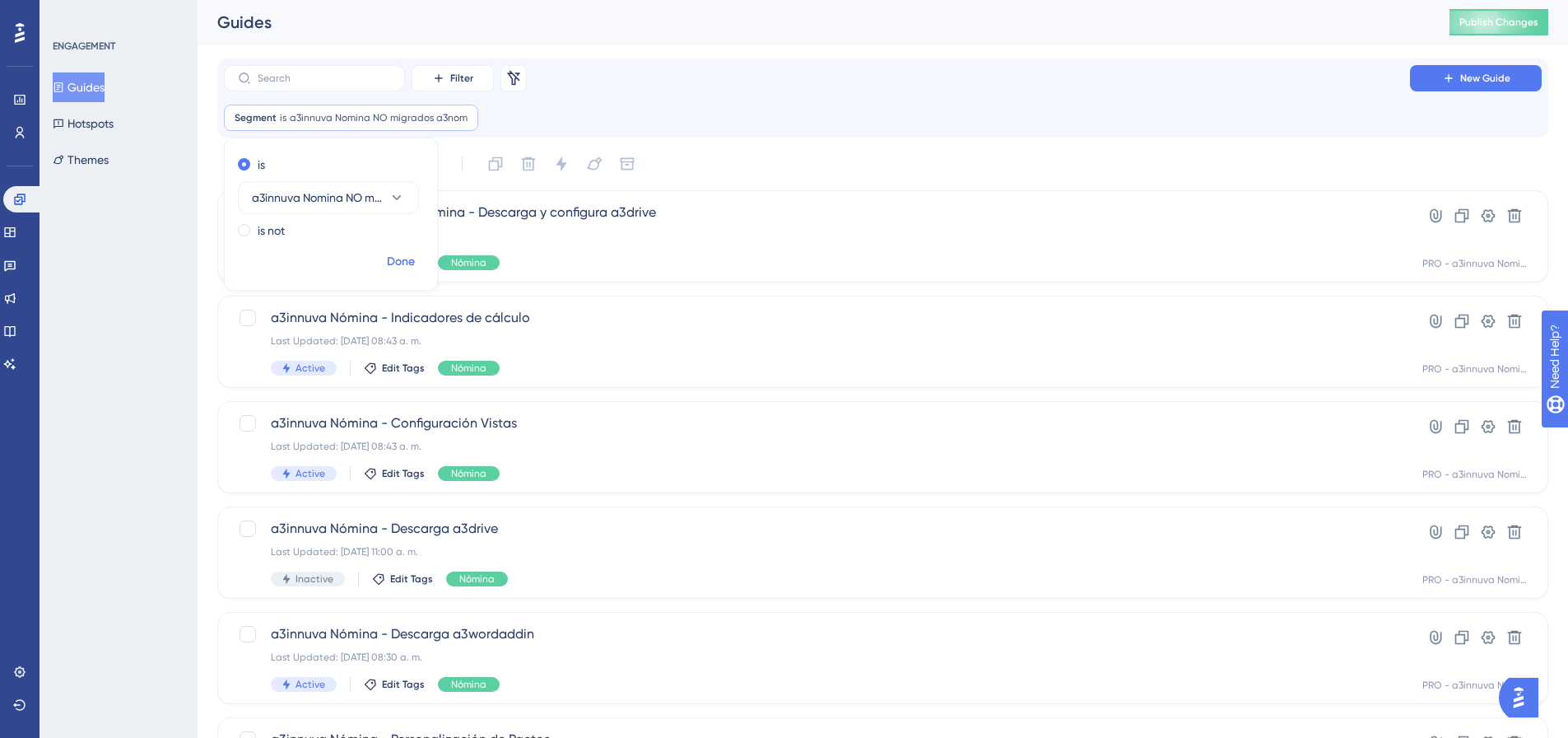
click at [415, 262] on button "Done" at bounding box center [401, 262] width 46 height 30
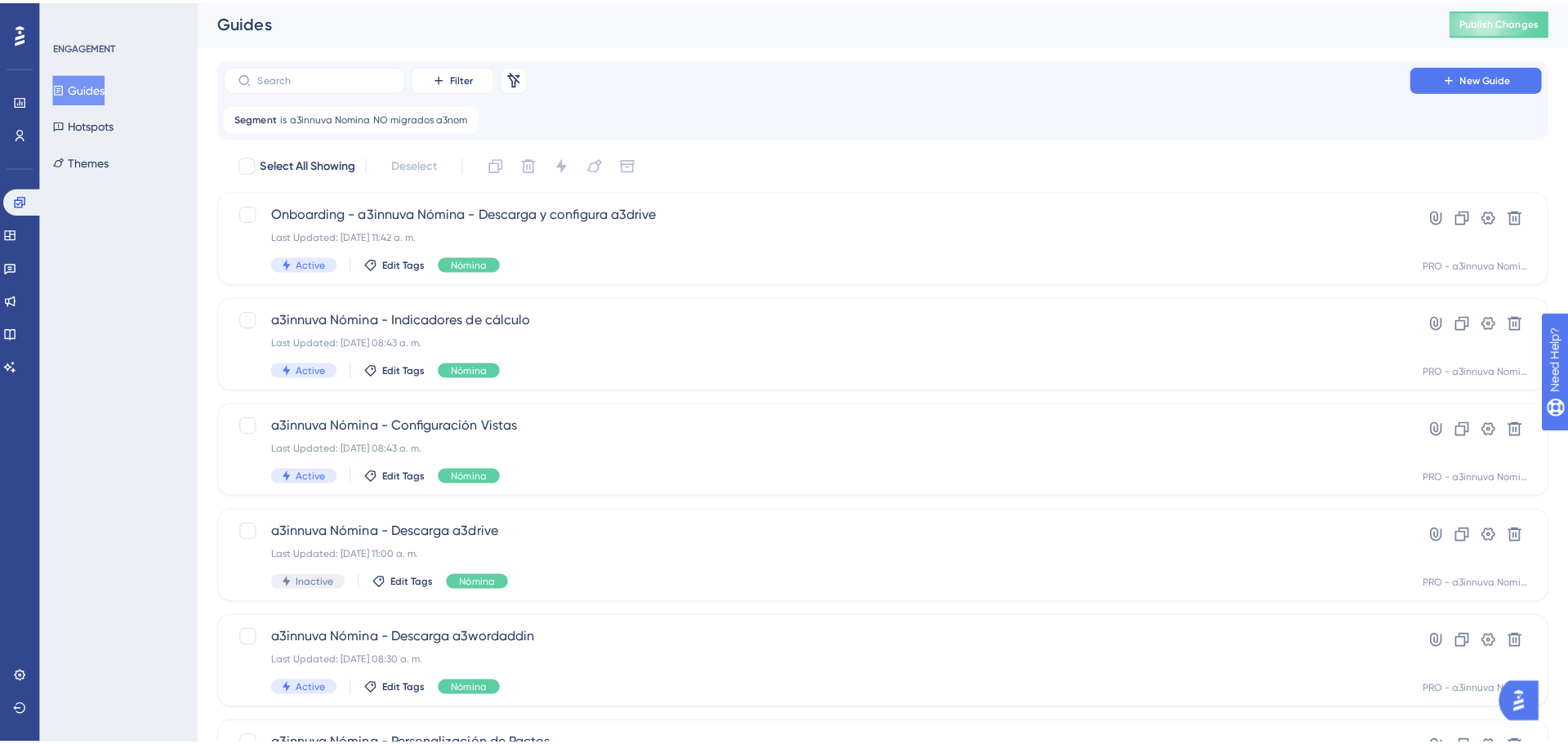
scroll to position [0, 0]
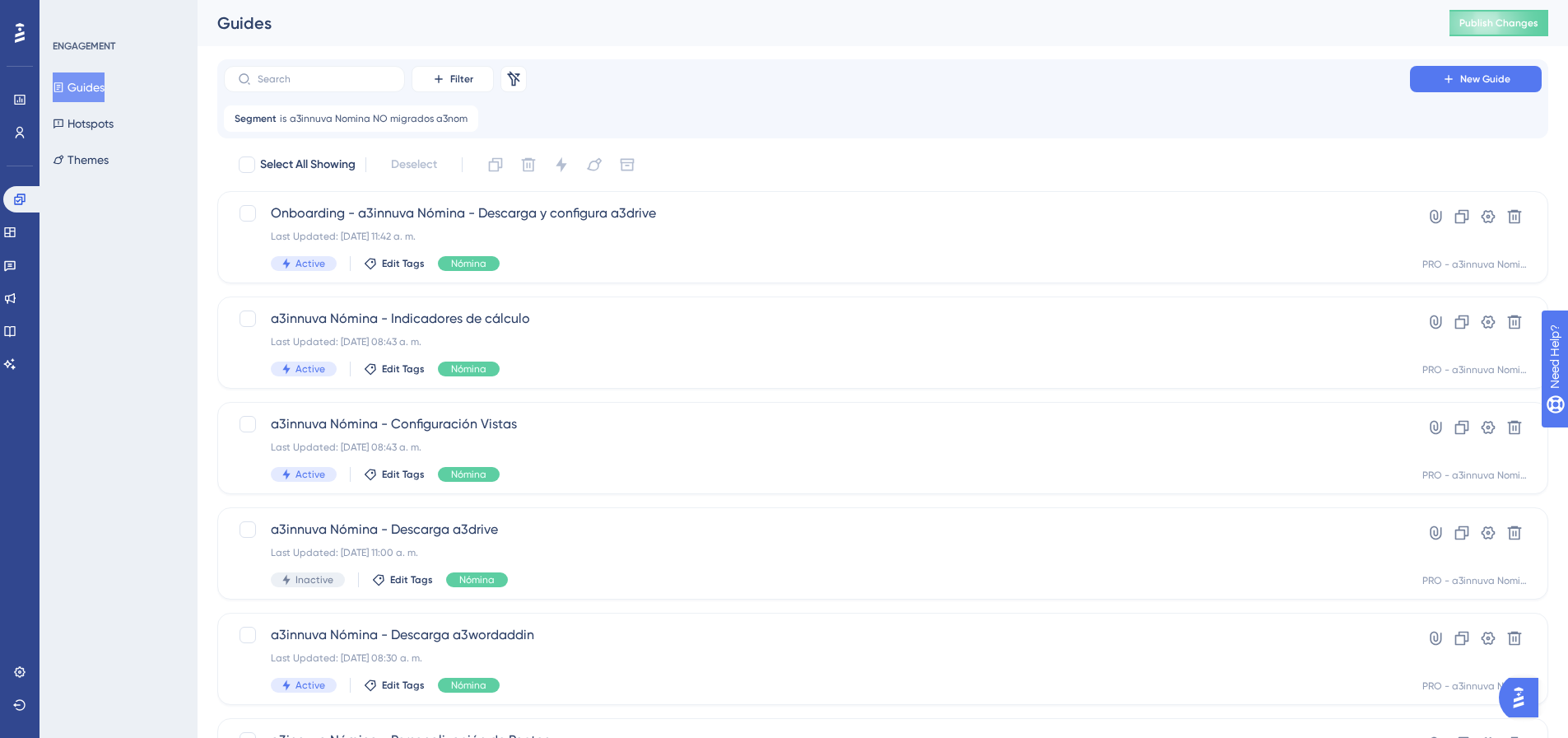
click at [465, 120] on icon at bounding box center [466, 118] width 10 height 10
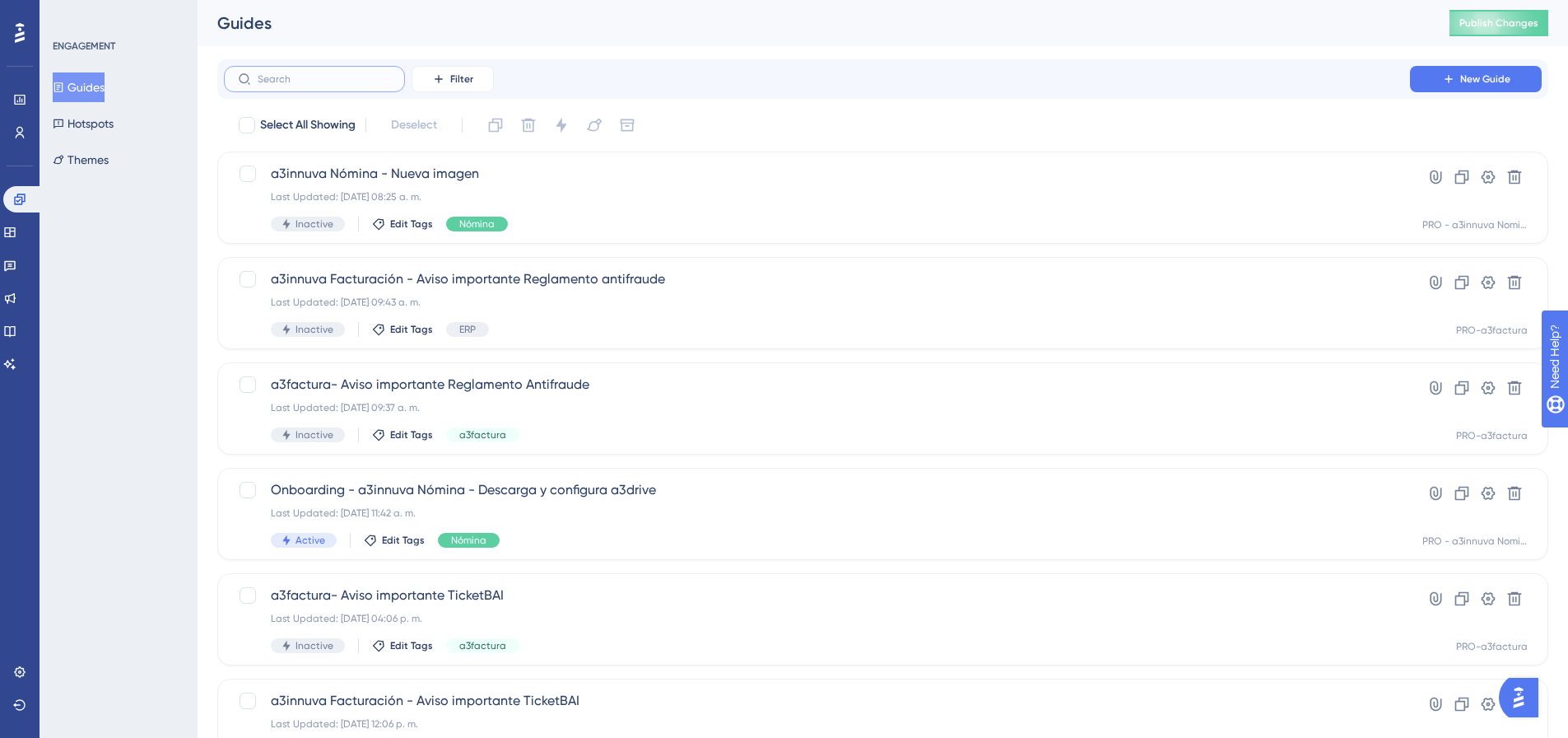
click at [288, 80] on input "text" at bounding box center [324, 80] width 134 height 12
paste input "a3innuva Nómina - Actualización de convenios"
type input "a3innuva Nómina - Actualización de convenios"
checkbox input "true"
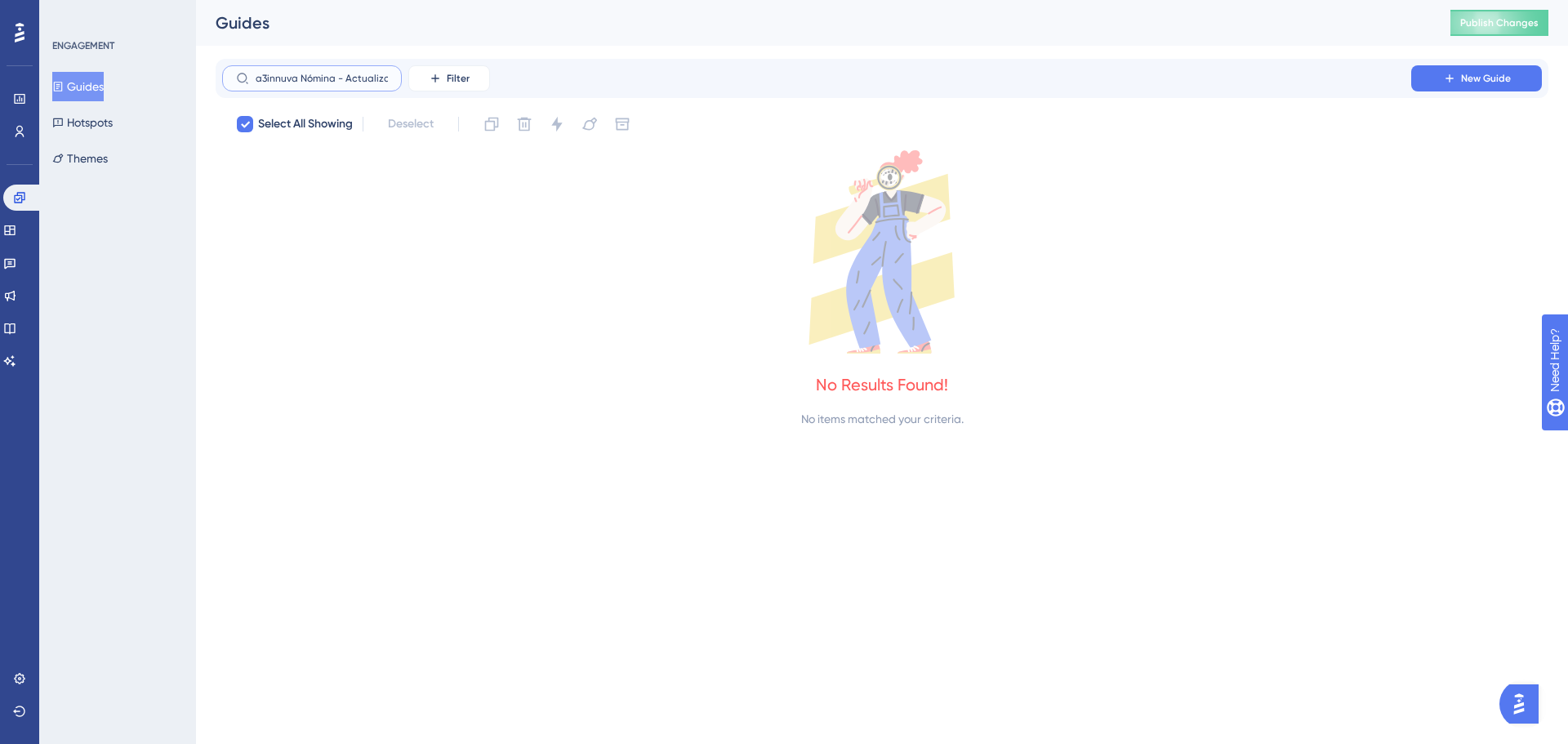
drag, startPoint x: 266, startPoint y: 75, endPoint x: 157, endPoint y: 60, distance: 110.0
click at [196, 60] on div "Performance Users Engagement Widgets Feedback Product Updates Knowledge Base AI…" at bounding box center [881, 228] width 1372 height 455
type input "Actualización de convenios"
checkbox input "false"
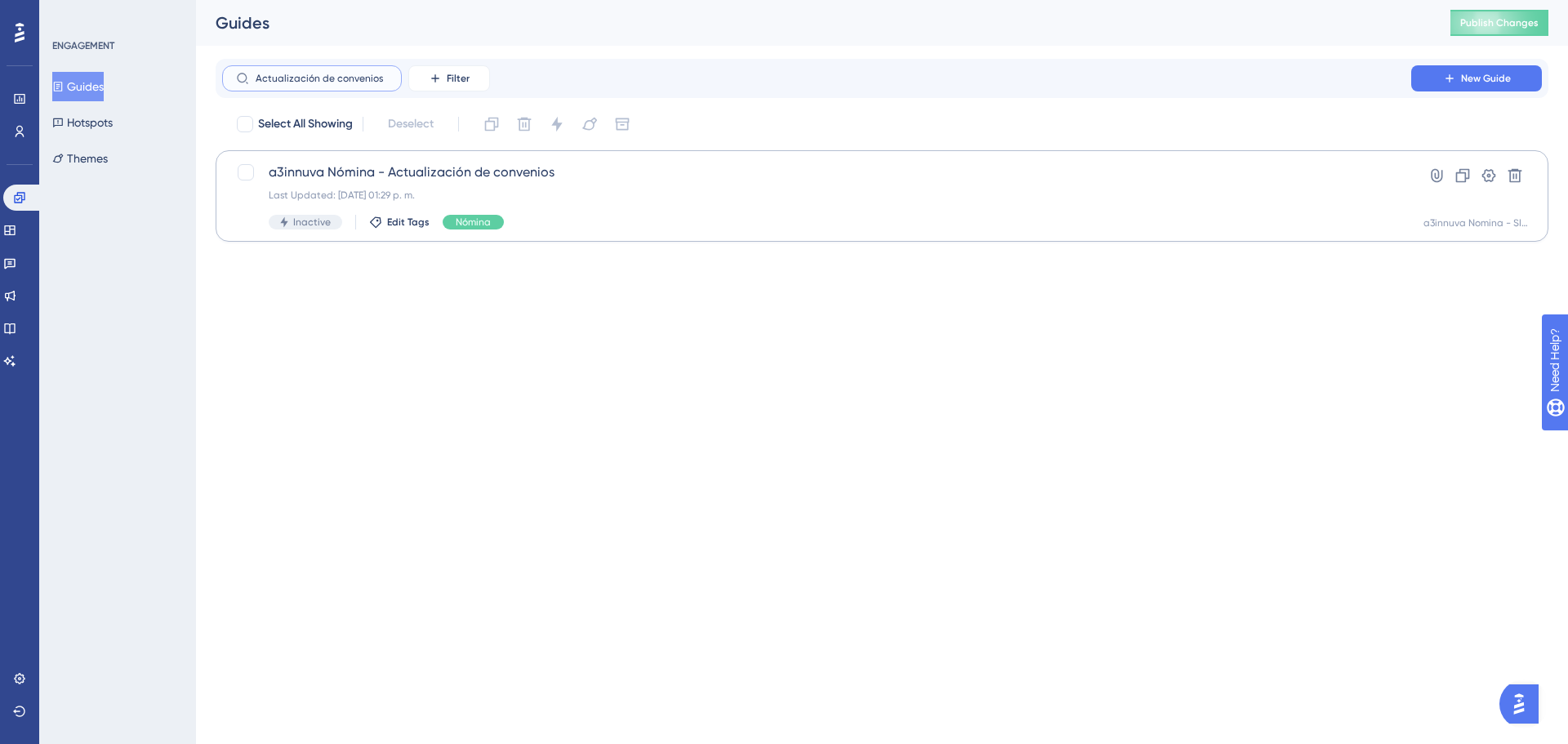
type input "Actualización de convenios"
click at [668, 202] on div "a3innuva Nómina - Actualización de convenios Last Updated: 29 nov 2024 01:29 p.…" at bounding box center [817, 196] width 1096 height 67
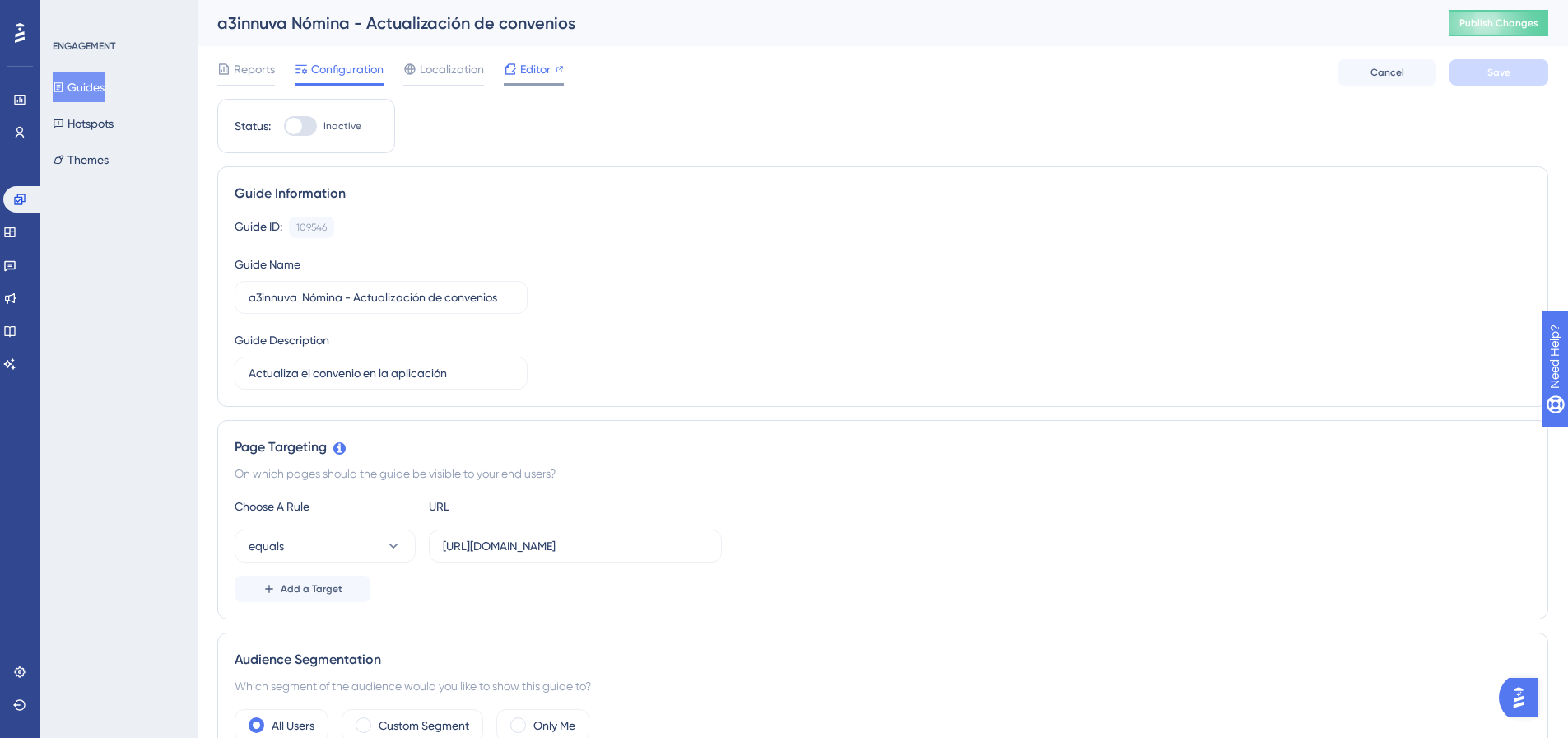
click at [532, 74] on span "Editor" at bounding box center [536, 69] width 30 height 19
click at [14, 196] on icon at bounding box center [20, 200] width 14 height 14
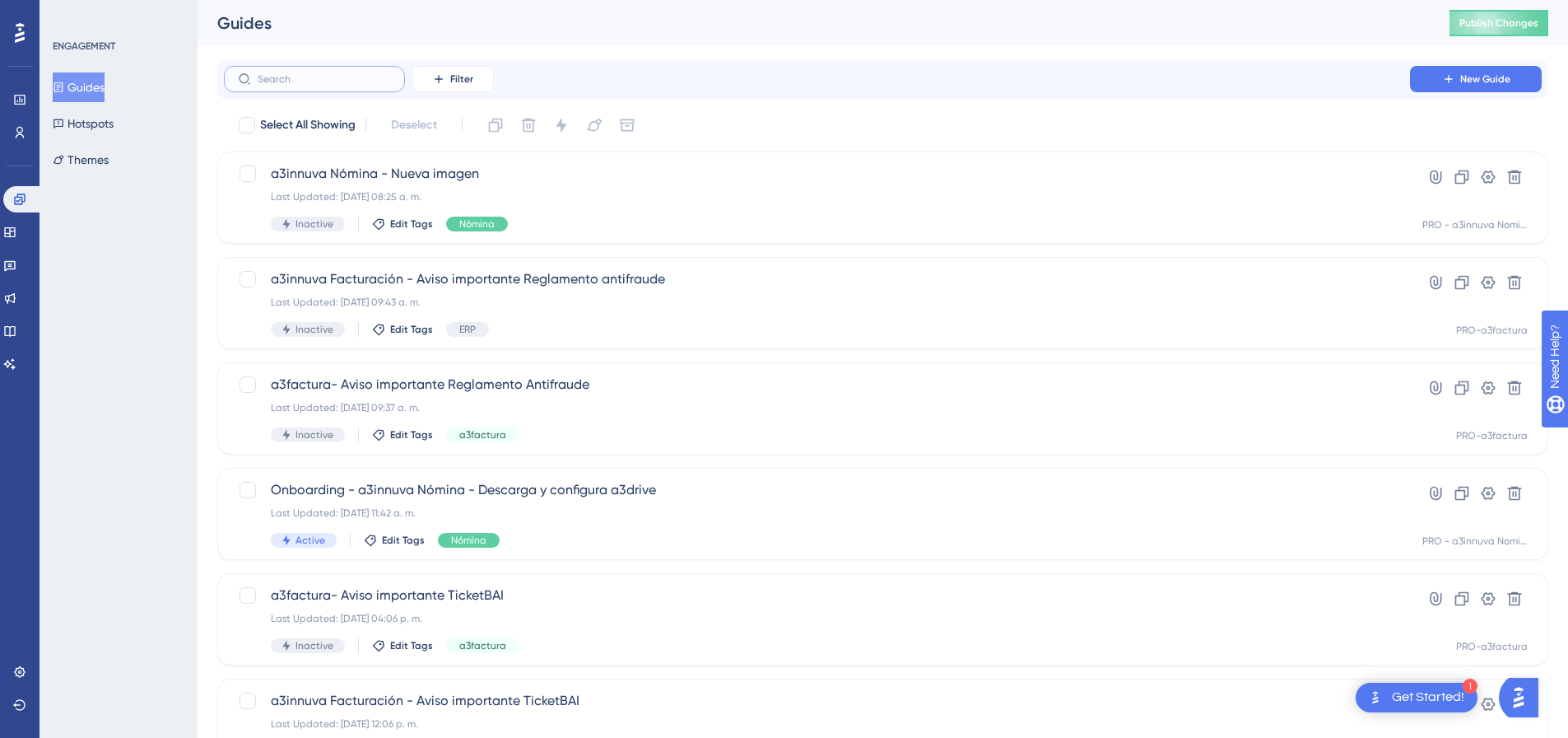
click at [360, 79] on input "text" at bounding box center [324, 80] width 134 height 12
click at [479, 82] on button "Filter" at bounding box center [452, 79] width 82 height 26
click at [470, 160] on span "Segments" at bounding box center [462, 158] width 52 height 19
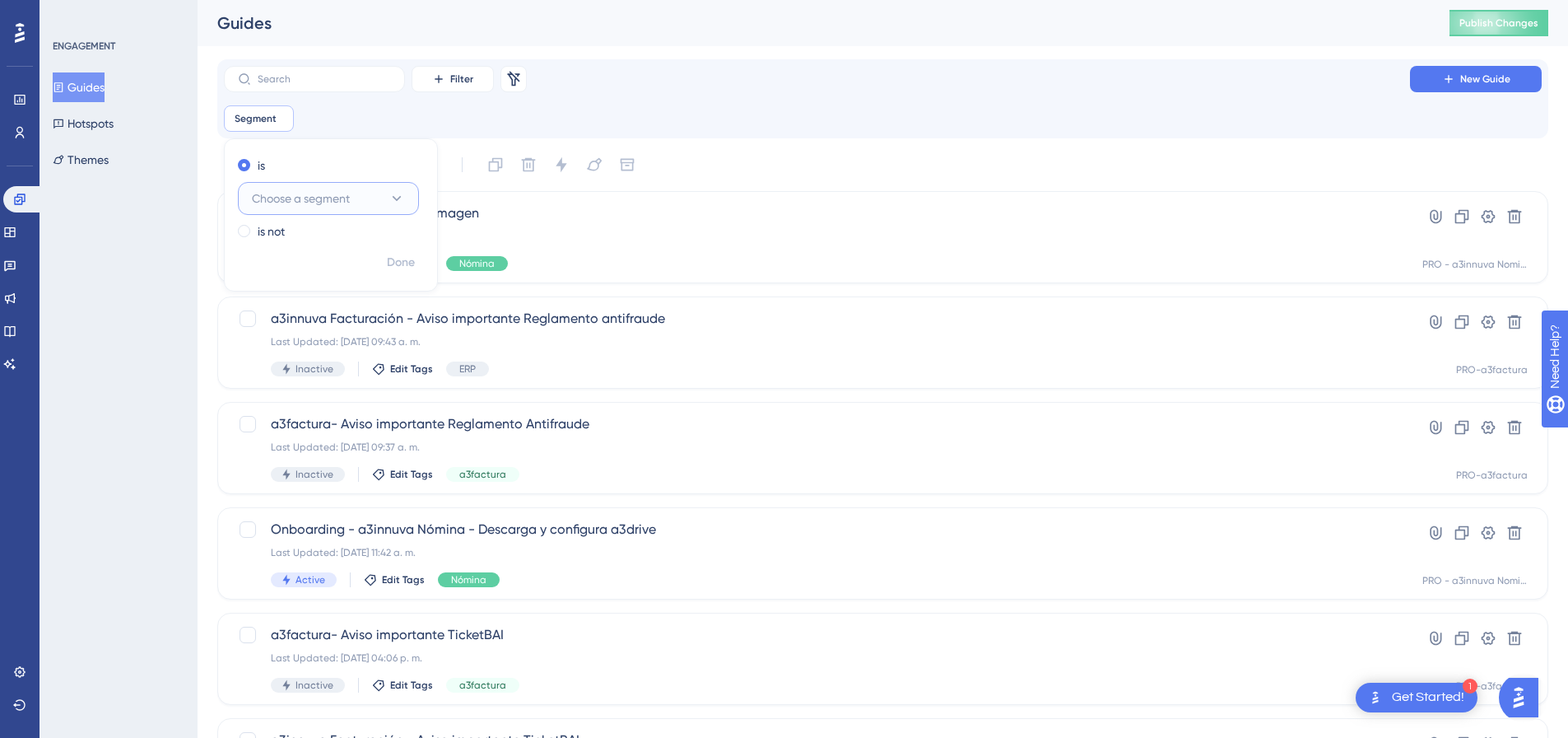
click at [387, 194] on button "Choose a segment" at bounding box center [328, 198] width 181 height 33
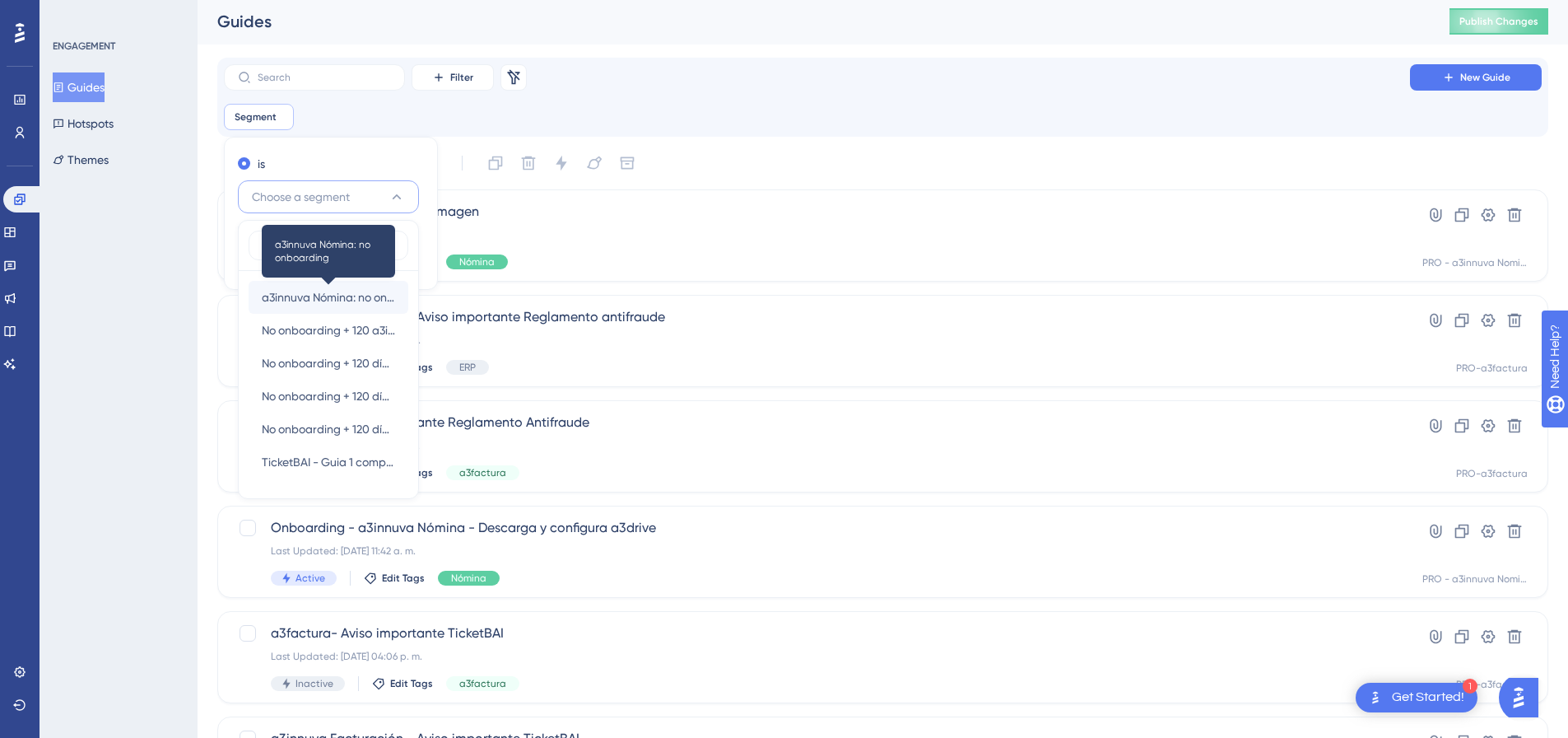
type input "no on"
click at [327, 301] on span "a3innuva Nómina: no onboarding" at bounding box center [328, 297] width 134 height 19
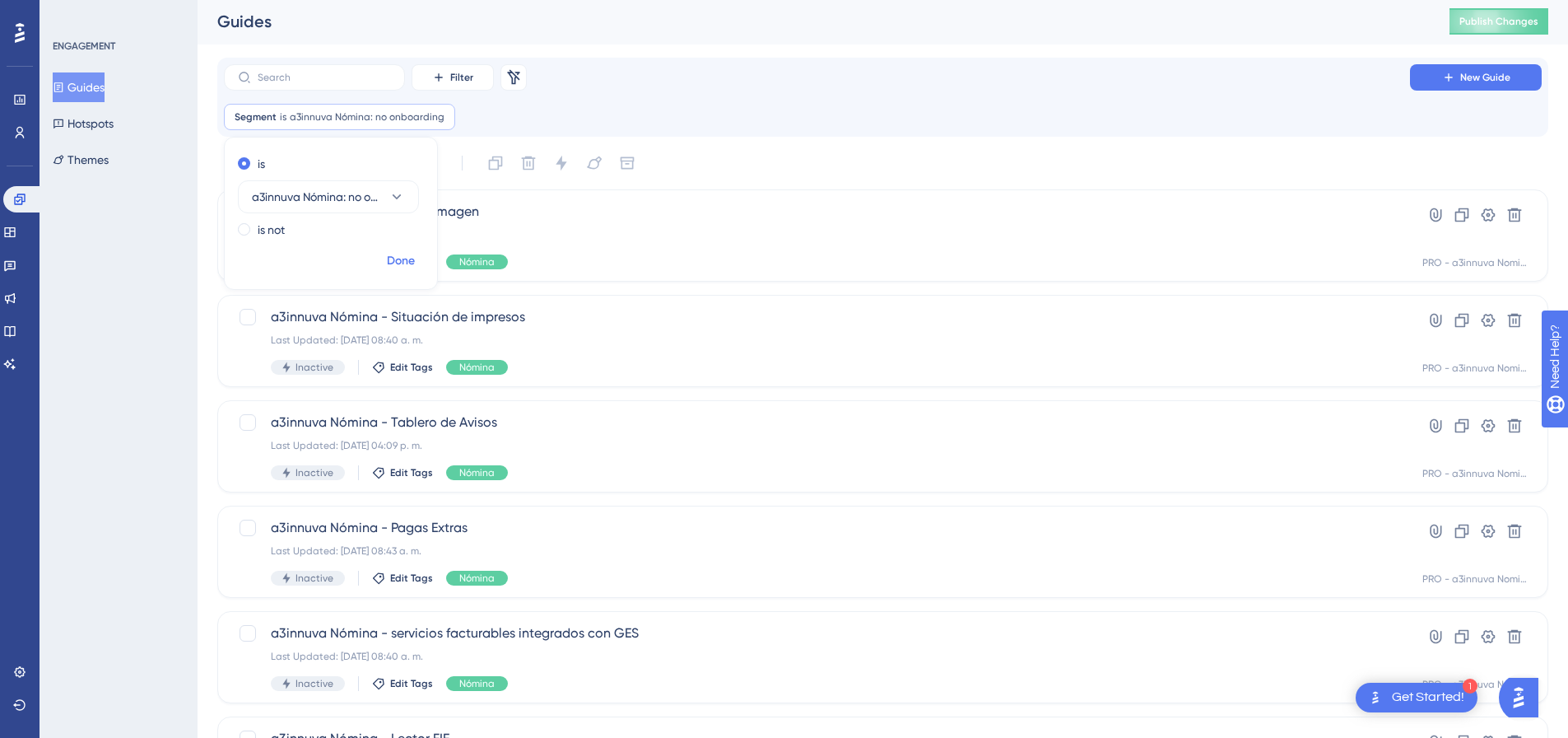
click at [400, 258] on span "Done" at bounding box center [400, 261] width 28 height 19
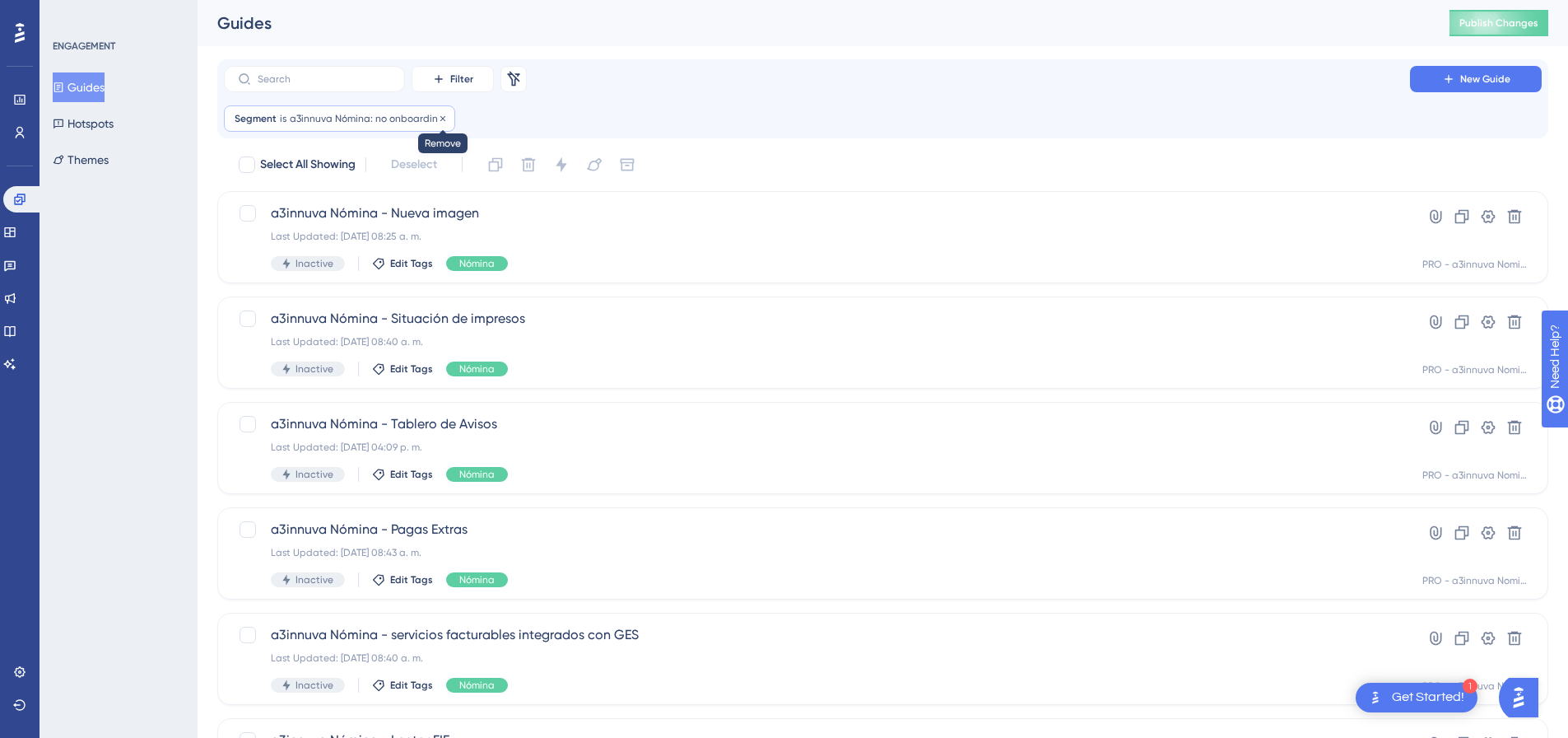
click at [440, 119] on icon at bounding box center [443, 118] width 5 height 5
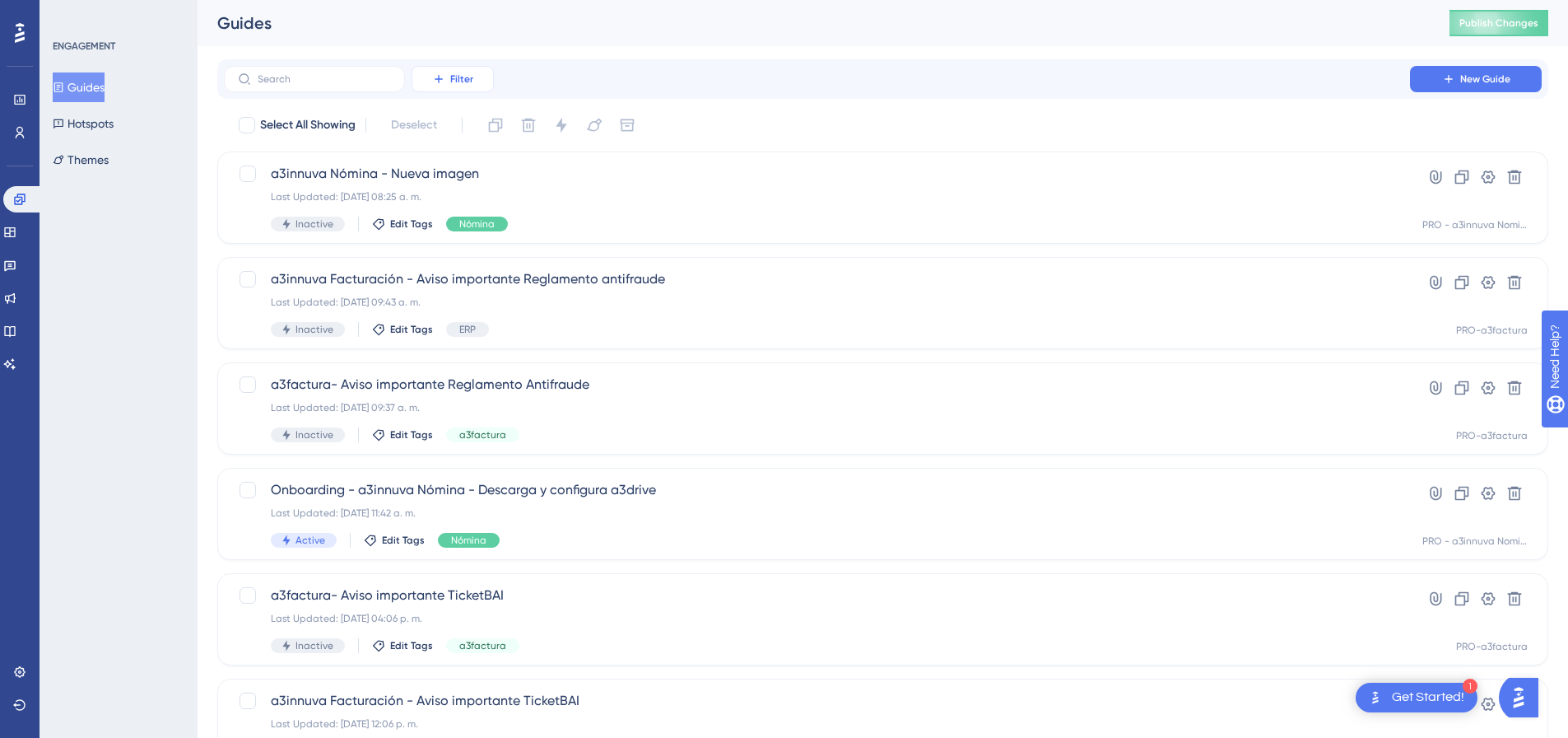
click at [455, 87] on button "Filter" at bounding box center [452, 79] width 82 height 26
click at [459, 157] on span "Segments" at bounding box center [462, 158] width 52 height 19
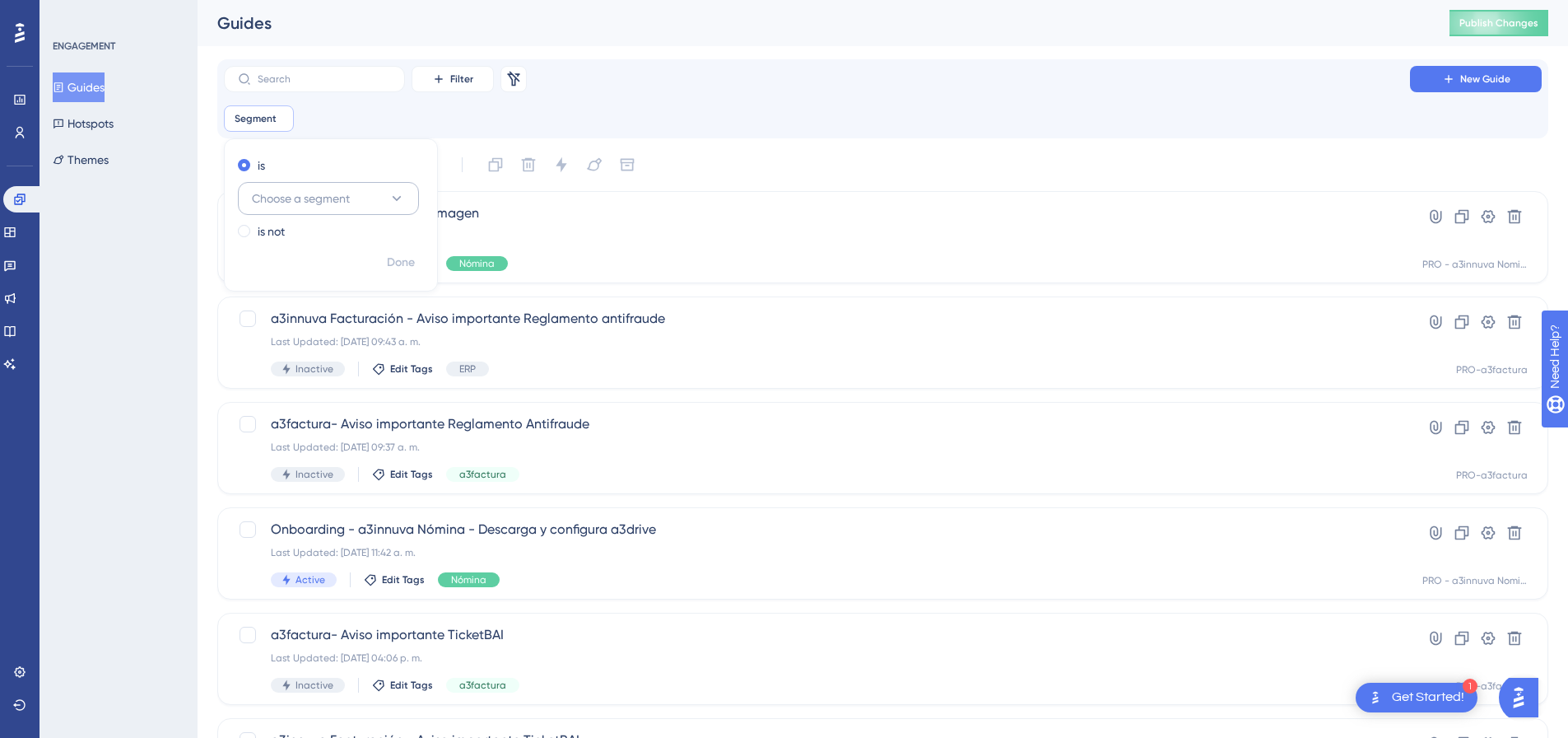
click at [382, 205] on button "Choose a segment" at bounding box center [328, 198] width 181 height 33
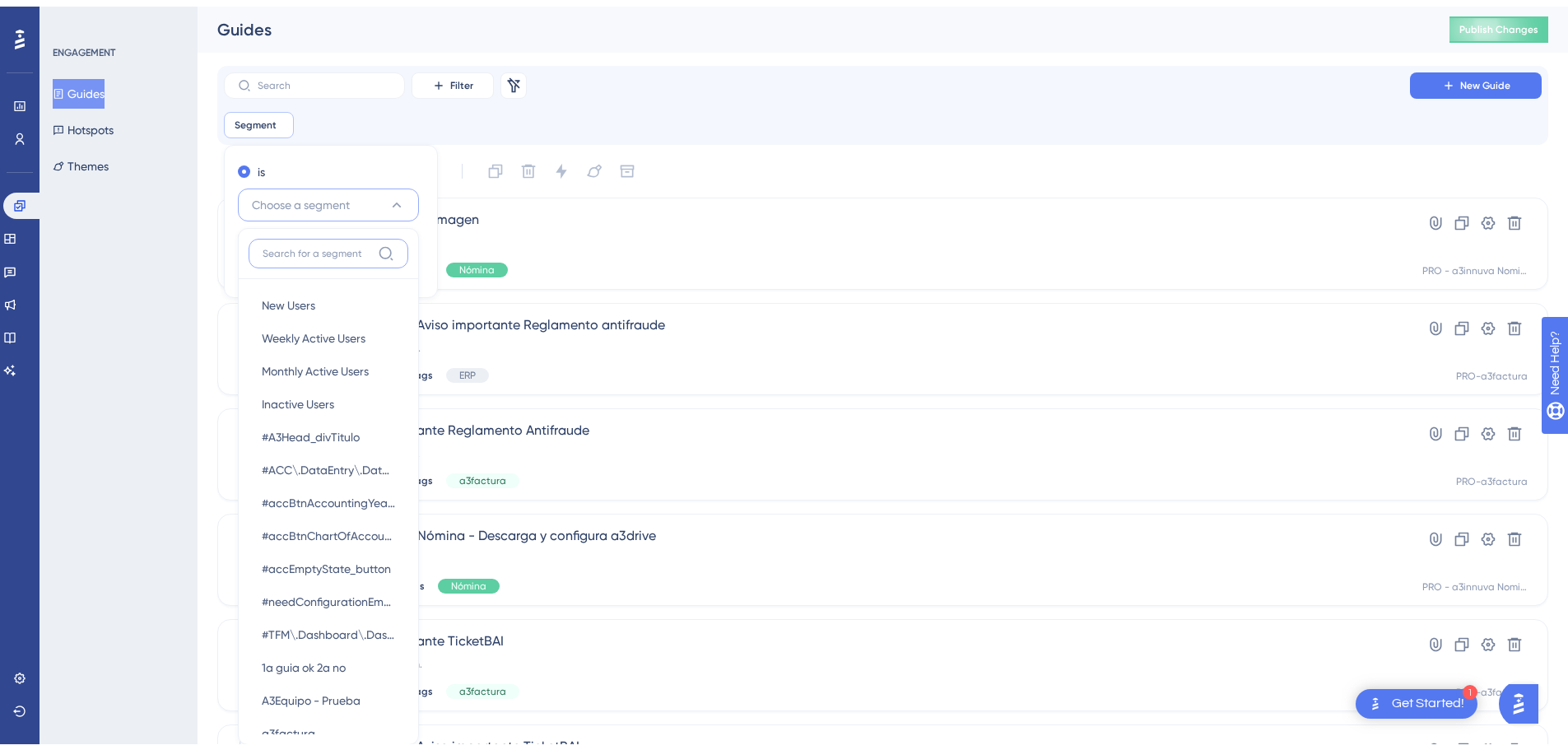
scroll to position [60, 0]
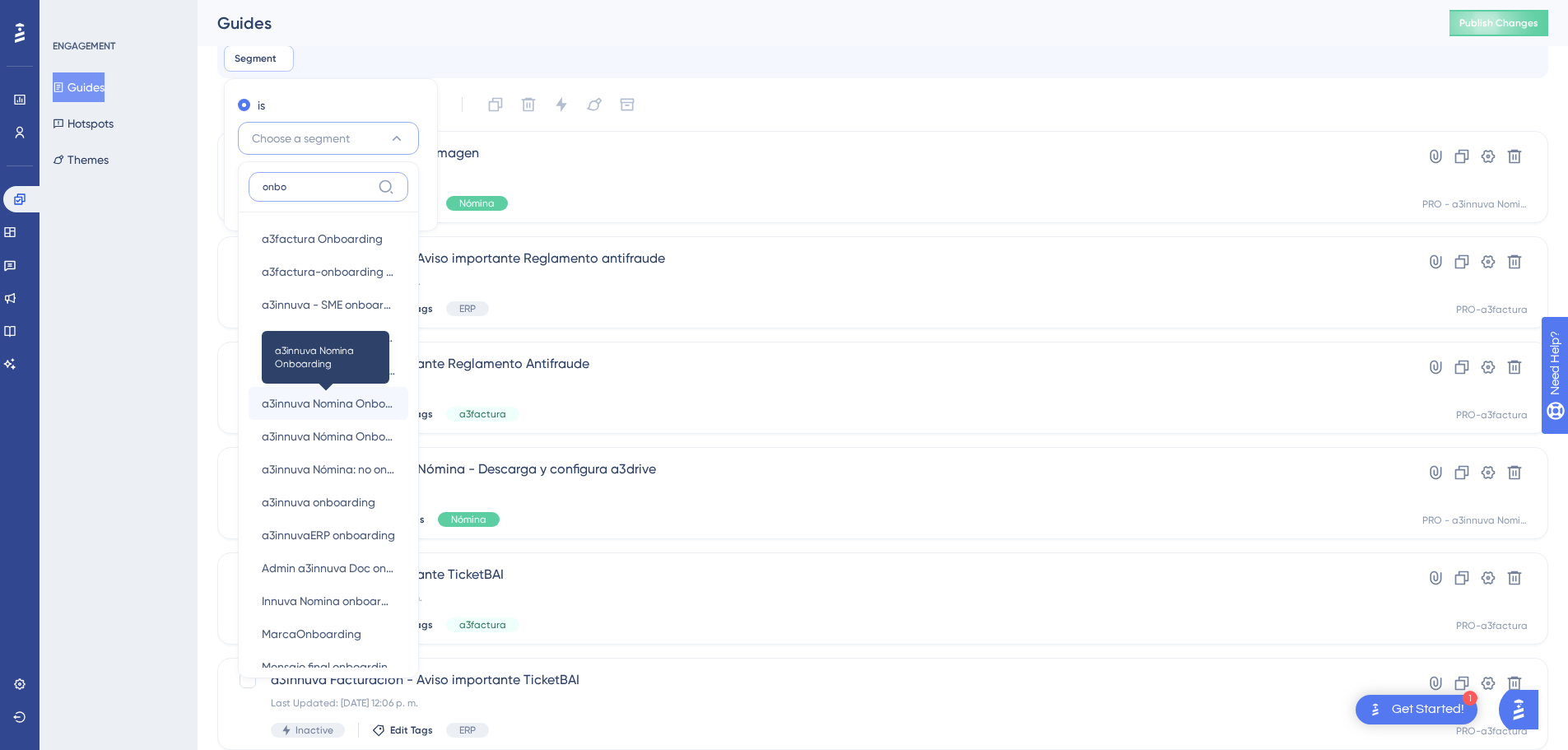
type input "onbo"
click at [336, 410] on span "a3innuva Nomina Onboarding" at bounding box center [328, 403] width 134 height 19
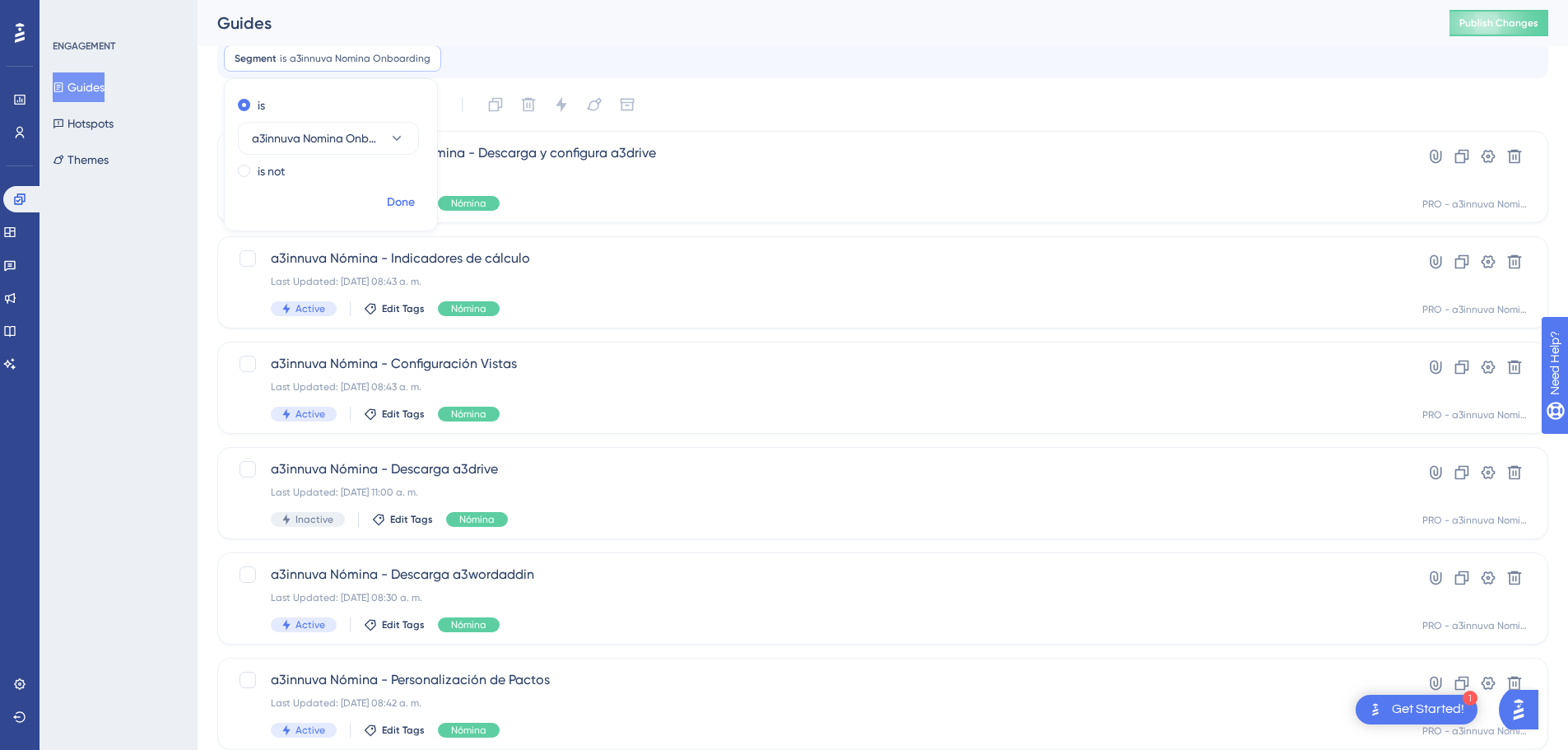
click at [405, 198] on span "Done" at bounding box center [400, 202] width 28 height 19
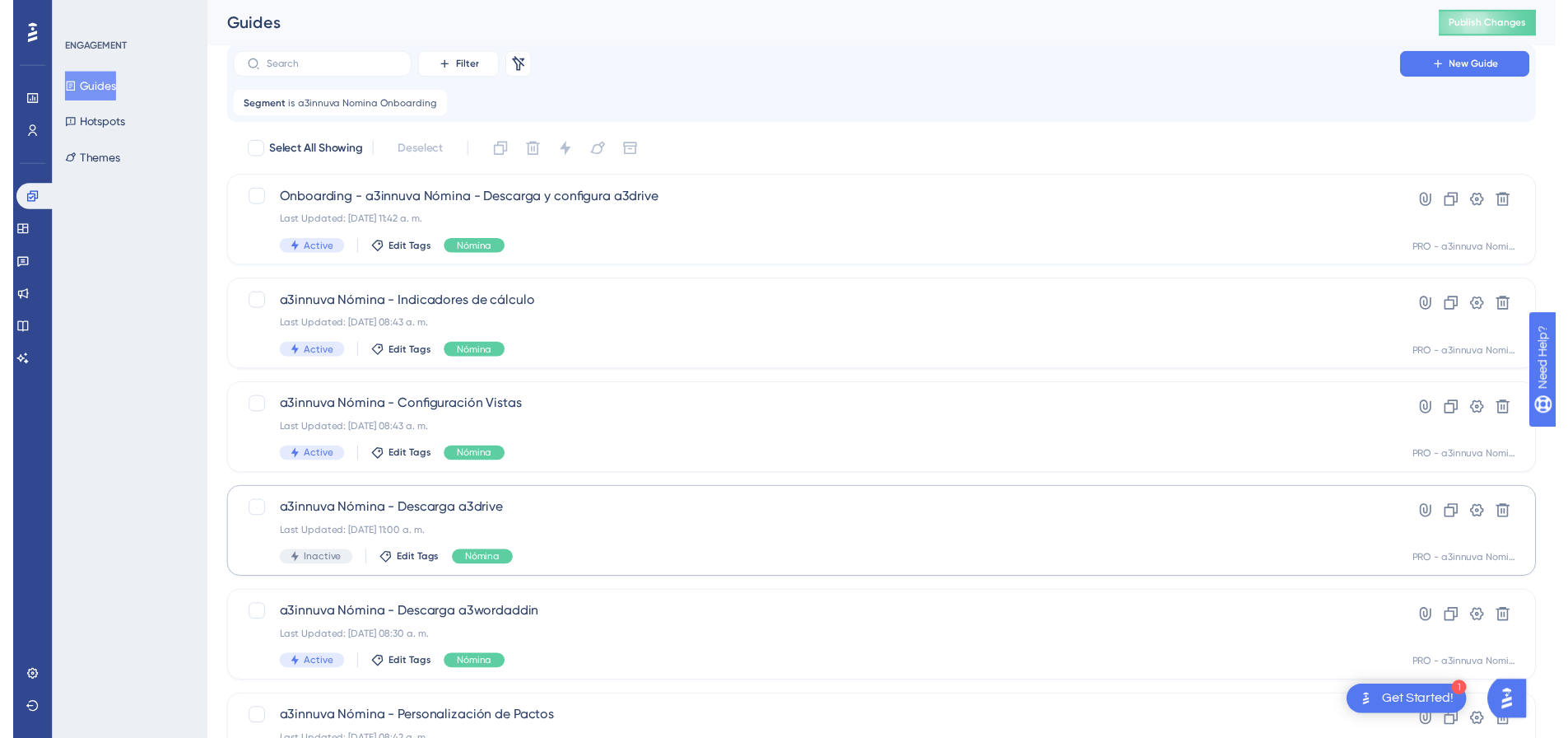
scroll to position [0, 0]
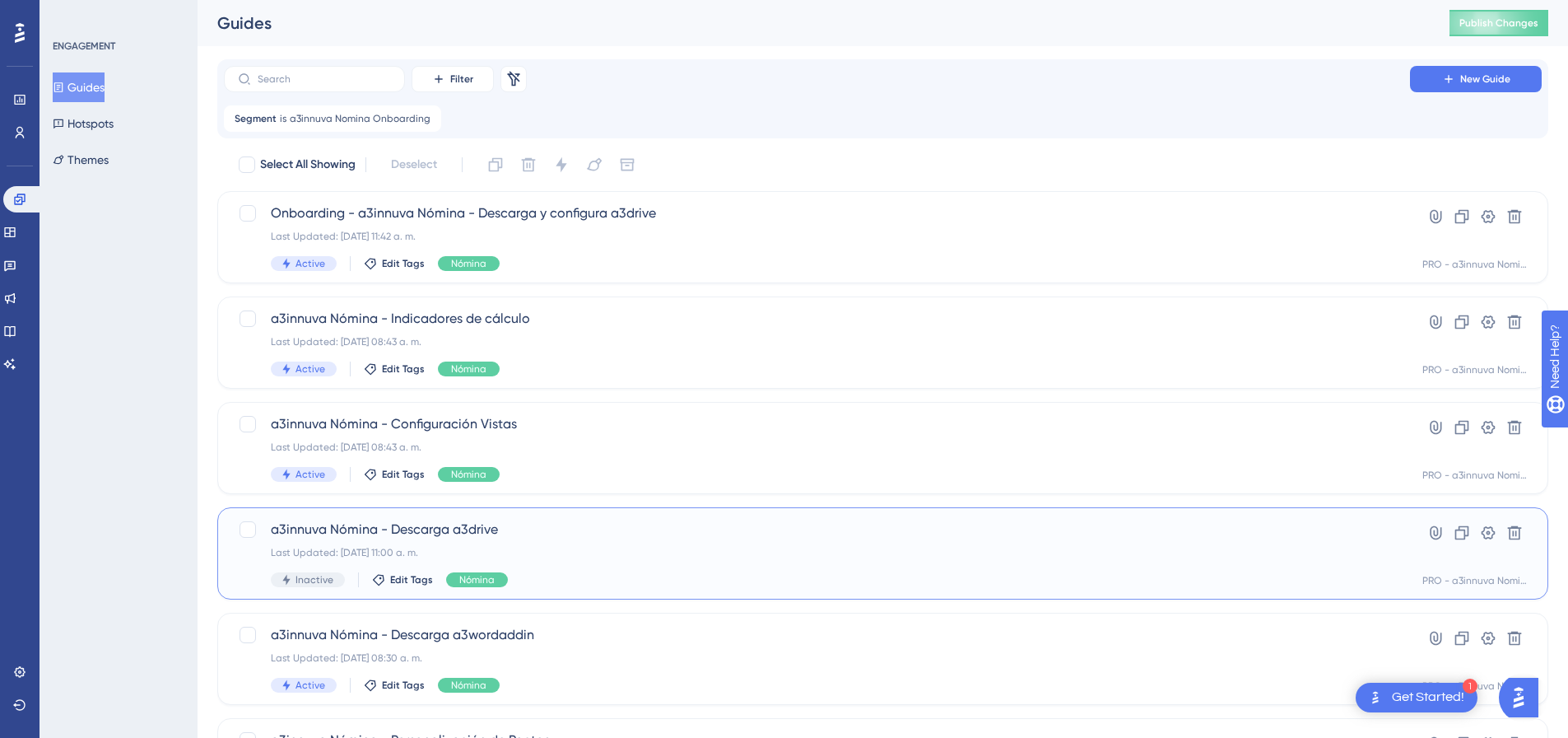
click at [412, 532] on span "a3innuva Nómina - Descarga a3drive" at bounding box center [817, 529] width 1092 height 19
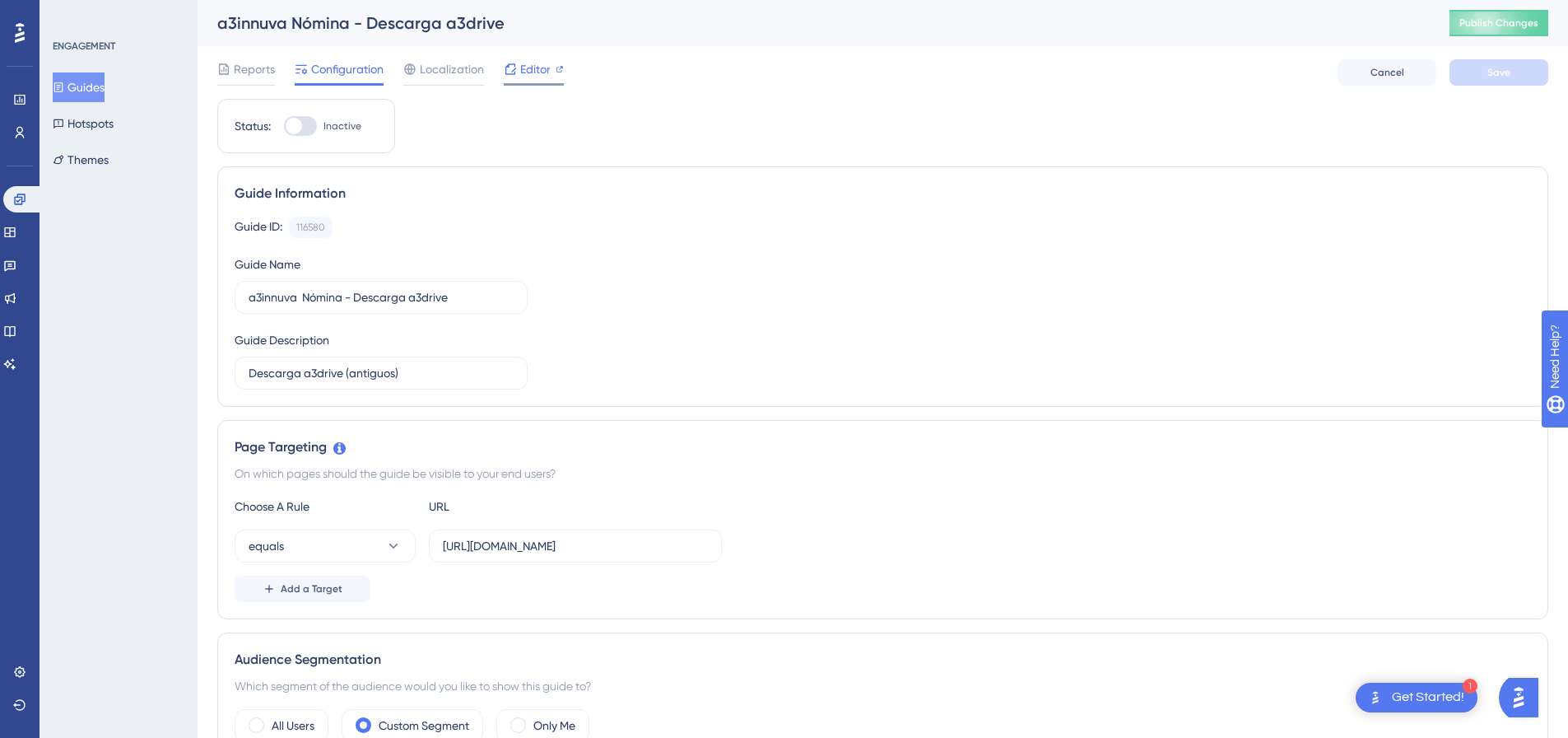
click at [532, 72] on span "Editor" at bounding box center [536, 69] width 30 height 19
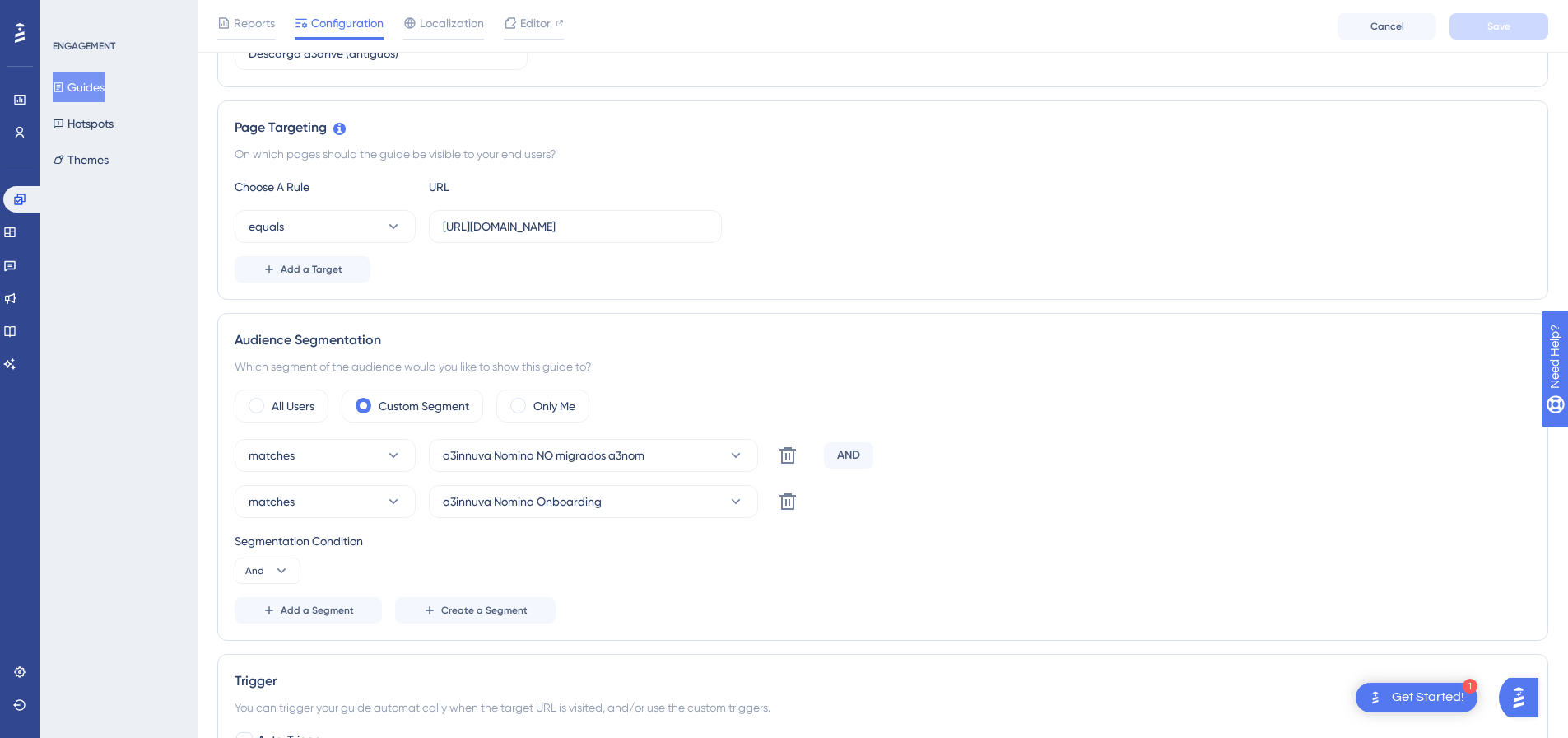
scroll to position [301, 0]
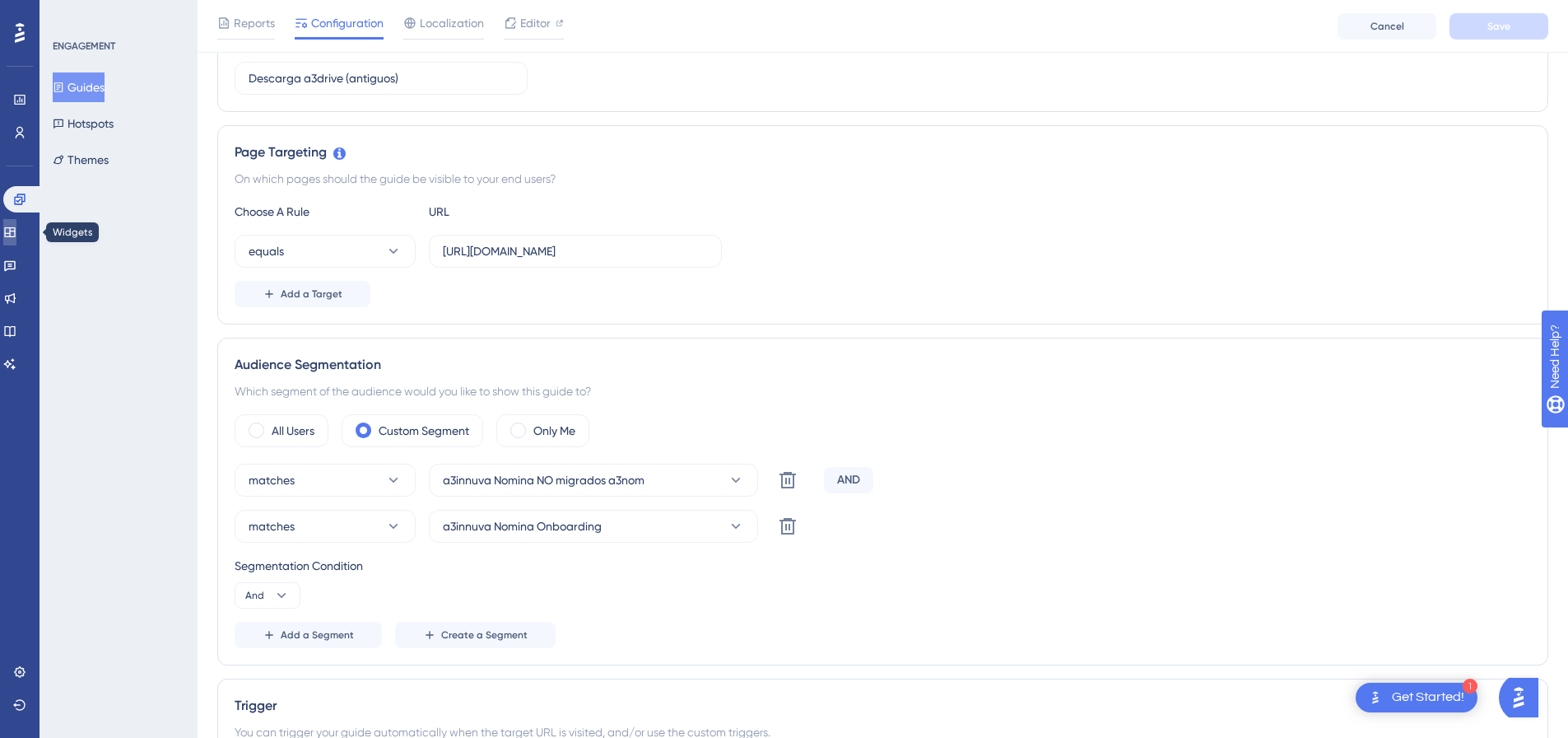
click at [15, 233] on icon at bounding box center [9, 232] width 11 height 10
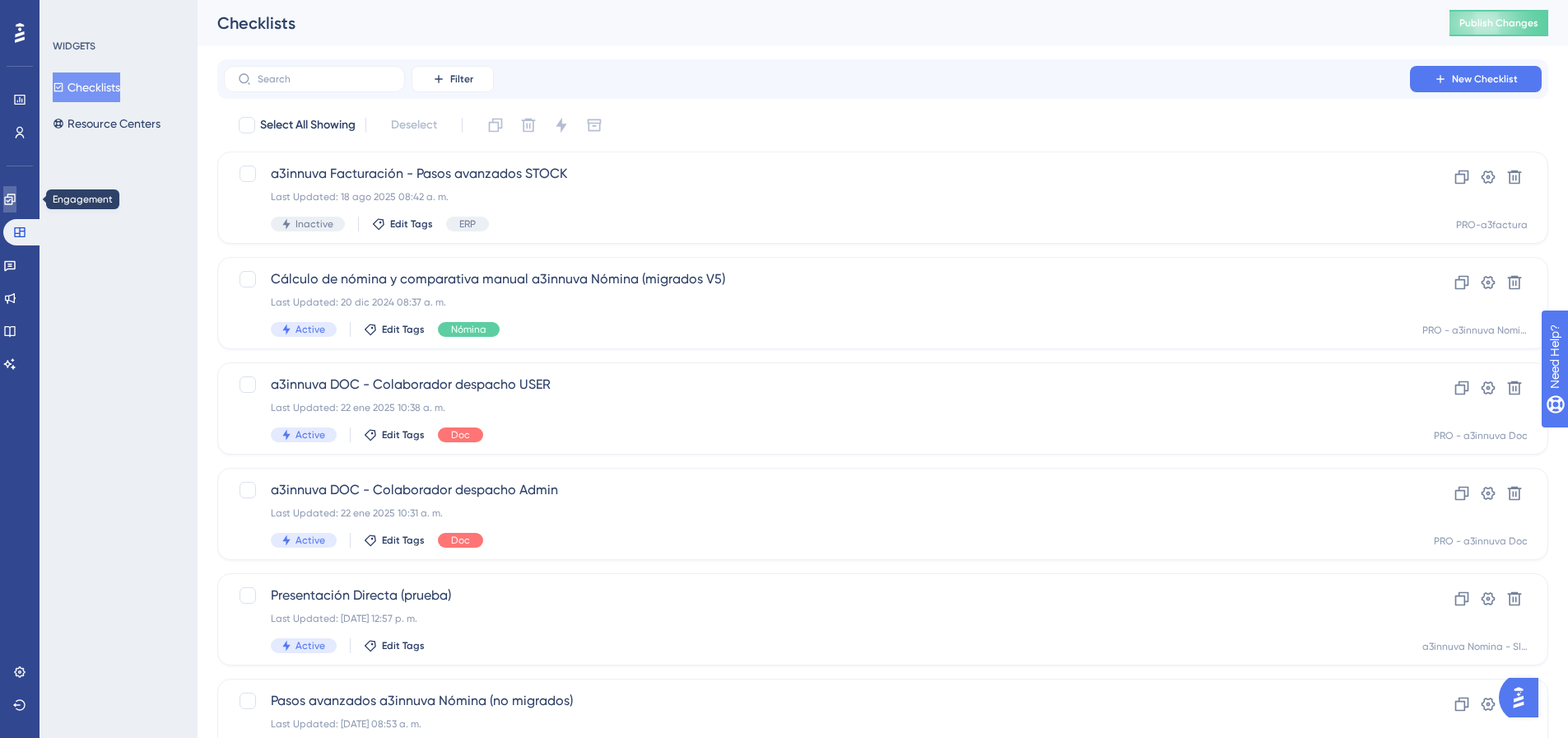
click at [16, 206] on link at bounding box center [10, 199] width 14 height 26
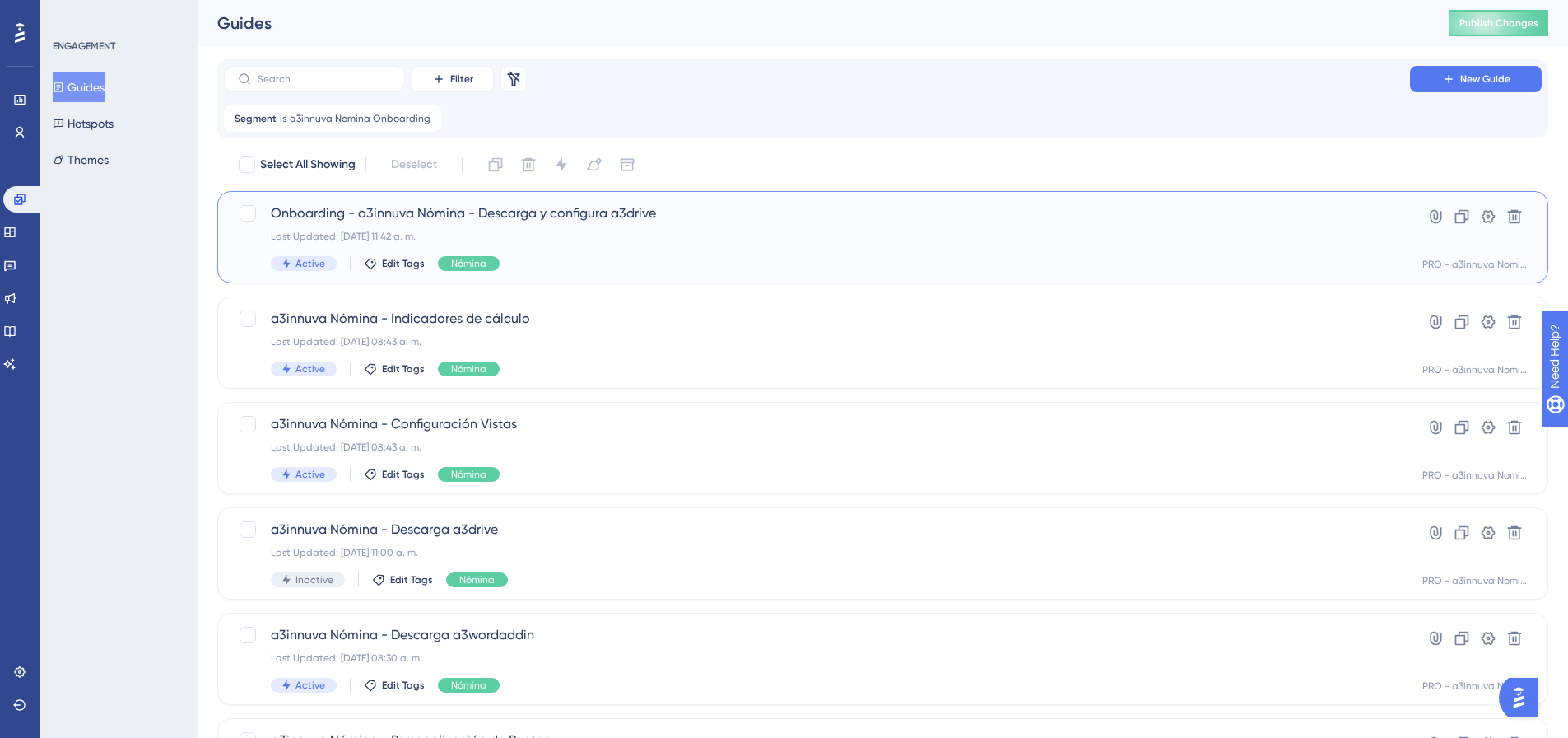
click at [674, 236] on div "Last Updated: 17 jul 2025 11:42 a. m." at bounding box center [817, 236] width 1092 height 14
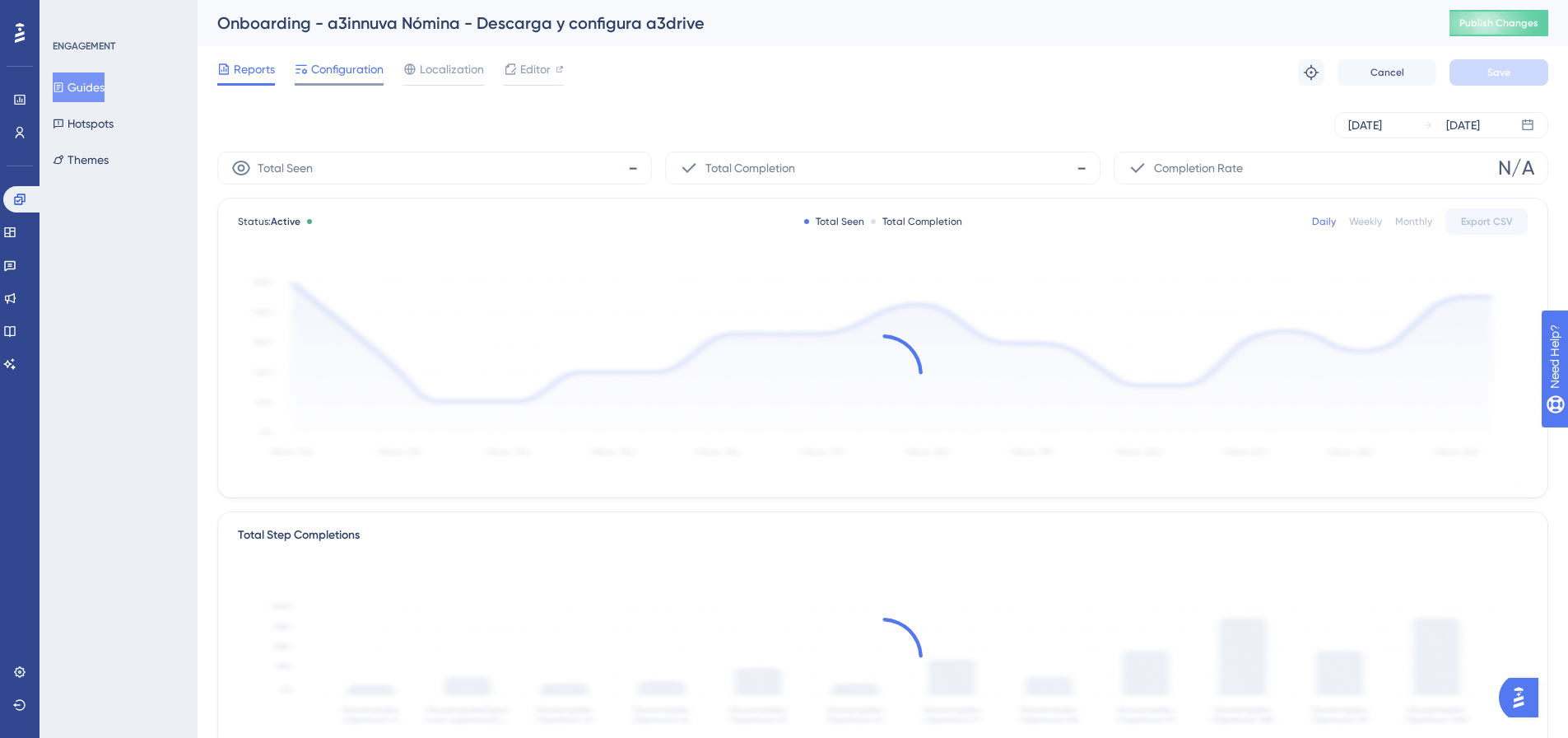
click at [357, 74] on span "Configuration" at bounding box center [348, 69] width 73 height 19
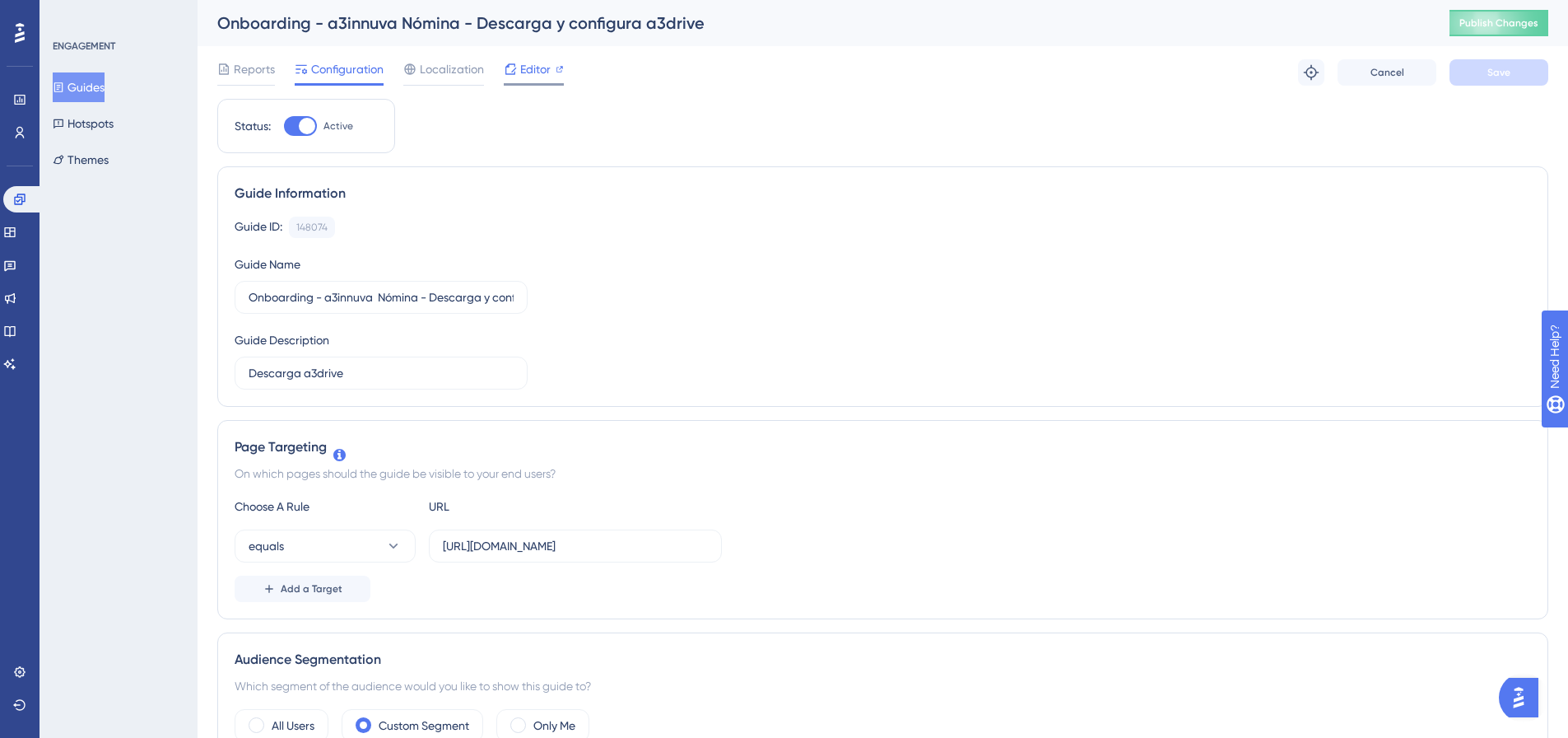
click at [531, 66] on span "Editor" at bounding box center [536, 69] width 30 height 19
click at [529, 71] on span "Editor" at bounding box center [536, 69] width 30 height 19
click at [305, 125] on div at bounding box center [306, 125] width 16 height 16
click at [284, 126] on input "Active" at bounding box center [283, 126] width 1 height 1
checkbox input "false"
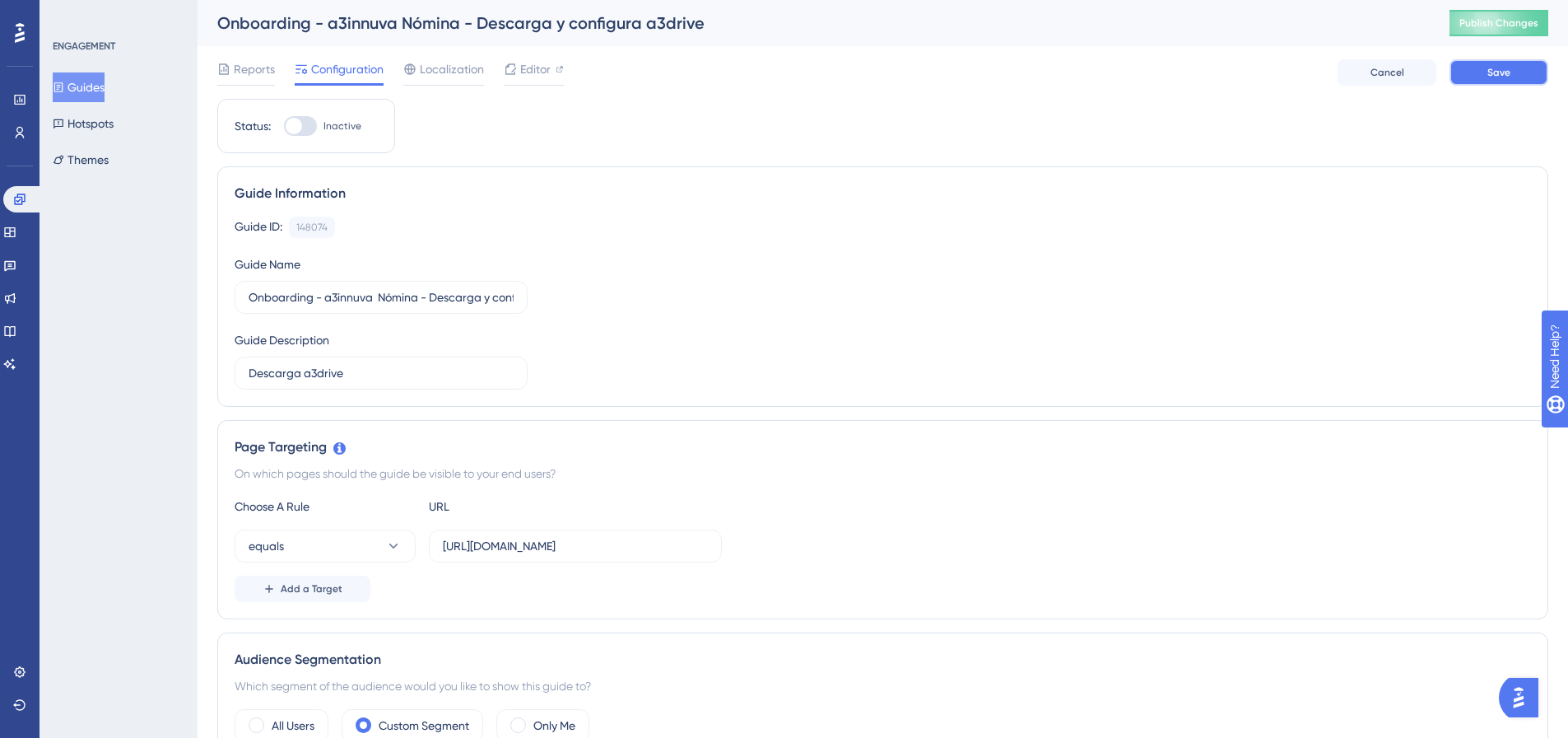
click at [1496, 77] on span "Save" at bounding box center [1499, 73] width 23 height 14
click at [18, 200] on icon at bounding box center [20, 200] width 14 height 14
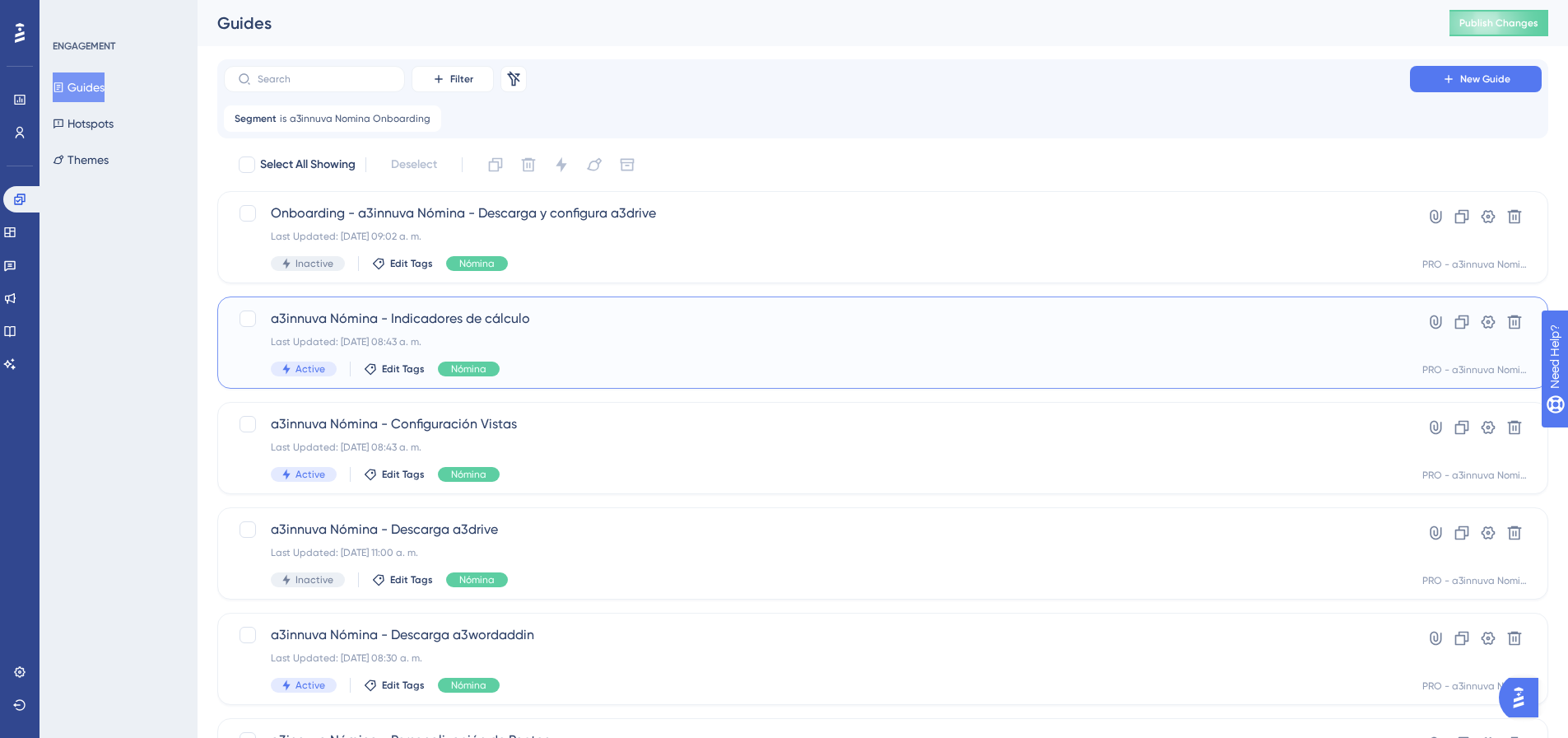
click at [599, 338] on div "Last Updated: 17 jun 2024 08:43 a. m." at bounding box center [817, 342] width 1092 height 14
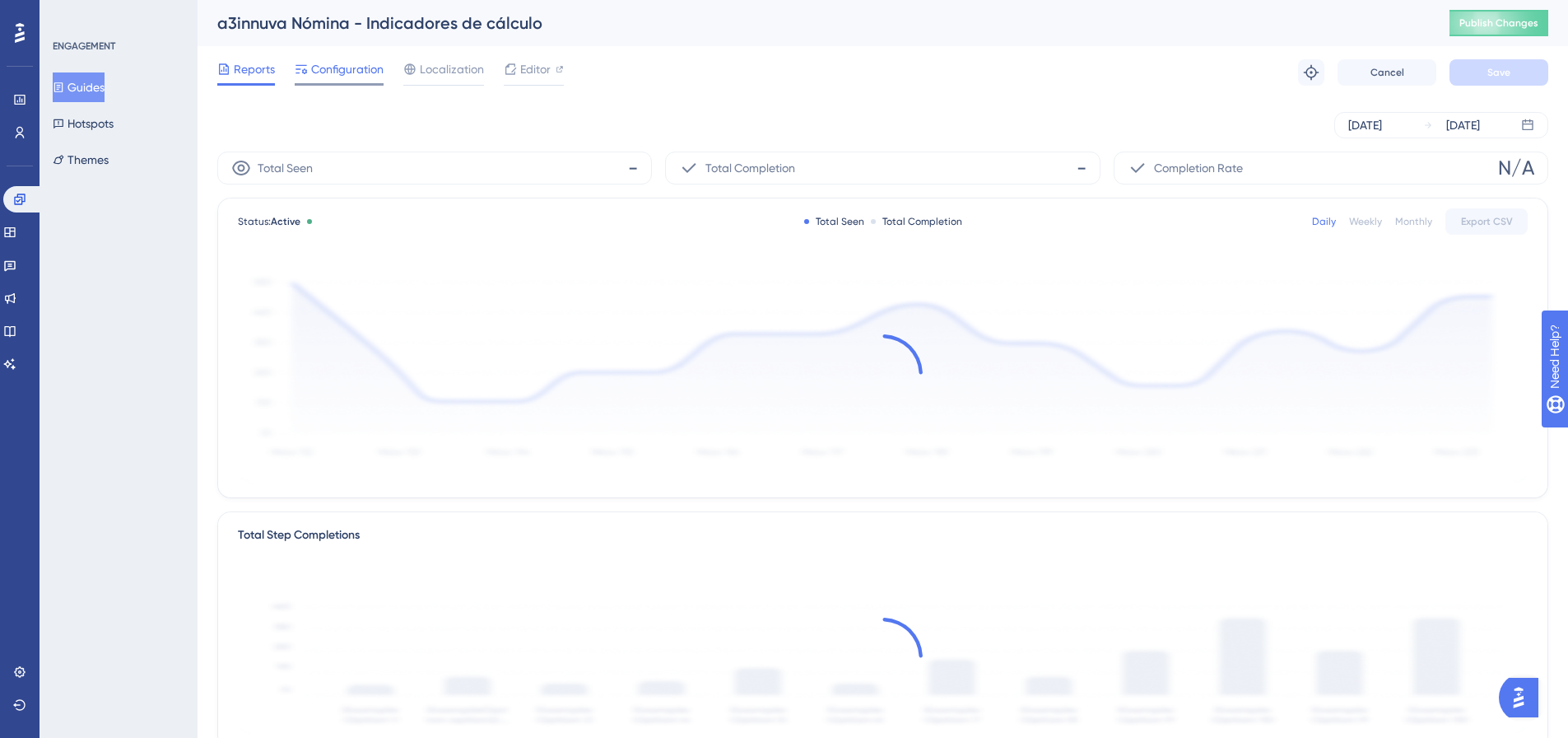
click at [357, 69] on span "Configuration" at bounding box center [348, 69] width 73 height 19
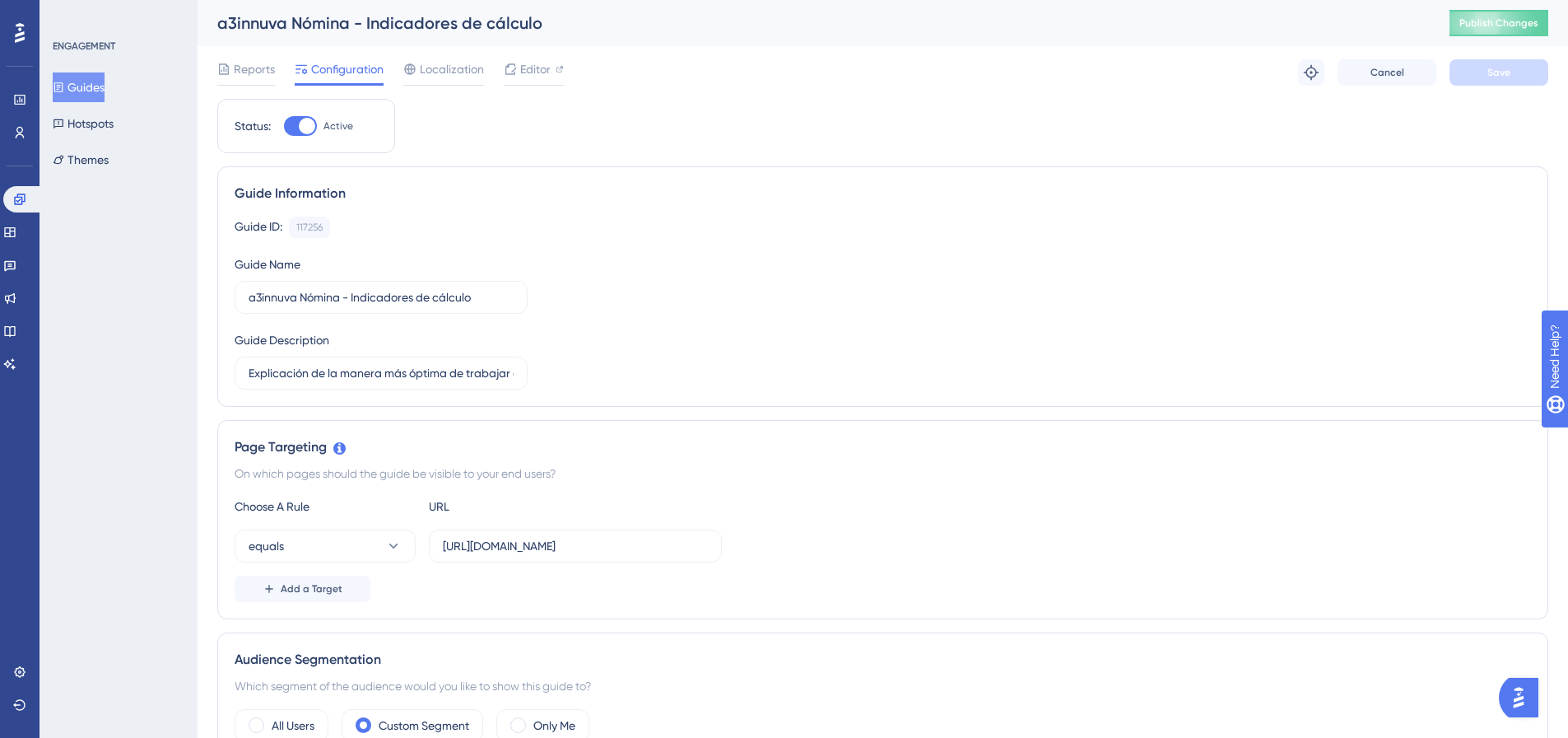
click at [300, 128] on div at bounding box center [306, 125] width 16 height 16
click at [284, 127] on input "Active" at bounding box center [283, 126] width 1 height 1
checkbox input "false"
drag, startPoint x: 1510, startPoint y: 71, endPoint x: 1578, endPoint y: 95, distance: 72.1
click at [1510, 72] on button "Save" at bounding box center [1499, 72] width 99 height 26
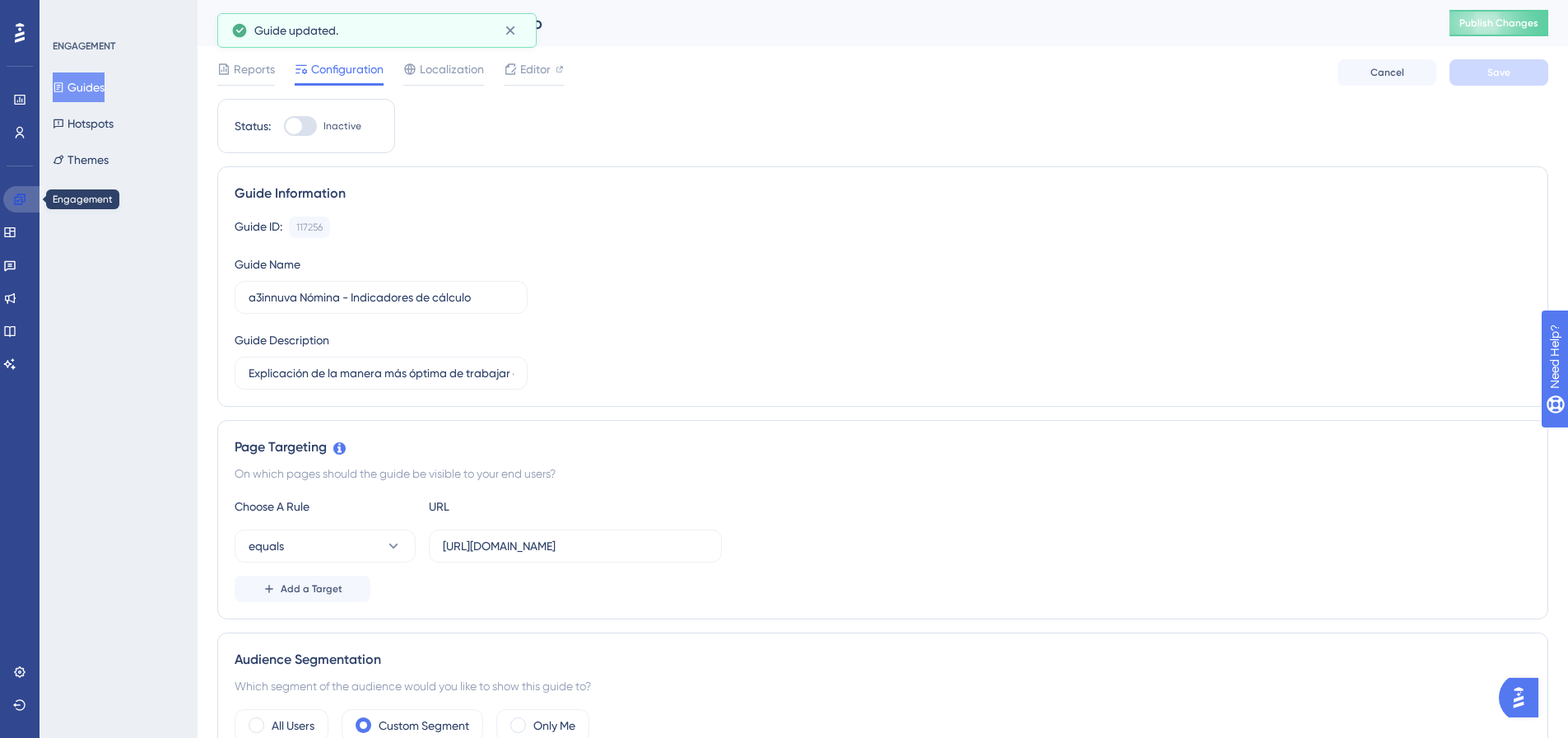
click at [13, 201] on link at bounding box center [23, 199] width 40 height 26
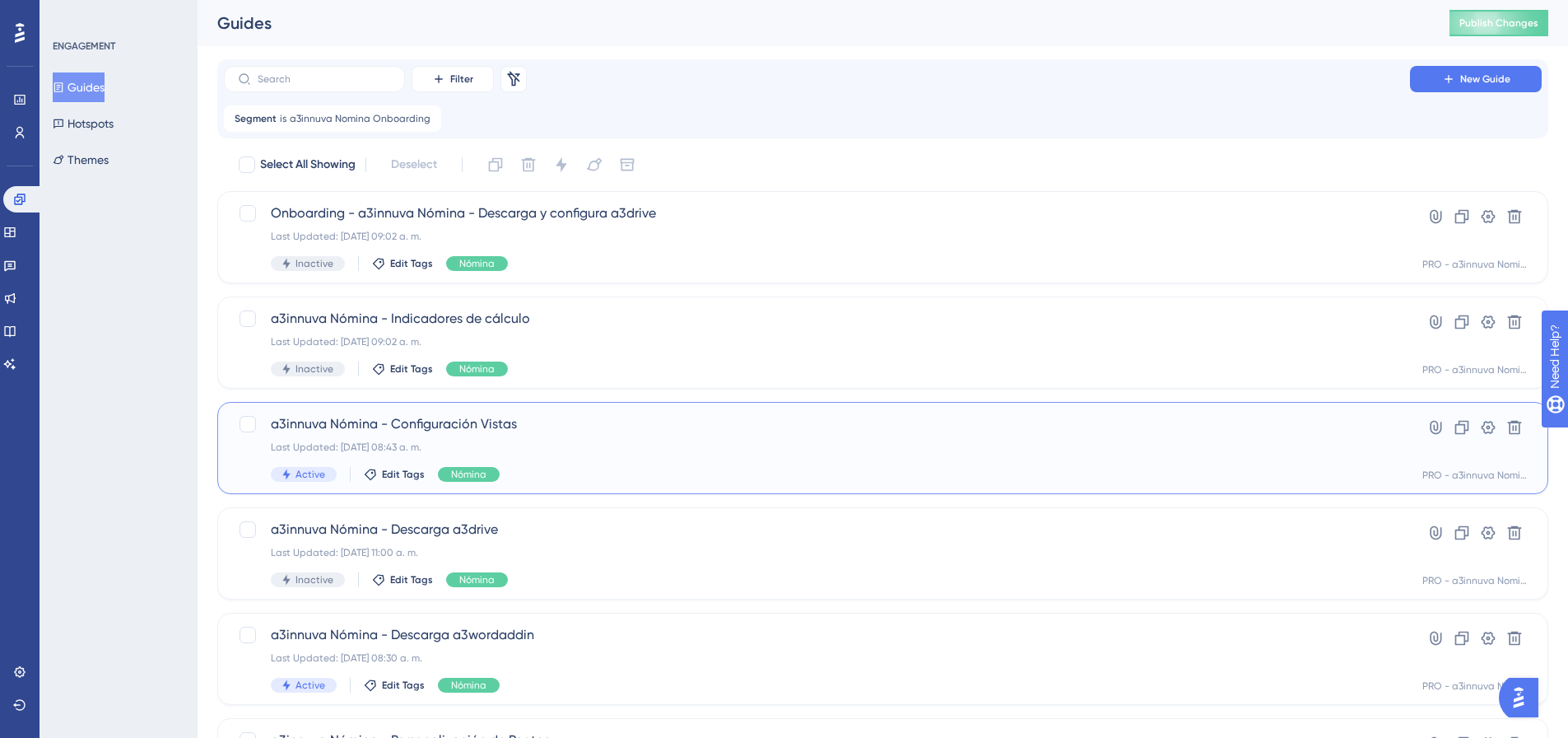
click at [561, 449] on div "Last Updated: 17 jun 2024 08:43 a. m." at bounding box center [817, 447] width 1092 height 14
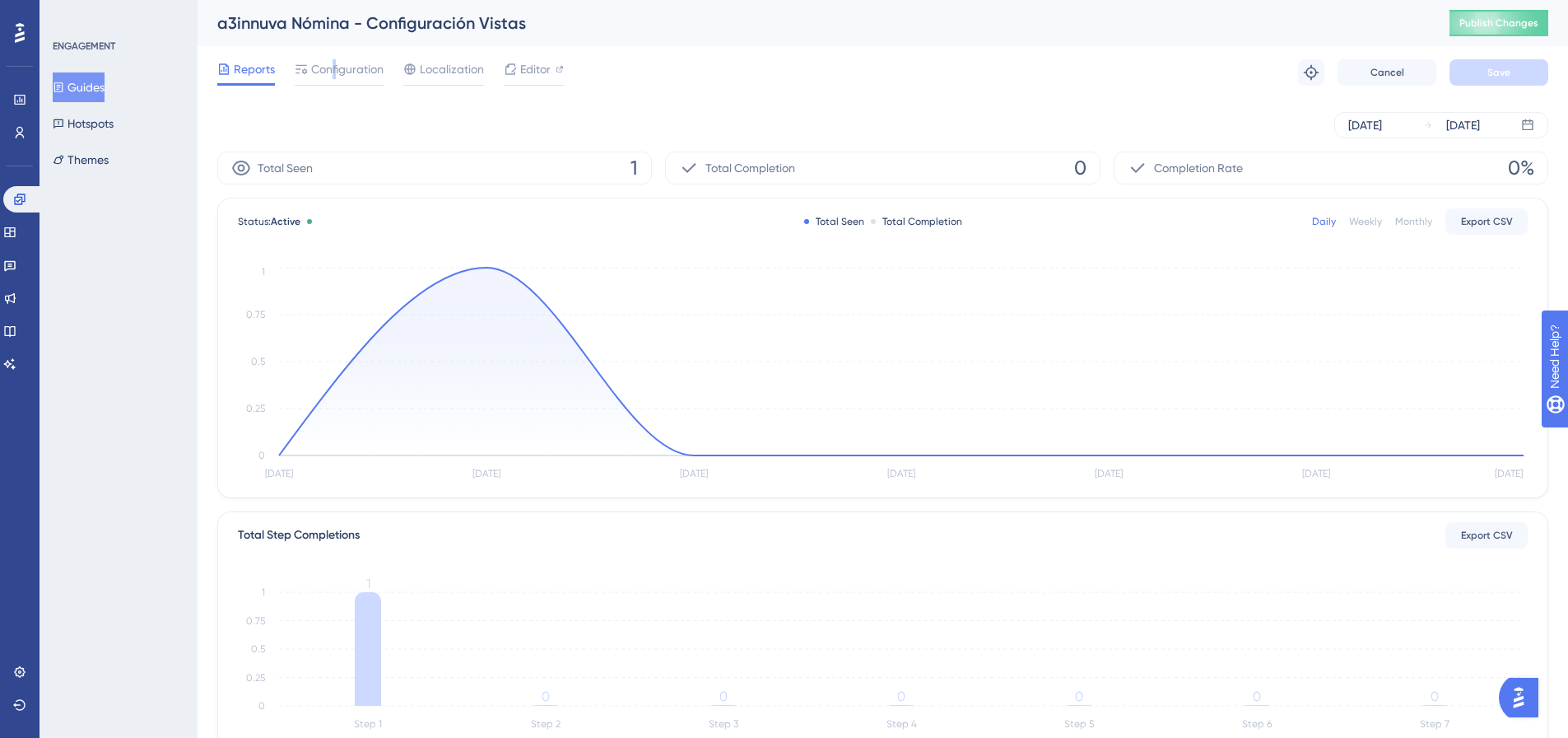
drag, startPoint x: 334, startPoint y: 72, endPoint x: 369, endPoint y: 85, distance: 37.3
click at [335, 71] on span "Configuration" at bounding box center [348, 69] width 73 height 19
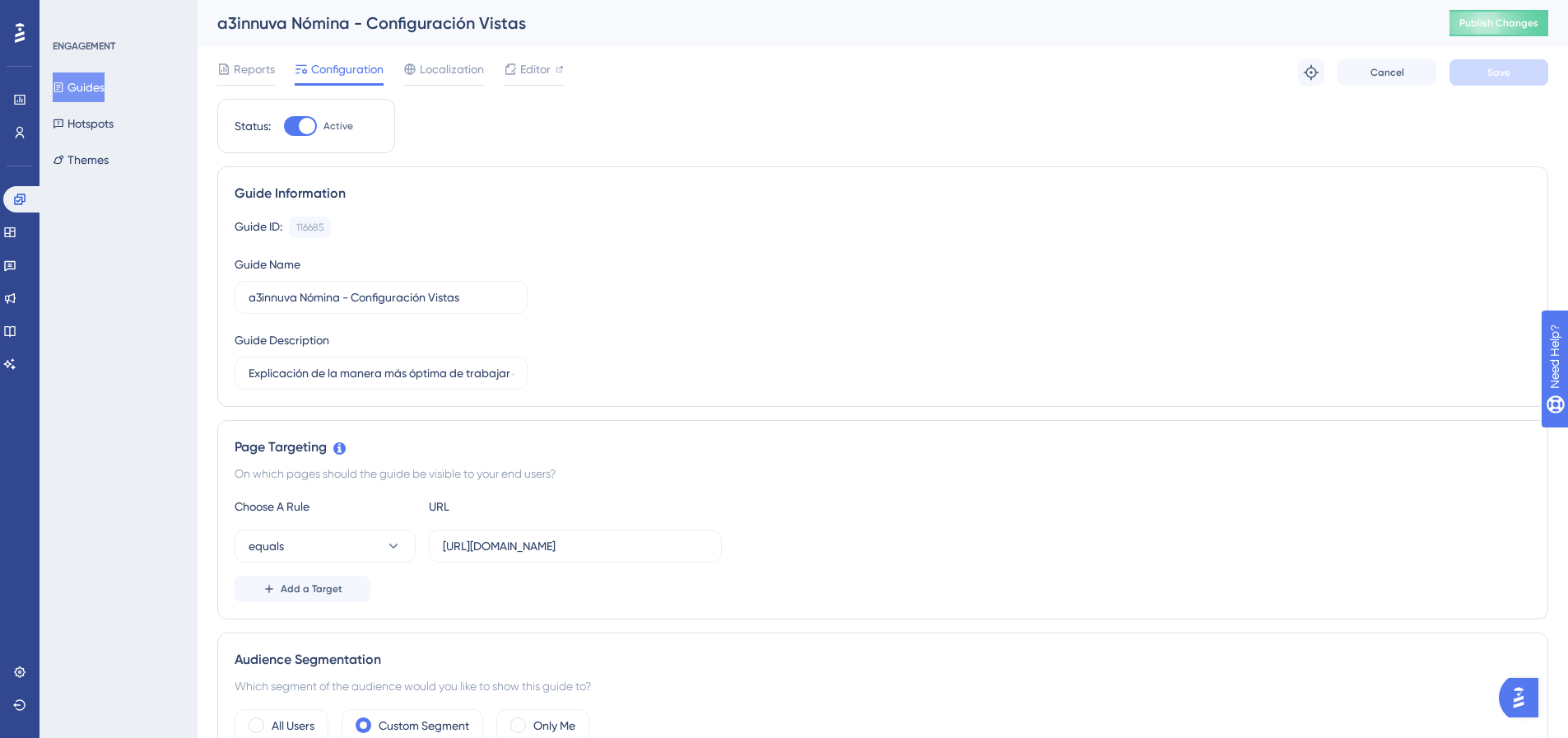
click at [298, 127] on div at bounding box center [300, 125] width 33 height 19
click at [284, 127] on input "Active" at bounding box center [283, 126] width 1 height 1
checkbox input "false"
click at [1473, 74] on button "Save" at bounding box center [1499, 72] width 99 height 26
drag, startPoint x: 14, startPoint y: 195, endPoint x: 199, endPoint y: 195, distance: 185.0
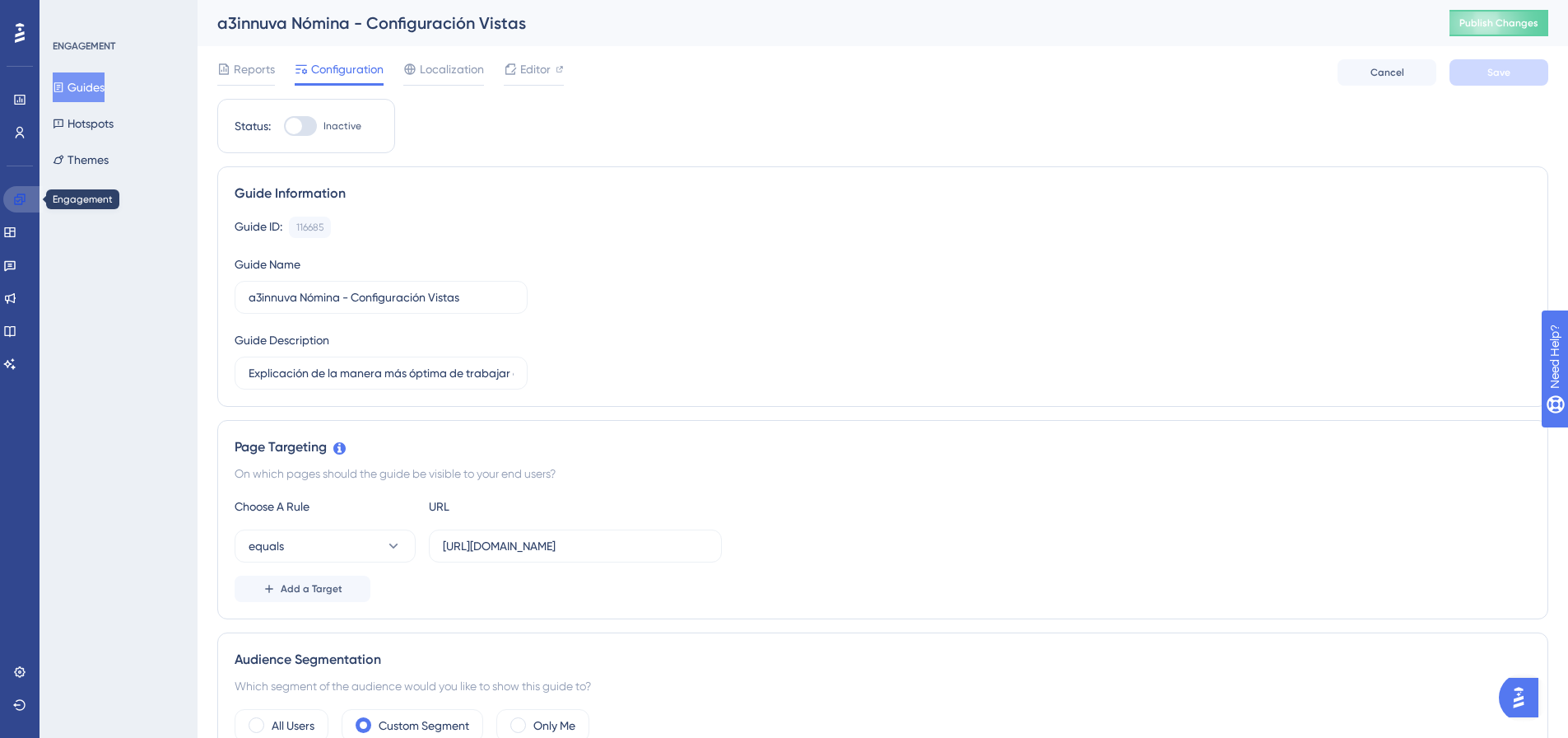
click at [14, 195] on icon at bounding box center [20, 200] width 14 height 14
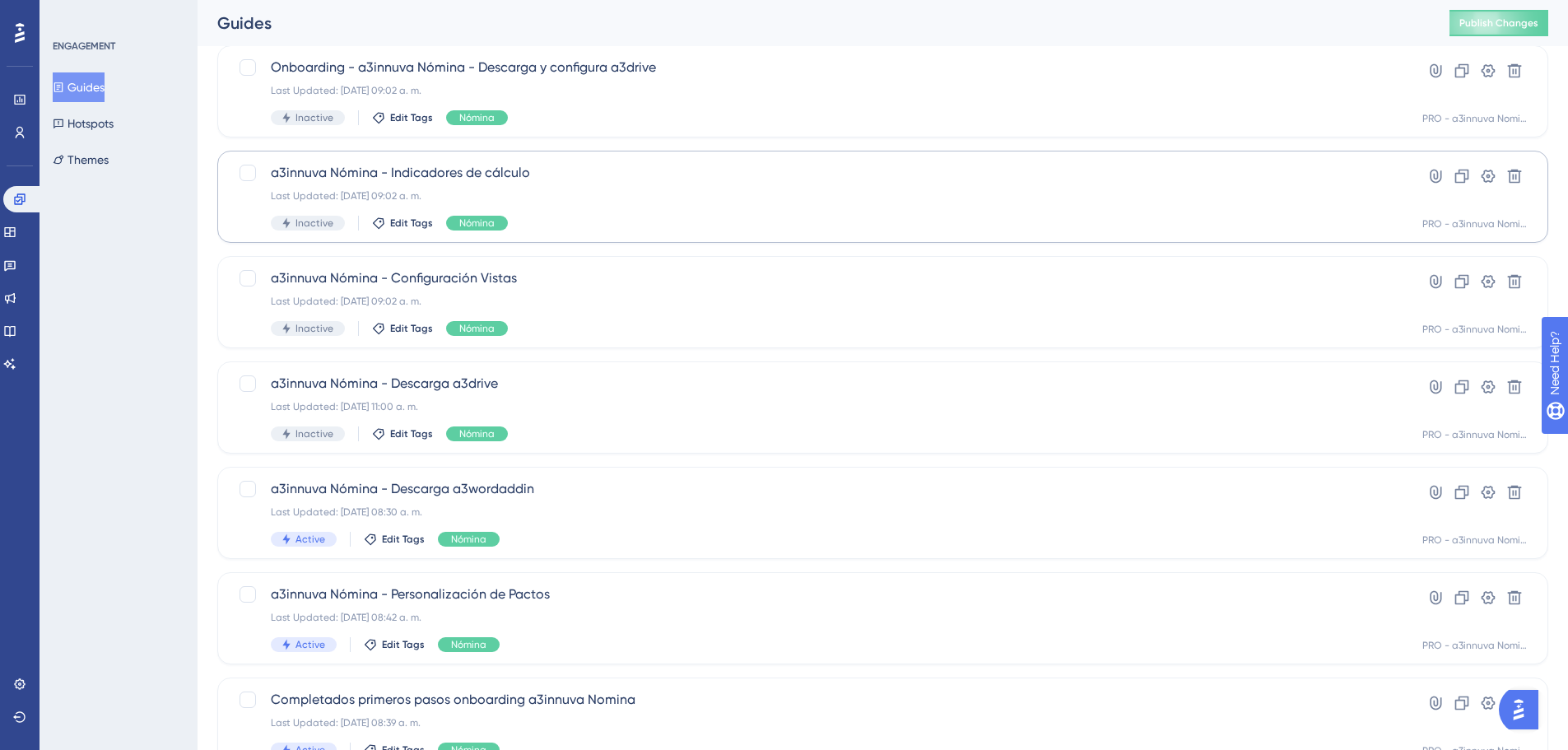
scroll to position [165, 0]
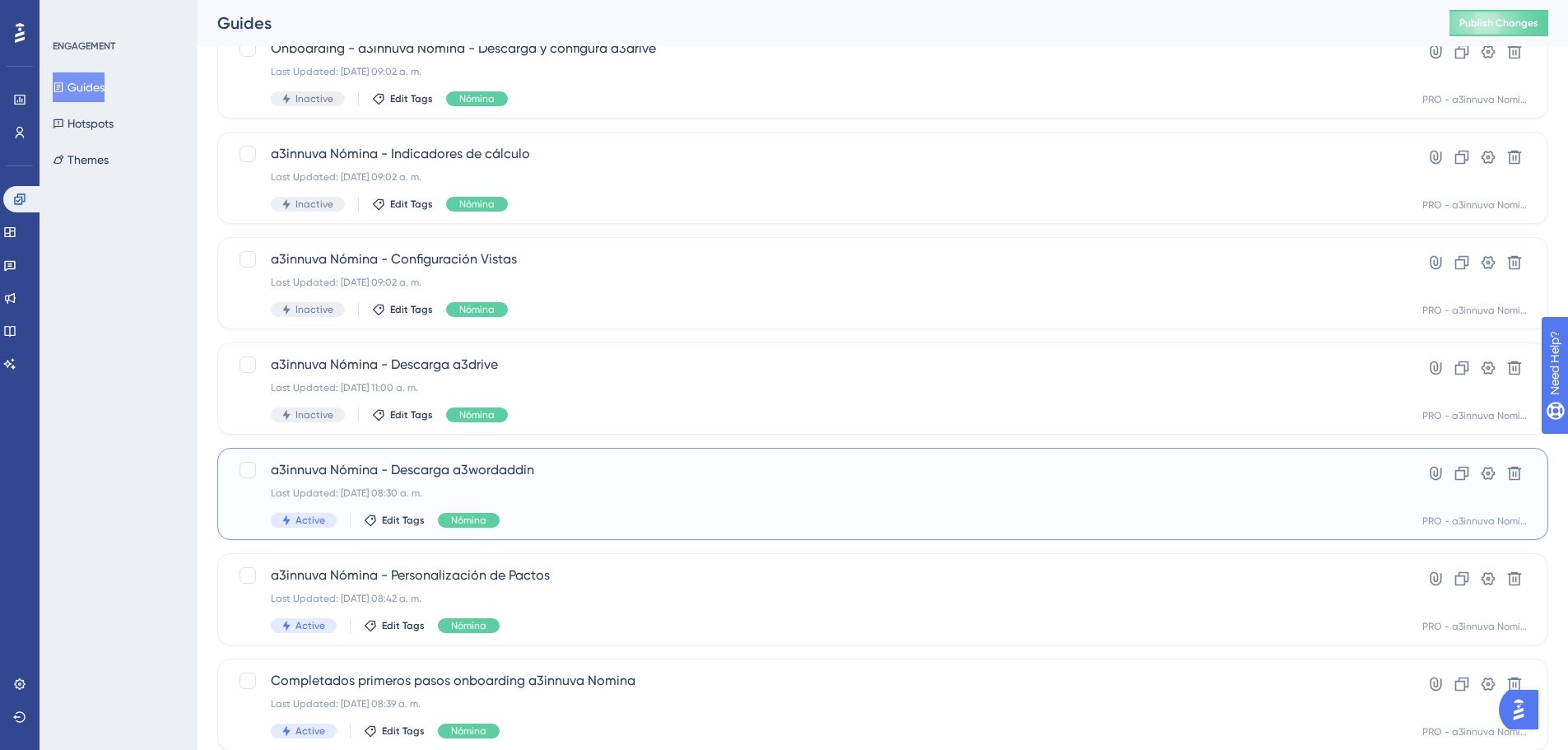
click at [613, 489] on div "Last Updated: 23 sept 2024 08:30 a. m." at bounding box center [817, 494] width 1092 height 14
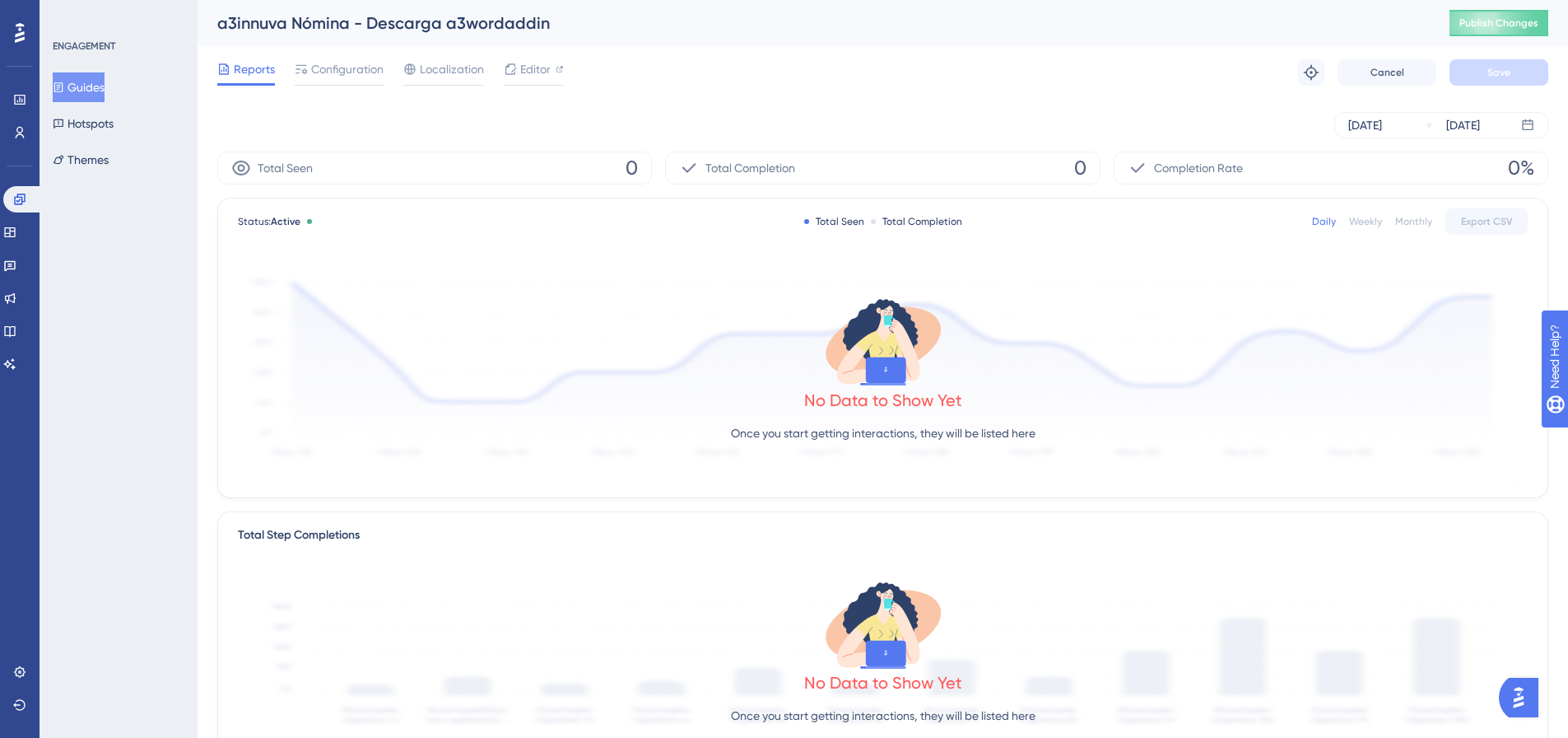
drag, startPoint x: 361, startPoint y: 75, endPoint x: 539, endPoint y: 157, distance: 196.0
click at [361, 74] on span "Configuration" at bounding box center [348, 69] width 73 height 19
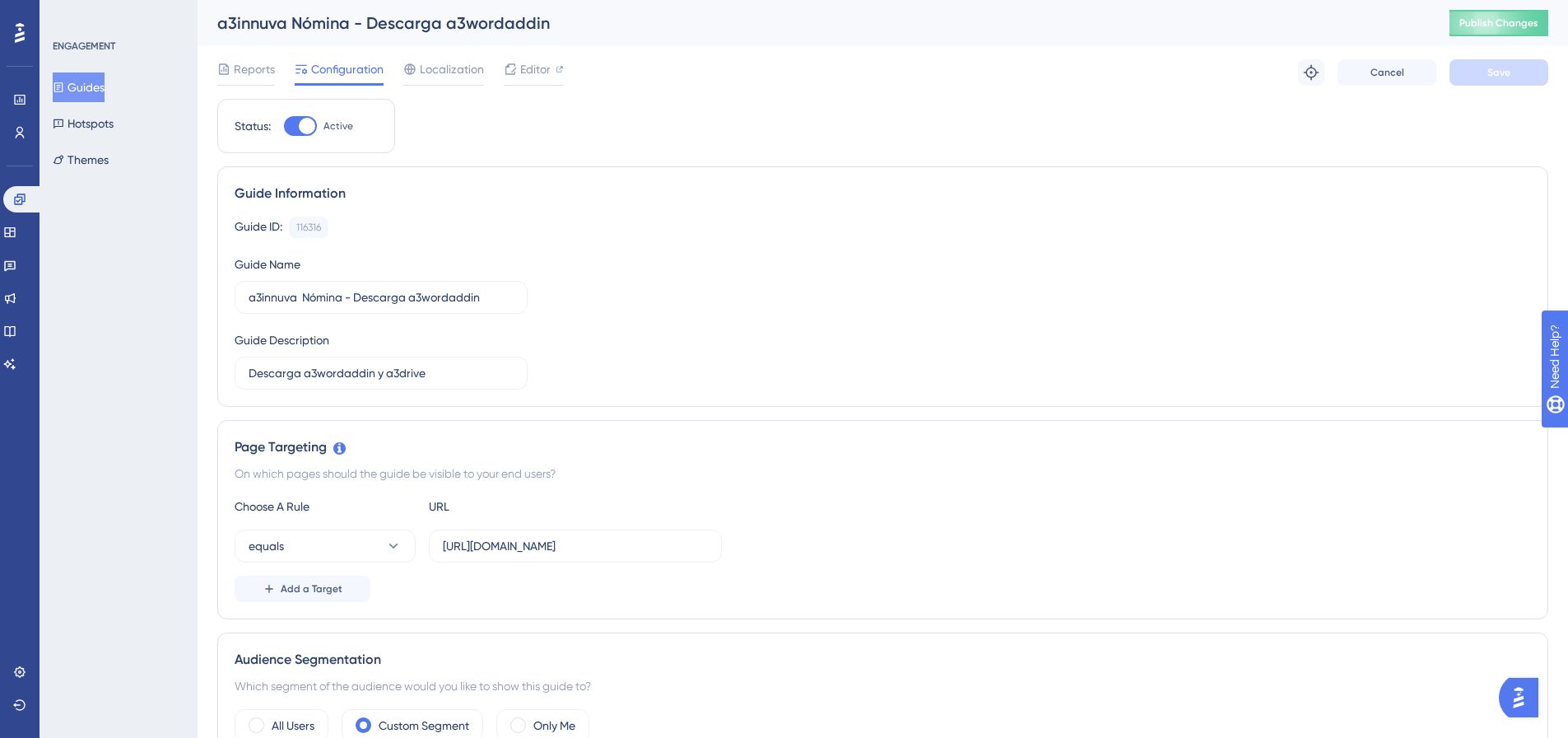
click at [300, 124] on div at bounding box center [306, 125] width 16 height 16
click at [284, 126] on input "Active" at bounding box center [283, 126] width 1 height 1
checkbox input "false"
click at [1496, 75] on span "Save" at bounding box center [1499, 73] width 23 height 14
click at [11, 199] on link at bounding box center [23, 199] width 40 height 26
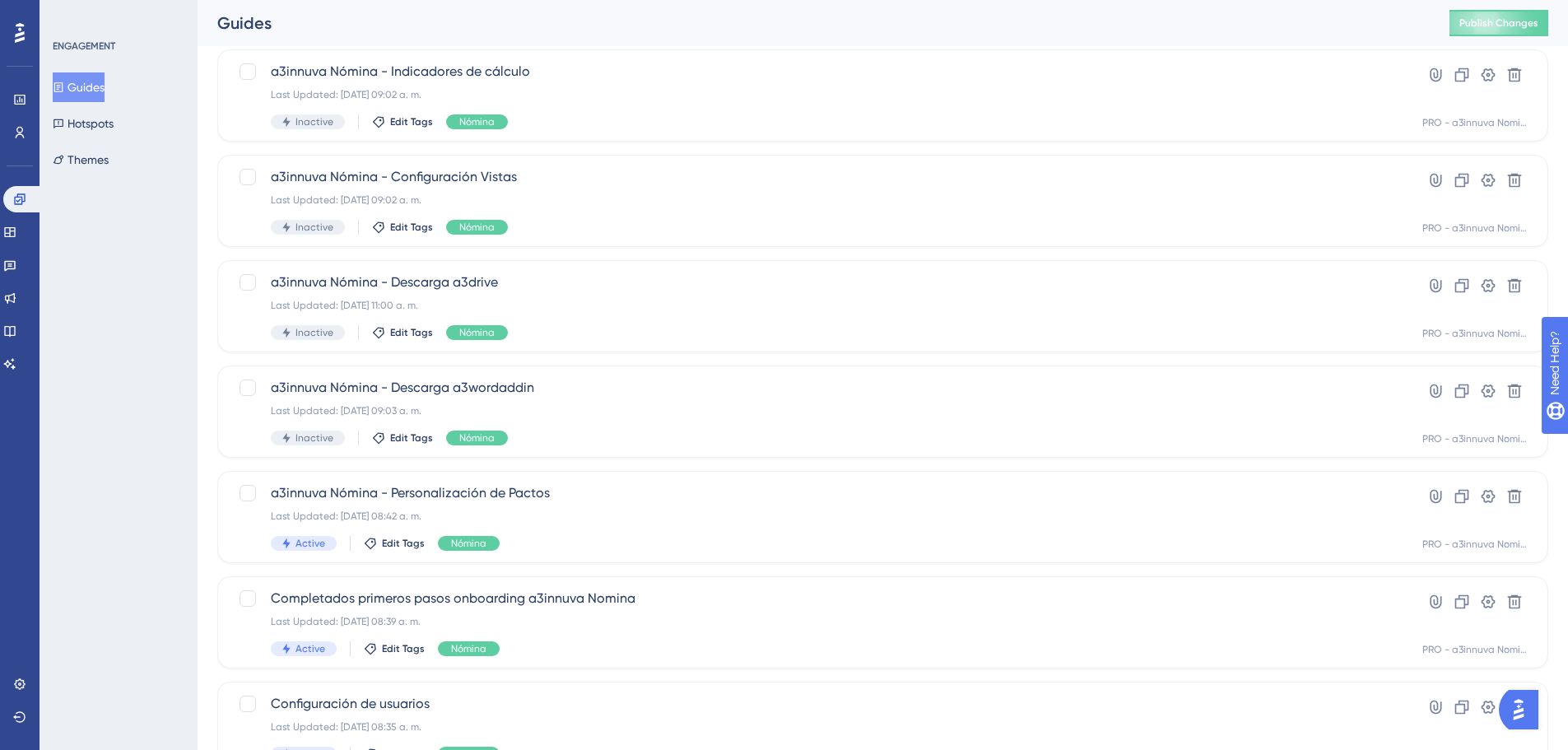
scroll to position [329, 0]
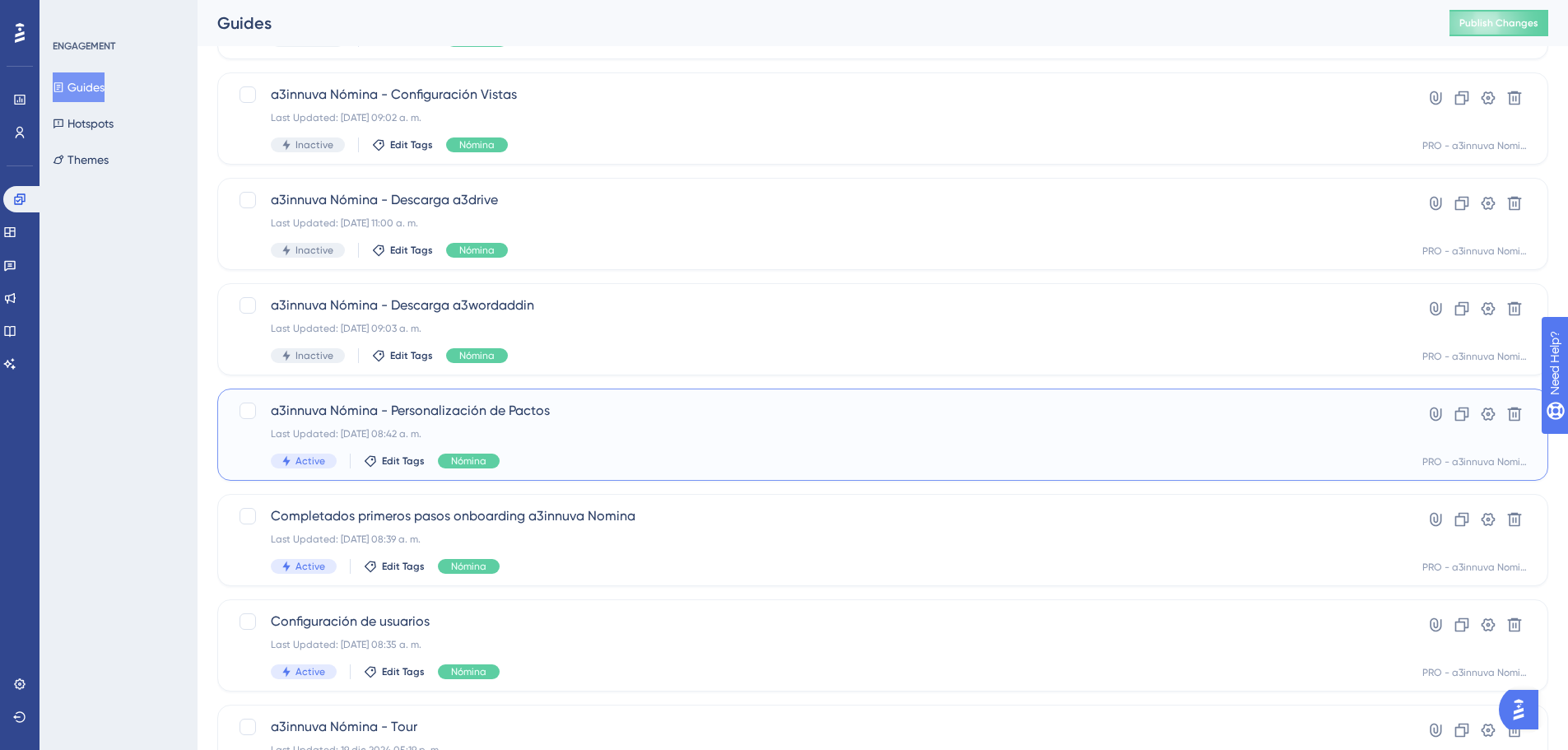
click at [495, 414] on span "a3innuva Nómina - Personalización de Pactos" at bounding box center [817, 411] width 1092 height 19
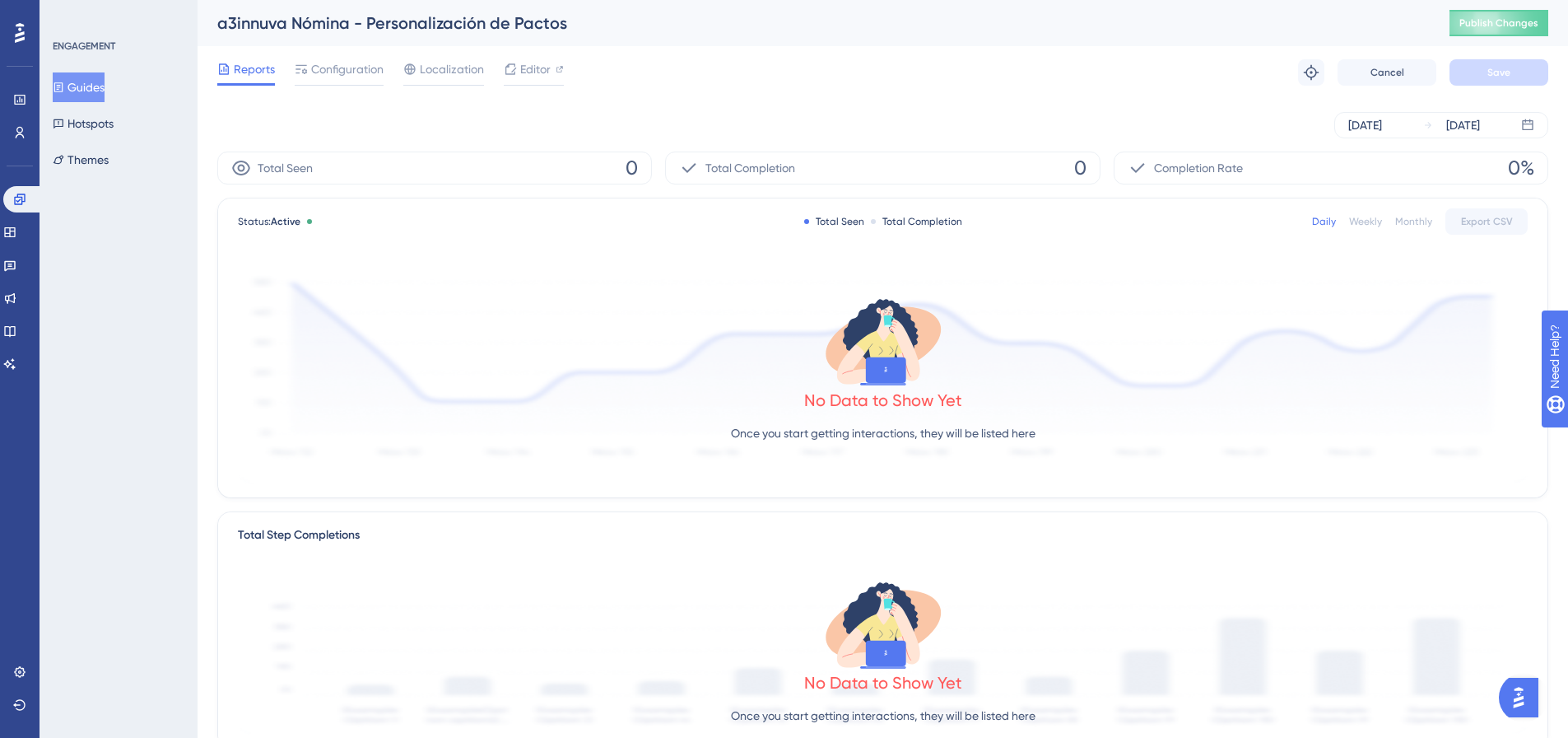
drag, startPoint x: 331, startPoint y: 67, endPoint x: 493, endPoint y: 110, distance: 167.6
click at [332, 67] on span "Configuration" at bounding box center [348, 69] width 73 height 19
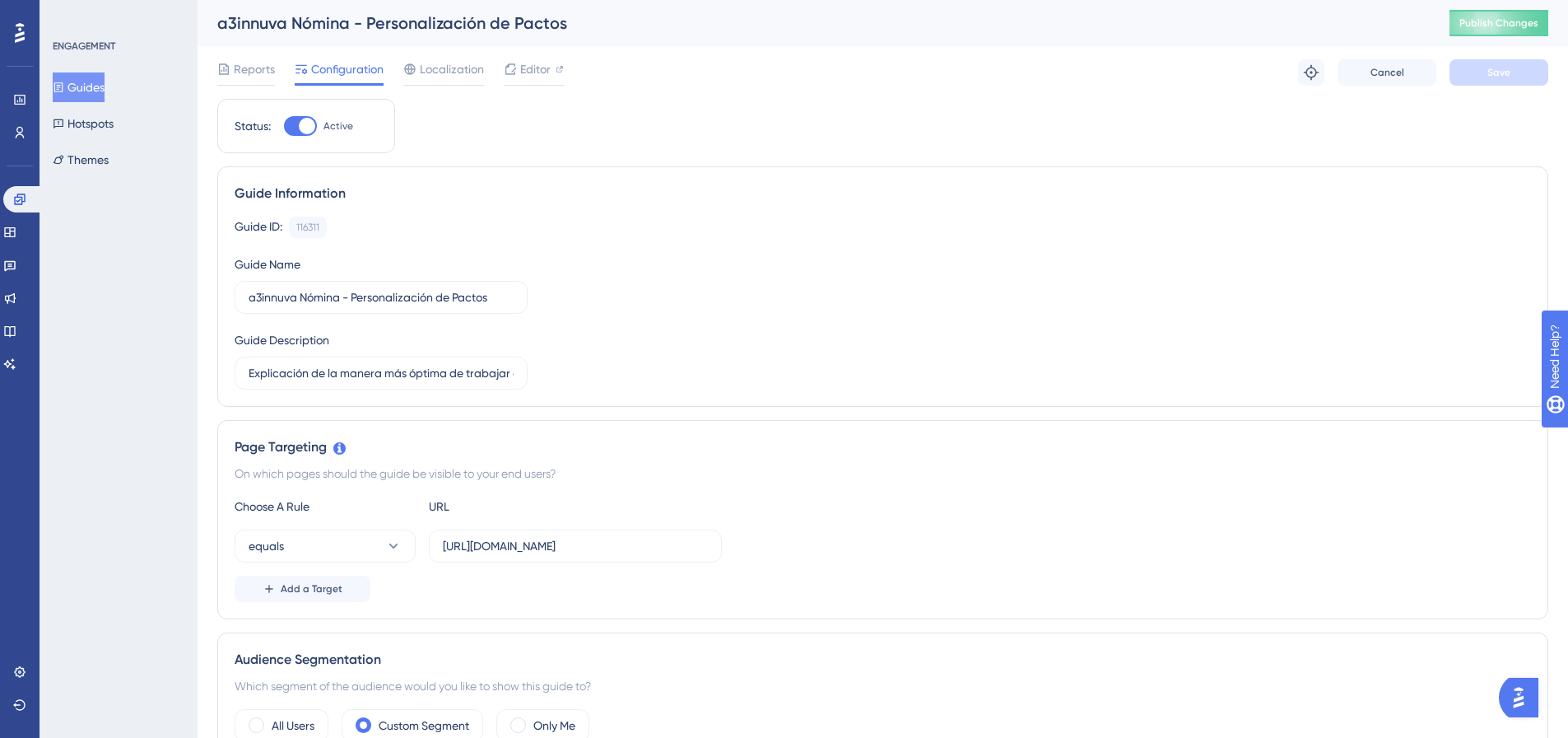
click at [298, 128] on div at bounding box center [300, 125] width 33 height 19
click at [284, 127] on input "Active" at bounding box center [283, 126] width 1 height 1
checkbox input "false"
click at [1489, 72] on span "Save" at bounding box center [1499, 73] width 23 height 14
drag, startPoint x: 14, startPoint y: 198, endPoint x: 118, endPoint y: 221, distance: 106.5
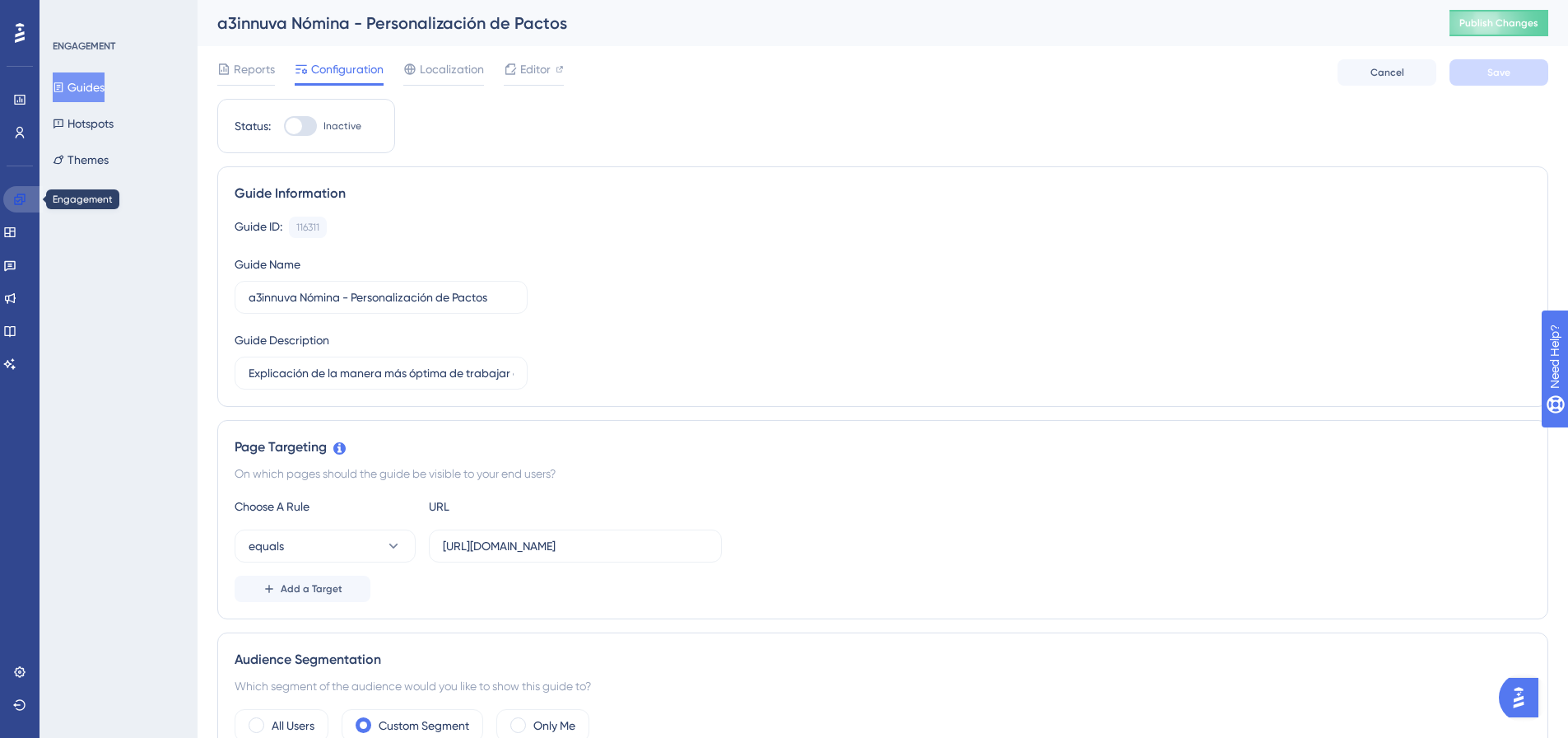
click at [14, 198] on icon at bounding box center [20, 200] width 14 height 14
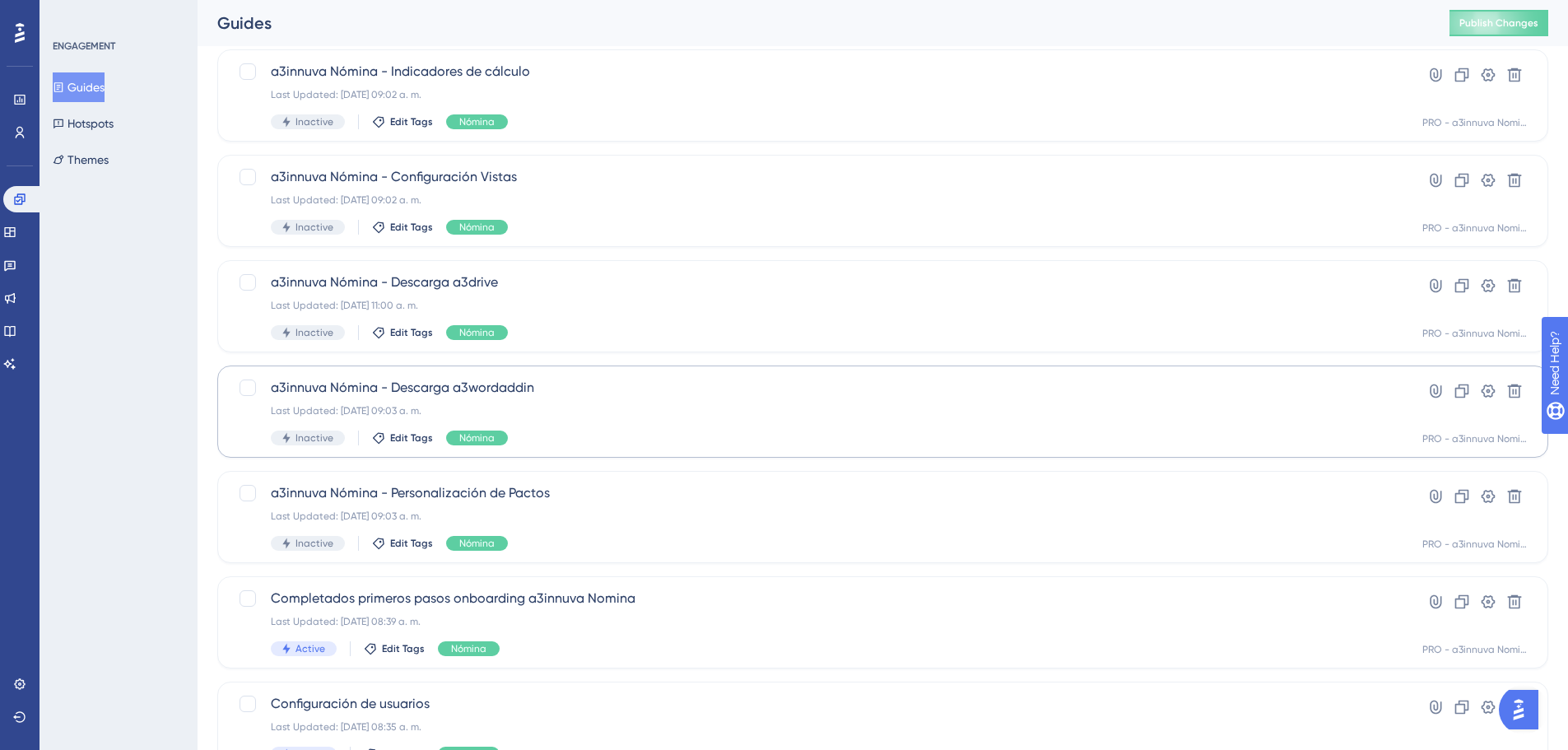
scroll to position [411, 0]
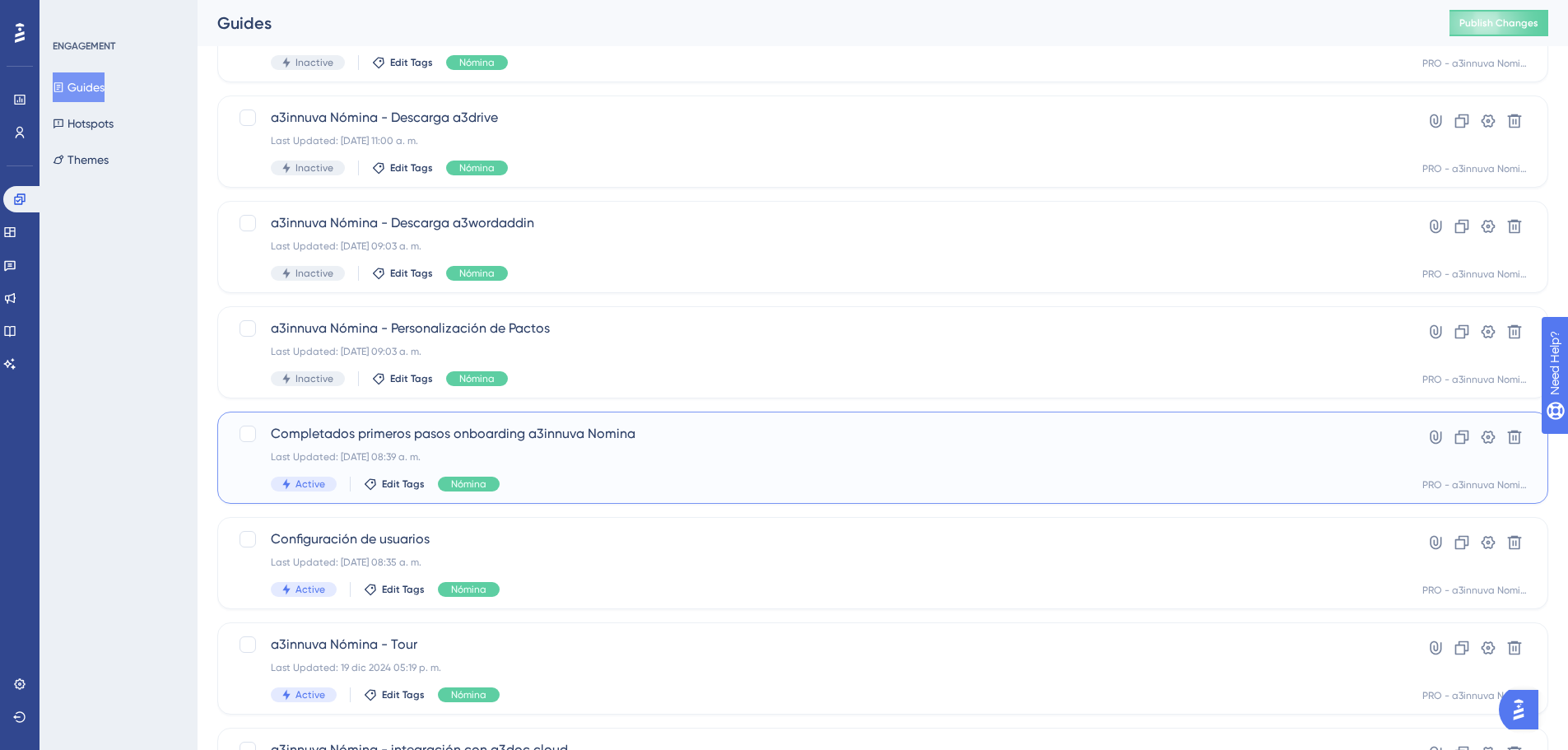
click at [520, 437] on span "Completados primeros pasos onboarding a3innuva Nomina" at bounding box center [817, 433] width 1092 height 19
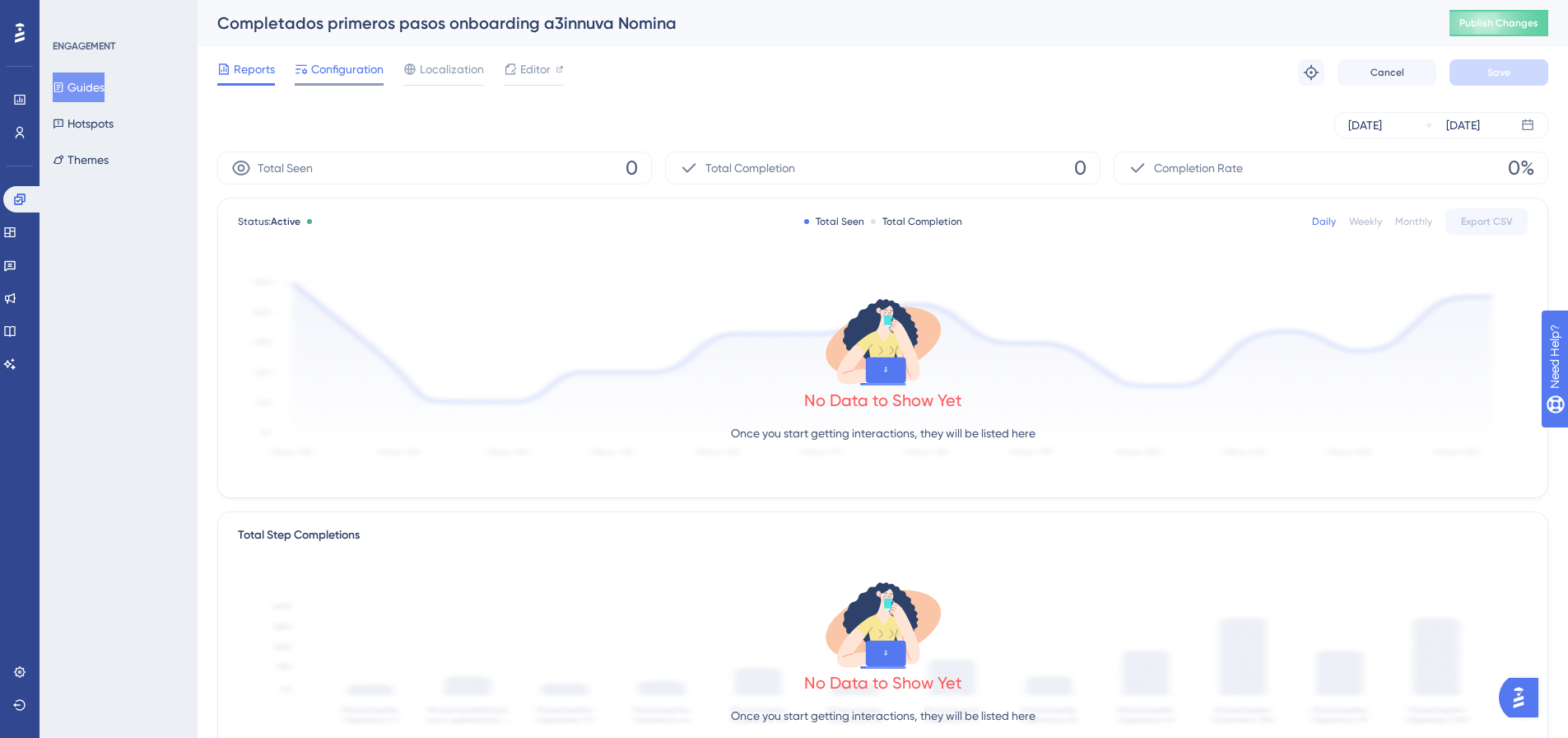
click at [344, 77] on span "Configuration" at bounding box center [348, 69] width 73 height 19
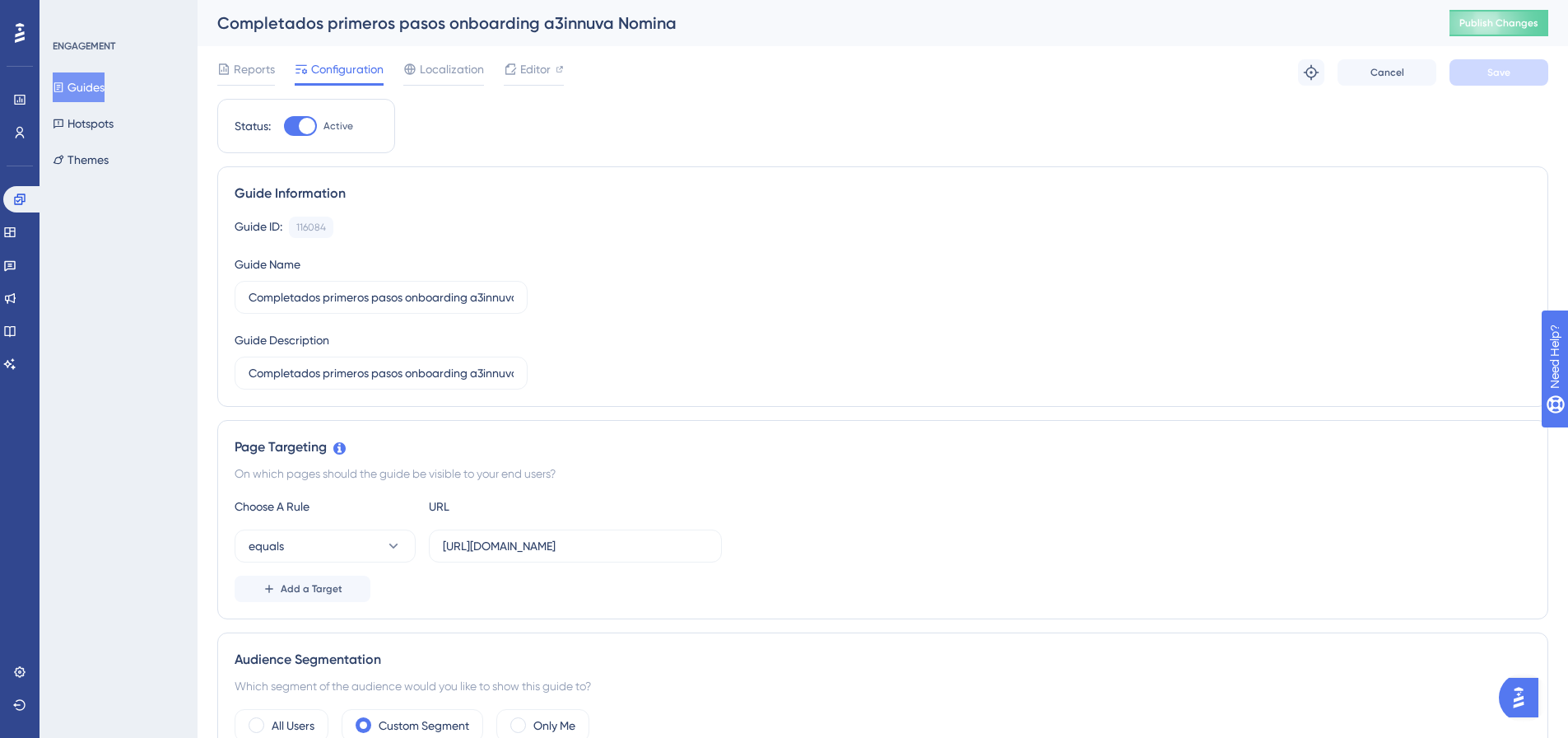
click at [294, 124] on div at bounding box center [300, 125] width 33 height 19
click at [284, 126] on input "Active" at bounding box center [283, 126] width 1 height 1
checkbox input "false"
click at [1499, 67] on span "Save" at bounding box center [1499, 73] width 23 height 14
click at [22, 194] on icon at bounding box center [20, 200] width 14 height 14
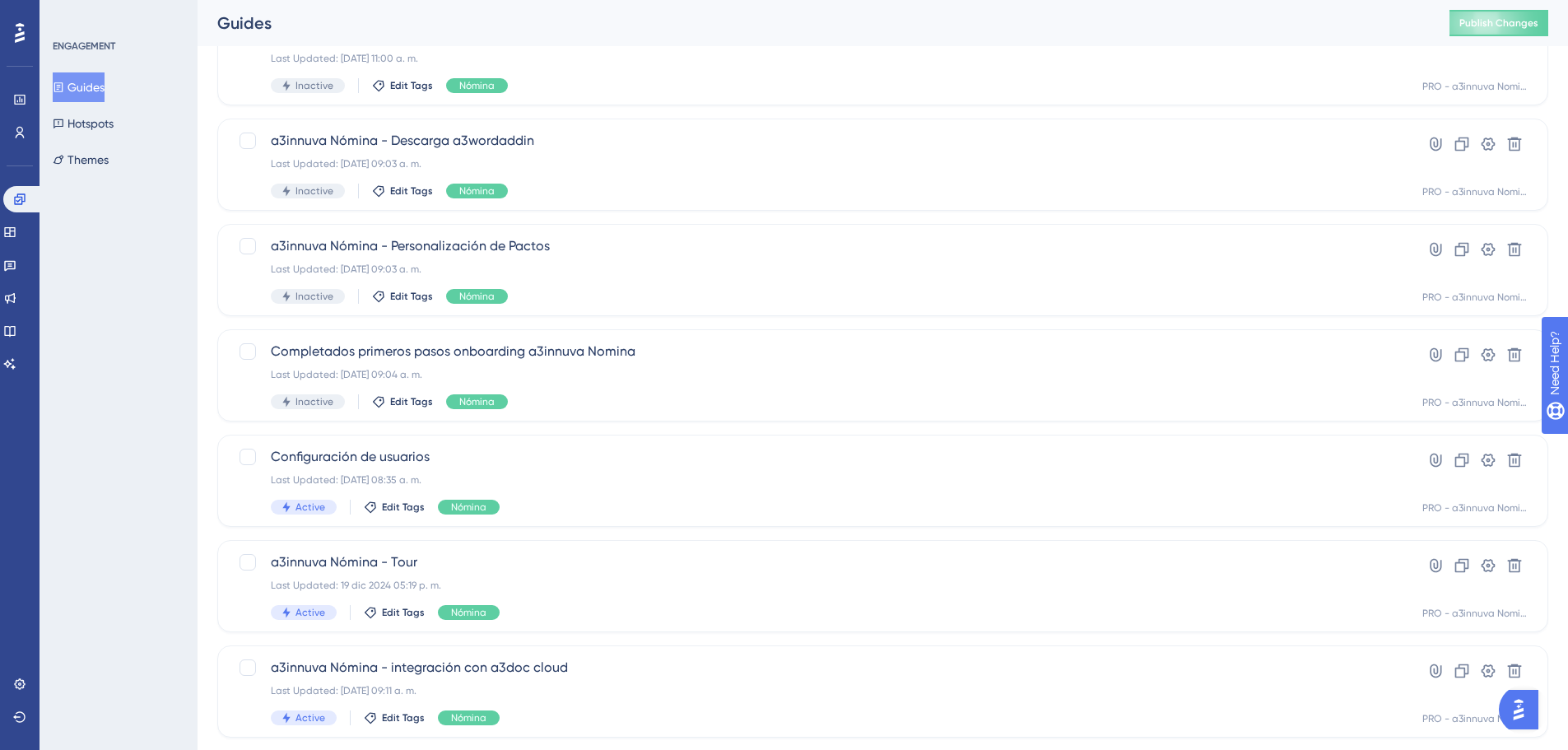
scroll to position [534, 0]
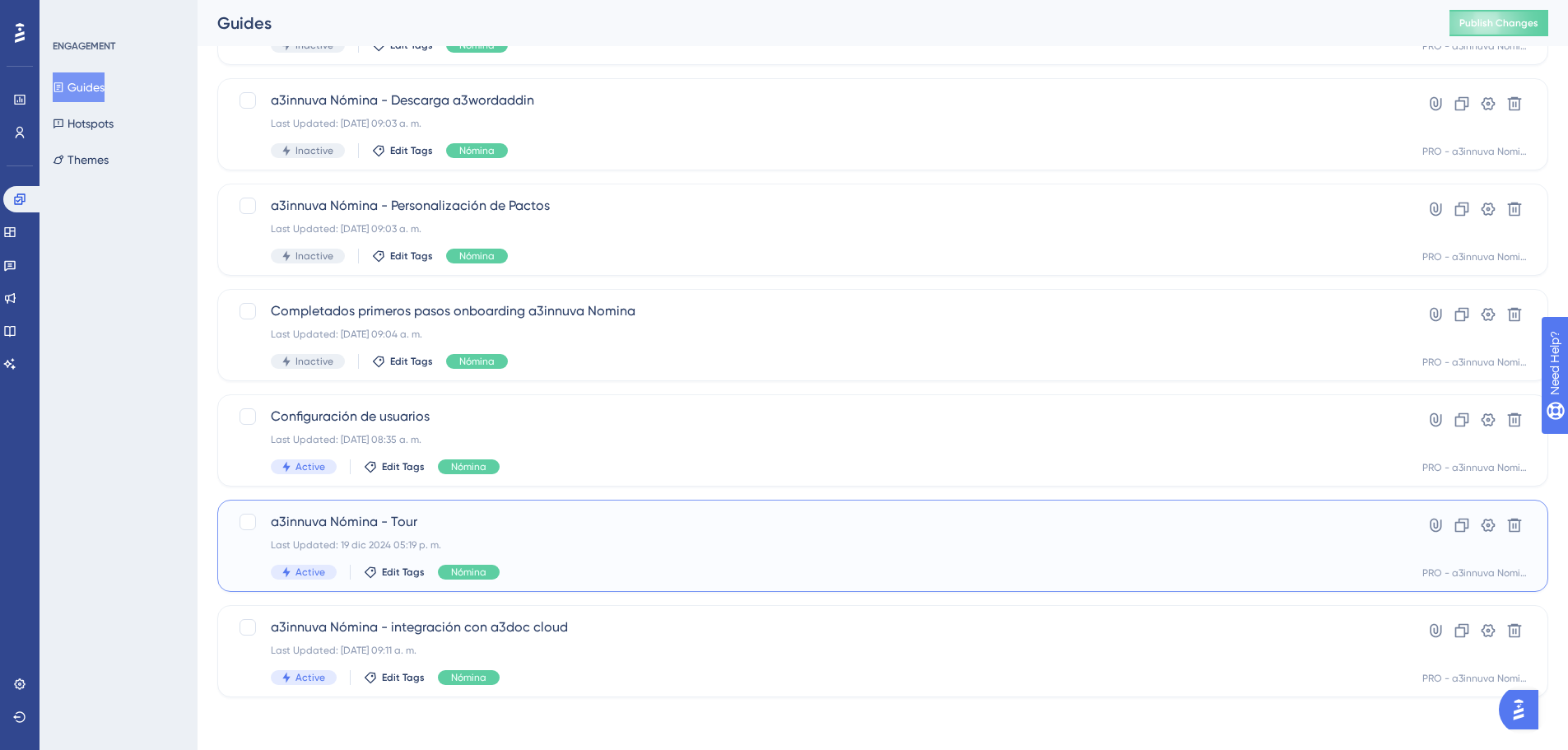
click at [428, 543] on div "Last Updated: 19 dic 2024 05:19 p. m." at bounding box center [817, 545] width 1092 height 14
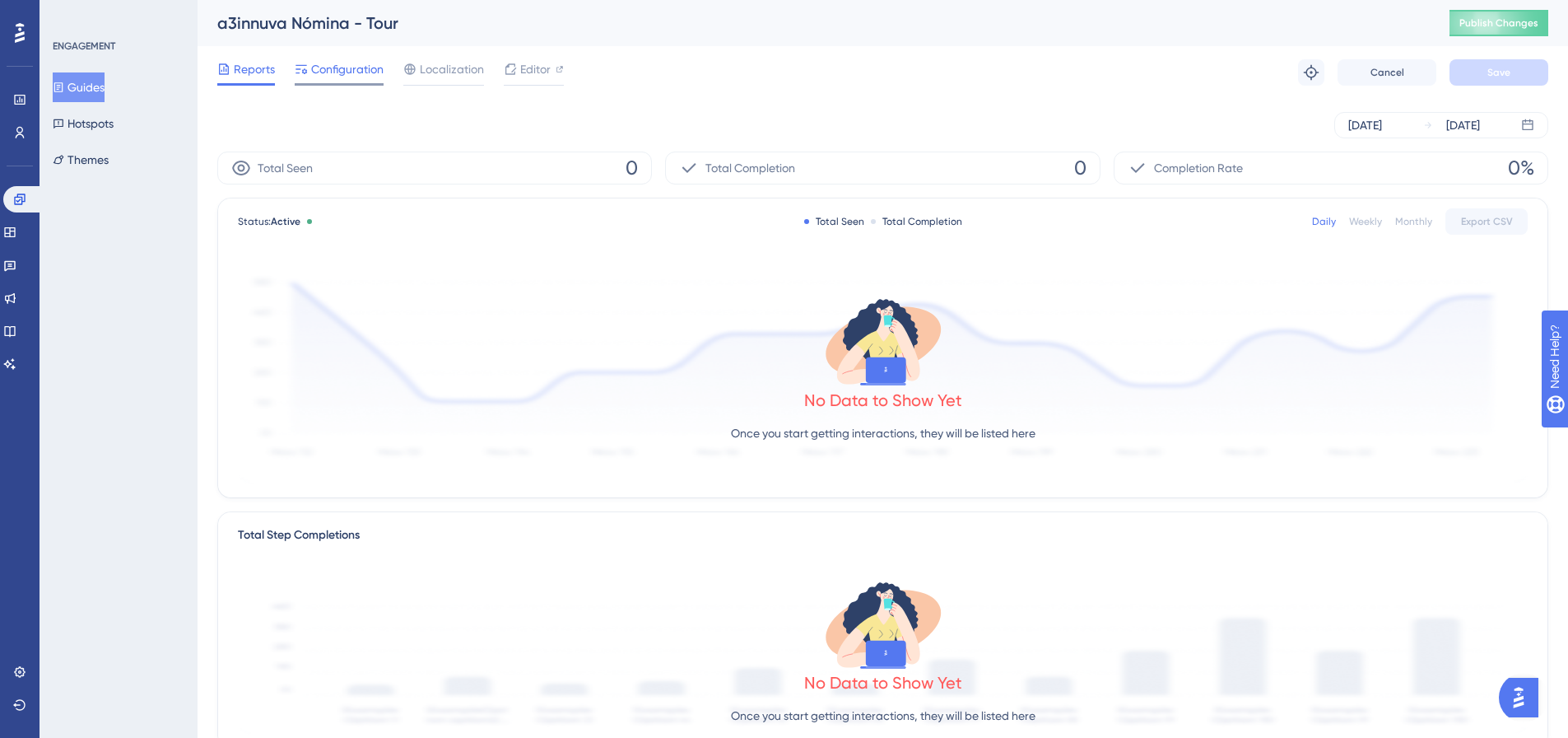
click at [345, 76] on span "Configuration" at bounding box center [348, 69] width 73 height 19
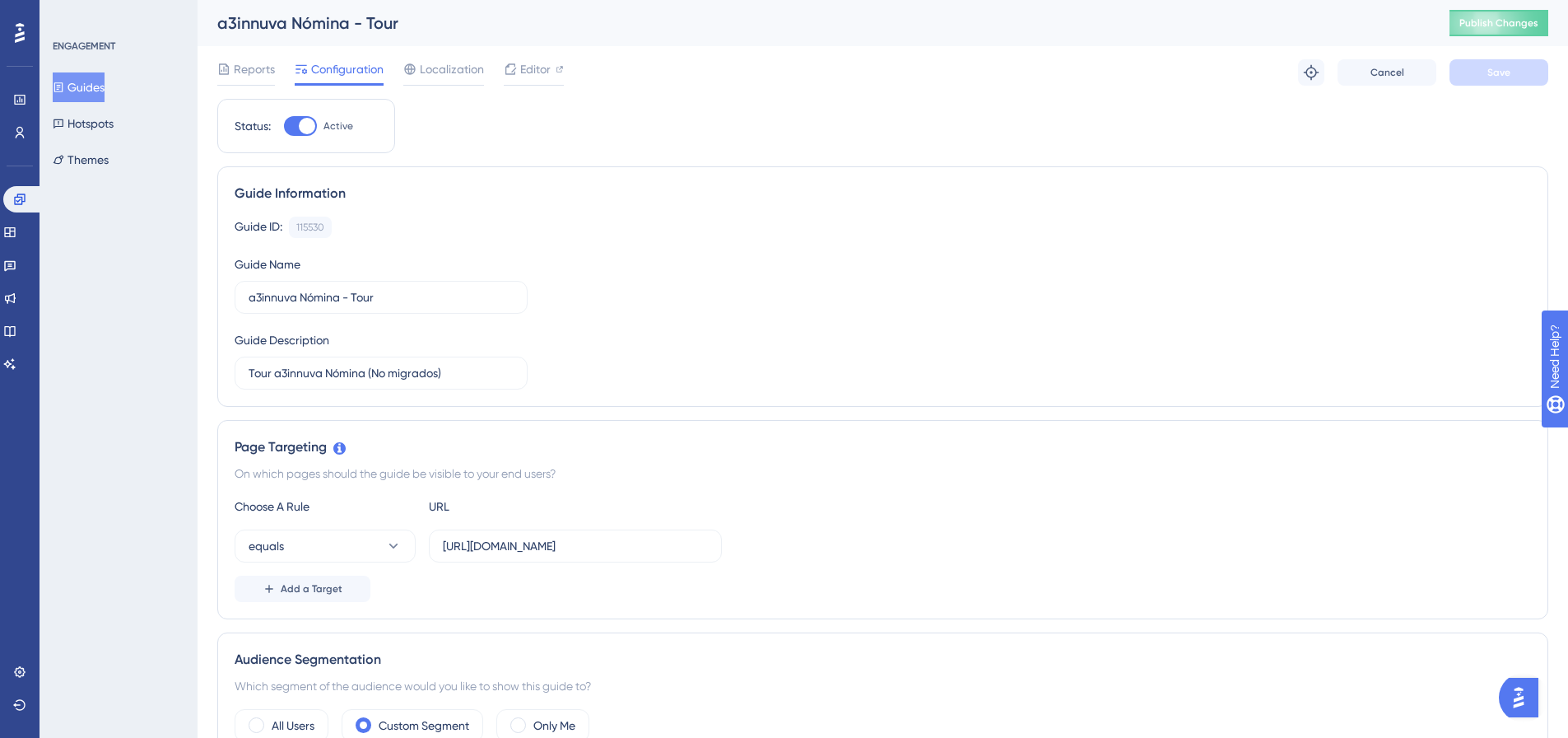
click at [292, 129] on div at bounding box center [300, 125] width 33 height 19
click at [284, 127] on input "Active" at bounding box center [283, 126] width 1 height 1
checkbox input "false"
click at [1494, 82] on button "Save" at bounding box center [1499, 72] width 99 height 26
click at [22, 199] on icon at bounding box center [19, 199] width 11 height 11
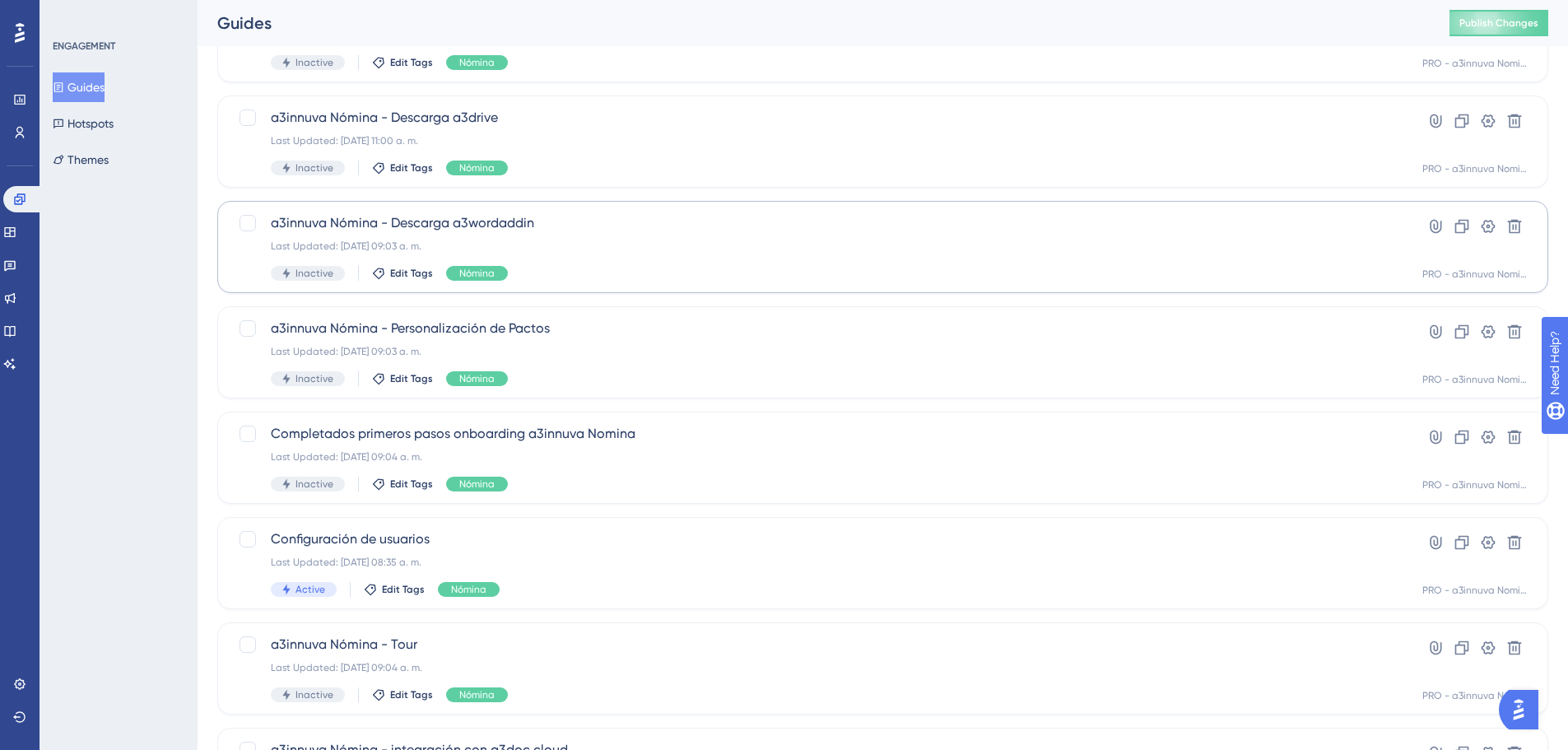
scroll to position [494, 0]
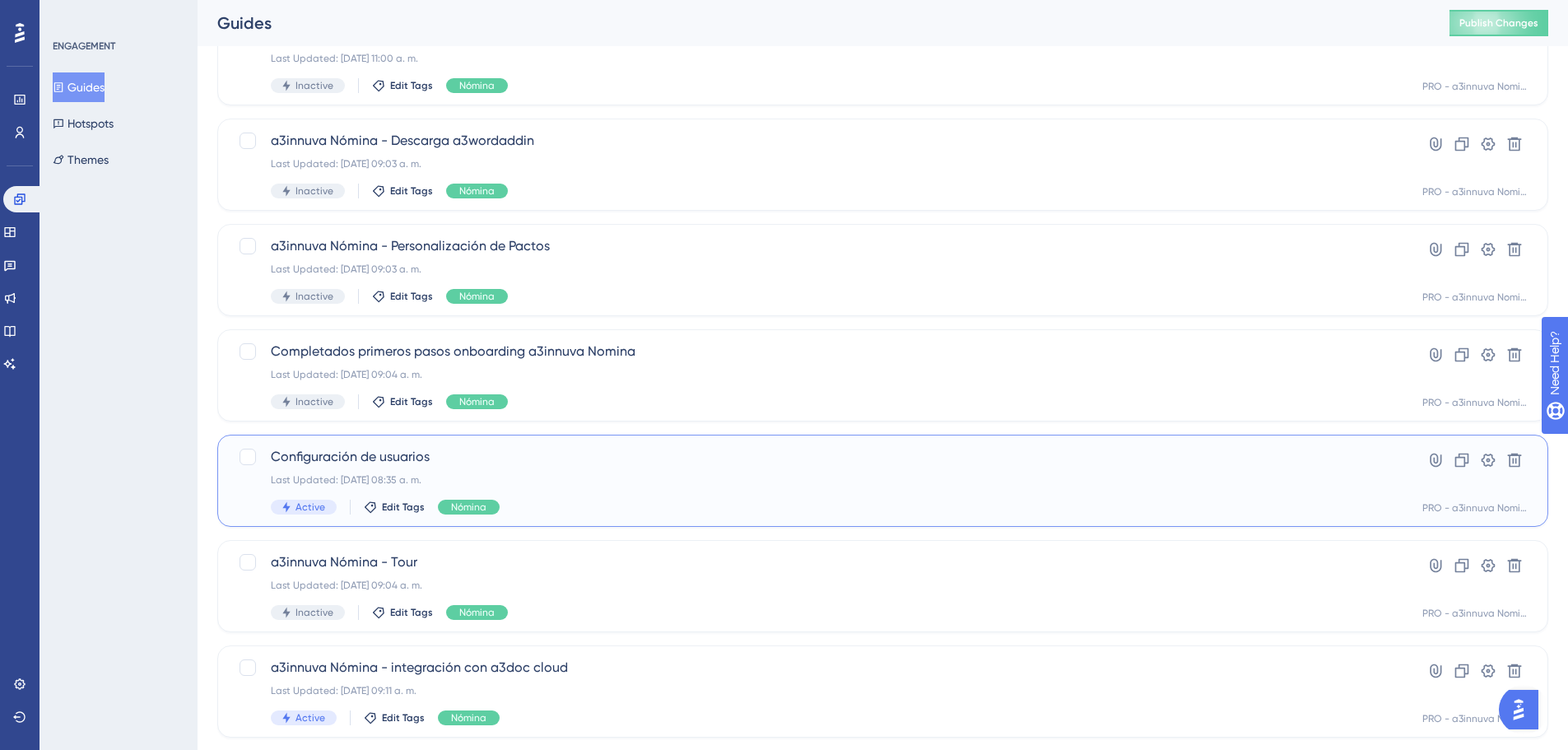
click at [377, 477] on div "Last Updated: 23 sept 2024 08:35 a. m." at bounding box center [817, 480] width 1092 height 14
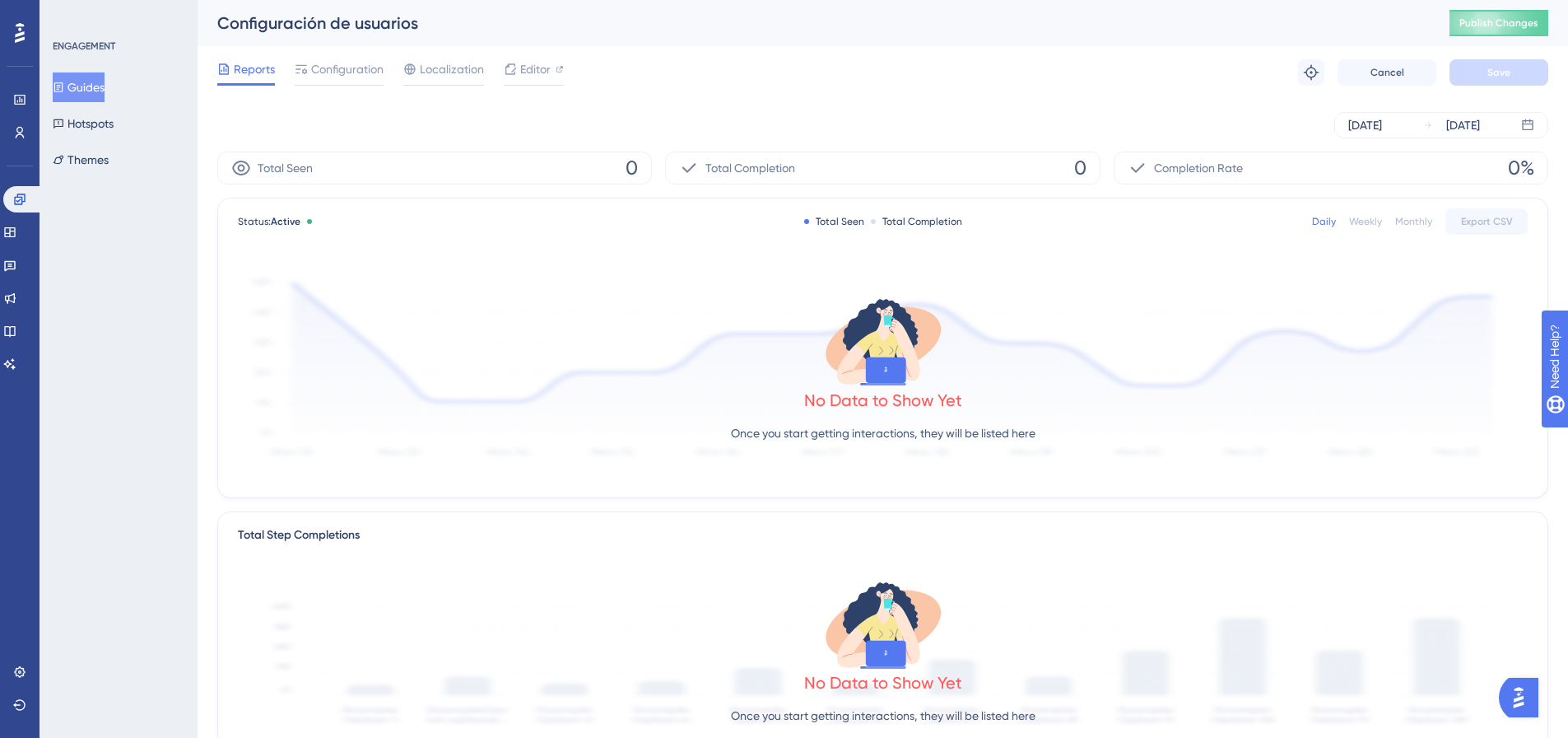
drag, startPoint x: 339, startPoint y: 69, endPoint x: 656, endPoint y: 118, distance: 320.8
click at [345, 71] on span "Configuration" at bounding box center [348, 69] width 73 height 19
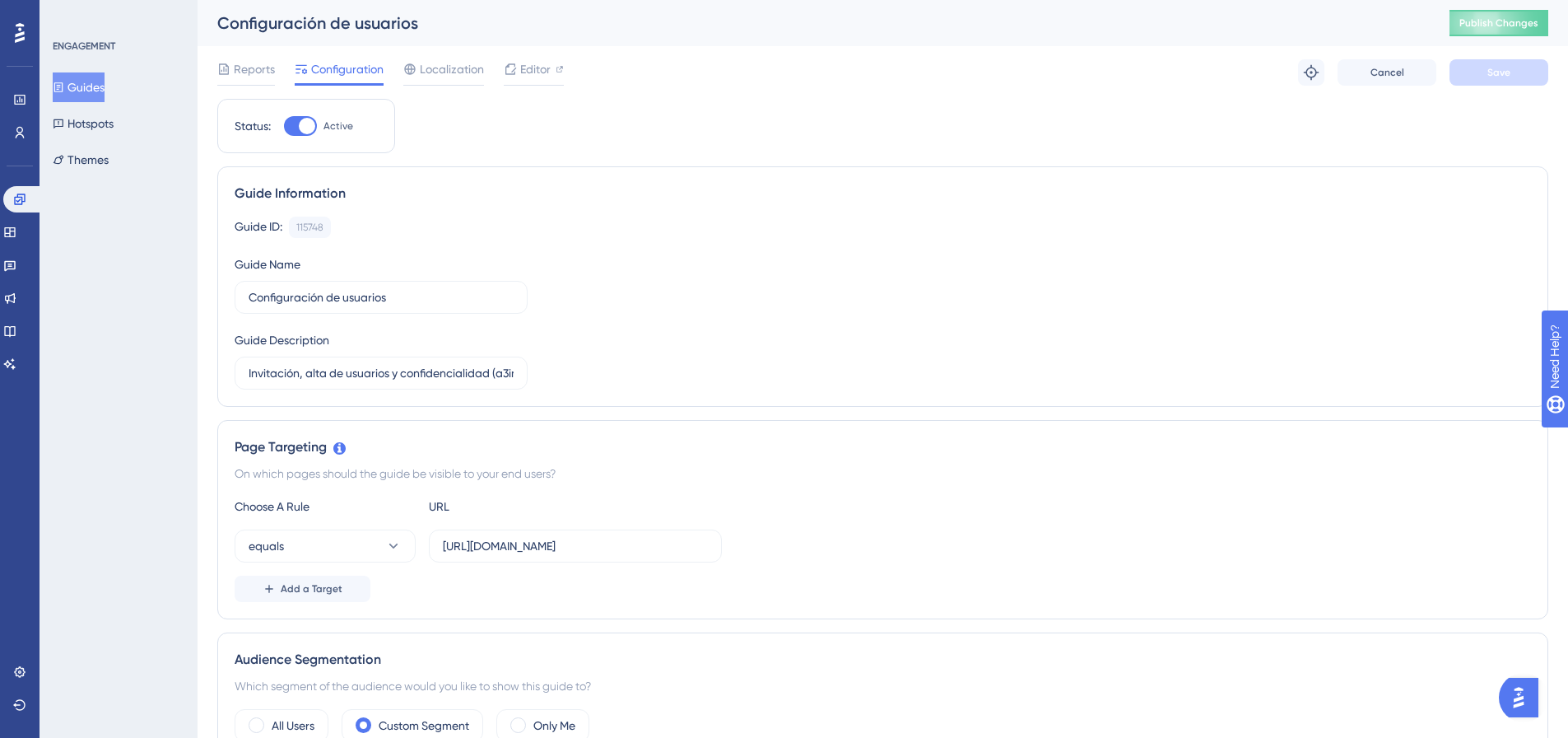
click at [286, 126] on div at bounding box center [300, 125] width 33 height 19
click at [284, 126] on input "Active" at bounding box center [283, 126] width 1 height 1
checkbox input "false"
click at [1488, 77] on span "Save" at bounding box center [1499, 73] width 23 height 14
click at [17, 208] on link at bounding box center [23, 199] width 40 height 26
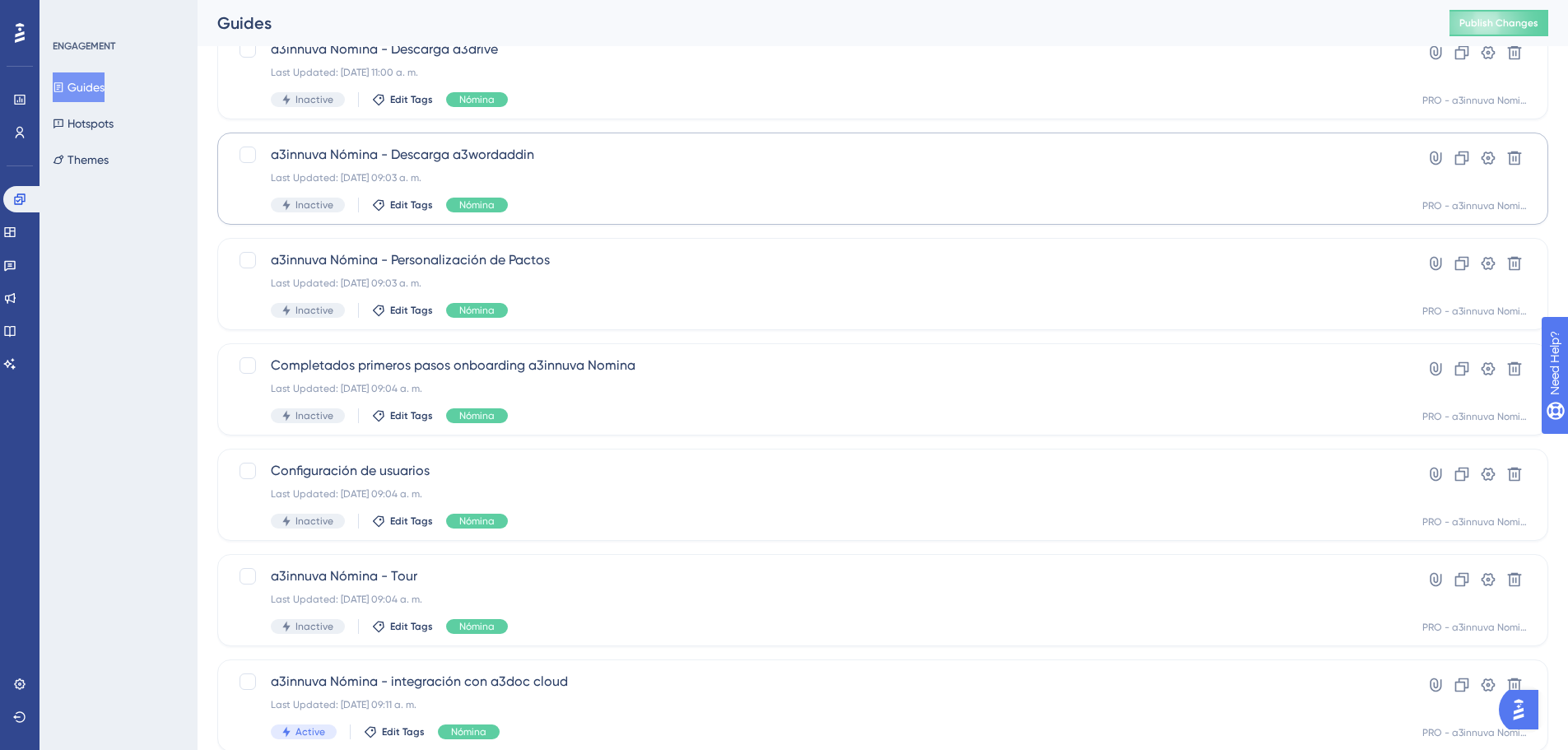
scroll to position [534, 0]
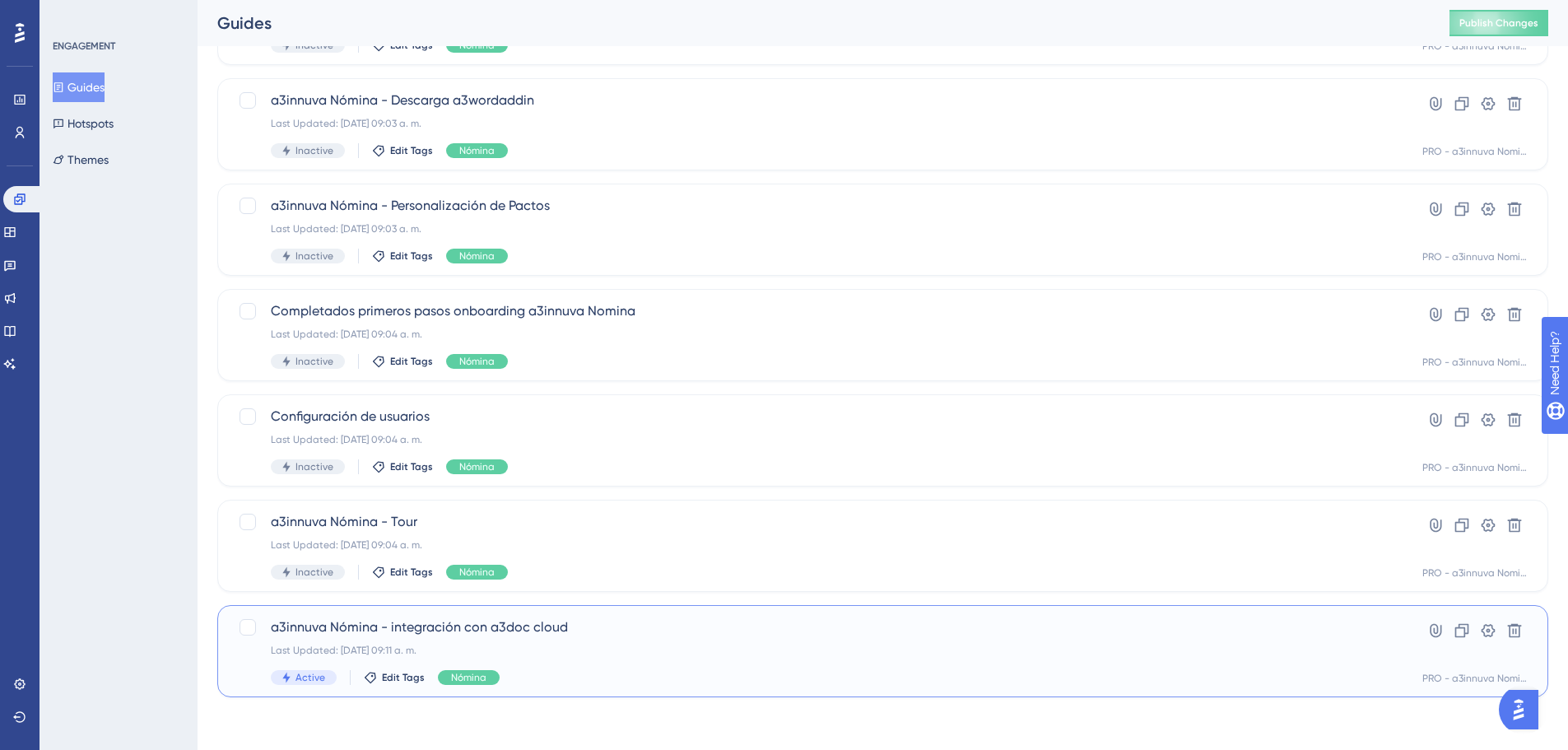
click at [451, 648] on div "Last Updated: 16 oct 2024 09:11 a. m." at bounding box center [817, 651] width 1092 height 14
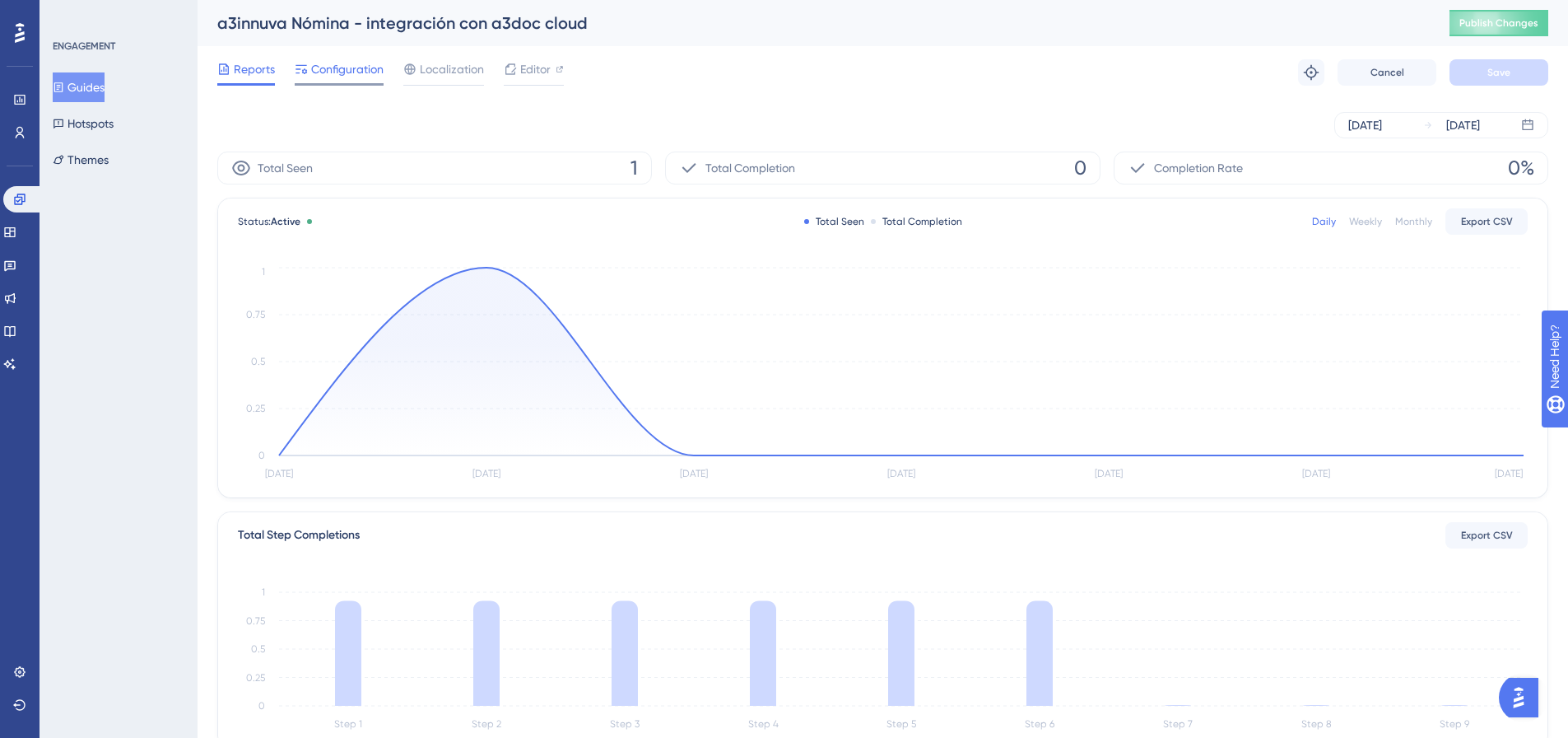
click at [338, 69] on span "Configuration" at bounding box center [348, 69] width 73 height 19
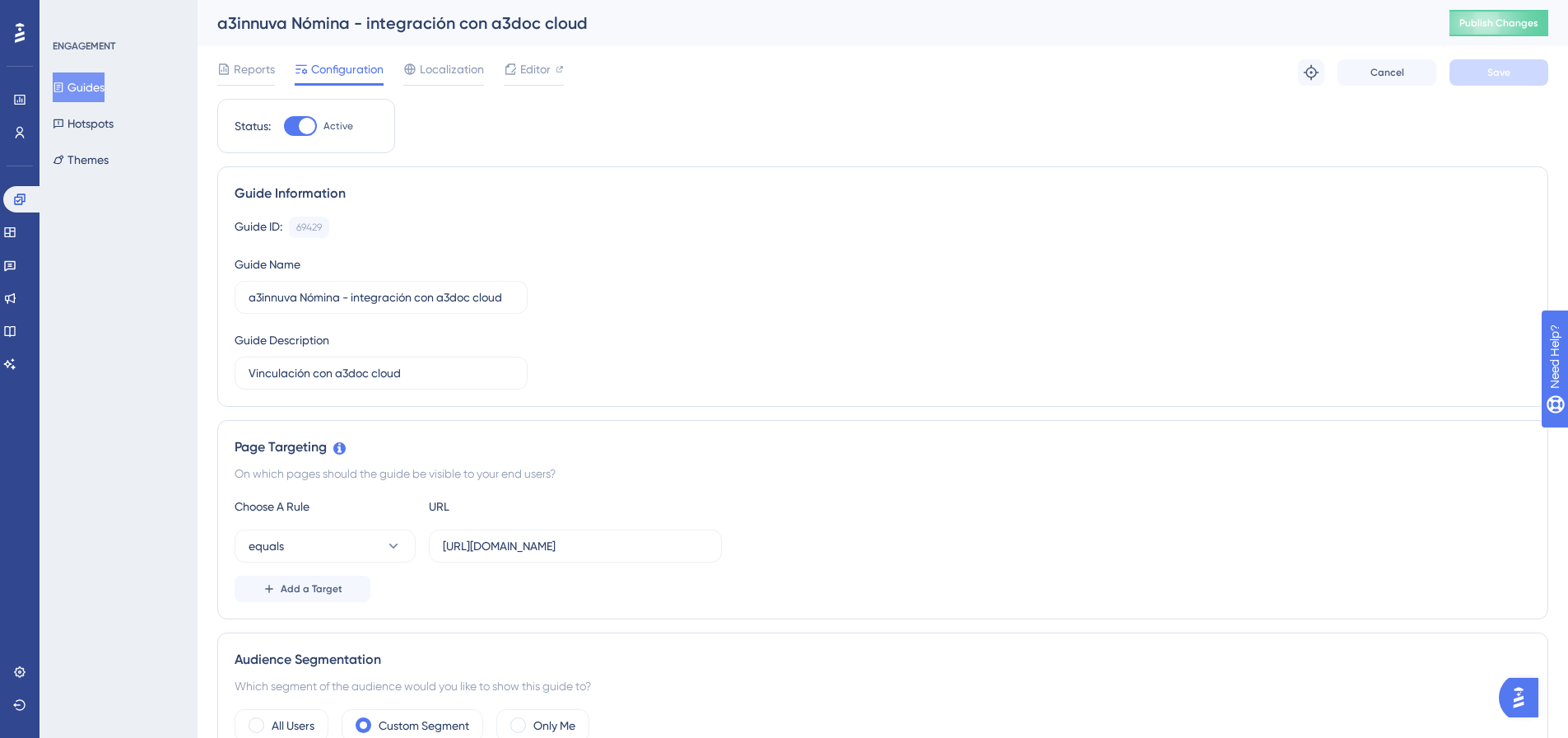
click at [295, 128] on div at bounding box center [300, 125] width 33 height 19
click at [284, 127] on input "Active" at bounding box center [283, 126] width 1 height 1
checkbox input "false"
drag, startPoint x: 1516, startPoint y: 75, endPoint x: 1570, endPoint y: 82, distance: 54.5
click at [1516, 74] on button "Save" at bounding box center [1499, 72] width 99 height 26
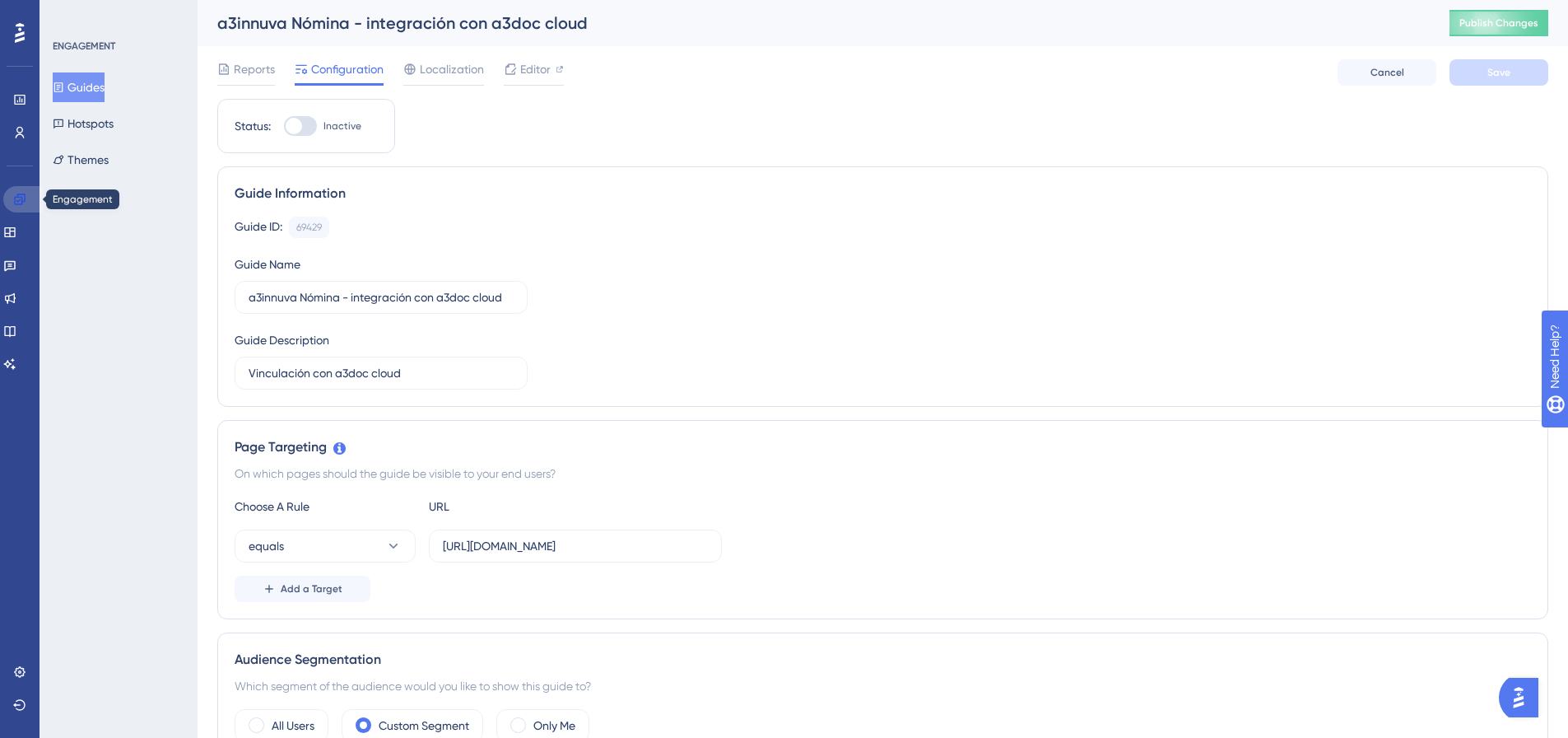
click at [21, 204] on icon at bounding box center [19, 199] width 11 height 11
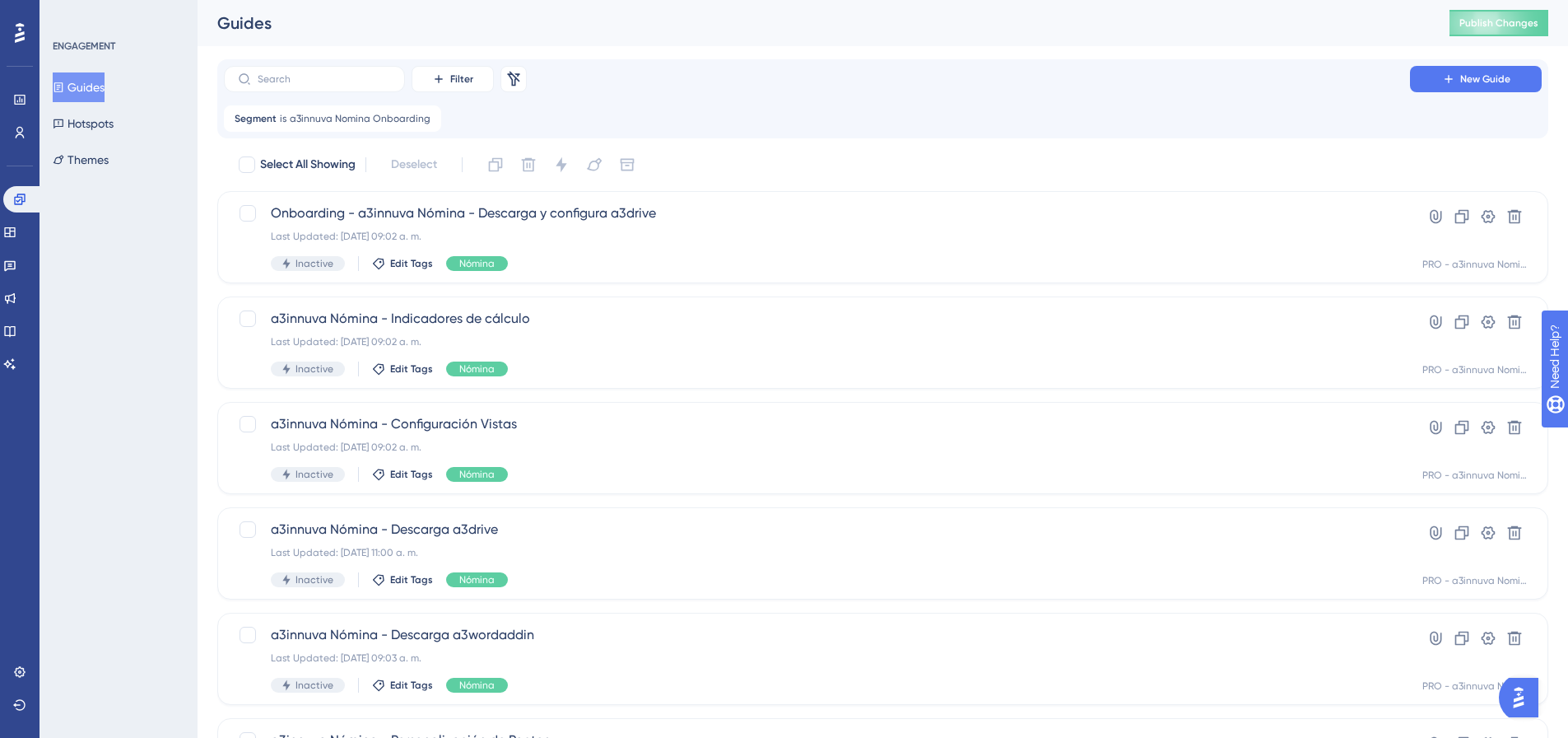
click at [426, 121] on icon at bounding box center [429, 118] width 10 height 10
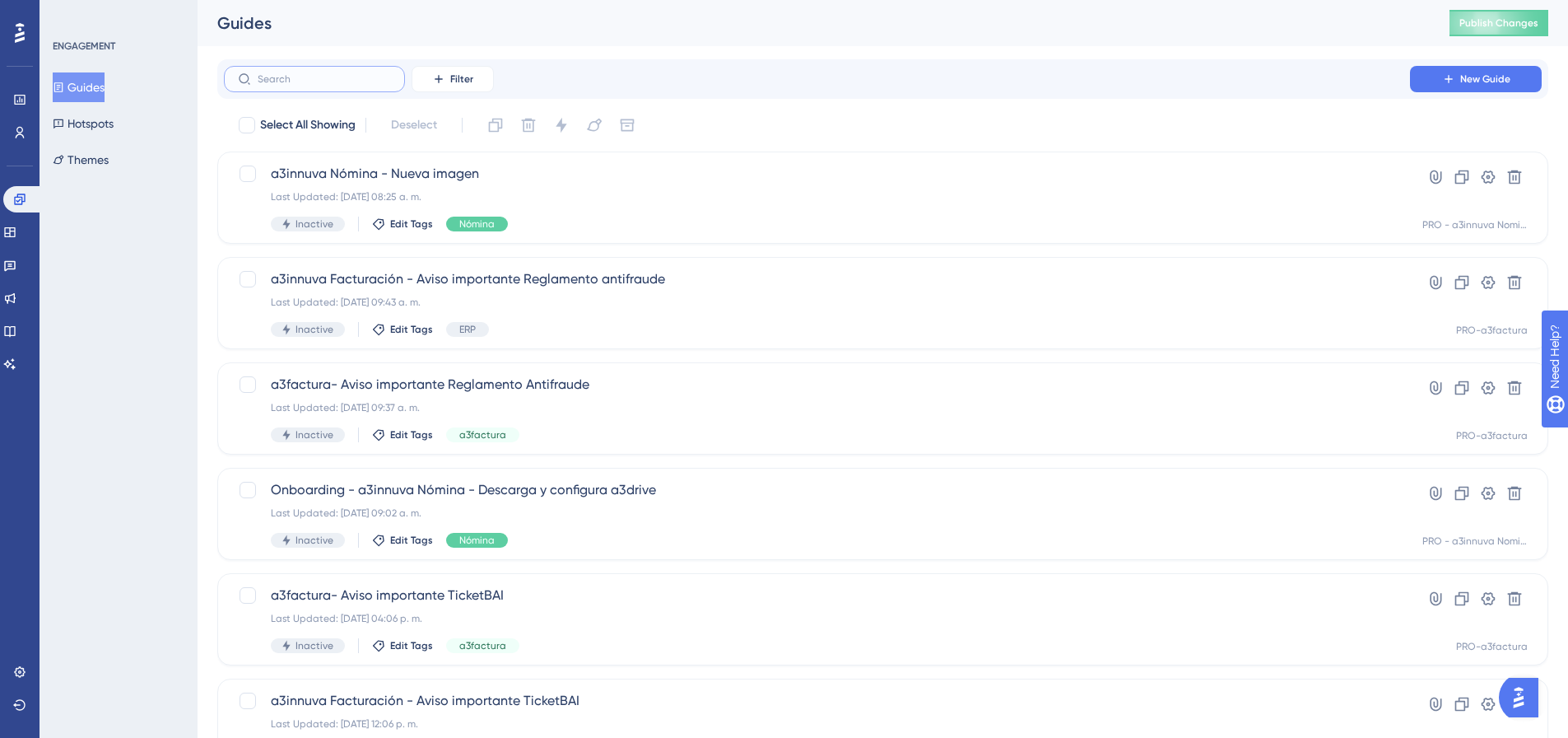
click at [287, 80] on input "text" at bounding box center [324, 80] width 134 height 12
paste input "a3innuva Nómina - Convenios y Pactos"
type input "a3innuva Nómina - Convenios y Pactos"
checkbox input "true"
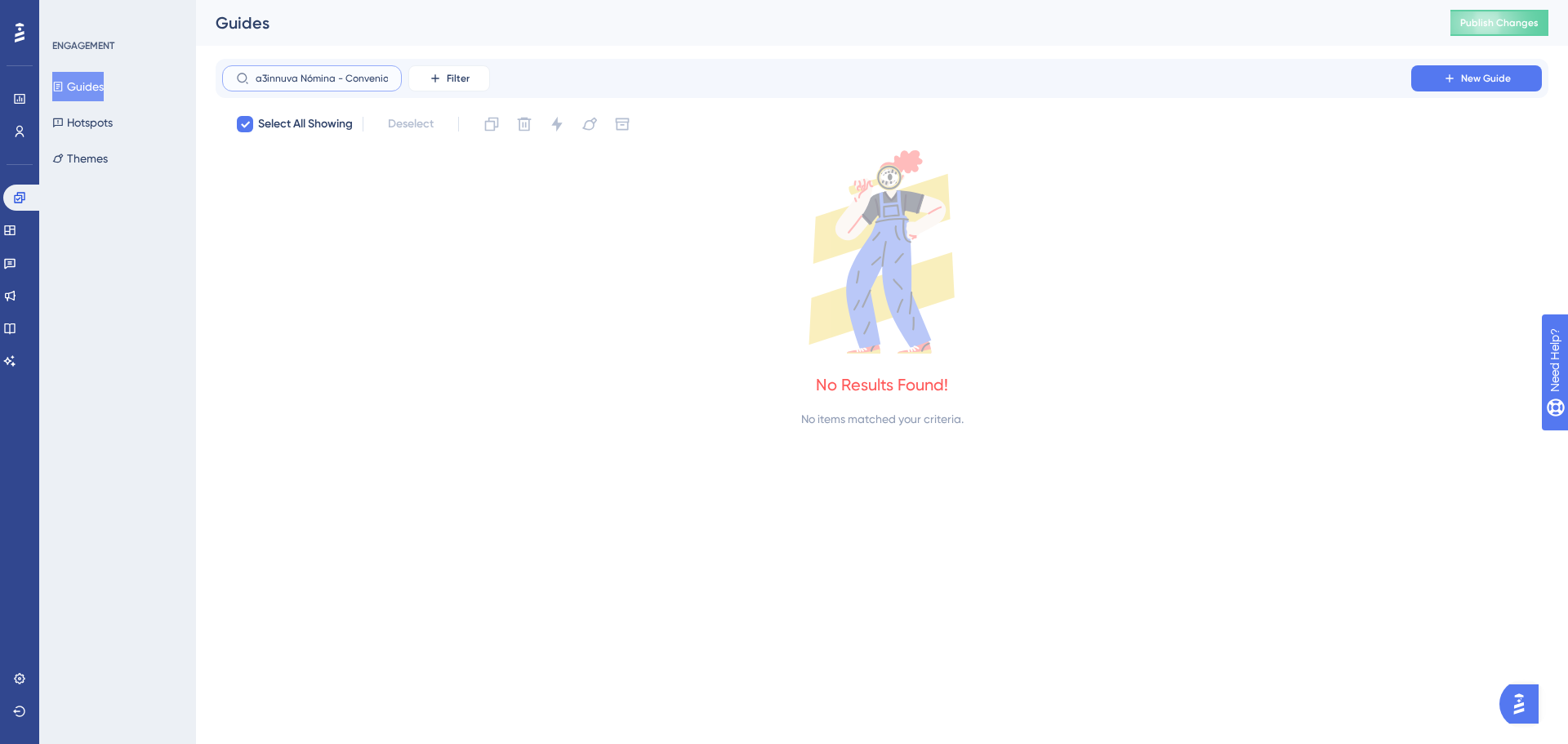
drag, startPoint x: 301, startPoint y: 76, endPoint x: 146, endPoint y: 65, distance: 155.4
click at [196, 65] on div "Performance Users Engagement Widgets Feedback Product Updates Knowledge Base AI…" at bounding box center [881, 228] width 1372 height 455
type input "Convenios y Pactos"
checkbox input "false"
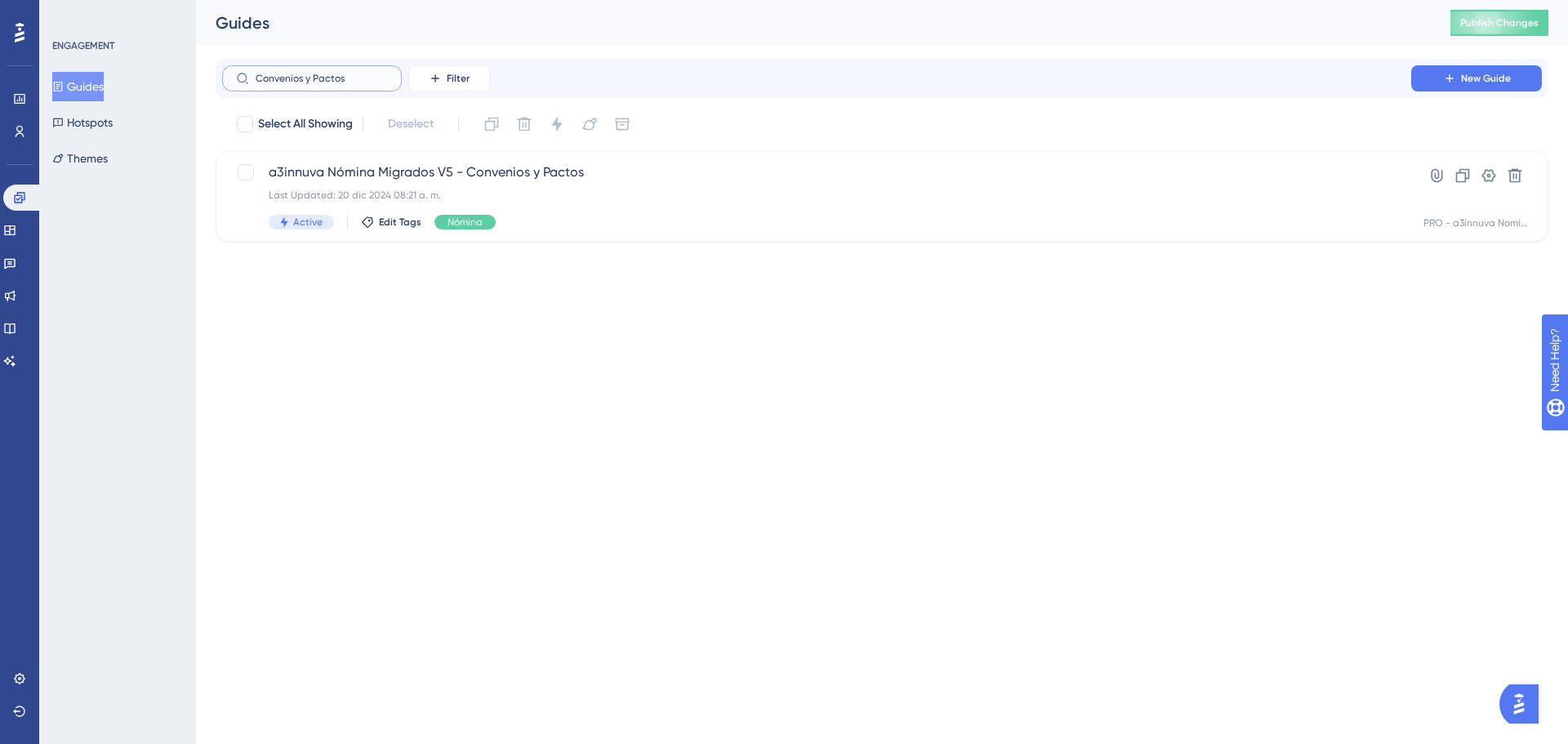
drag, startPoint x: 353, startPoint y: 80, endPoint x: 102, endPoint y: 70, distance: 251.2
click at [196, 70] on div "Performance Users Engagement Widgets Feedback Product Updates Knowledge Base AI…" at bounding box center [881, 134] width 1372 height 268
type input "Convenios y Pactos"
click at [506, 188] on div "a3innuva Nómina Migrados V5 - Convenios y Pactos Last Updated: 20 dic 2024 08:2…" at bounding box center [817, 196] width 1096 height 67
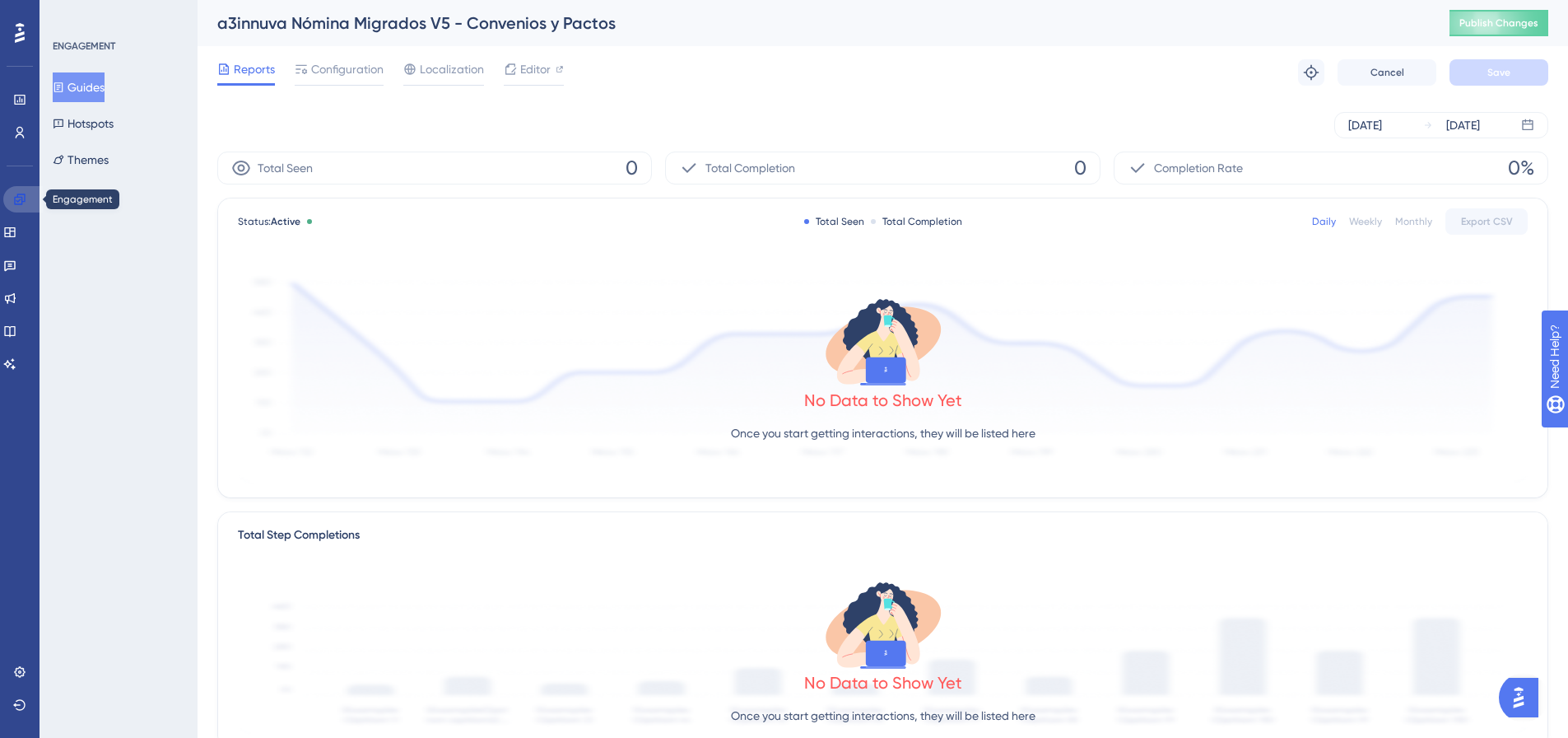
click at [19, 200] on icon at bounding box center [20, 200] width 14 height 14
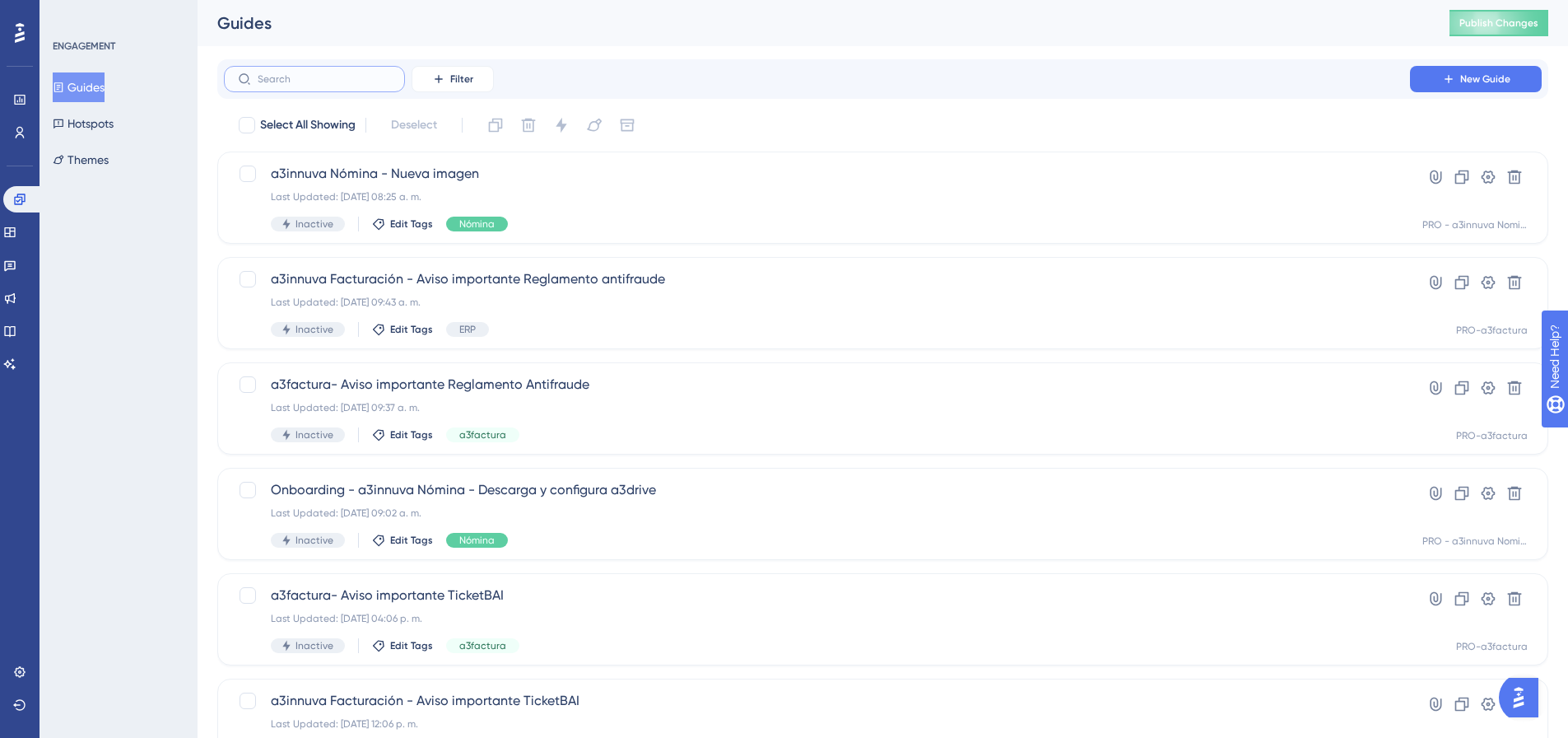
click at [331, 81] on input "text" at bounding box center [324, 80] width 134 height 12
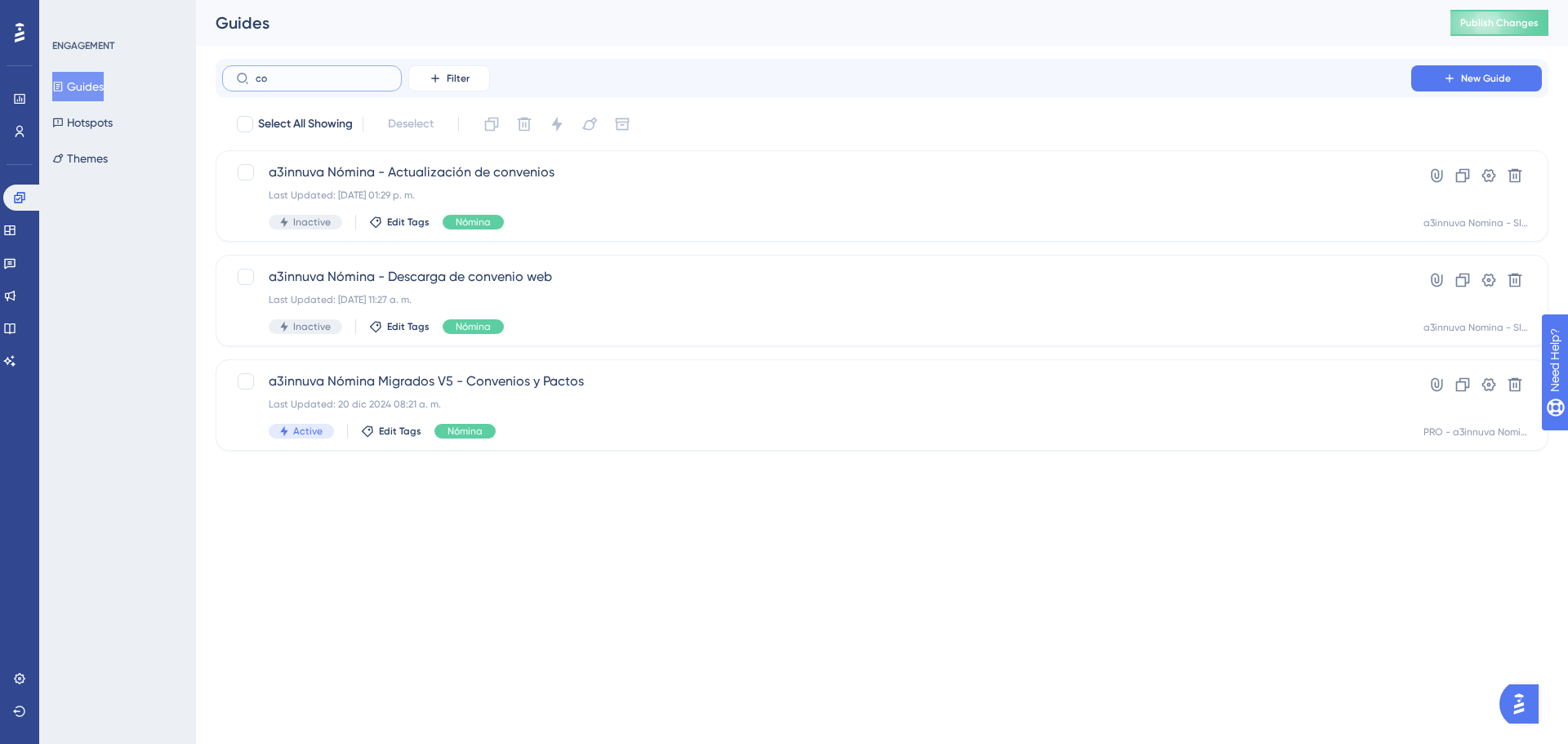
type input "c"
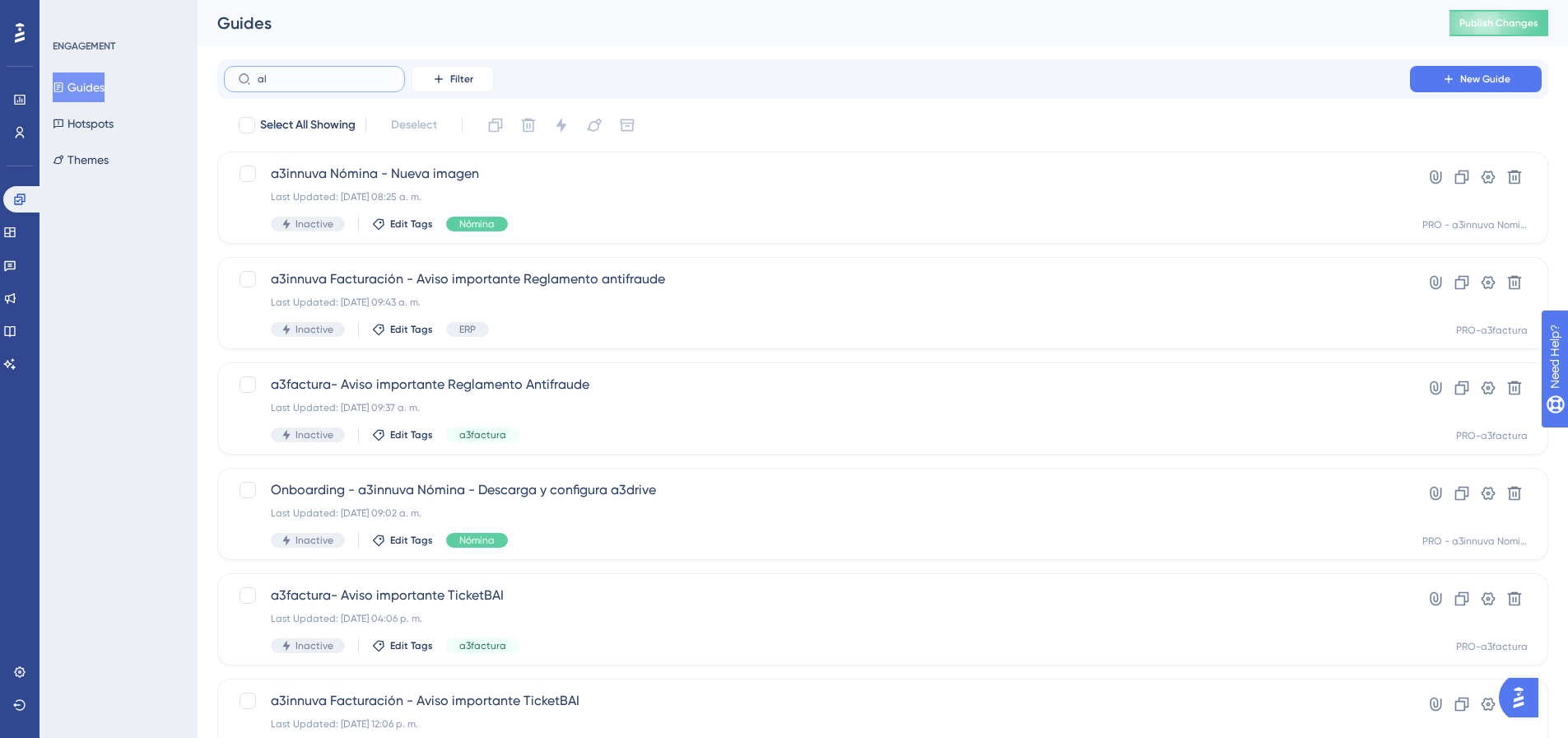
type input "alt"
checkbox input "true"
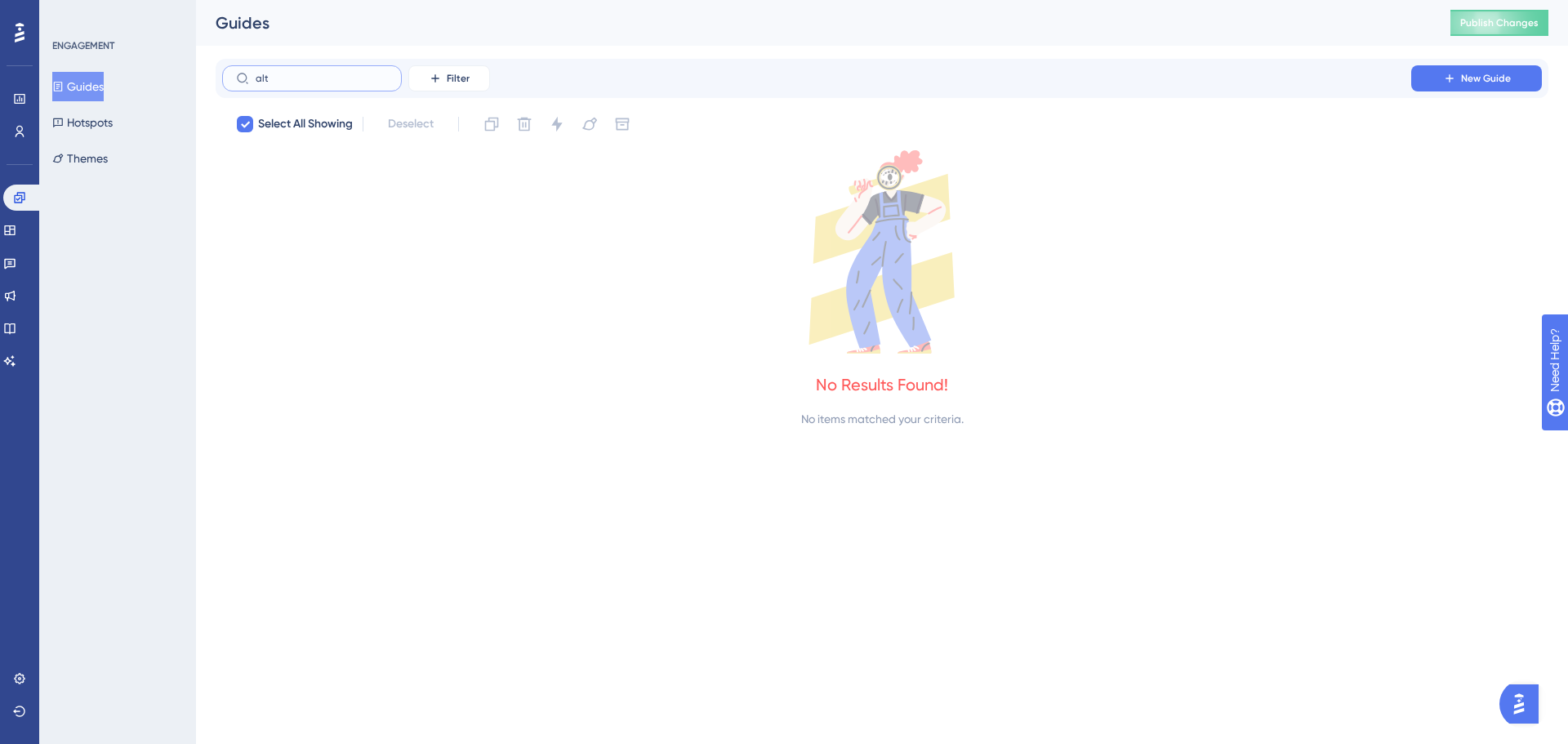
type input "al"
checkbox input "false"
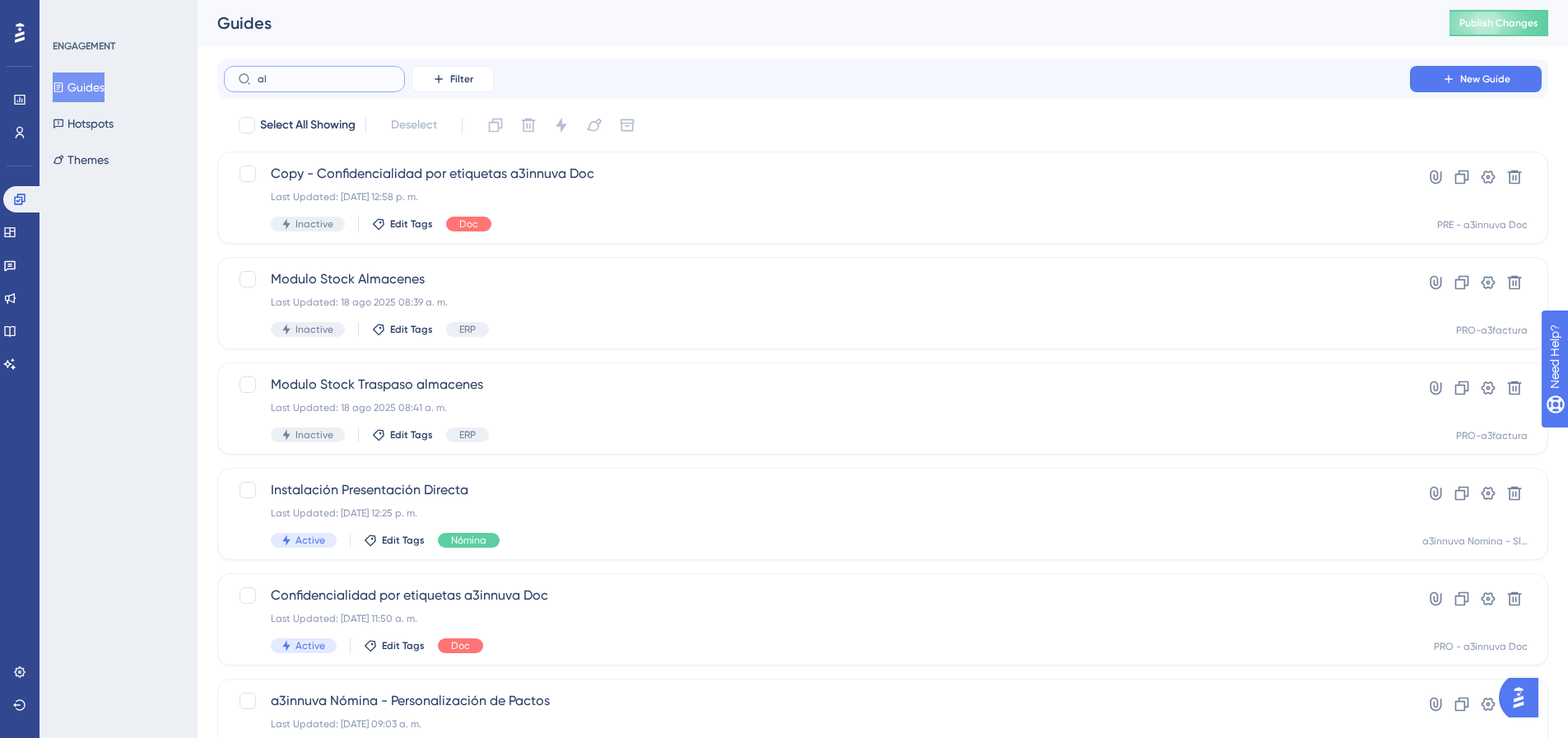
type input "a"
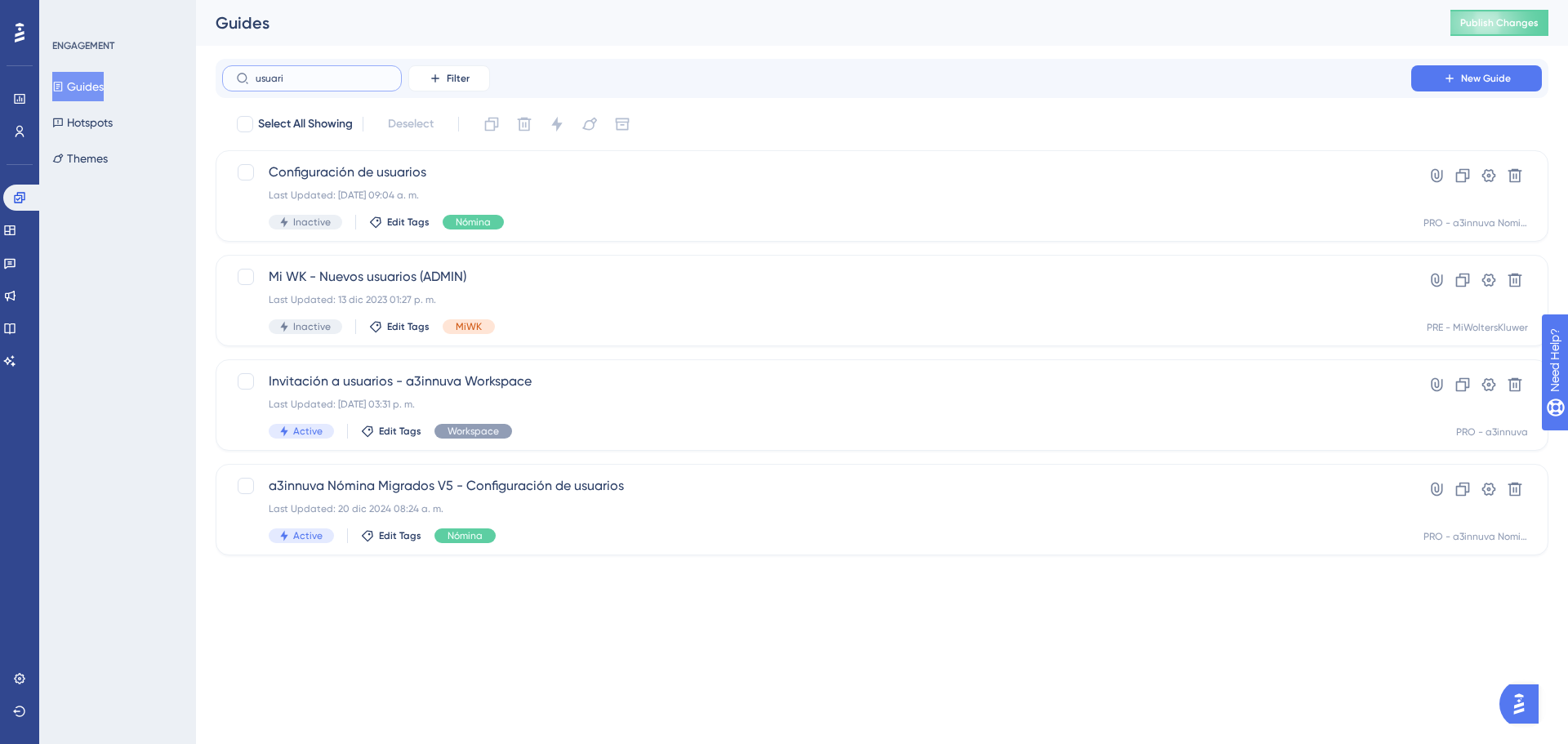
type input "usuari"
drag, startPoint x: 295, startPoint y: 71, endPoint x: 169, endPoint y: 64, distance: 126.2
click at [196, 64] on div "Performance Users Engagement Widgets Feedback Product Updates Knowledge Base AI…" at bounding box center [881, 291] width 1372 height 582
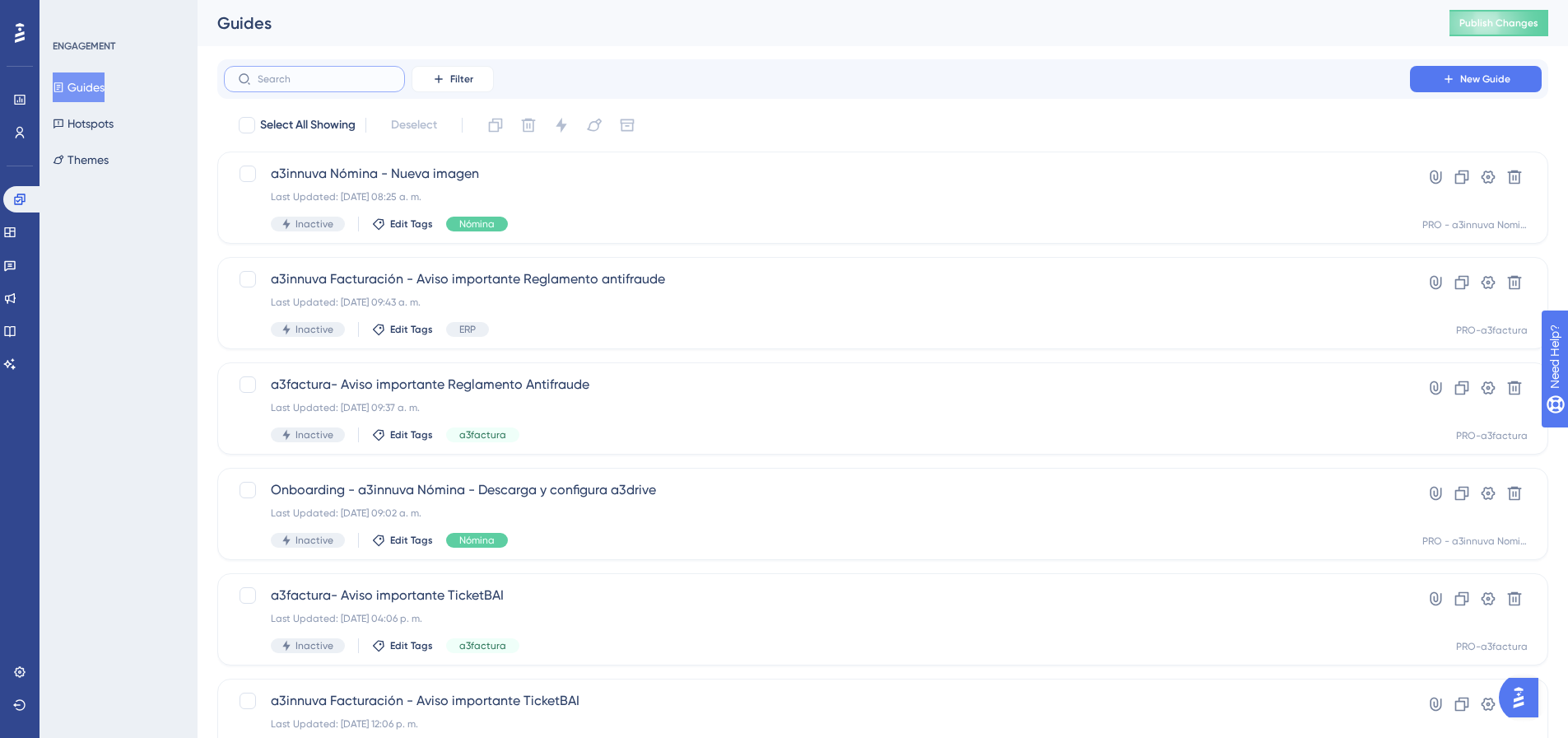
paste input "Alta de usuarios en a3innuva Nómina"
type input "Alta de usuarios en a3innuva Nómina"
checkbox input "true"
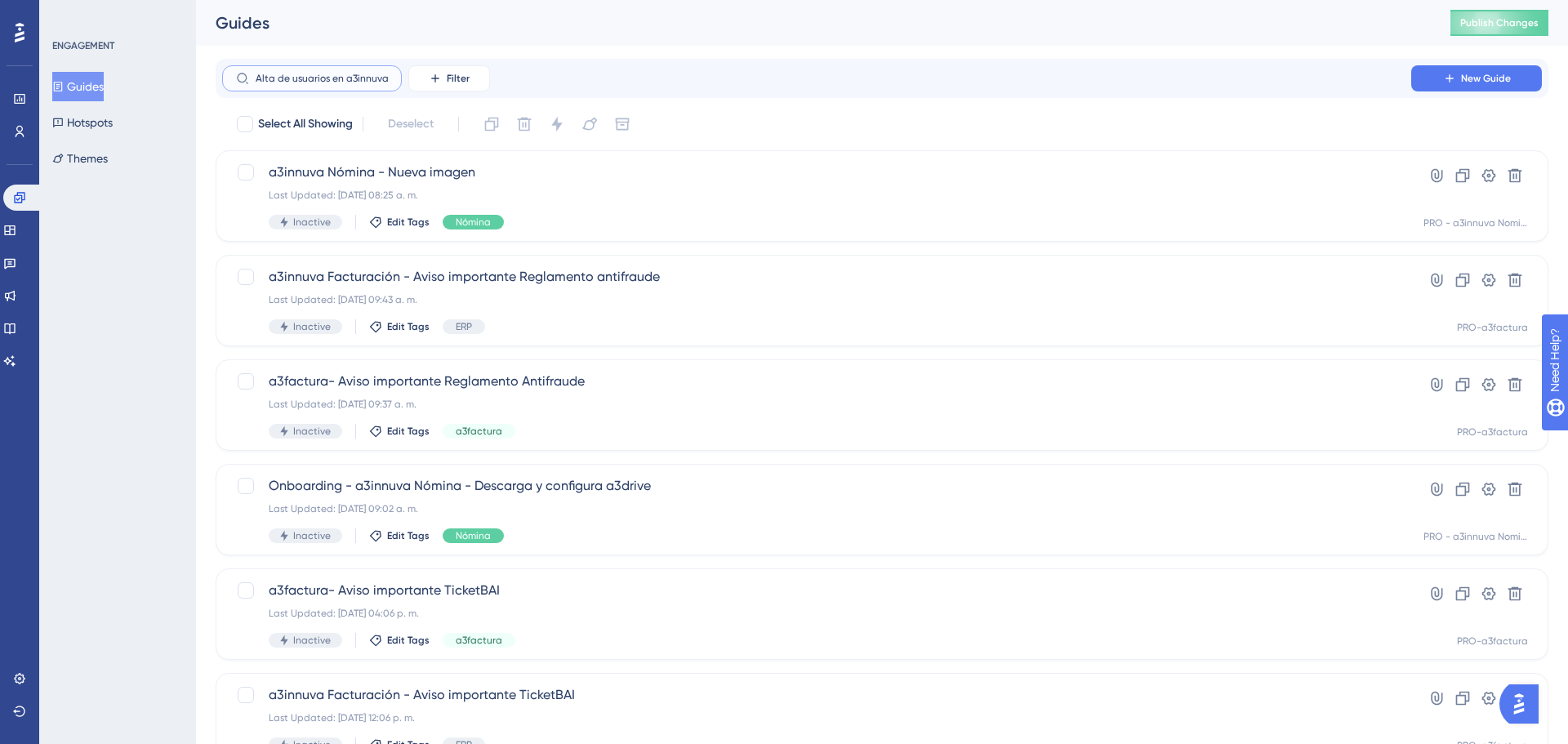
scroll to position [0, 37]
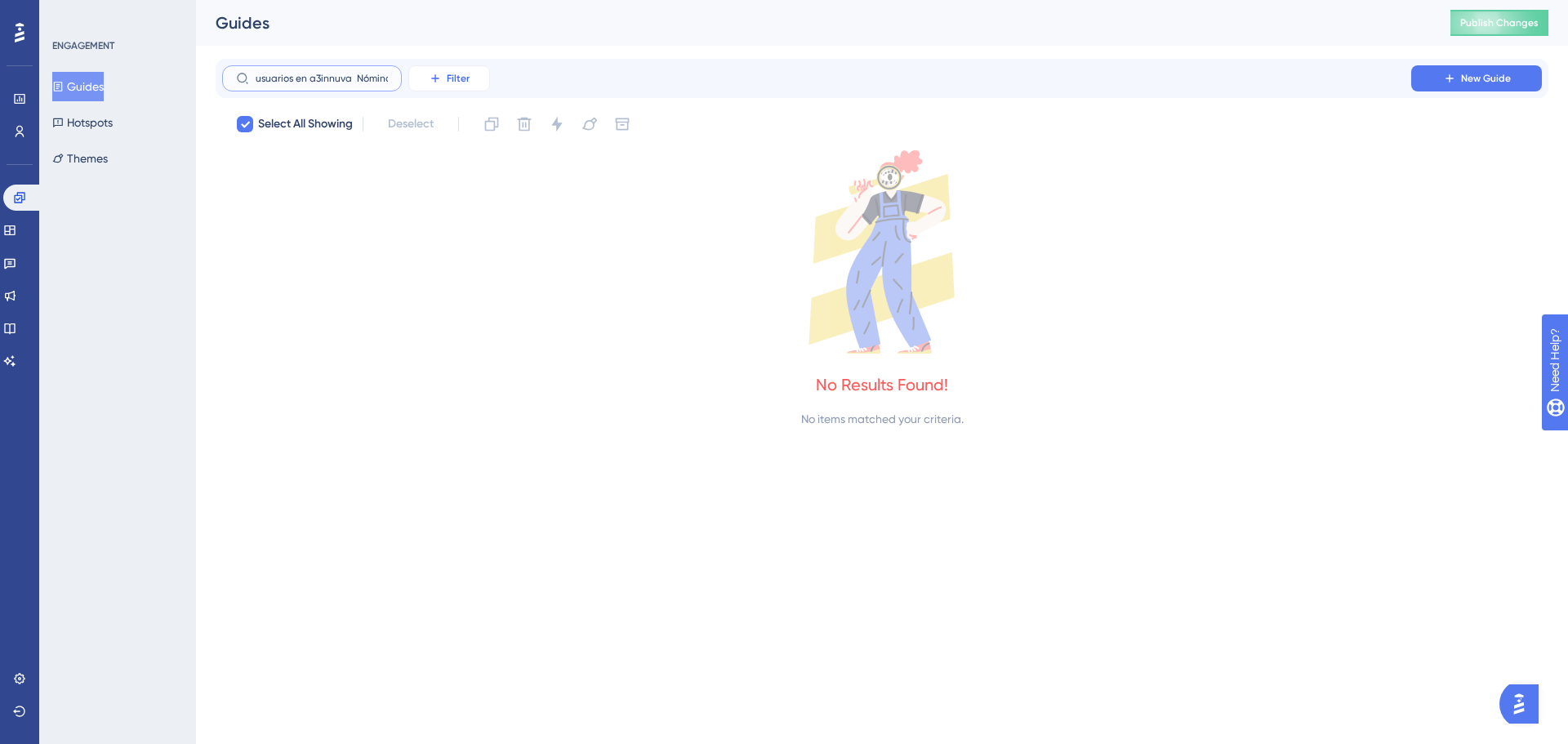
drag, startPoint x: 292, startPoint y: 75, endPoint x: 457, endPoint y: 75, distance: 165.0
click at [457, 75] on div "Alta de usuarios en a3innuva Nómina Filter" at bounding box center [356, 78] width 268 height 26
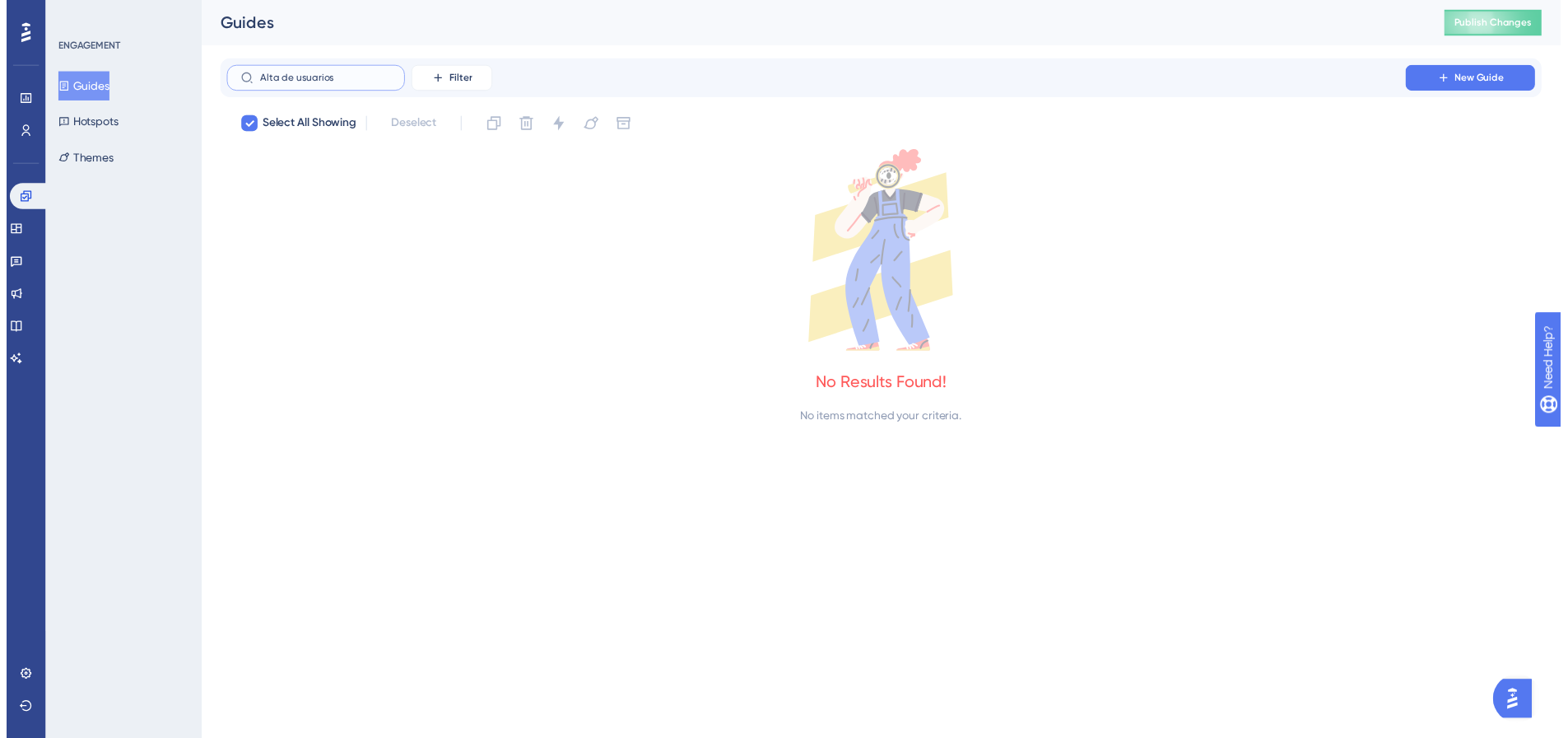
scroll to position [0, 0]
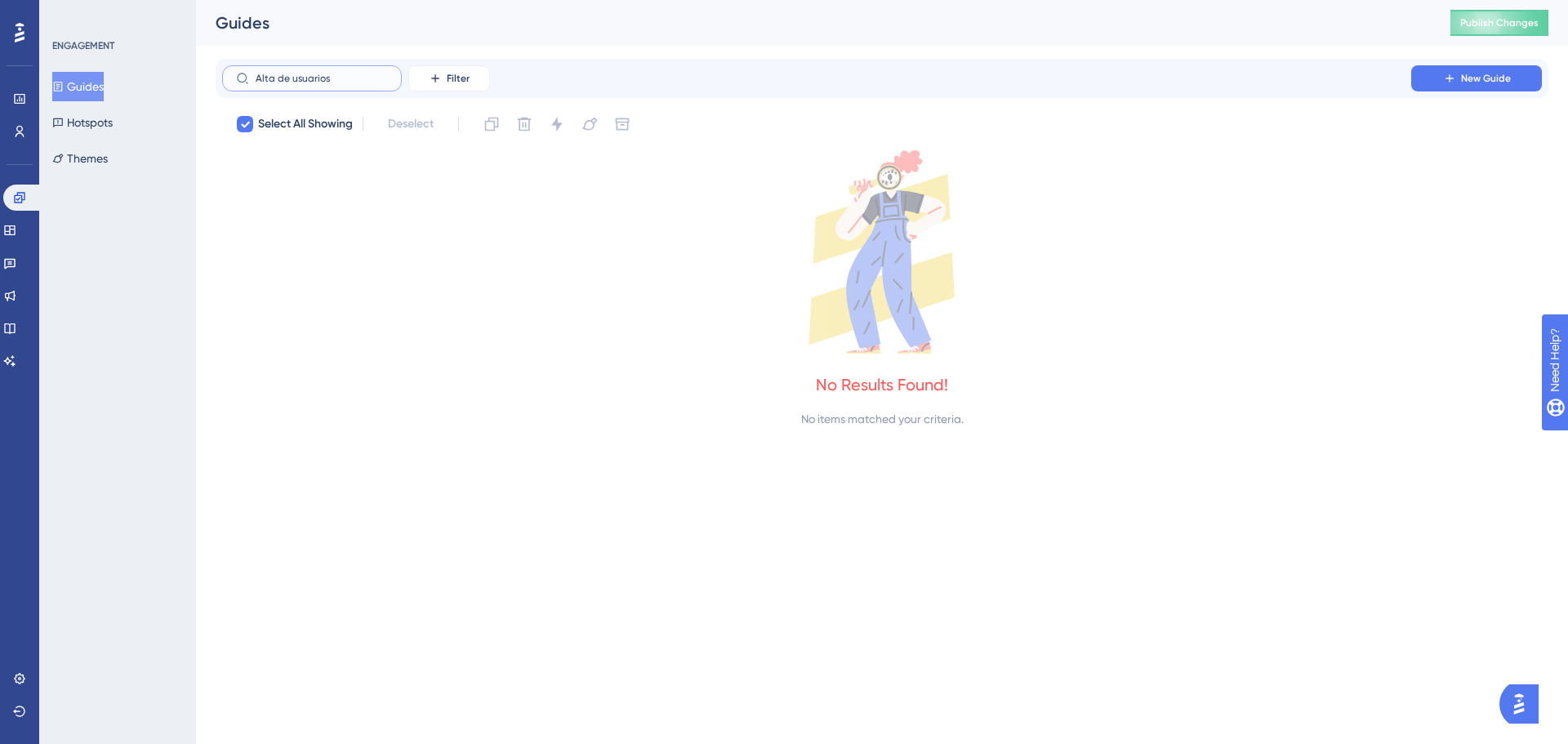
type input "Alta de usuarios"
click at [16, 233] on icon at bounding box center [10, 231] width 13 height 13
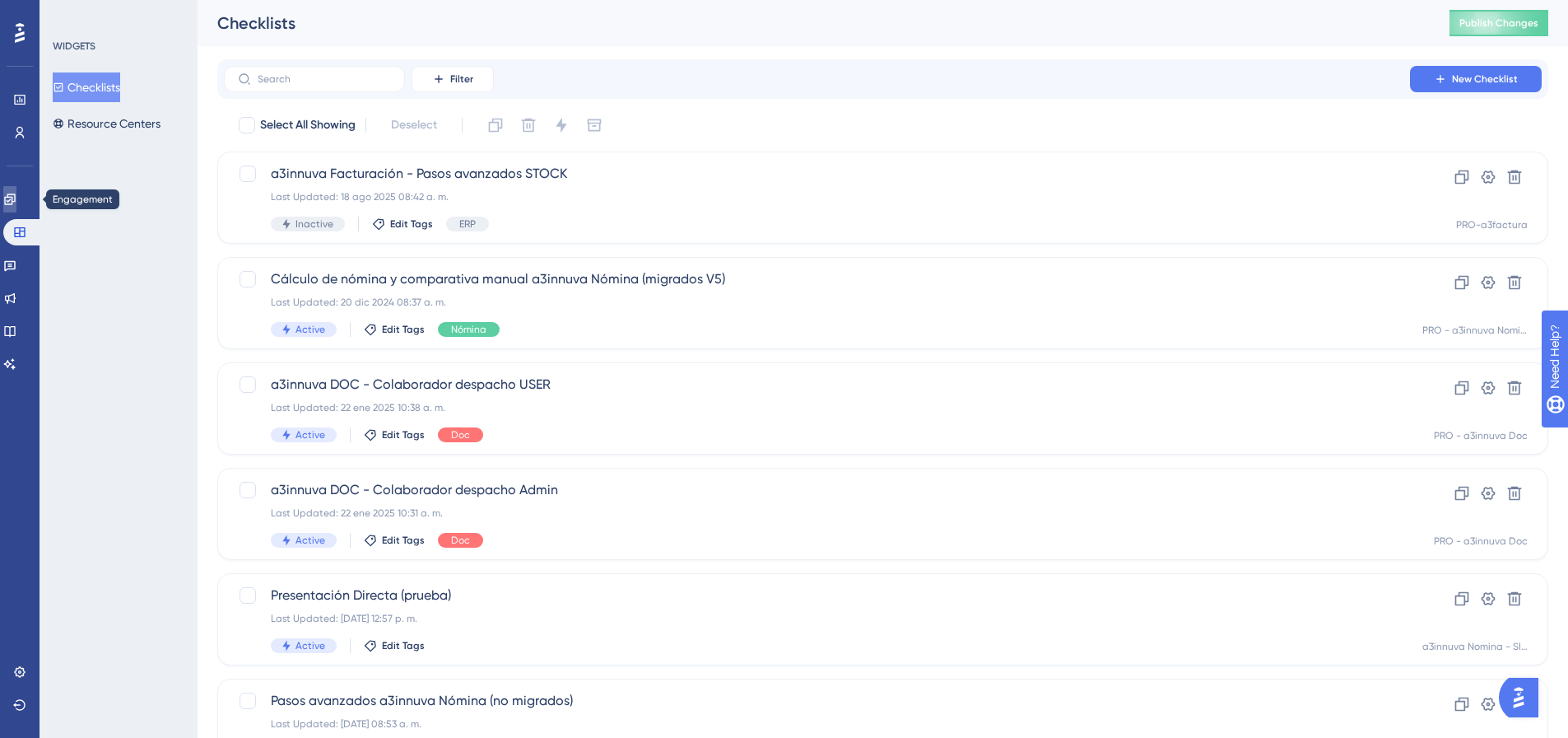
click at [16, 196] on icon at bounding box center [10, 200] width 14 height 14
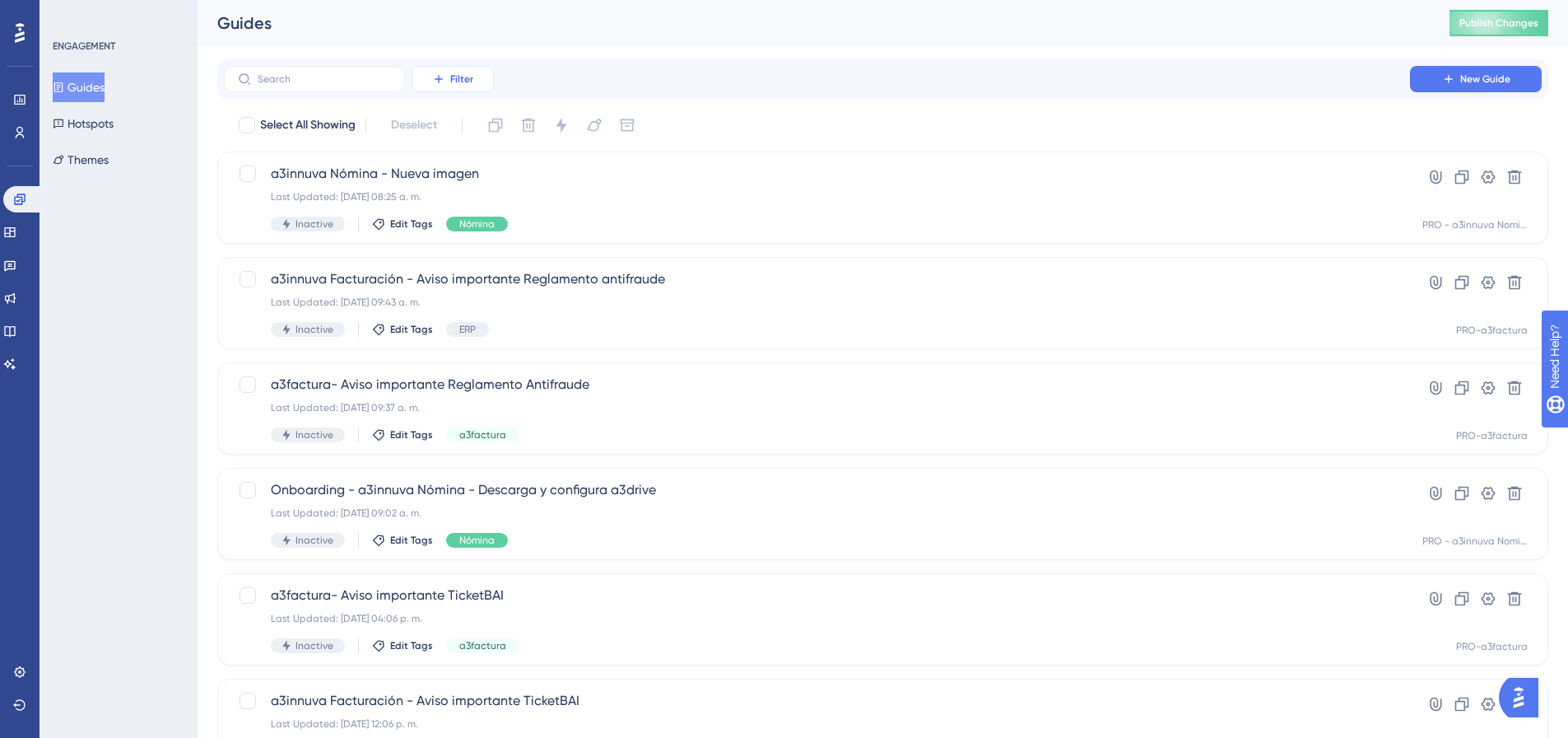
click at [465, 80] on span "Filter" at bounding box center [461, 80] width 23 height 14
click at [469, 159] on span "Segments" at bounding box center [462, 158] width 52 height 19
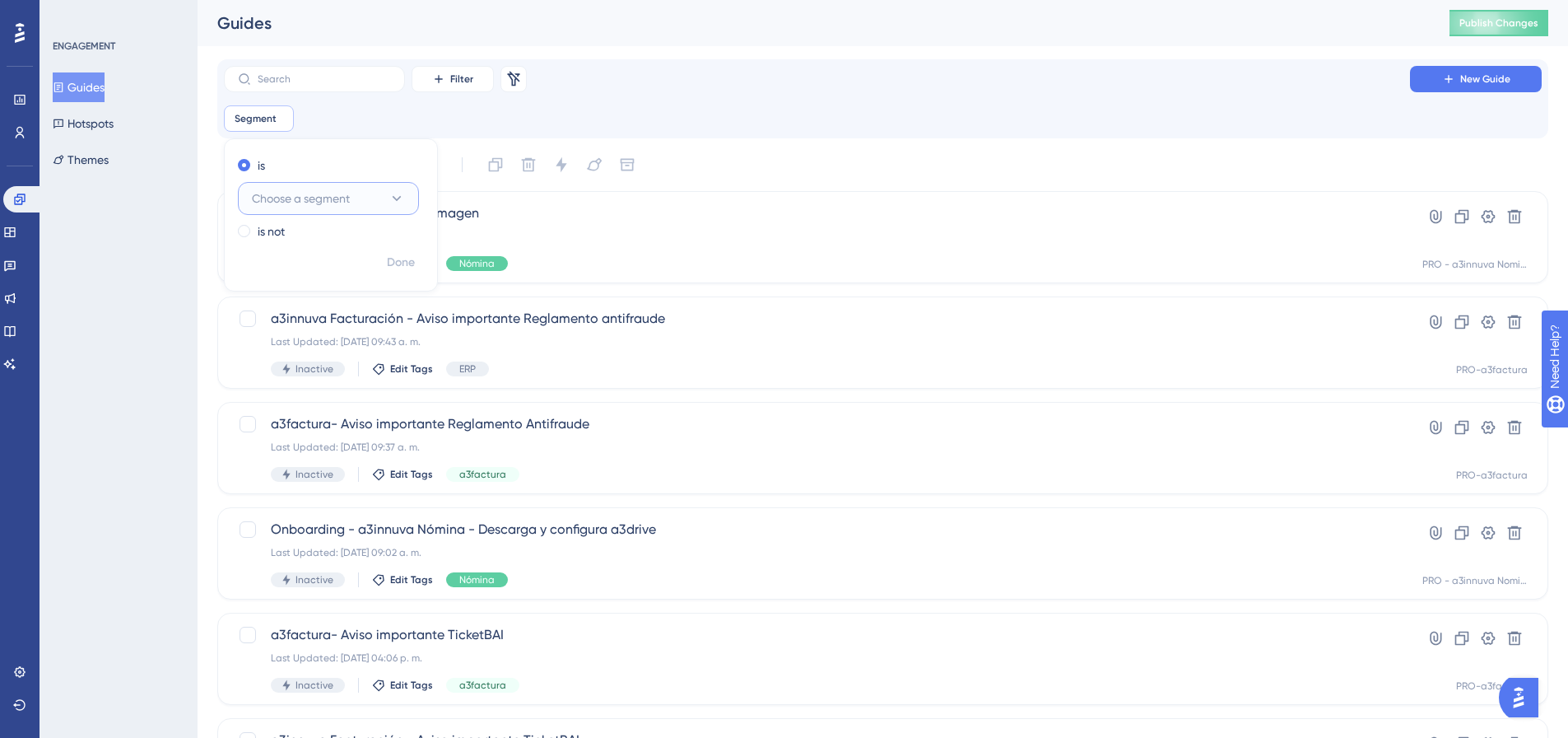
click at [332, 199] on span "Choose a segment" at bounding box center [301, 198] width 98 height 19
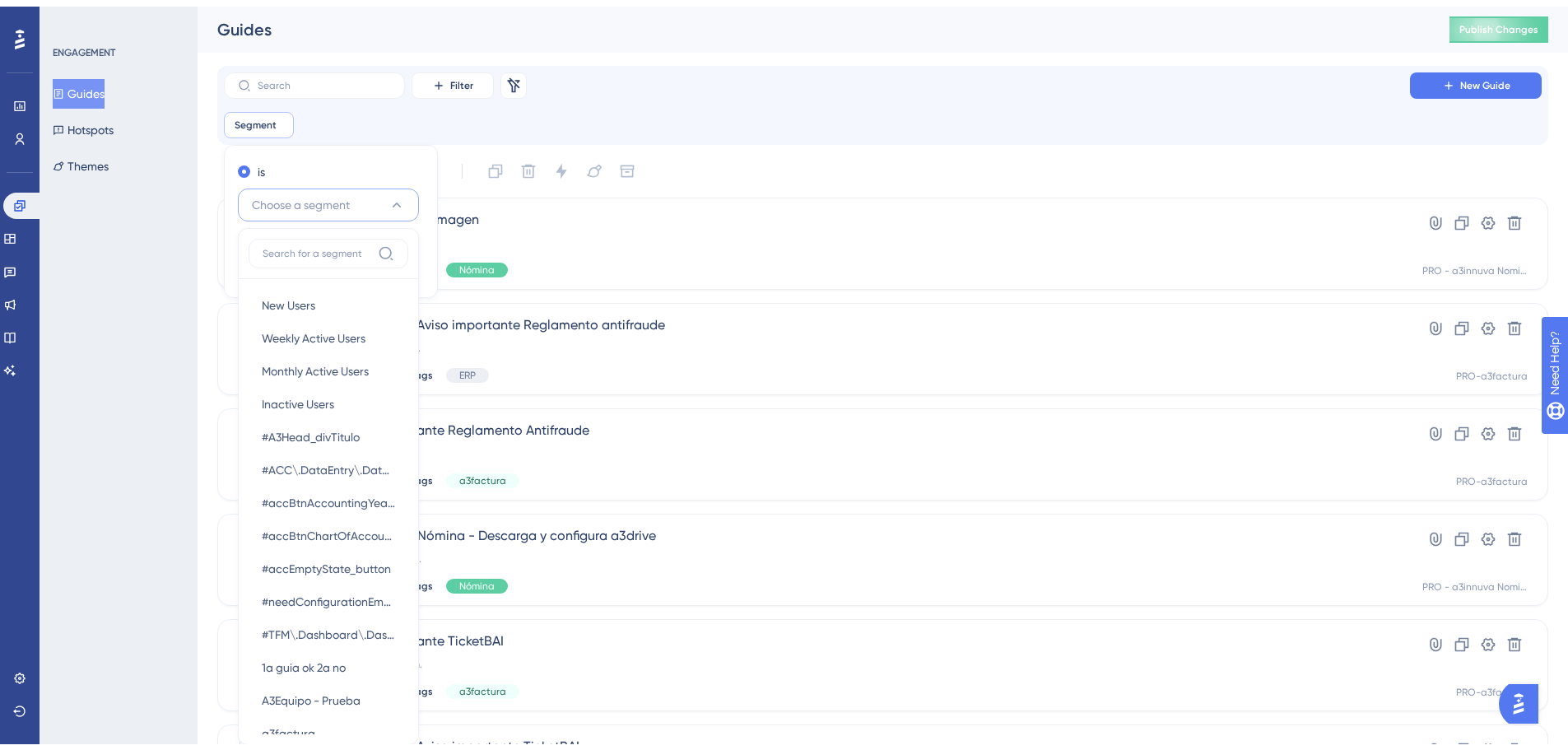
scroll to position [61, 0]
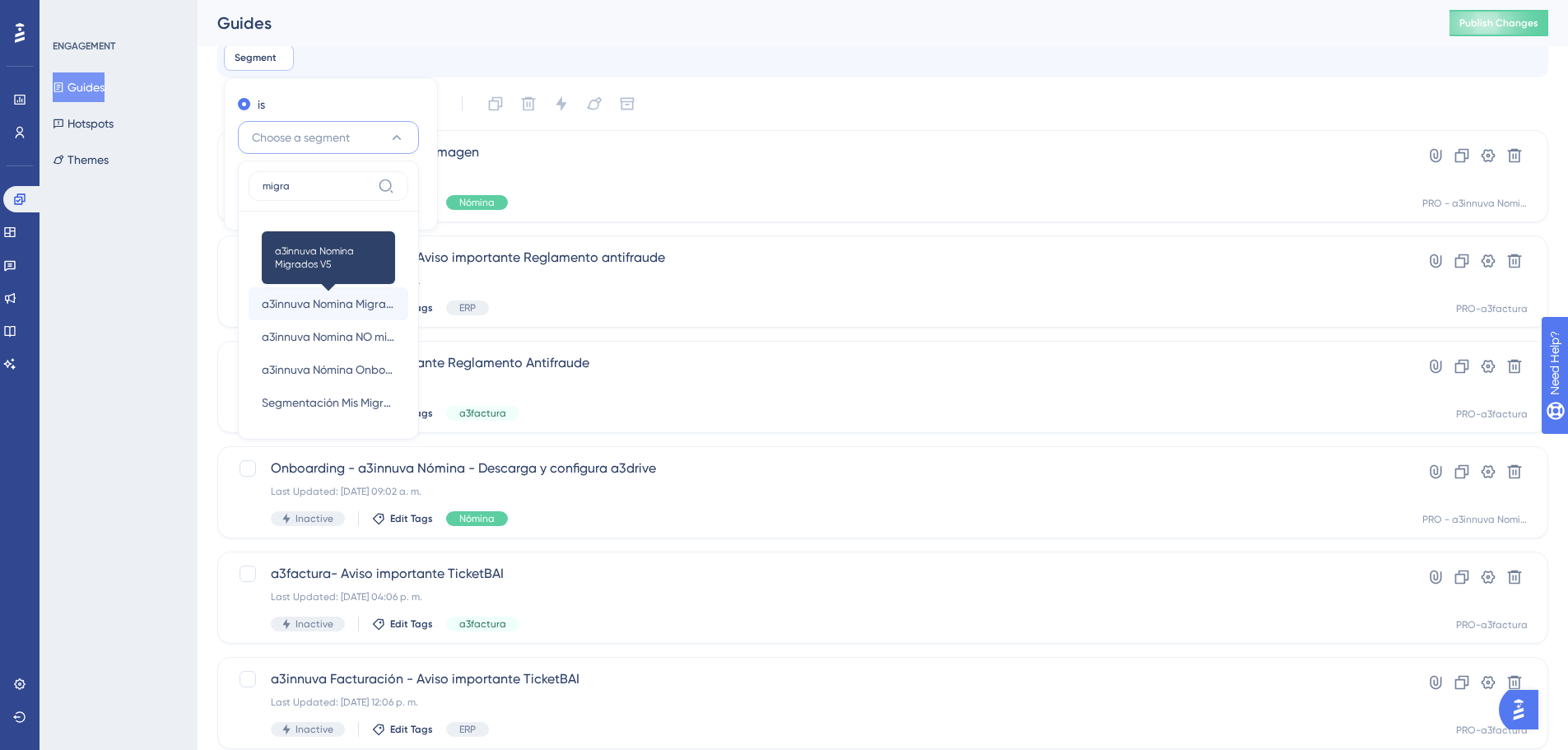
type input "migra"
drag, startPoint x: 333, startPoint y: 299, endPoint x: 469, endPoint y: 297, distance: 136.0
click at [339, 299] on span "a3innuva Nomina Migrados V5" at bounding box center [328, 303] width 134 height 19
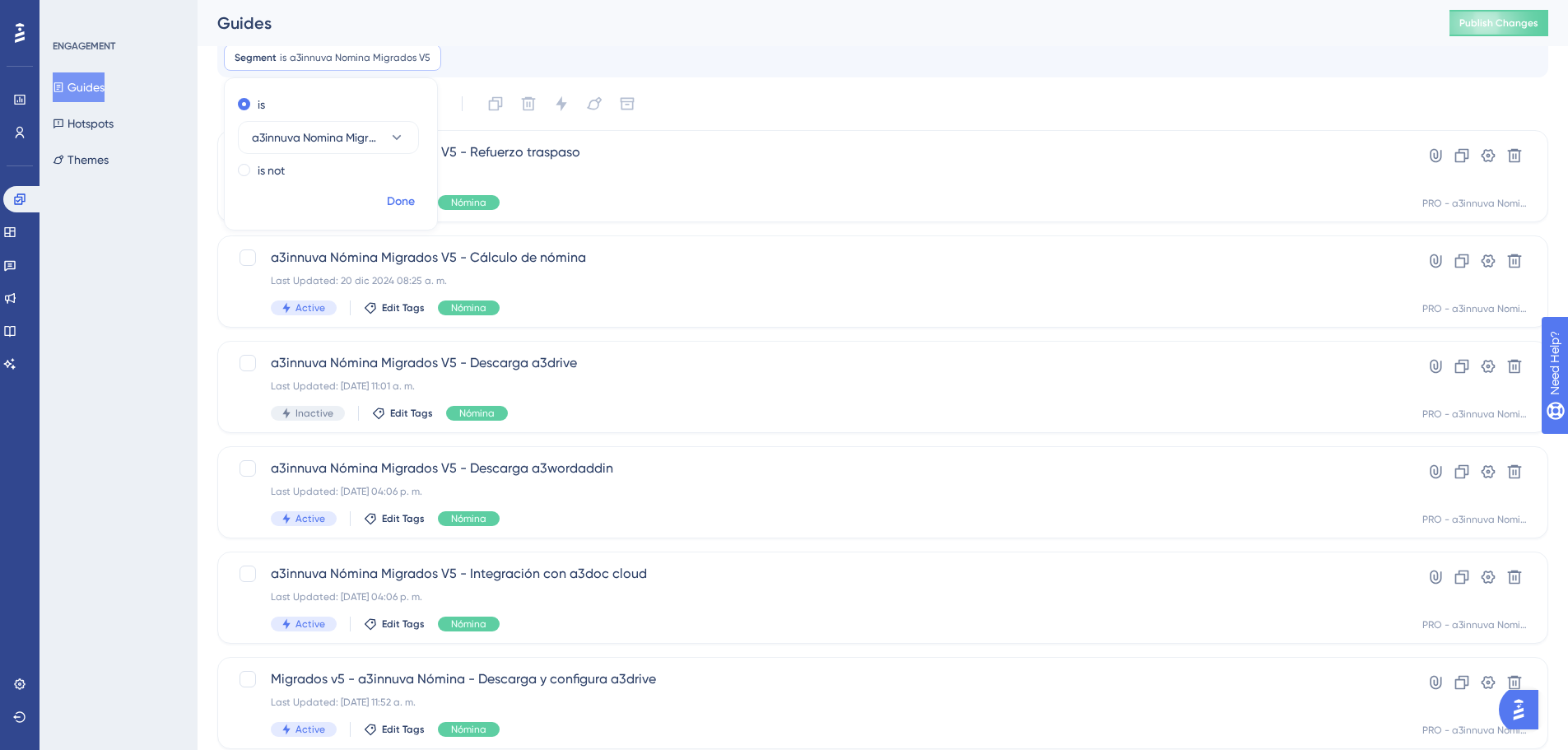
click at [403, 199] on span "Done" at bounding box center [400, 201] width 28 height 19
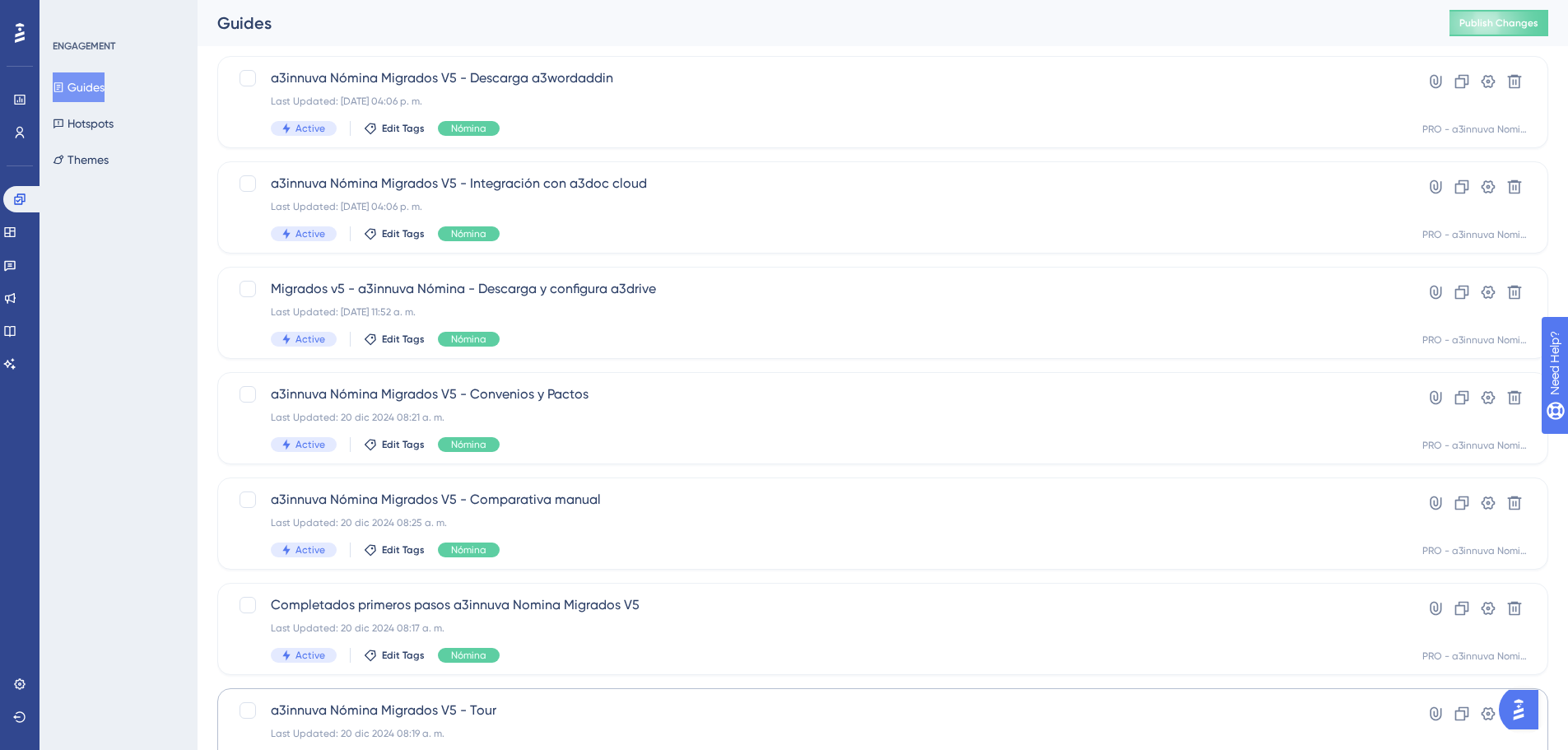
scroll to position [555, 0]
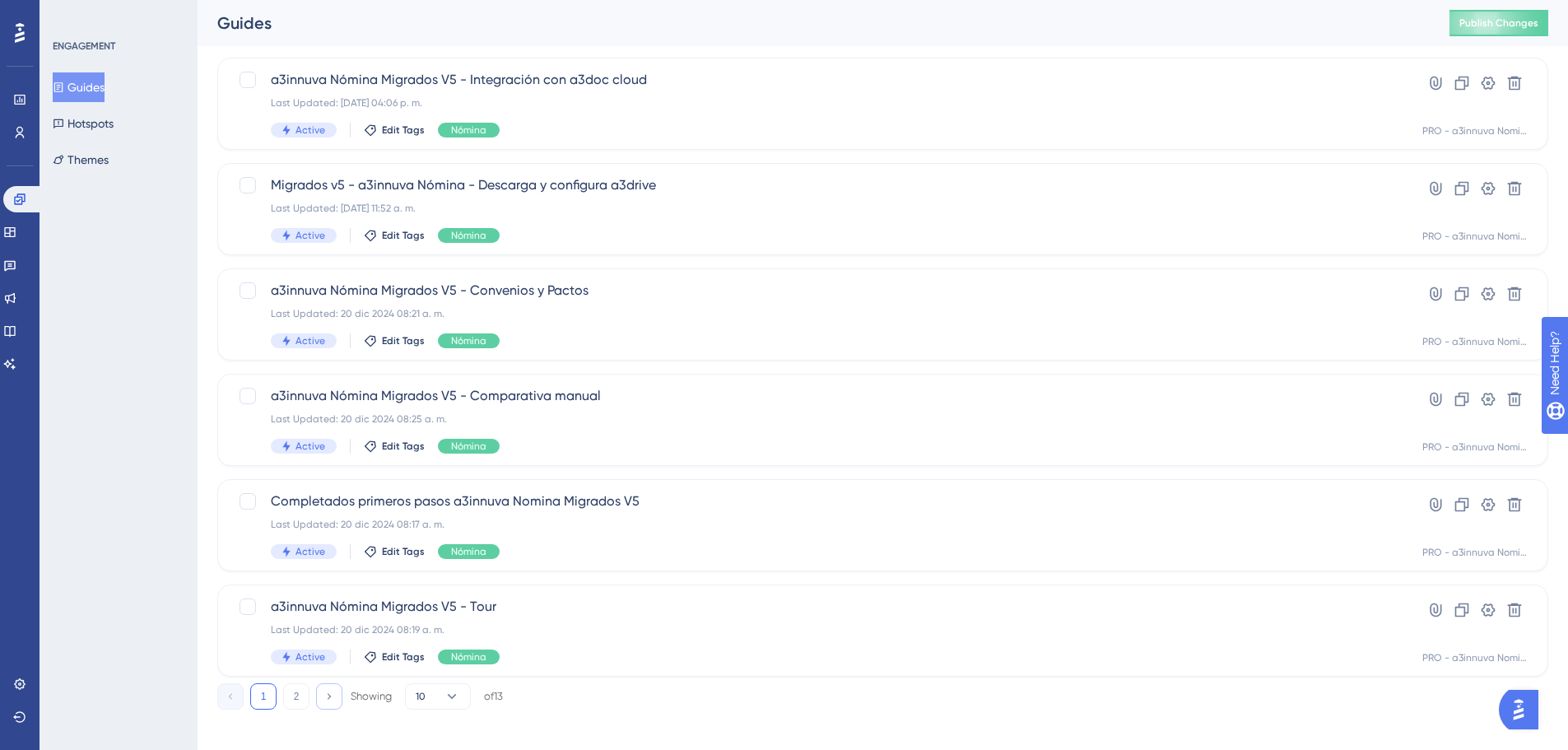
click at [329, 699] on icon at bounding box center [328, 696] width 11 height 11
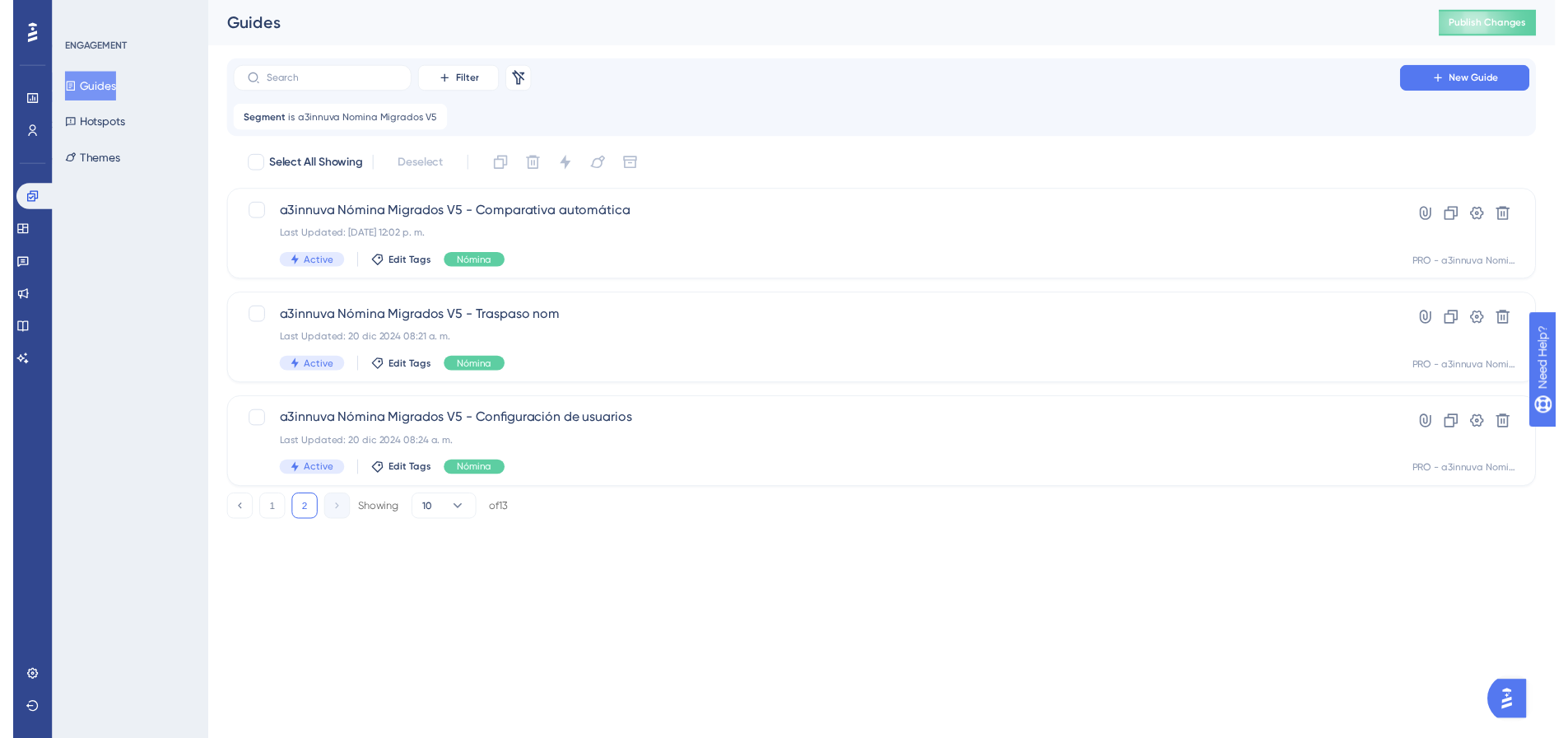
scroll to position [0, 0]
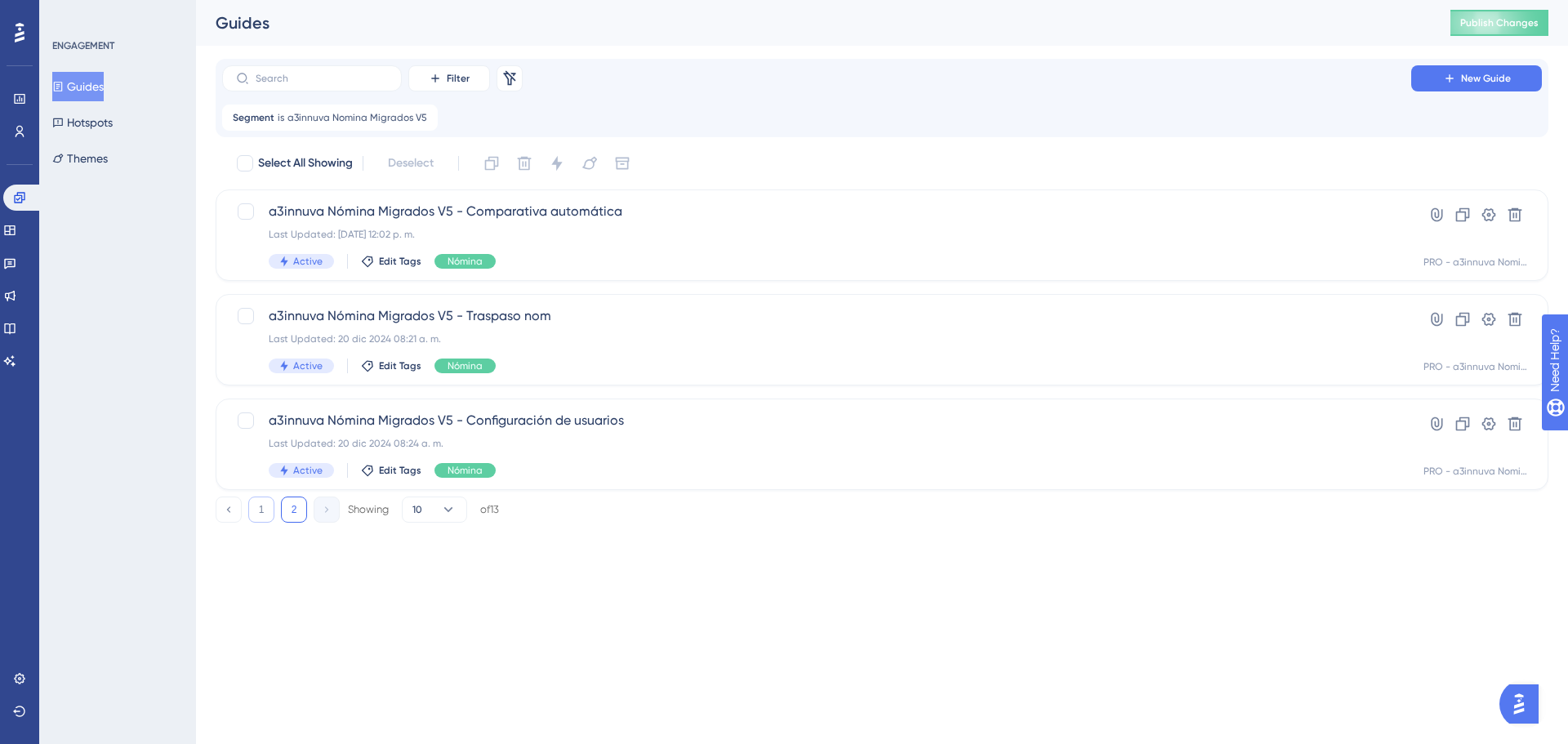
click at [259, 515] on button "1" at bounding box center [261, 509] width 26 height 26
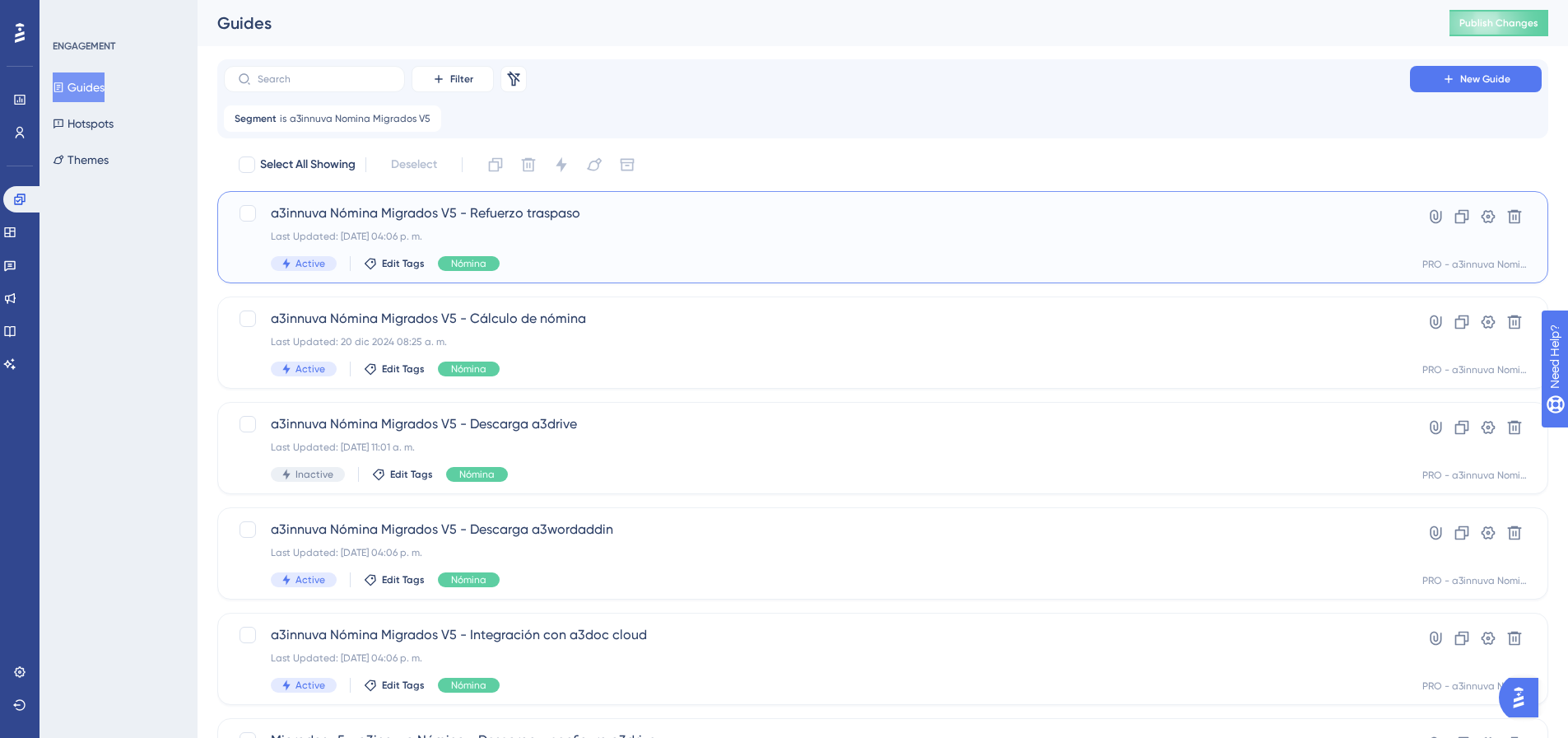
click at [676, 226] on div "a3innuva Nómina Migrados V5 - Refuerzo traspaso Last Updated: 22 jul 2025 04:06…" at bounding box center [817, 237] width 1092 height 68
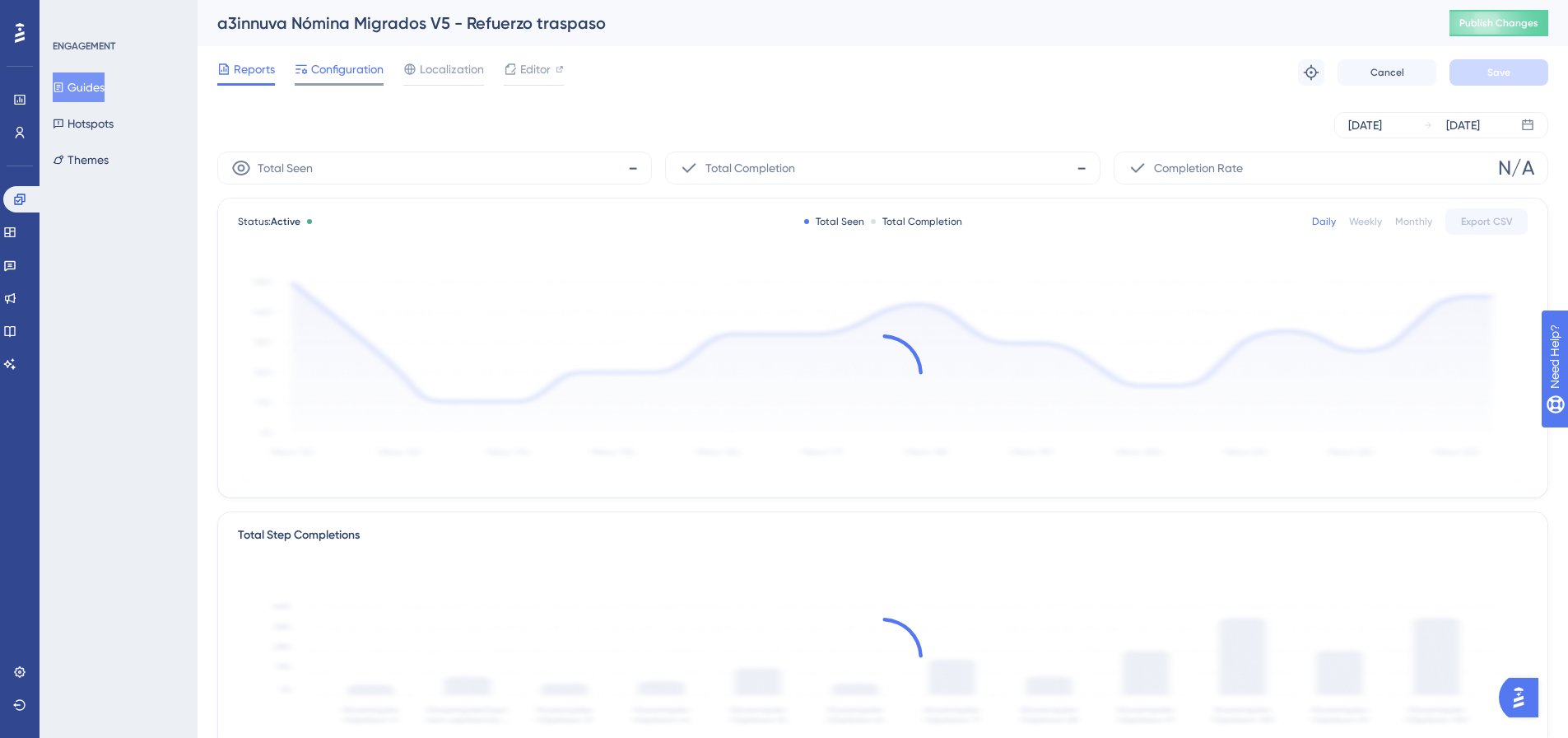
click at [365, 72] on span "Configuration" at bounding box center [348, 69] width 73 height 19
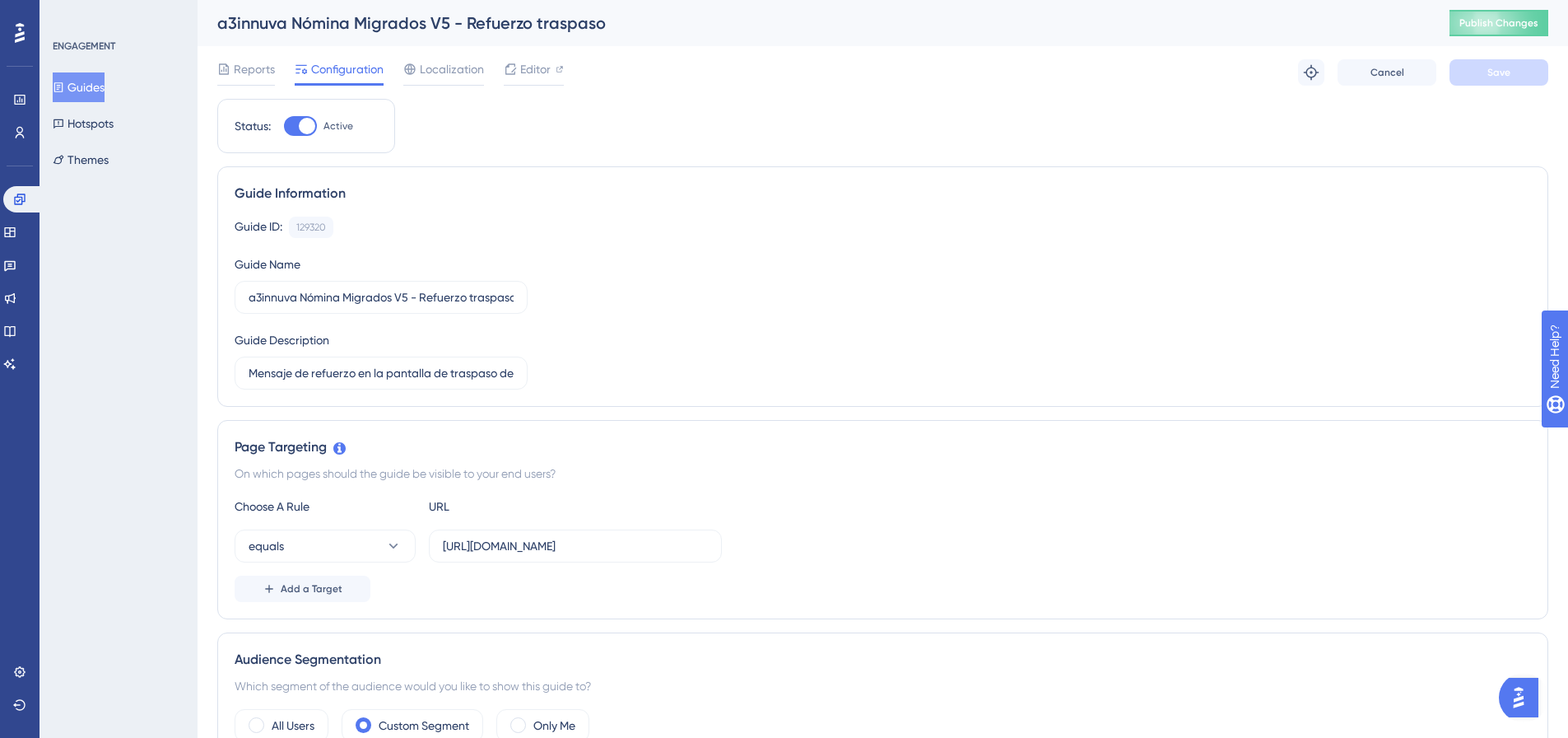
click at [298, 129] on div at bounding box center [300, 125] width 33 height 19
click at [284, 127] on input "Active" at bounding box center [283, 126] width 1 height 1
checkbox input "false"
click at [1525, 75] on button "Save" at bounding box center [1499, 72] width 99 height 26
drag, startPoint x: 24, startPoint y: 202, endPoint x: 90, endPoint y: 196, distance: 66.3
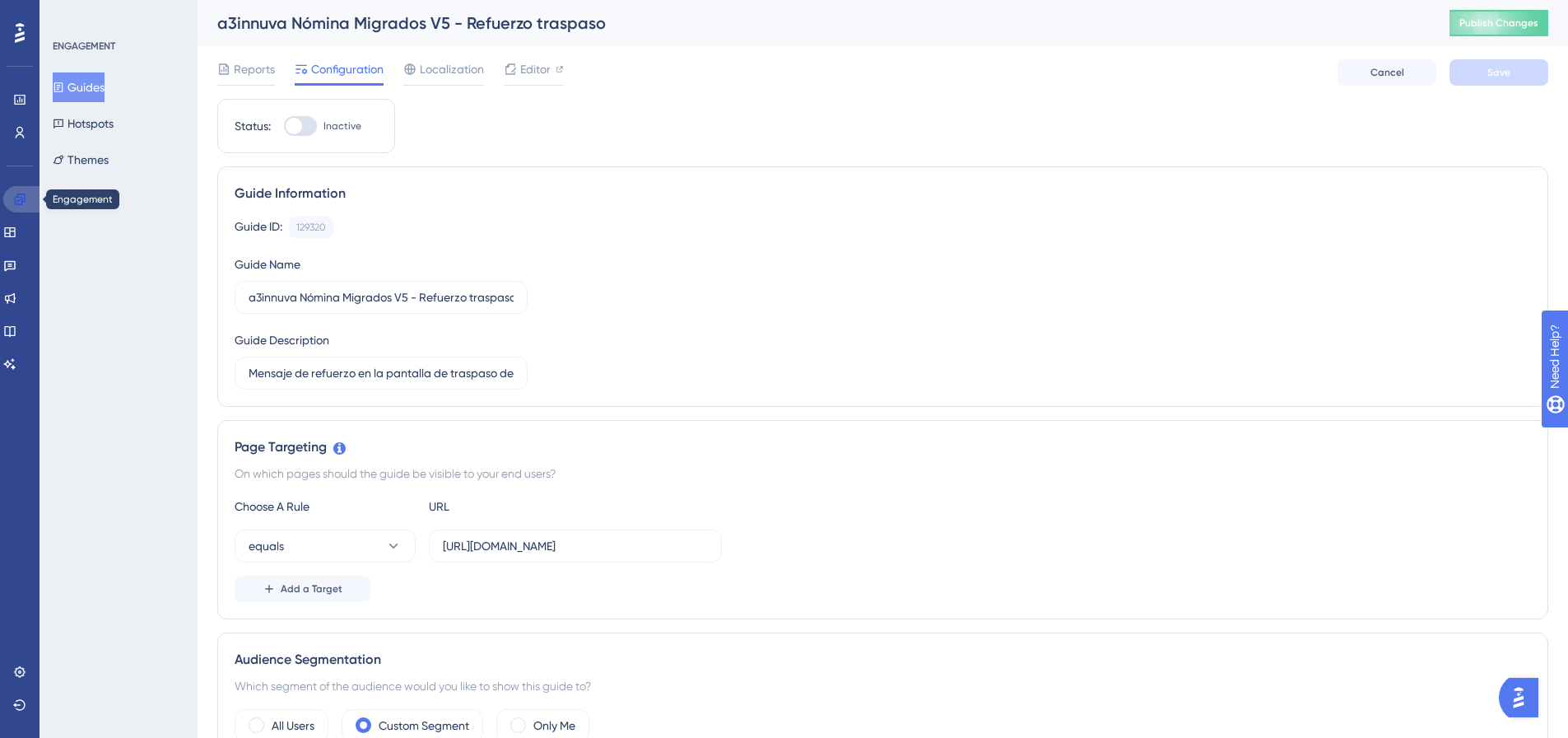
click at [24, 202] on icon at bounding box center [20, 200] width 14 height 14
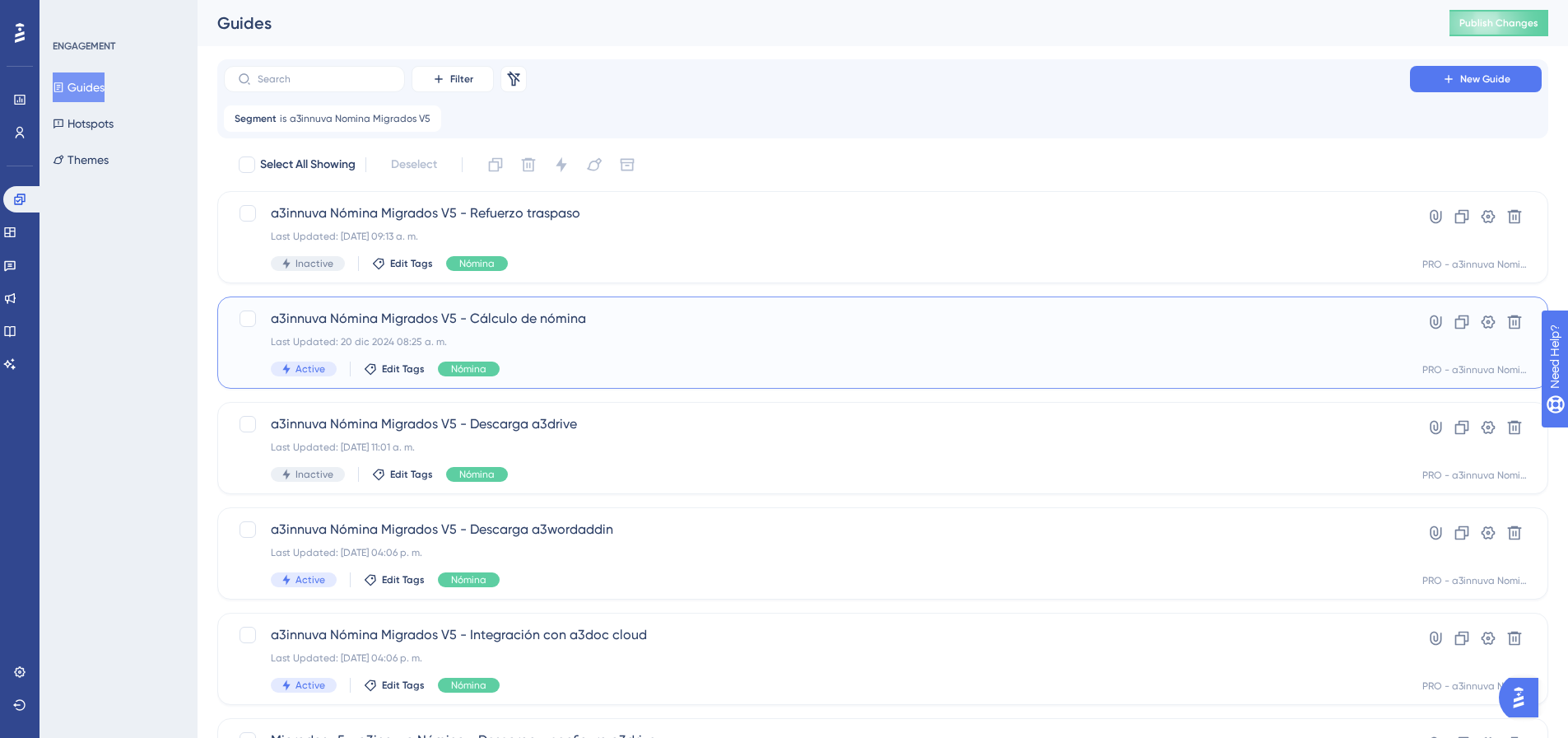
click at [510, 336] on div "Last Updated: 20 dic 2024 08:25 a. m." at bounding box center [817, 342] width 1092 height 14
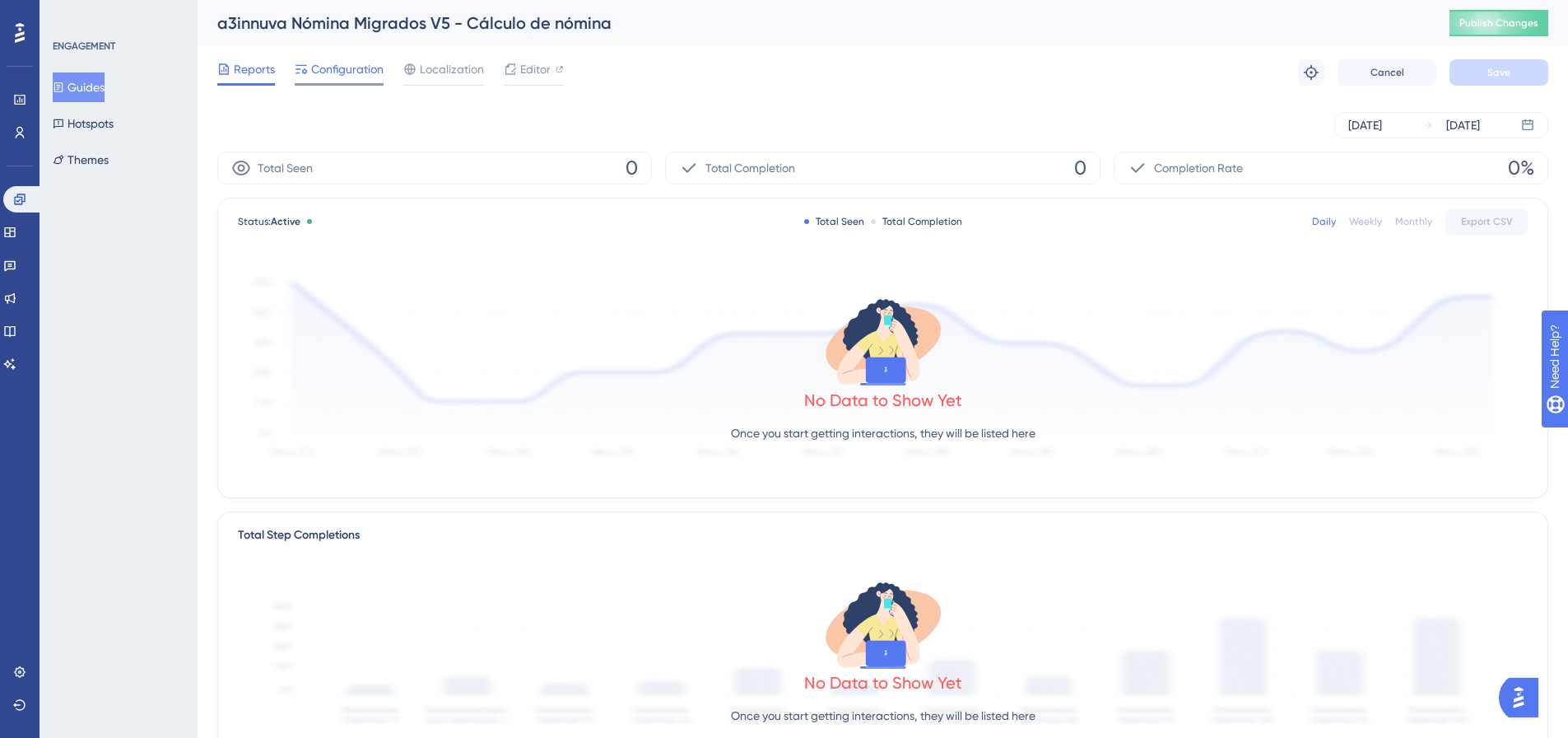
click at [333, 69] on span "Configuration" at bounding box center [348, 69] width 73 height 19
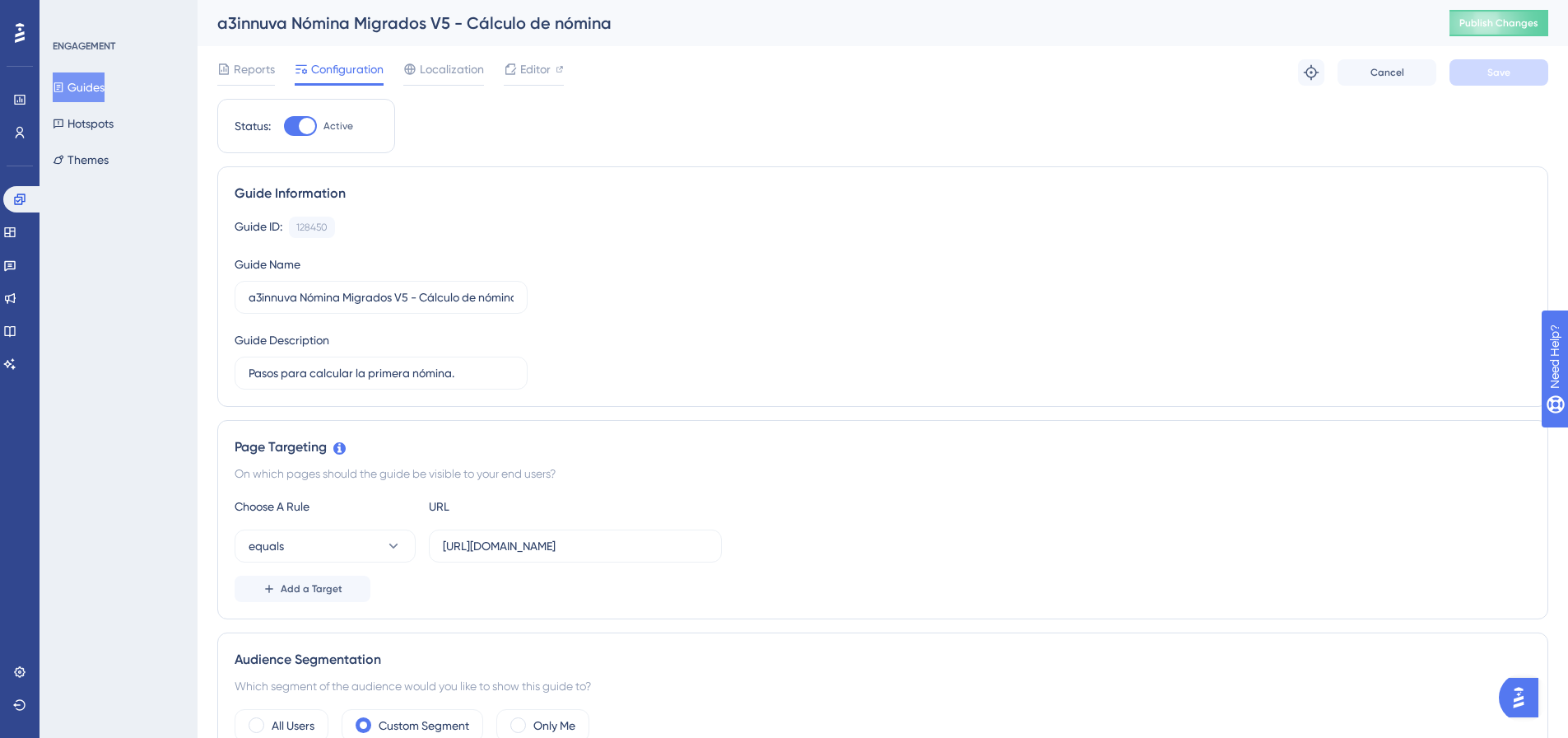
click at [300, 130] on div at bounding box center [306, 125] width 16 height 16
click at [284, 127] on input "Active" at bounding box center [283, 126] width 1 height 1
checkbox input "false"
click at [1491, 72] on span "Save" at bounding box center [1499, 73] width 23 height 14
click at [22, 201] on icon at bounding box center [19, 199] width 11 height 11
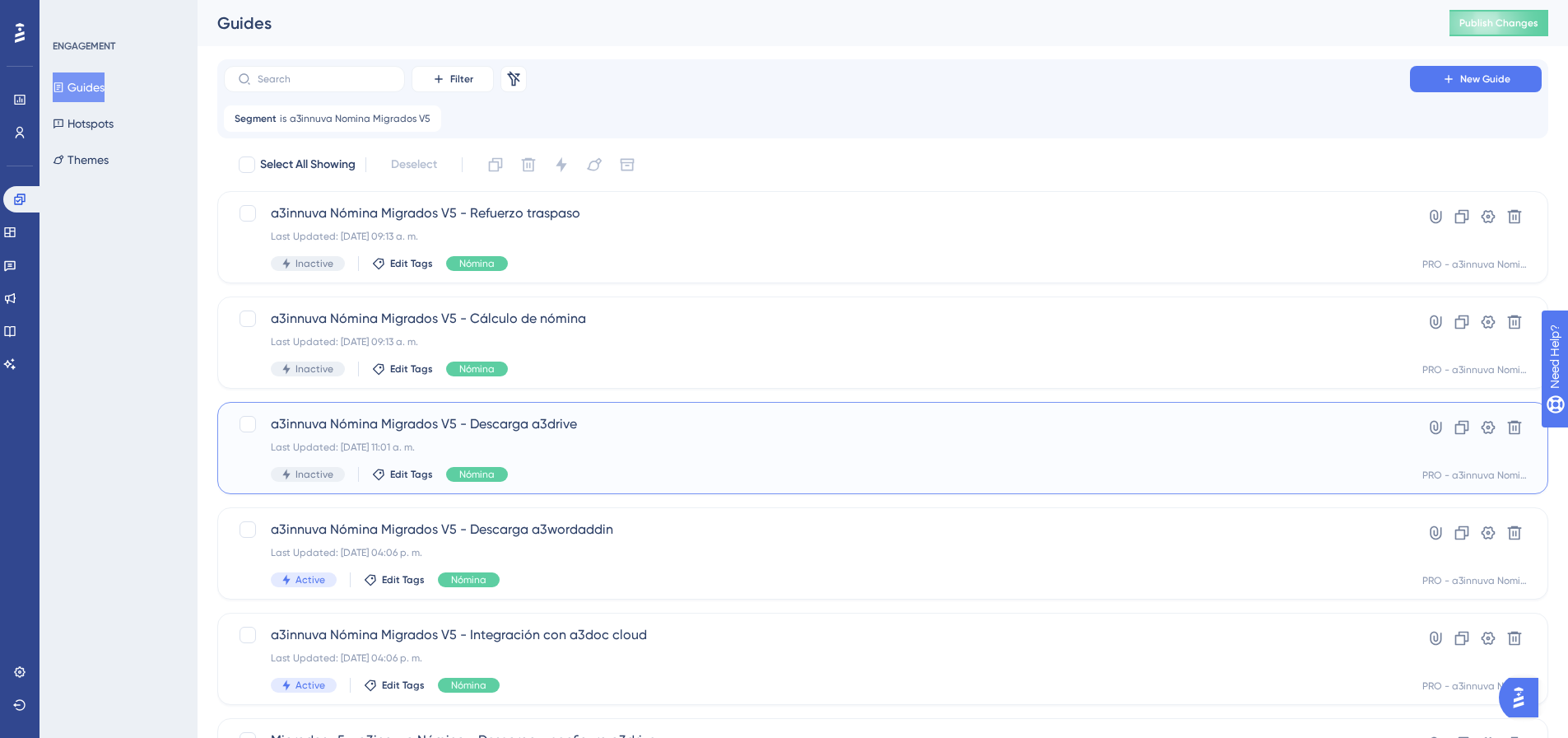
click at [670, 457] on div "a3innuva Nómina Migrados V5 - Descarga a3drive Last Updated: 17 jul 2025 11:01 …" at bounding box center [817, 448] width 1092 height 68
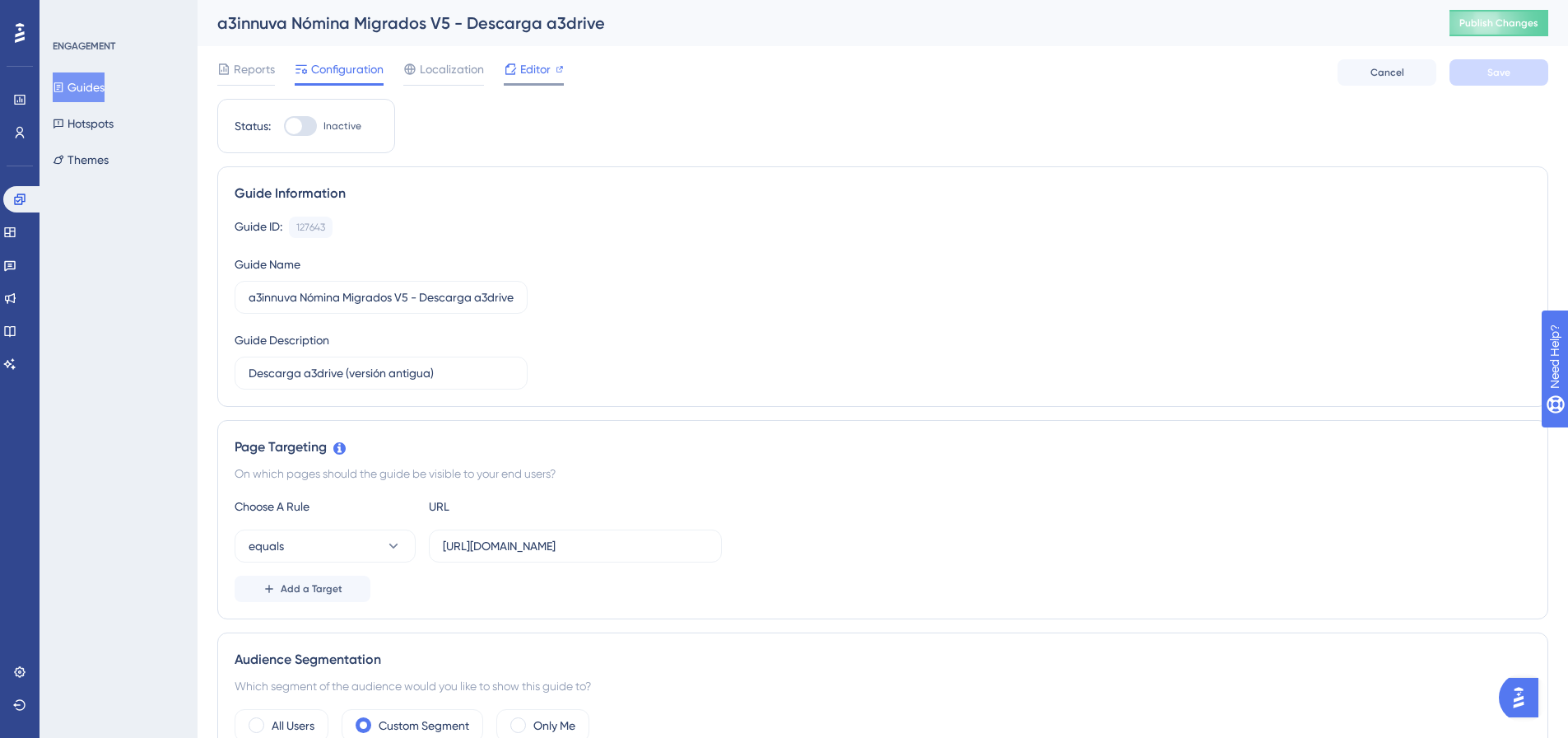
click at [530, 76] on span "Editor" at bounding box center [536, 69] width 30 height 19
click at [22, 199] on icon at bounding box center [19, 199] width 11 height 11
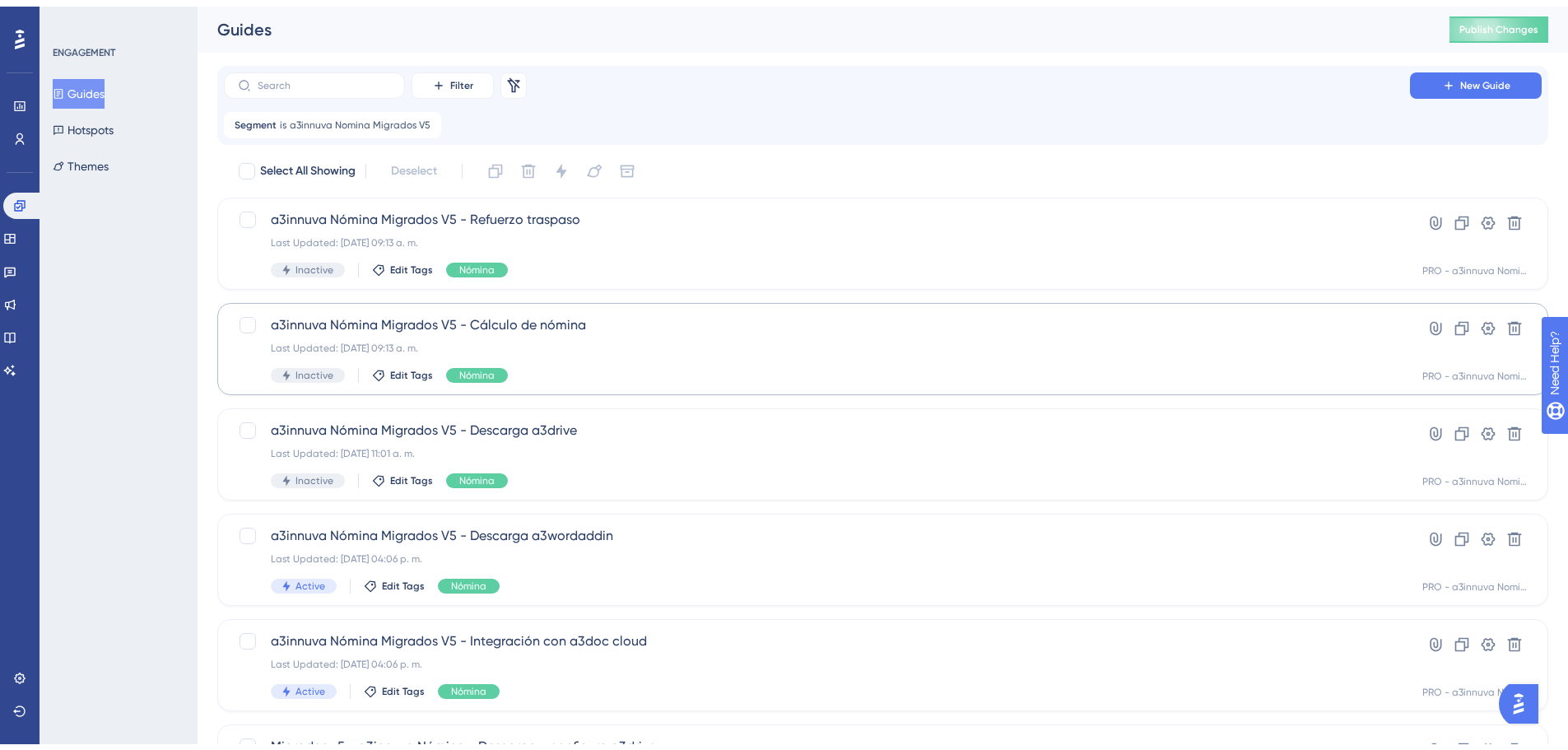
scroll to position [82, 0]
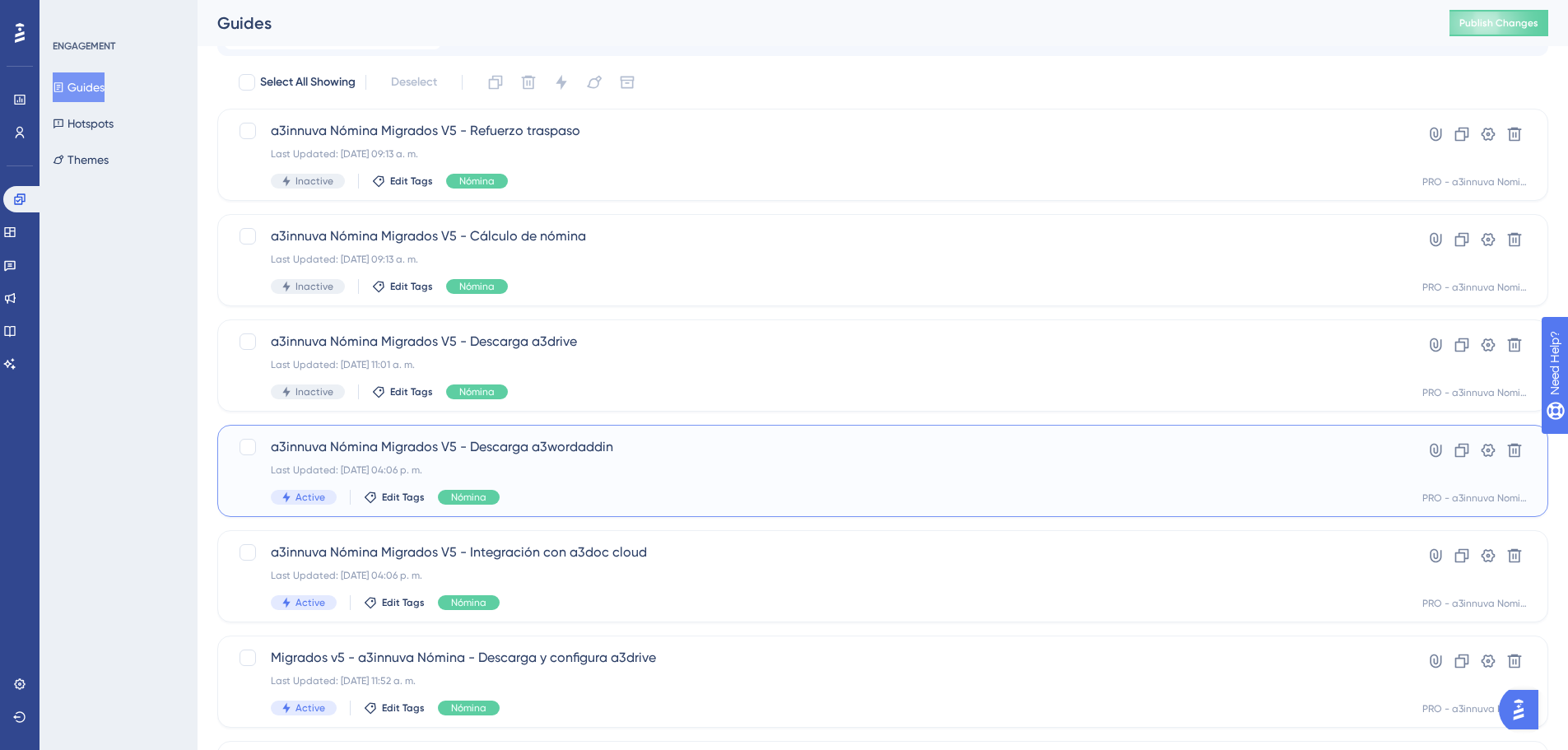
click at [630, 461] on div "a3innuva Nómina Migrados V5 - Descarga a3wordaddin Last Updated: 22 jul 2025 04…" at bounding box center [817, 472] width 1092 height 68
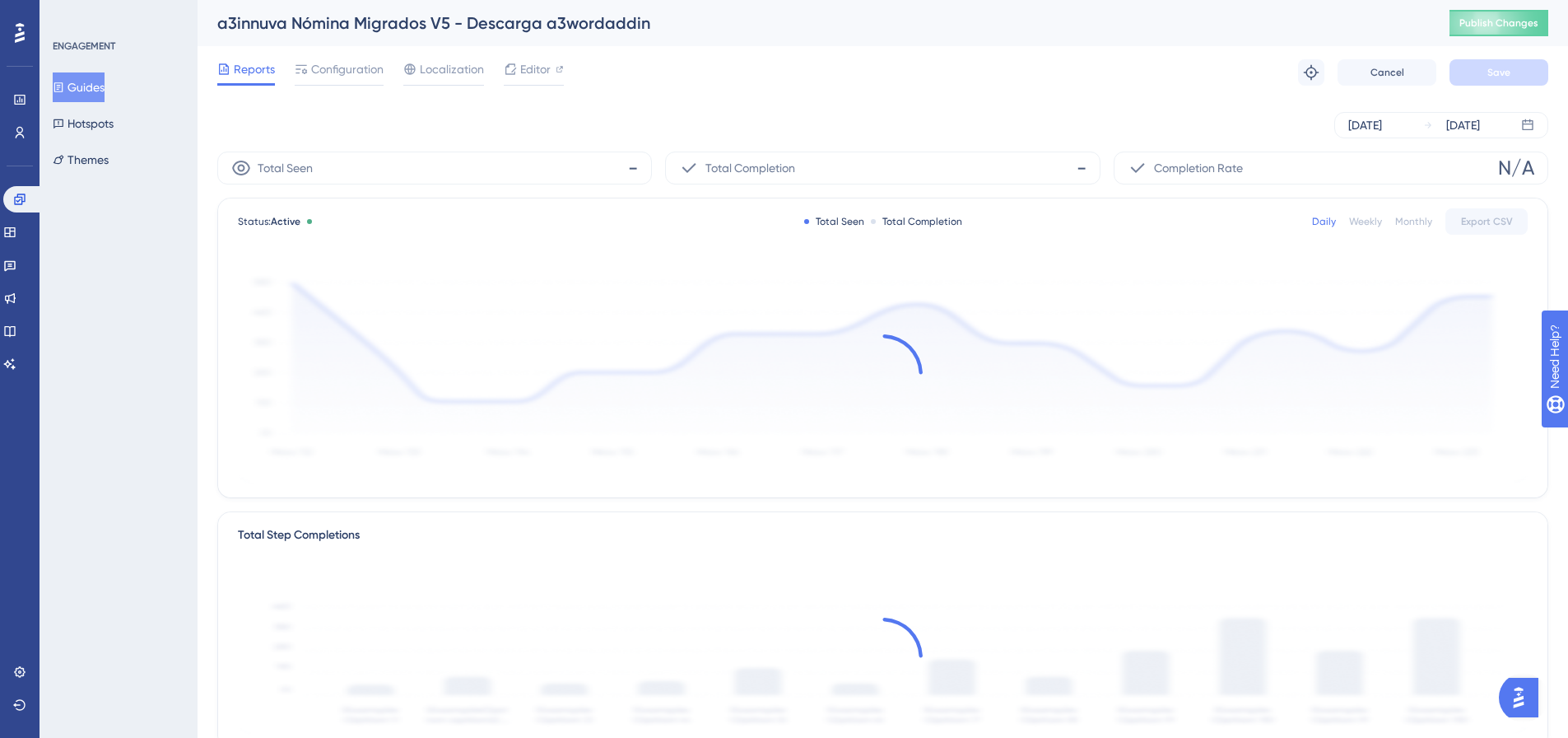
click at [350, 74] on span "Configuration" at bounding box center [348, 69] width 73 height 19
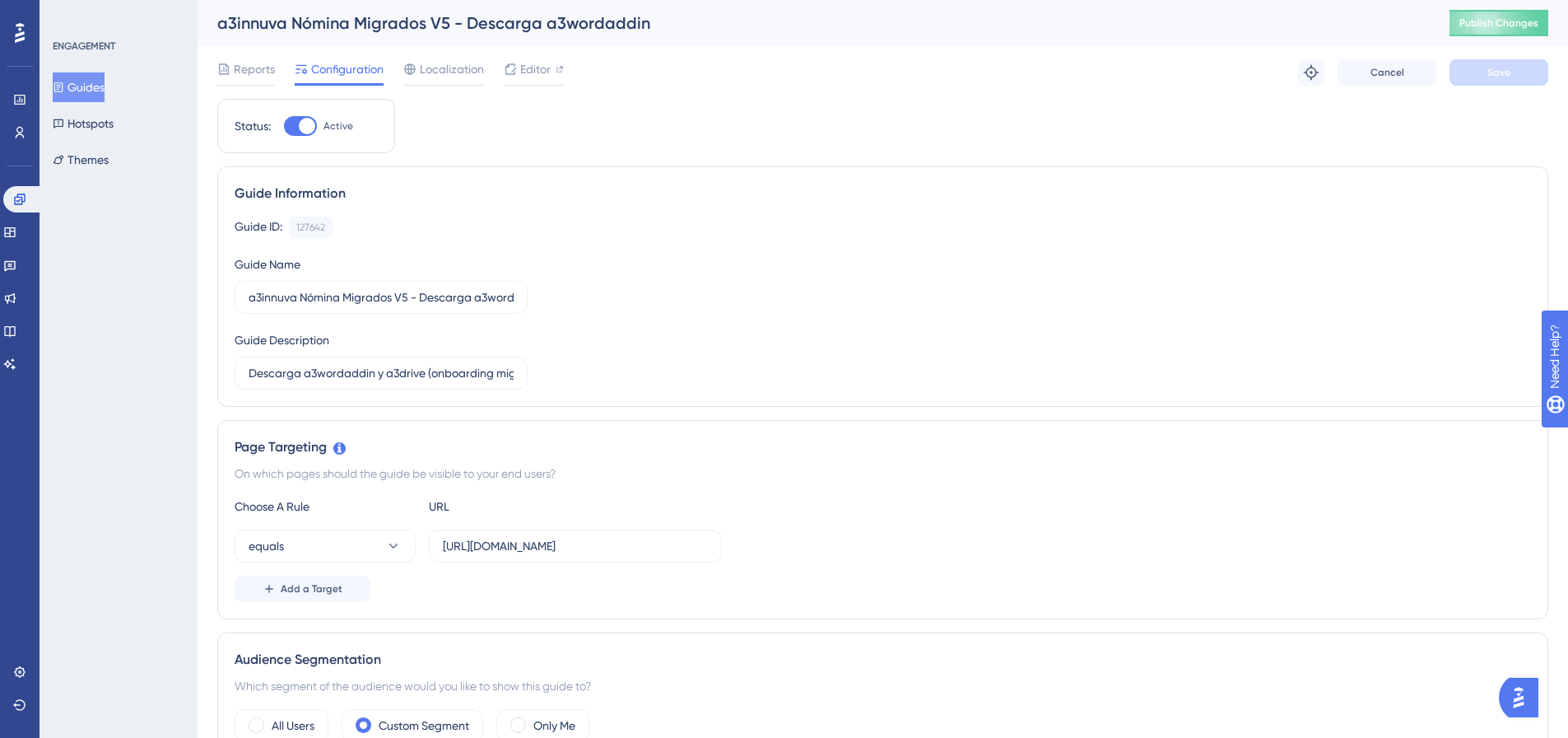
click at [302, 129] on div at bounding box center [306, 125] width 16 height 16
click at [284, 127] on input "Active" at bounding box center [283, 126] width 1 height 1
checkbox input "false"
click at [1503, 66] on span "Save" at bounding box center [1499, 73] width 23 height 14
click at [16, 197] on icon at bounding box center [19, 199] width 11 height 11
